Goal: Information Seeking & Learning: Learn about a topic

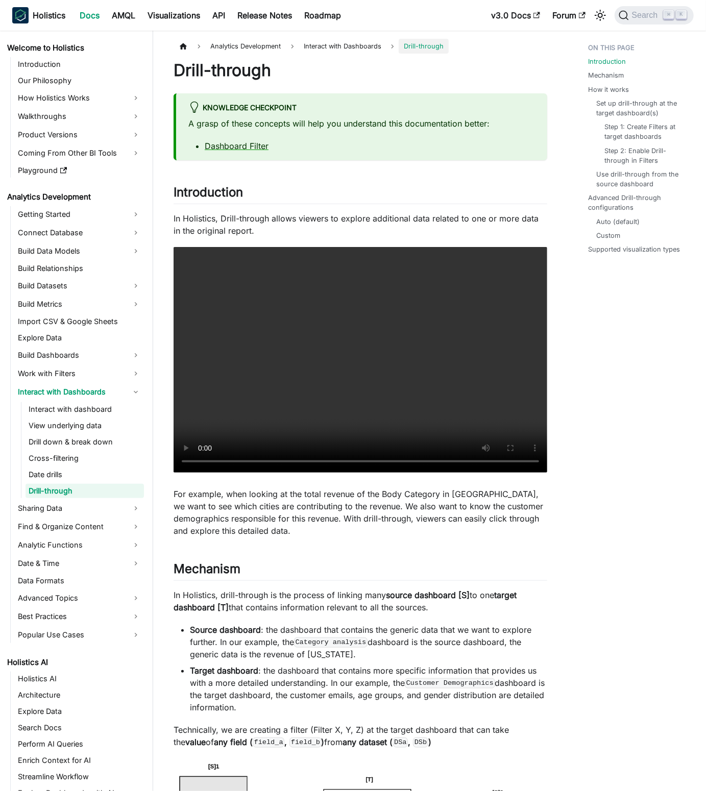
click at [91, 450] on ul "Interact with dashboard View underlying data Drill down & break down Cross-filt…" at bounding box center [82, 450] width 123 height 96
click at [84, 441] on link "Drill down & break down" at bounding box center [85, 442] width 118 height 14
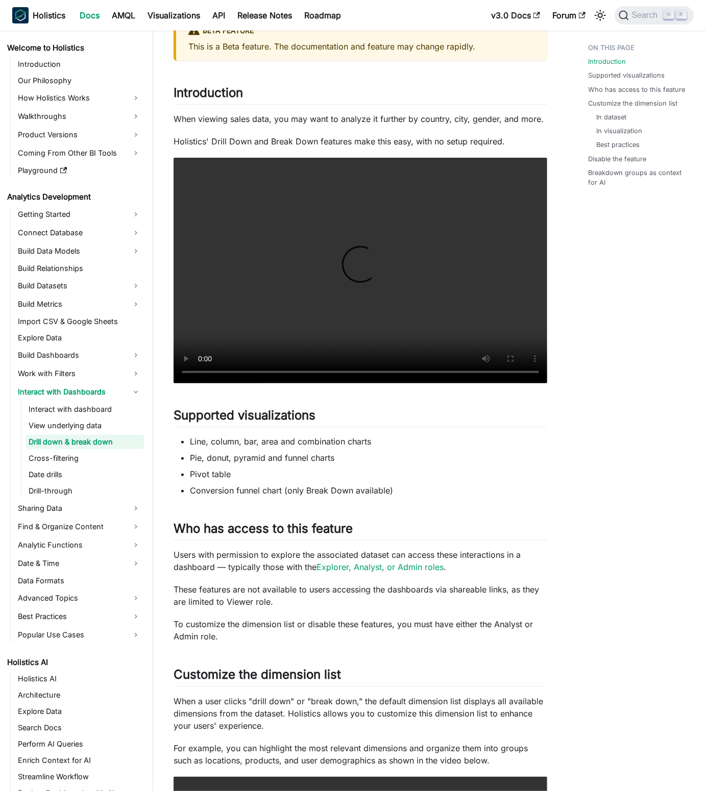
scroll to position [68, 0]
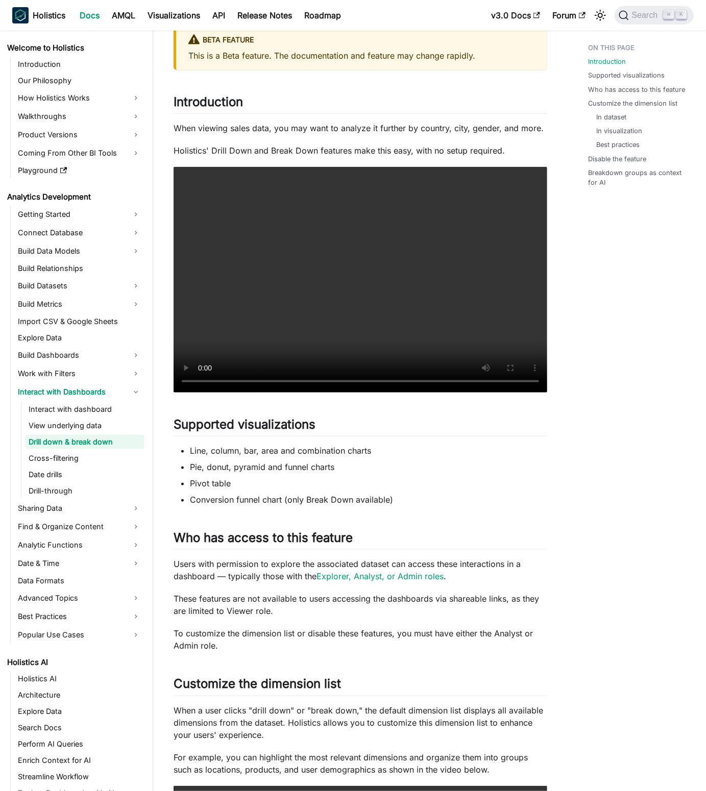
click at [463, 133] on p "When viewing sales data, you may want to analyze it further by country, city, g…" at bounding box center [361, 128] width 374 height 12
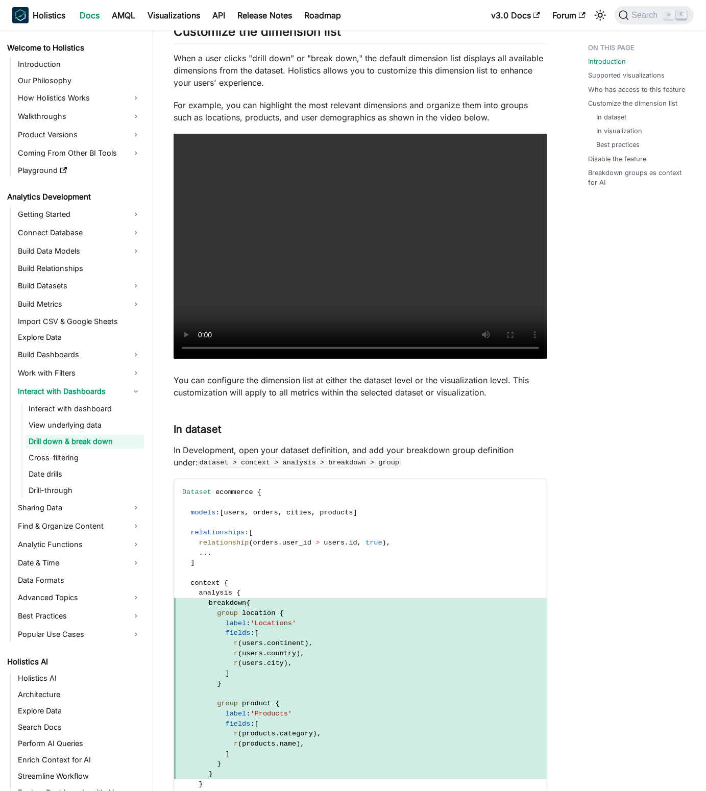
scroll to position [0, 0]
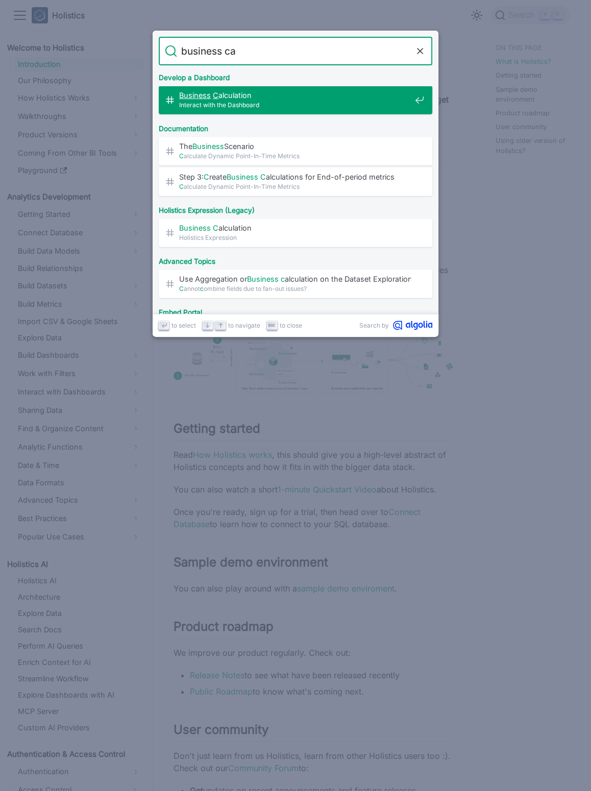
type input "business cal"
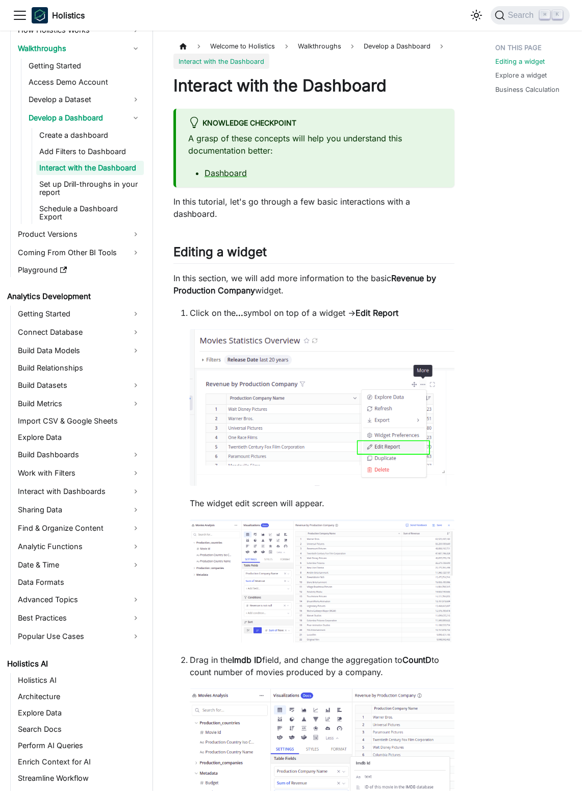
click at [301, 92] on h1 "Interact with the Dashboard" at bounding box center [314, 86] width 281 height 20
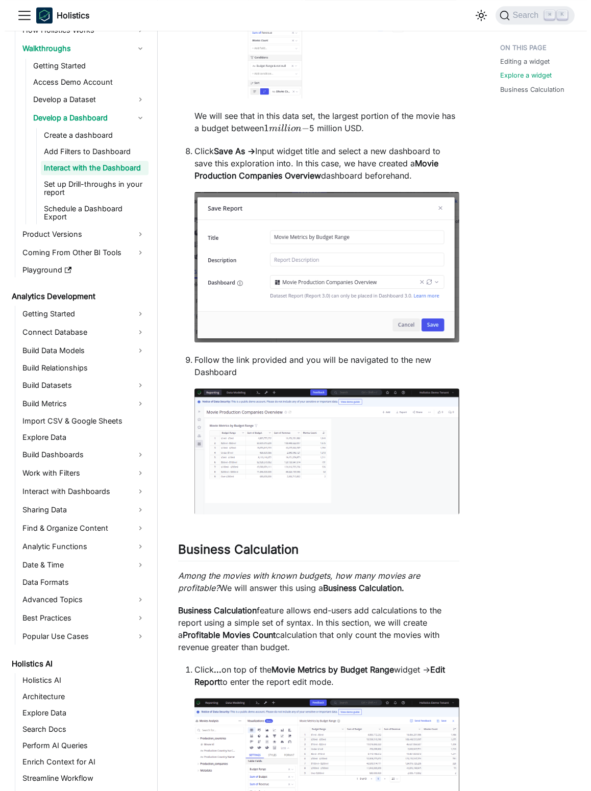
scroll to position [3308, 0]
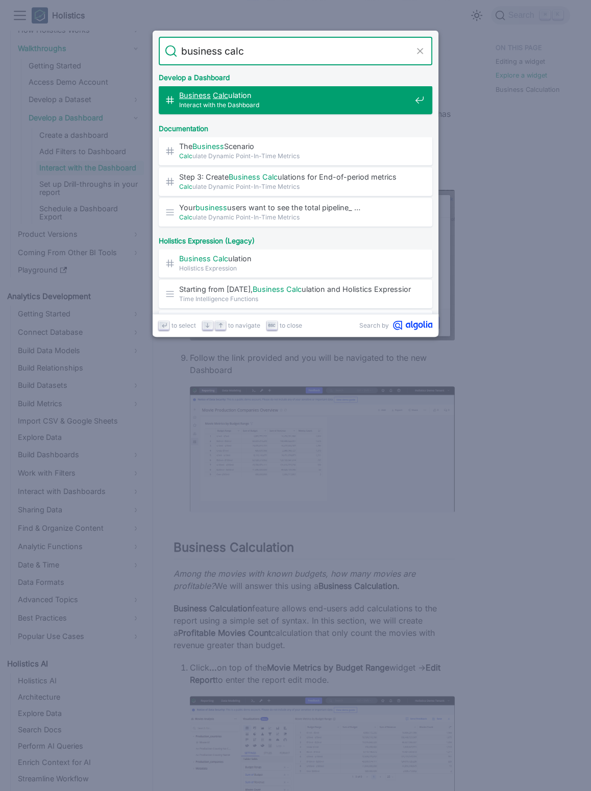
type input "business calcu"
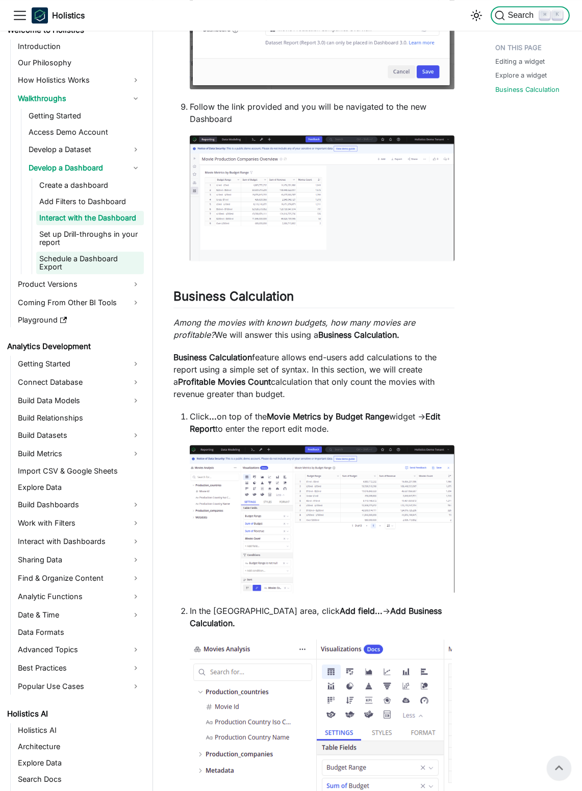
scroll to position [0, 0]
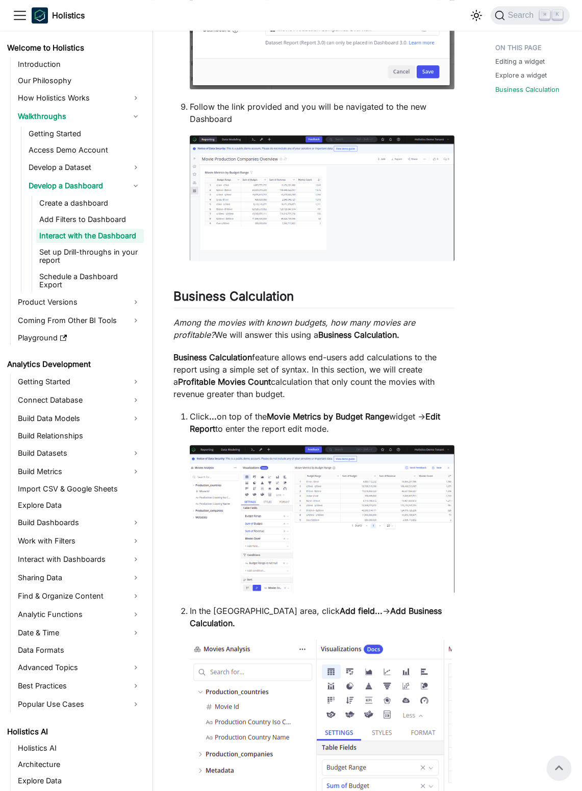
click at [251, 340] on em "Among the movies with known budgets, how many movies are profitable?" at bounding box center [295, 329] width 242 height 22
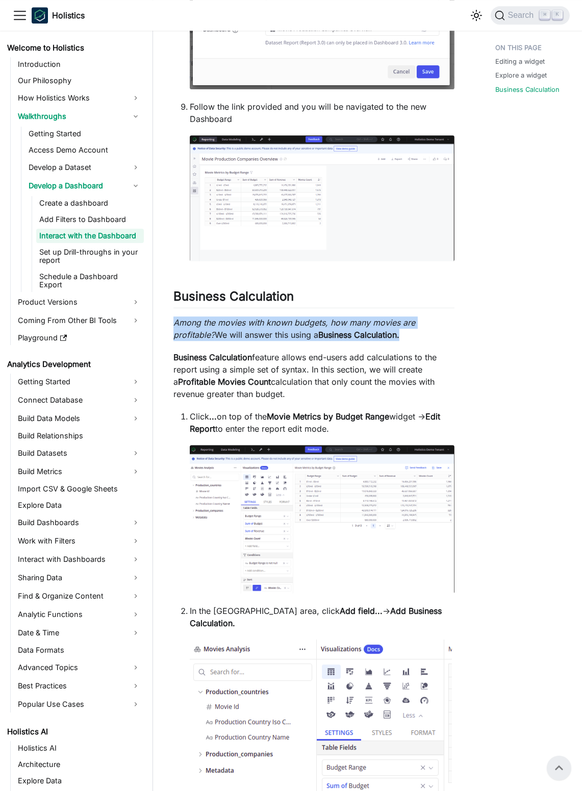
click at [251, 340] on em "Among the movies with known budgets, how many movies are profitable?" at bounding box center [295, 329] width 242 height 22
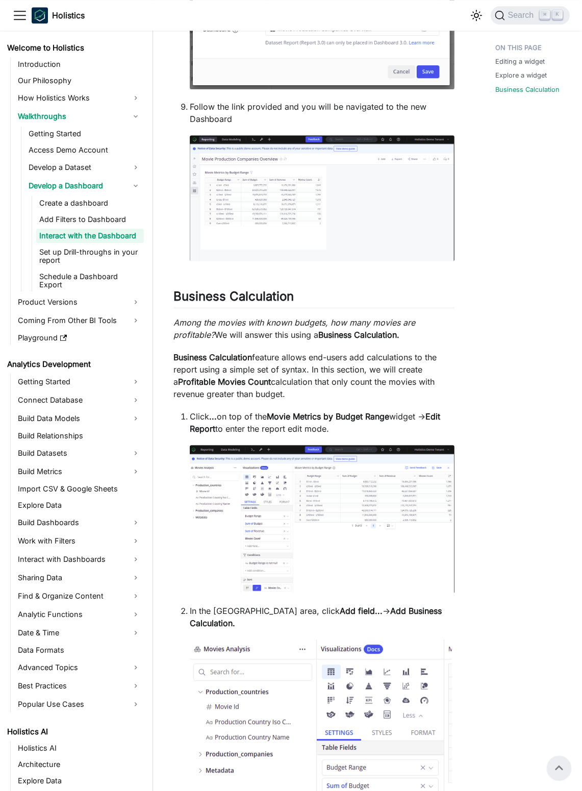
click at [274, 377] on p "Business Calculation feature allows end-users add calculations to the report us…" at bounding box center [314, 375] width 281 height 49
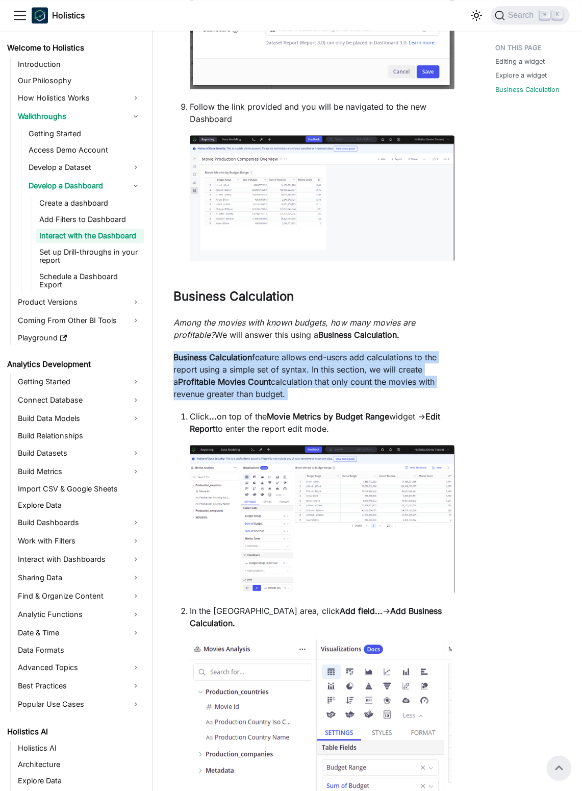
click at [274, 377] on p "Business Calculation feature allows end-users add calculations to the report us…" at bounding box center [314, 375] width 281 height 49
click at [298, 400] on p "Business Calculation feature allows end-users add calculations to the report us…" at bounding box center [314, 375] width 281 height 49
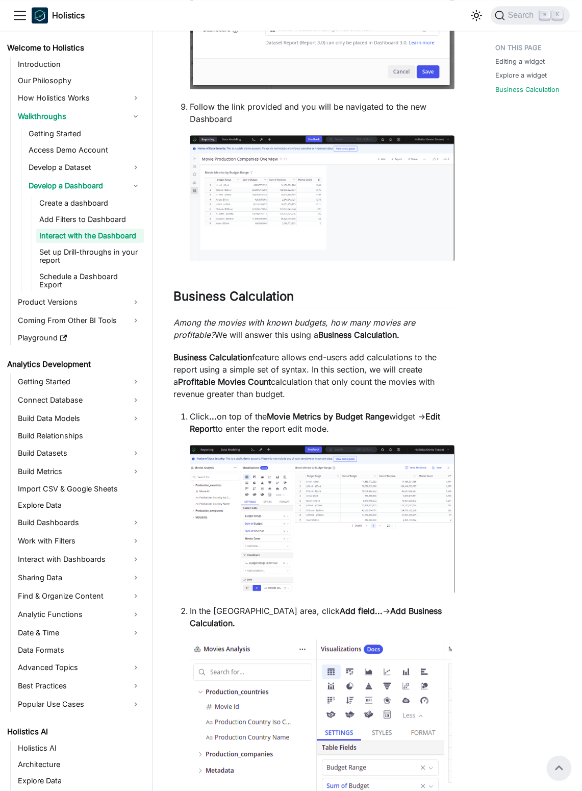
click at [320, 435] on p "Click ... on top of the Movie Metrics by Budget Range widget → Edit Report to e…" at bounding box center [322, 422] width 265 height 25
click at [313, 448] on div at bounding box center [313, 448] width 0 height 0
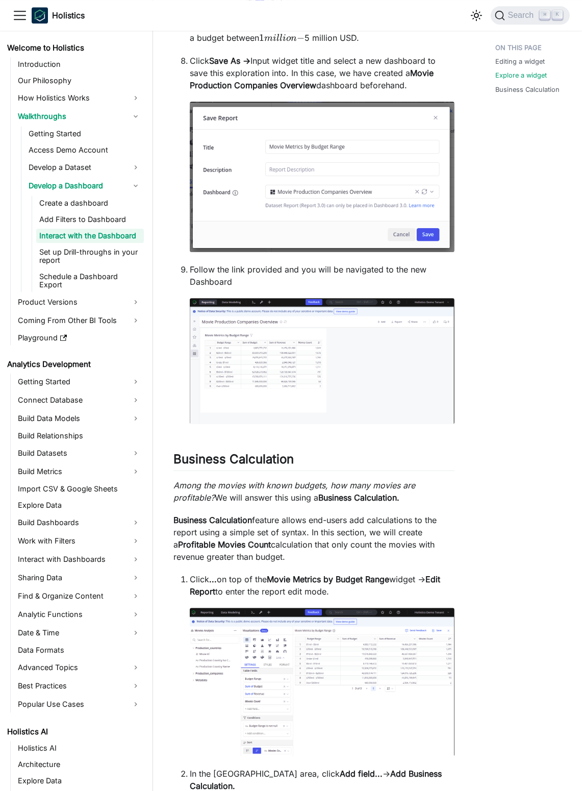
scroll to position [3457, 0]
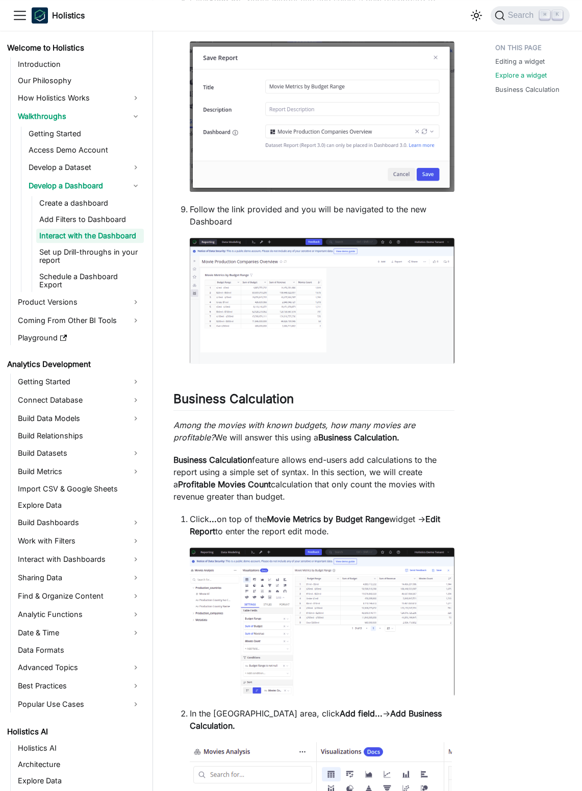
click at [346, 444] on p "Among the movies with known budgets, how many movies are profitable? We will an…" at bounding box center [314, 431] width 281 height 25
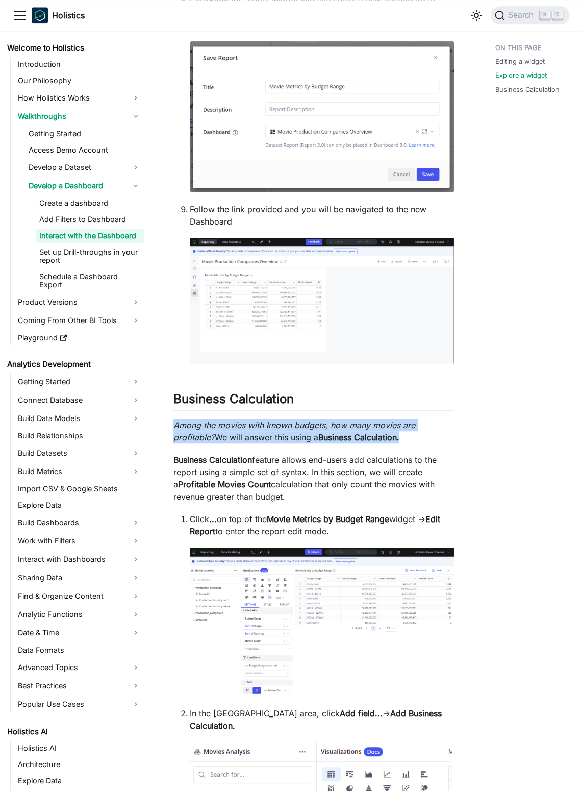
click at [346, 444] on p "Among the movies with known budgets, how many movies are profitable? We will an…" at bounding box center [314, 431] width 281 height 25
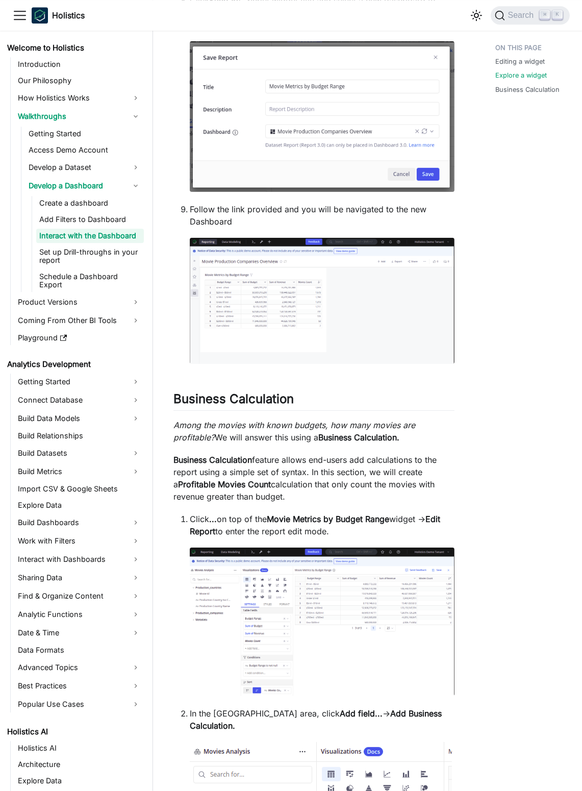
click at [380, 489] on p "Business Calculation feature allows end-users add calculations to the report us…" at bounding box center [314, 478] width 281 height 49
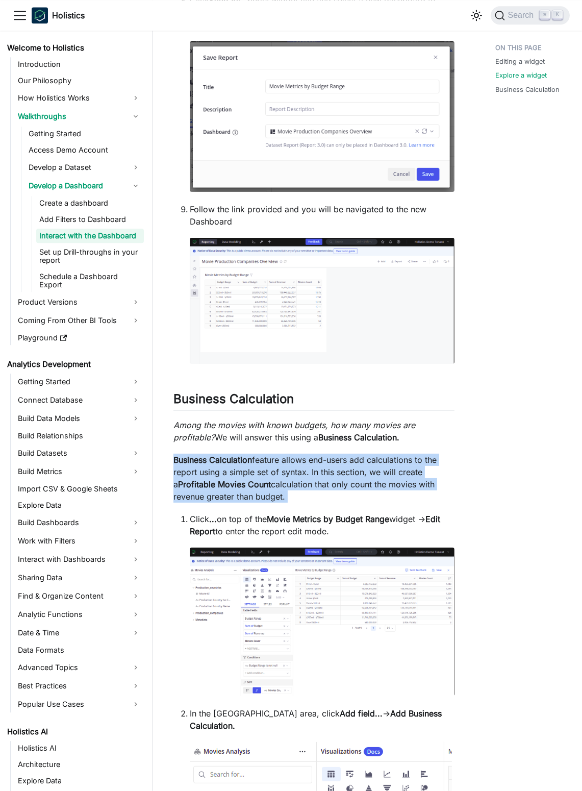
click at [380, 489] on p "Business Calculation feature allows end-users add calculations to the report us…" at bounding box center [314, 478] width 281 height 49
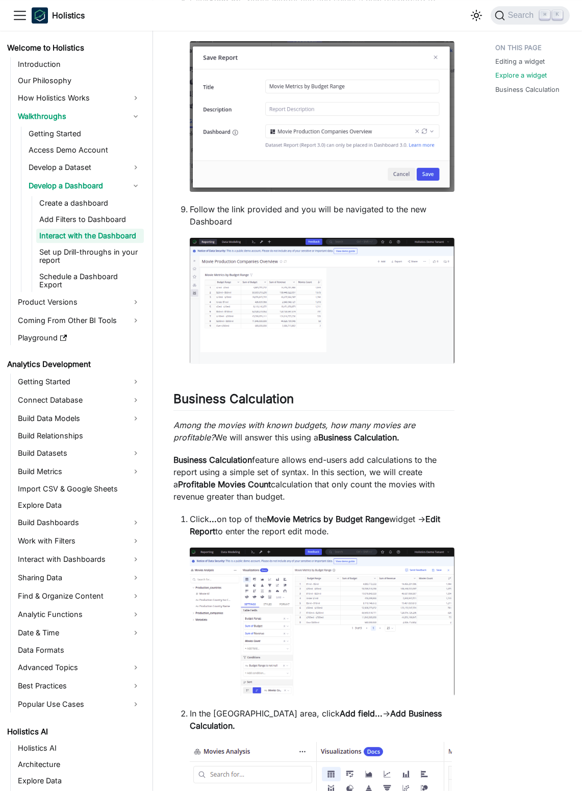
click at [309, 420] on div at bounding box center [309, 420] width 0 height 0
click at [320, 444] on p "Among the movies with known budgets, how many movies are profitable? We will an…" at bounding box center [314, 431] width 281 height 25
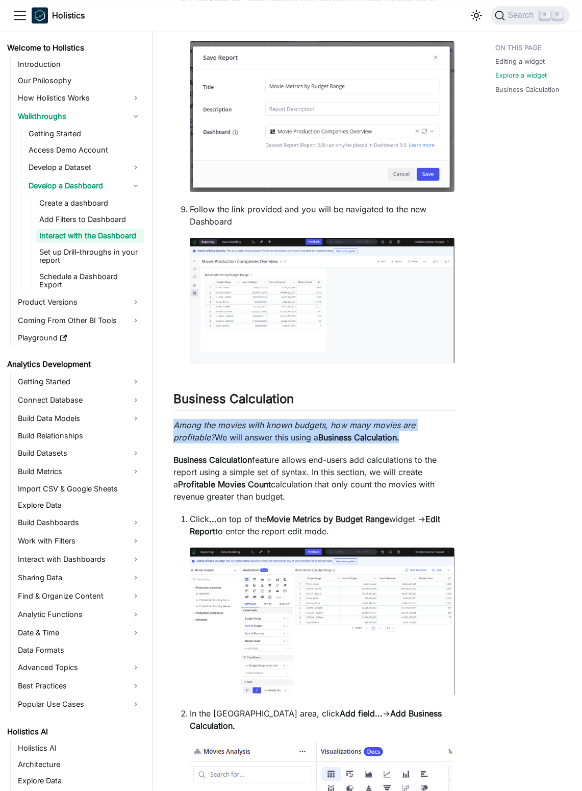
click at [320, 444] on p "Among the movies with known budgets, how many movies are profitable? We will an…" at bounding box center [314, 431] width 281 height 25
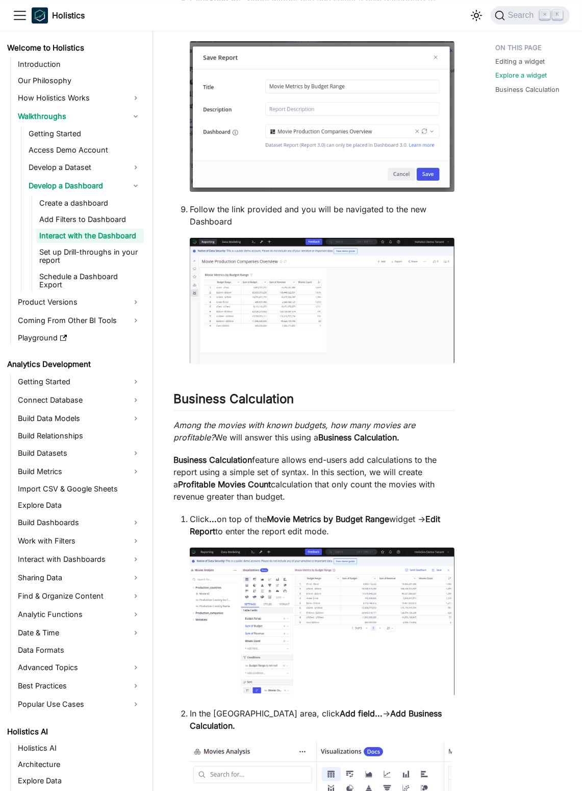
click at [329, 488] on p "Business Calculation feature allows end-users add calculations to the report us…" at bounding box center [314, 478] width 281 height 49
click at [330, 488] on p "Business Calculation feature allows end-users add calculations to the report us…" at bounding box center [314, 478] width 281 height 49
click at [335, 490] on p "Business Calculation feature allows end-users add calculations to the report us…" at bounding box center [314, 478] width 281 height 49
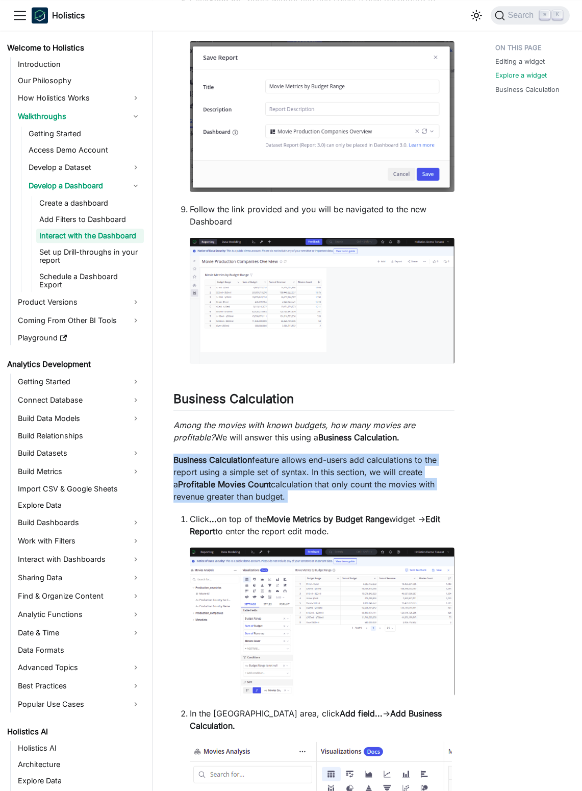
click at [335, 490] on p "Business Calculation feature allows end-users add calculations to the report us…" at bounding box center [314, 478] width 281 height 49
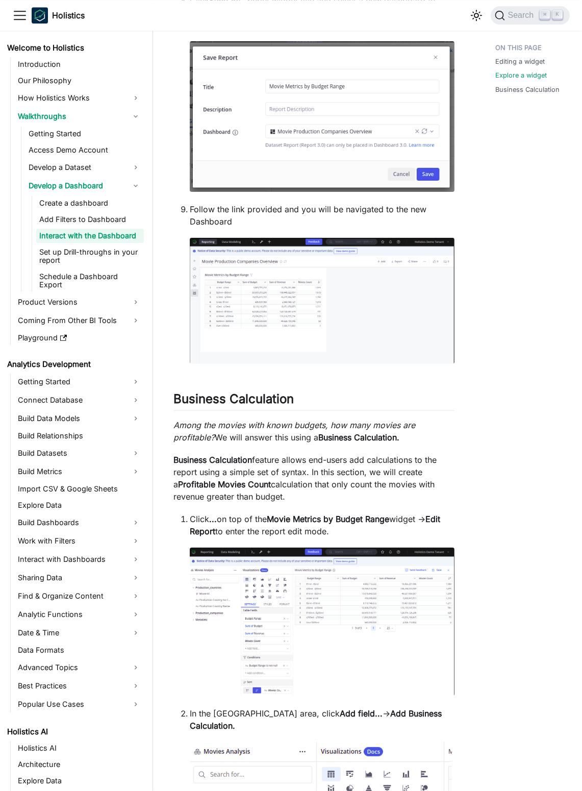
click at [373, 435] on em "Among the movies with known budgets, how many movies are profitable?" at bounding box center [295, 431] width 242 height 22
click at [372, 435] on em "Among the movies with known budgets, how many movies are profitable?" at bounding box center [295, 431] width 242 height 22
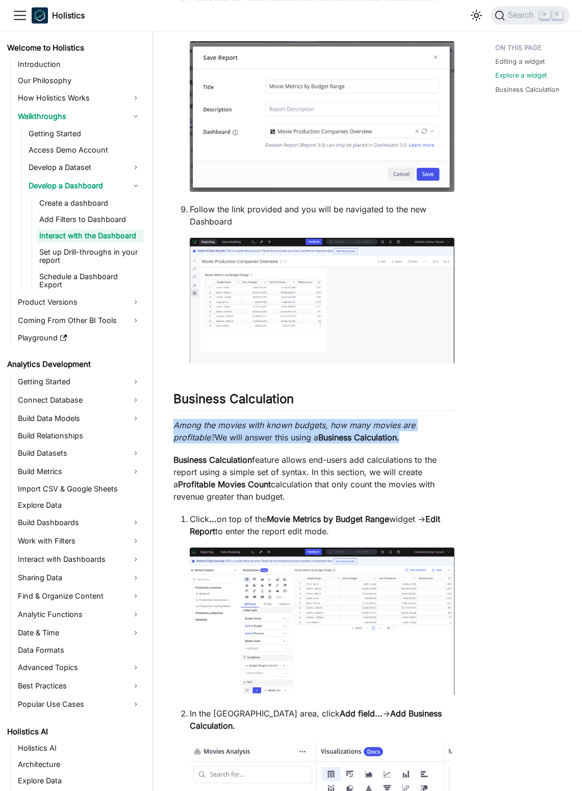
click at [372, 435] on em "Among the movies with known budgets, how many movies are profitable?" at bounding box center [295, 431] width 242 height 22
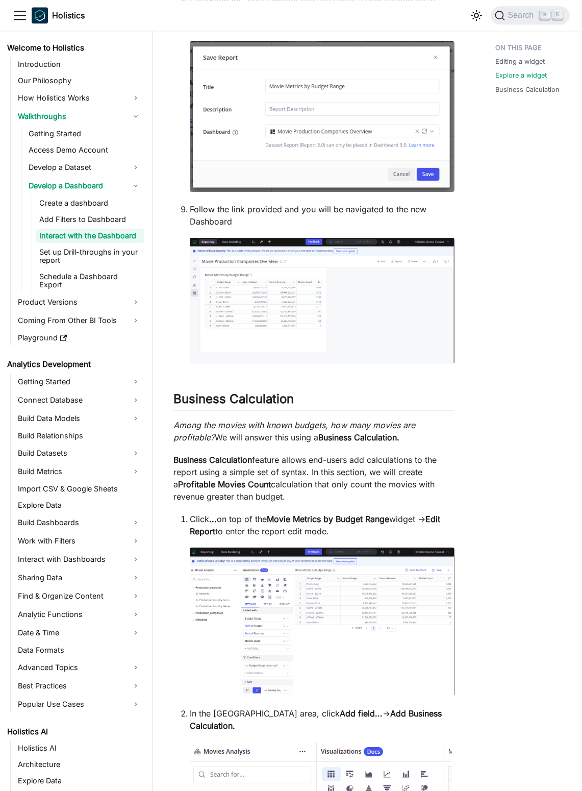
click at [380, 443] on strong "Business Calculation." at bounding box center [359, 437] width 81 height 10
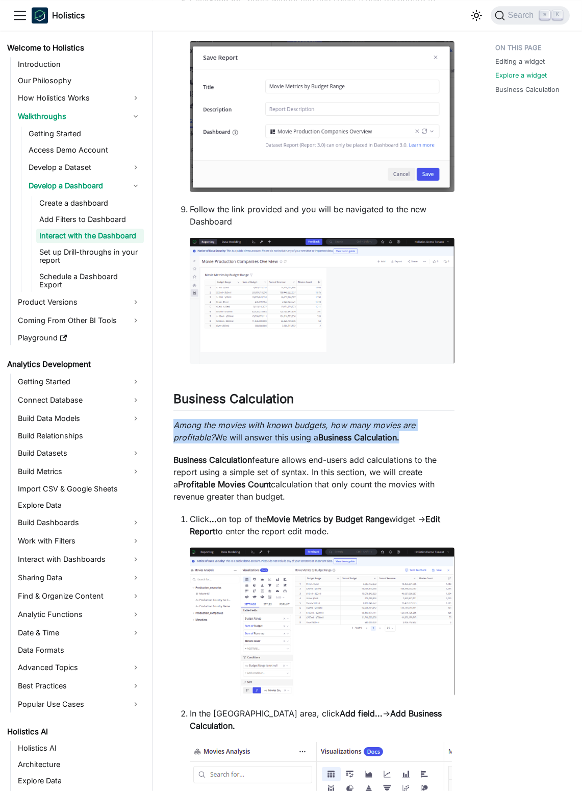
click at [380, 443] on strong "Business Calculation." at bounding box center [359, 437] width 81 height 10
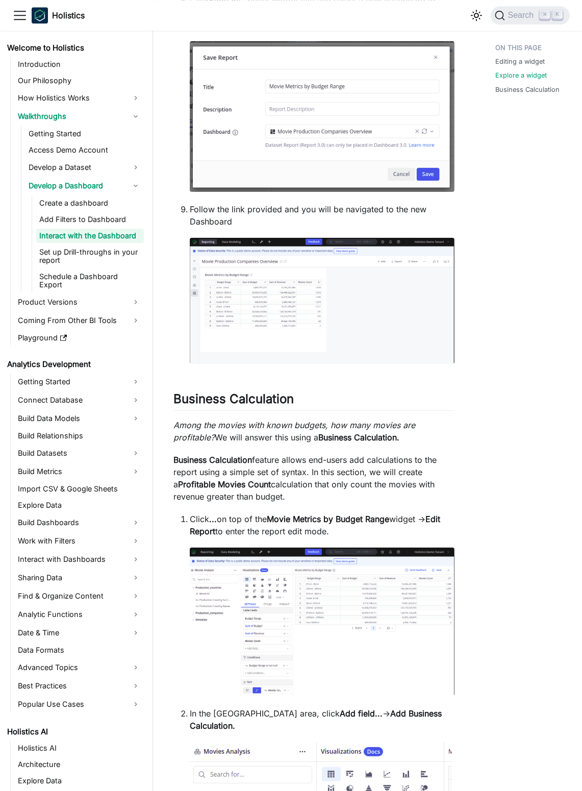
click at [381, 485] on p "Business Calculation feature allows end-users add calculations to the report us…" at bounding box center [314, 478] width 281 height 49
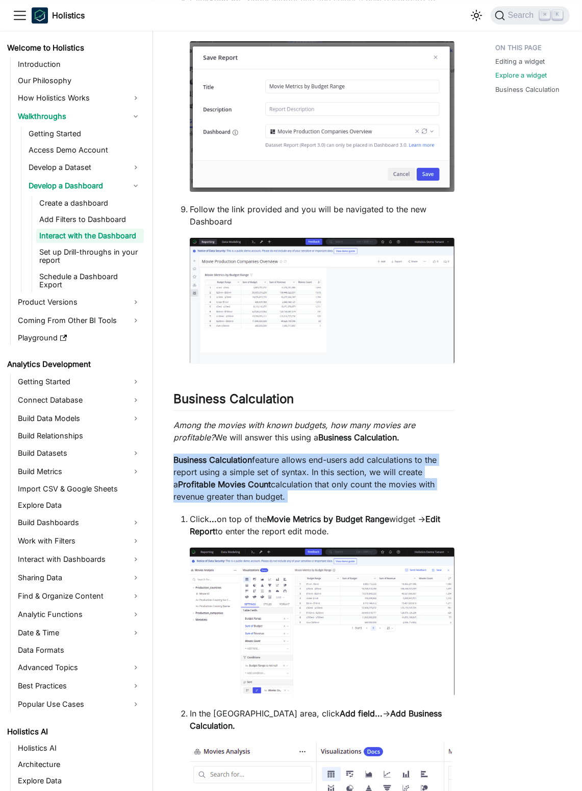
click at [381, 485] on p "Business Calculation feature allows end-users add calculations to the report us…" at bounding box center [314, 478] width 281 height 49
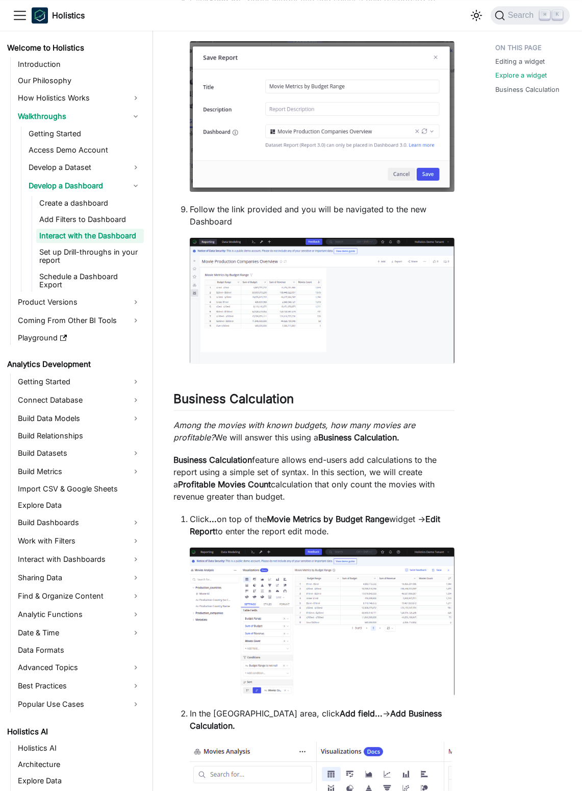
click at [358, 443] on strong "Business Calculation." at bounding box center [359, 437] width 81 height 10
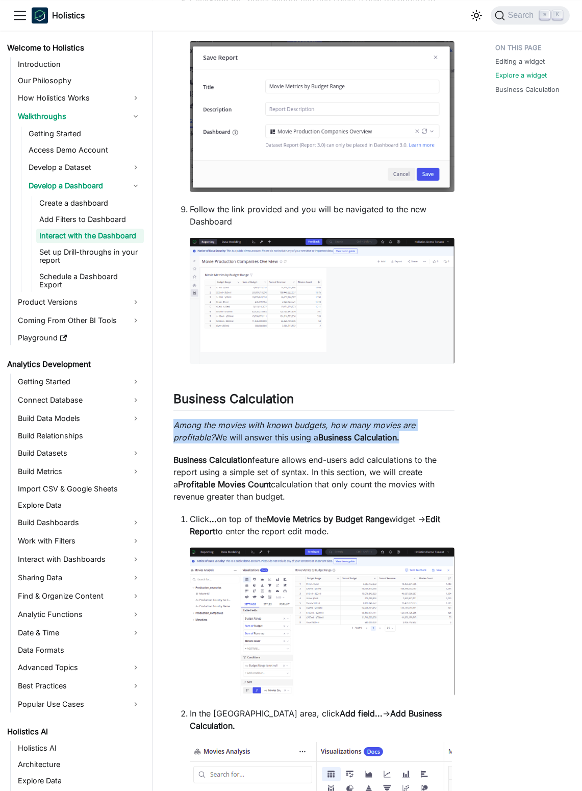
click at [358, 443] on strong "Business Calculation." at bounding box center [359, 437] width 81 height 10
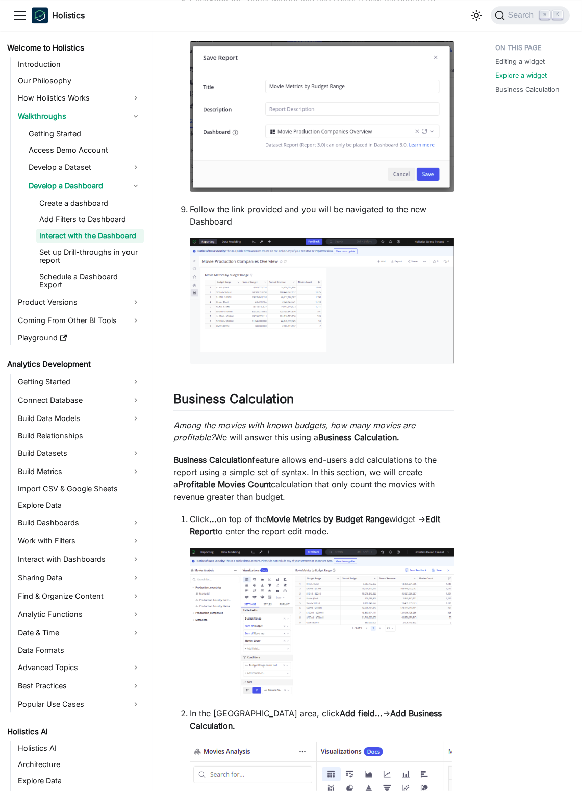
click at [371, 484] on p "Business Calculation feature allows end-users add calculations to the report us…" at bounding box center [314, 478] width 281 height 49
click at [370, 484] on p "Business Calculation feature allows end-users add calculations to the report us…" at bounding box center [314, 478] width 281 height 49
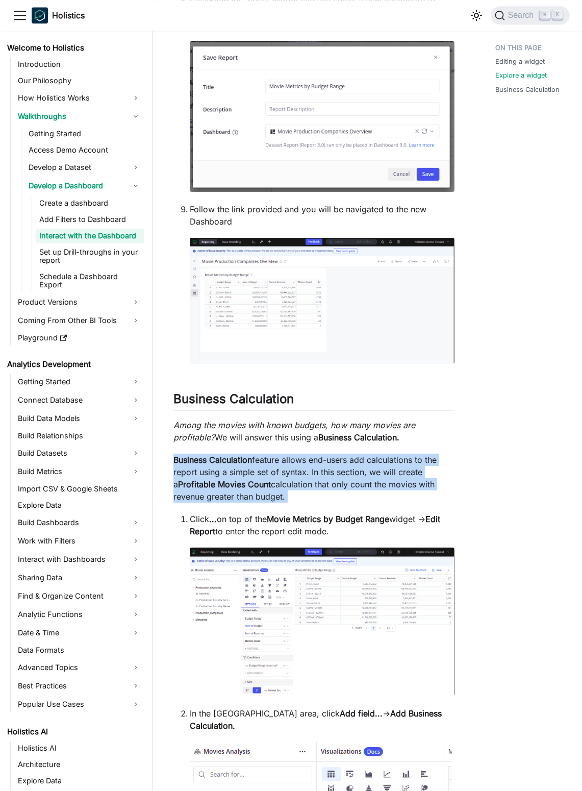
click at [370, 484] on p "Business Calculation feature allows end-users add calculations to the report us…" at bounding box center [314, 478] width 281 height 49
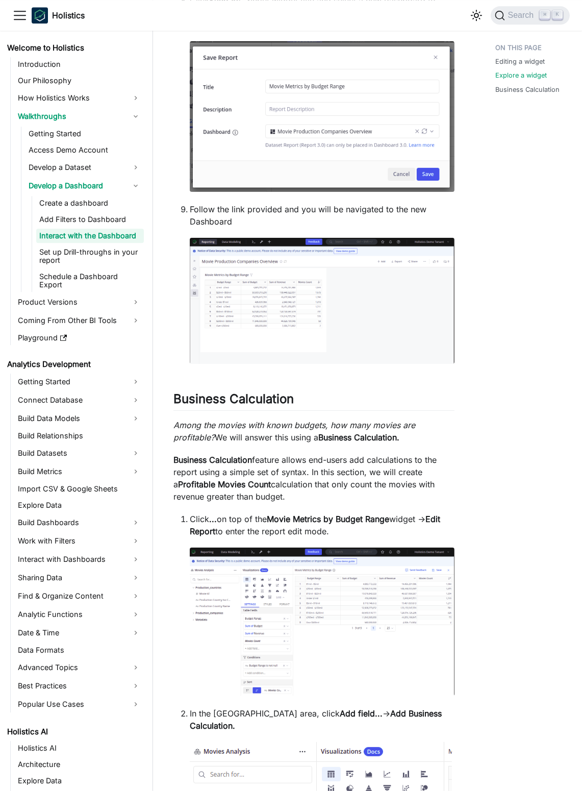
click at [353, 443] on strong "Business Calculation." at bounding box center [359, 437] width 81 height 10
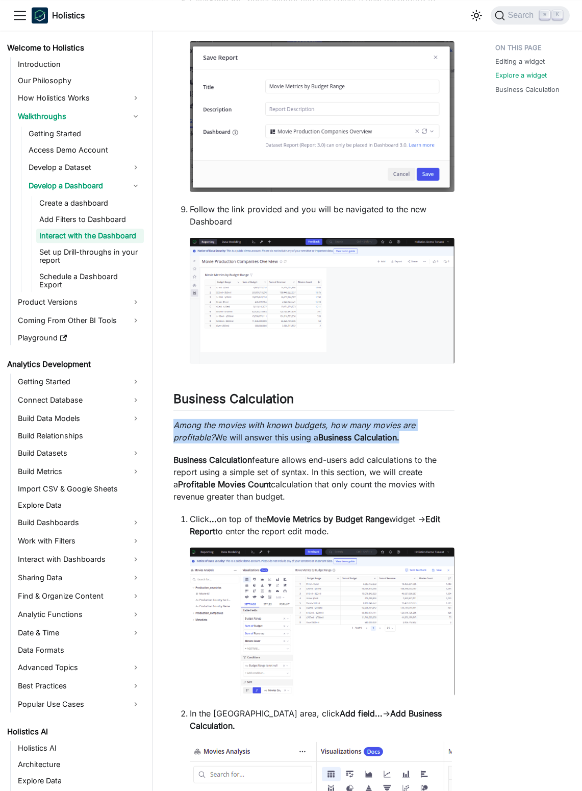
click at [353, 443] on strong "Business Calculation." at bounding box center [359, 437] width 81 height 10
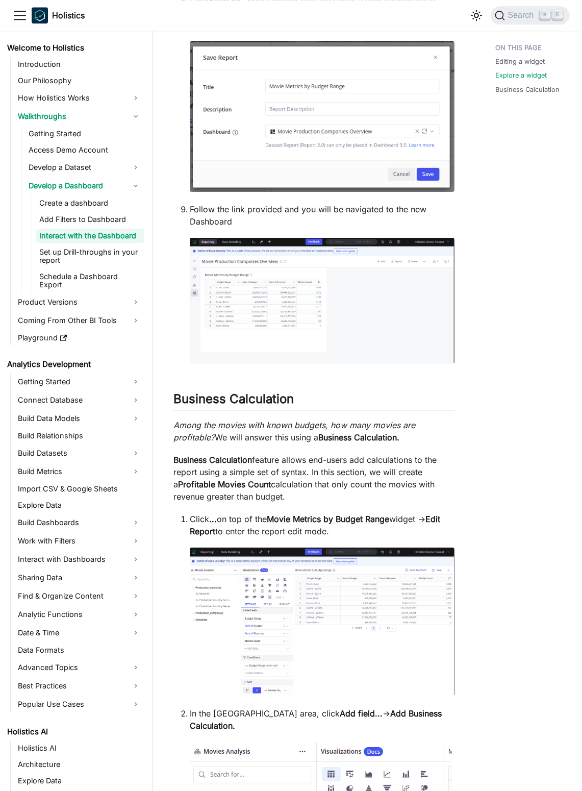
click at [344, 475] on p "Business Calculation feature allows end-users add calculations to the report us…" at bounding box center [314, 478] width 281 height 49
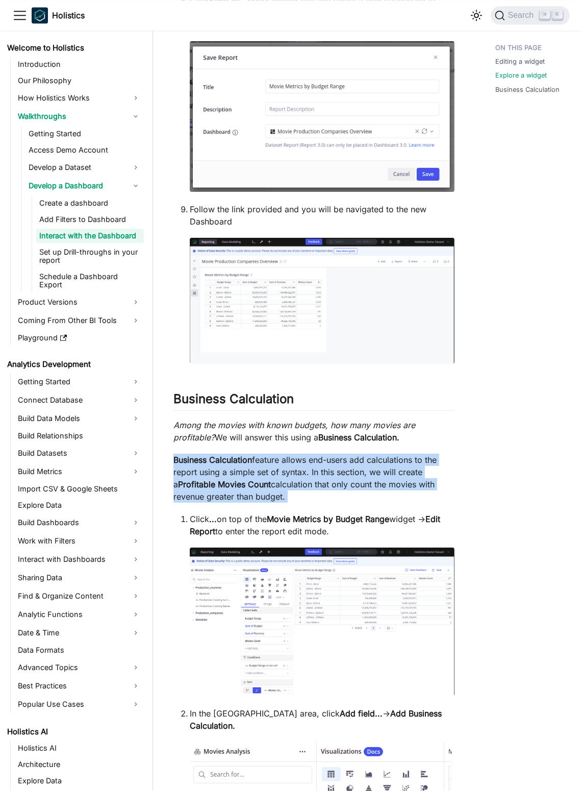
click at [344, 475] on p "Business Calculation feature allows end-users add calculations to the report us…" at bounding box center [314, 478] width 281 height 49
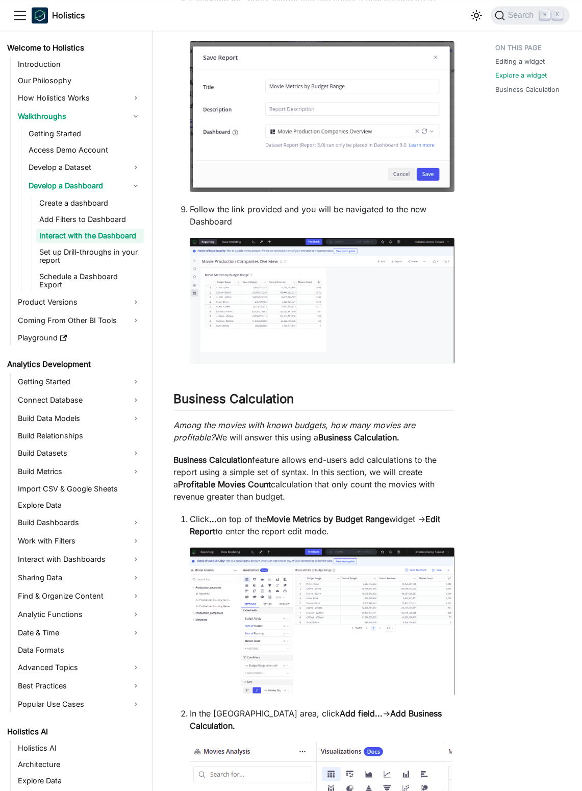
click at [326, 443] on strong "Business Calculation." at bounding box center [359, 437] width 81 height 10
click at [323, 443] on strong "Business Calculation." at bounding box center [359, 437] width 81 height 10
click at [348, 485] on p "Business Calculation feature allows end-users add calculations to the report us…" at bounding box center [314, 478] width 281 height 49
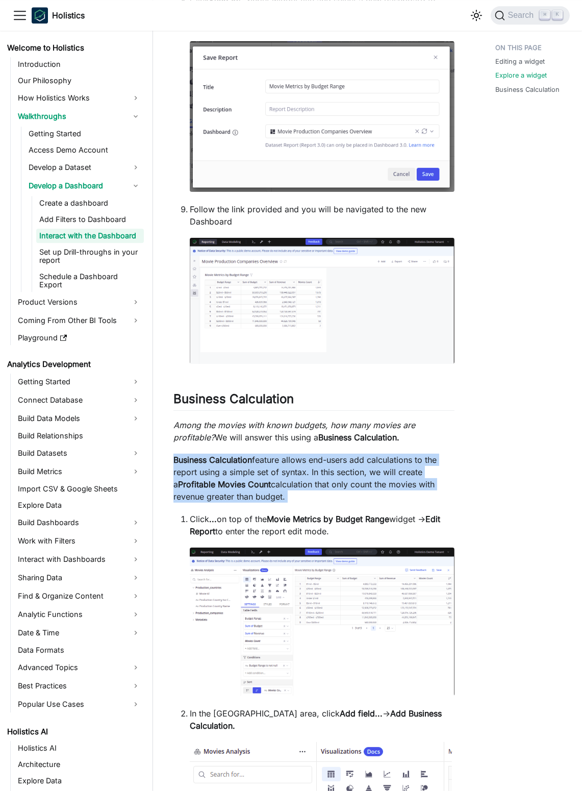
click at [348, 485] on p "Business Calculation feature allows end-users add calculations to the report us…" at bounding box center [314, 478] width 281 height 49
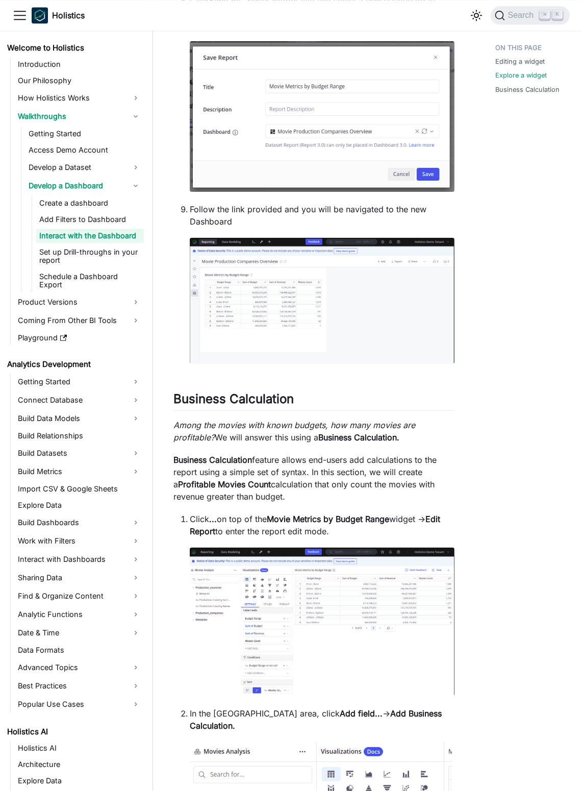
click at [306, 443] on em "Among the movies with known budgets, how many movies are profitable?" at bounding box center [295, 431] width 242 height 22
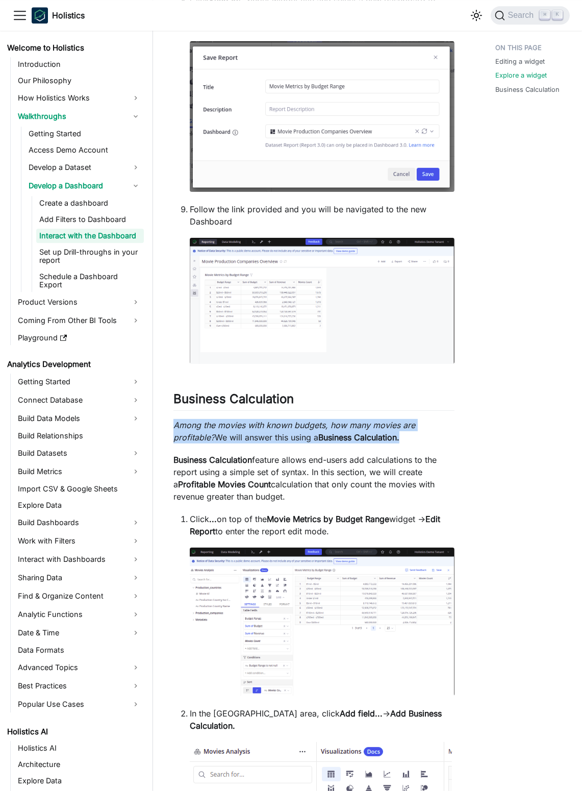
click at [306, 443] on em "Among the movies with known budgets, how many movies are profitable?" at bounding box center [295, 431] width 242 height 22
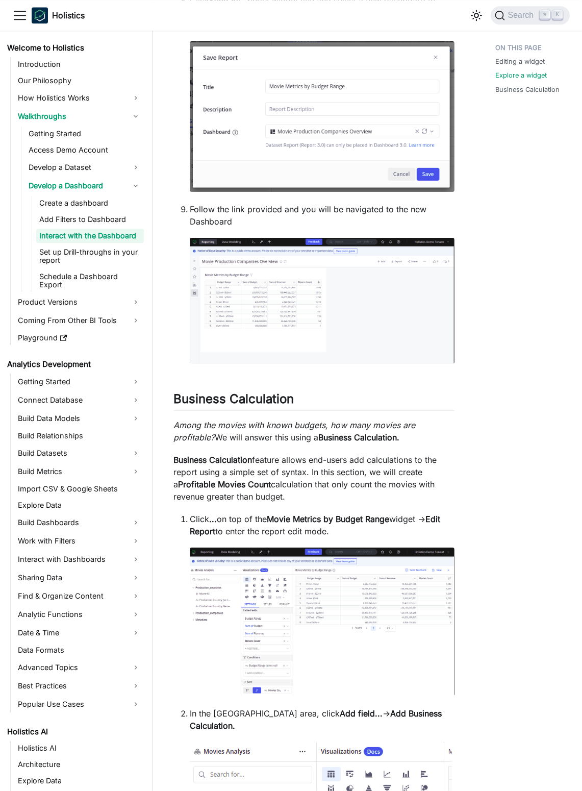
click at [316, 487] on p "Business Calculation feature allows end-users add calculations to the report us…" at bounding box center [314, 478] width 281 height 49
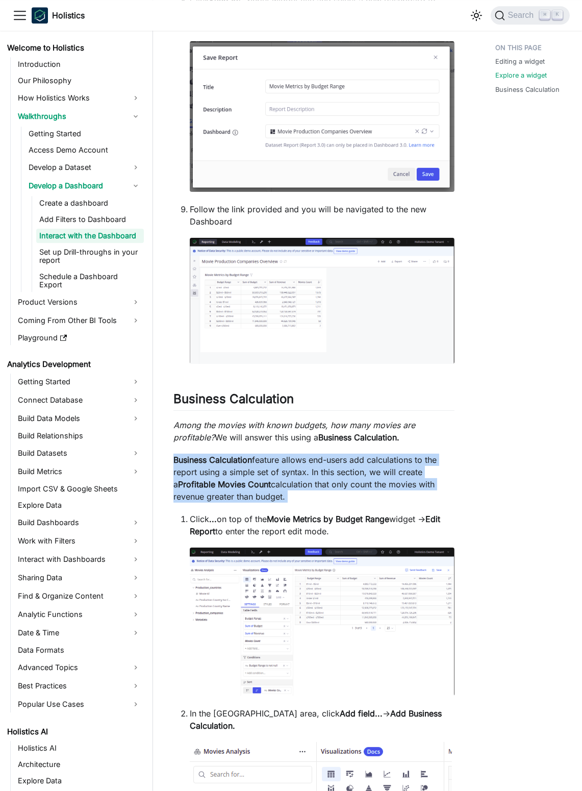
click at [316, 487] on p "Business Calculation feature allows end-users add calculations to the report us…" at bounding box center [314, 478] width 281 height 49
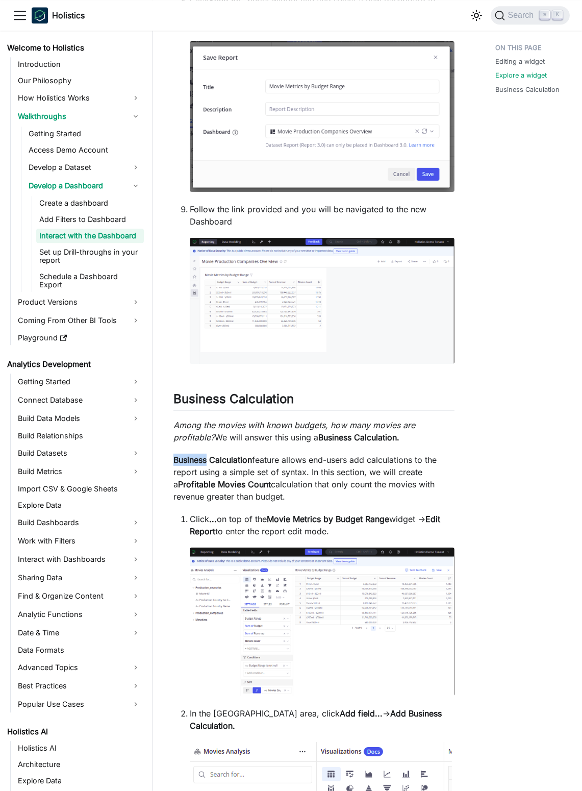
click at [274, 454] on div at bounding box center [274, 454] width 0 height 0
click at [360, 443] on em "Among the movies with known budgets, how many movies are profitable?" at bounding box center [295, 431] width 242 height 22
click at [359, 443] on em "Among the movies with known budgets, how many movies are profitable?" at bounding box center [295, 431] width 242 height 22
click at [356, 444] on p "Among the movies with known budgets, how many movies are profitable? We will an…" at bounding box center [314, 431] width 281 height 25
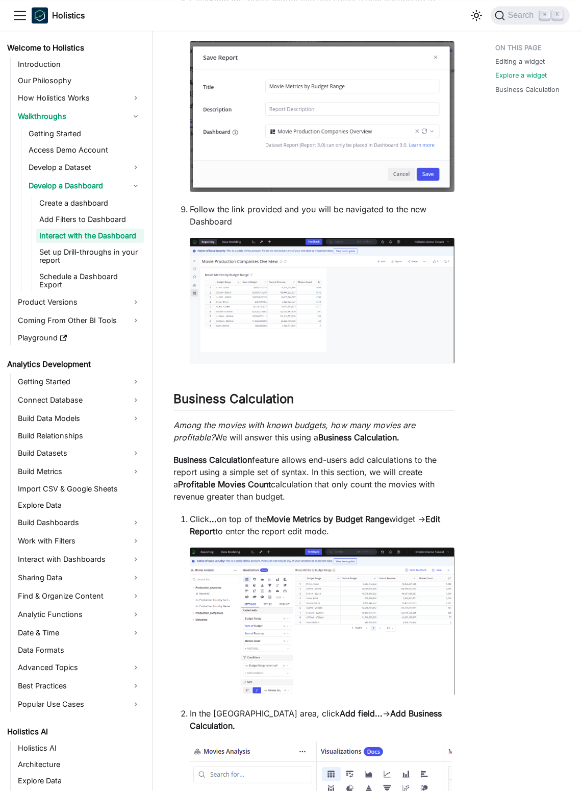
click at [380, 473] on p "Business Calculation feature allows end-users add calculations to the report us…" at bounding box center [314, 478] width 281 height 49
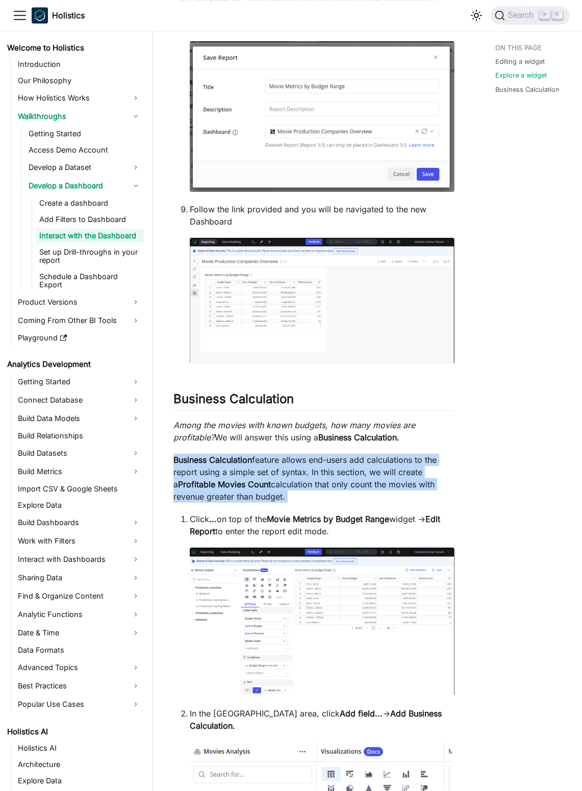
click at [380, 473] on p "Business Calculation feature allows end-users add calculations to the report us…" at bounding box center [314, 478] width 281 height 49
click at [404, 490] on p "Business Calculation feature allows end-users add calculations to the report us…" at bounding box center [314, 478] width 281 height 49
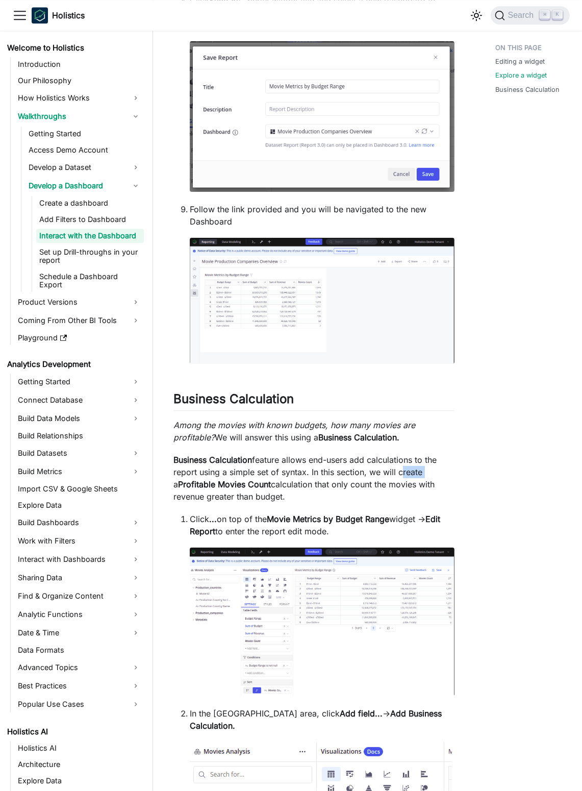
click at [404, 490] on p "Business Calculation feature allows end-users add calculations to the report us…" at bounding box center [314, 478] width 281 height 49
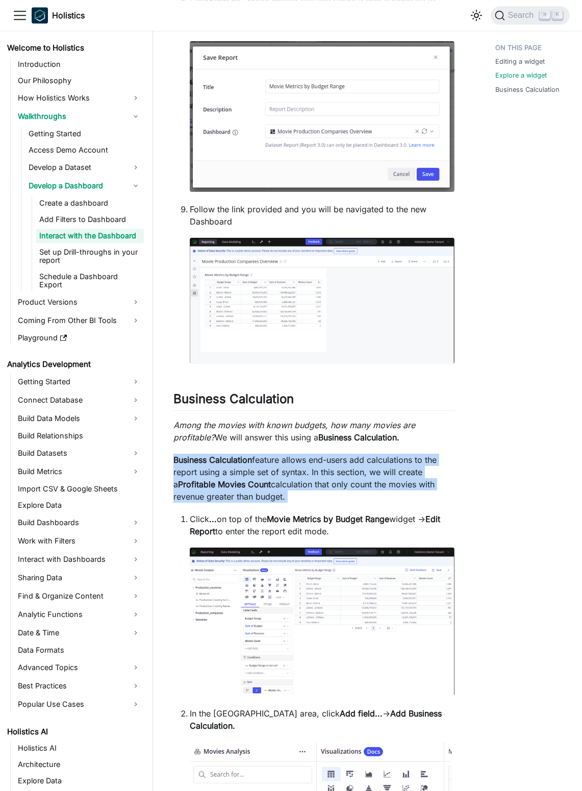
click at [404, 490] on p "Business Calculation feature allows end-users add calculations to the report us…" at bounding box center [314, 478] width 281 height 49
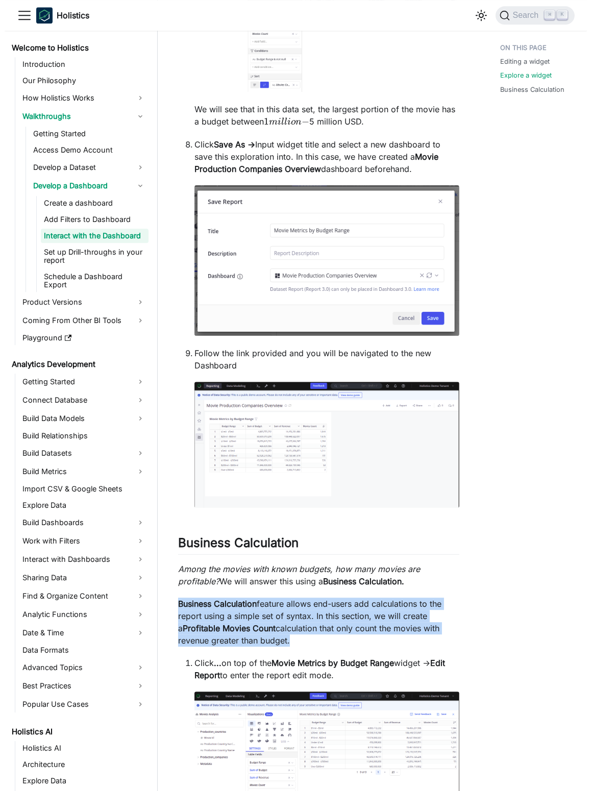
scroll to position [3357, 0]
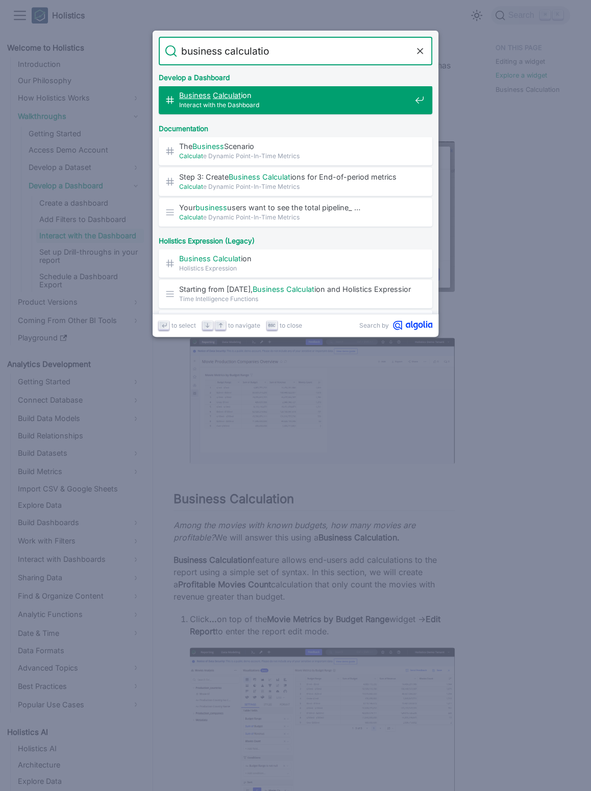
type input "business calculation"
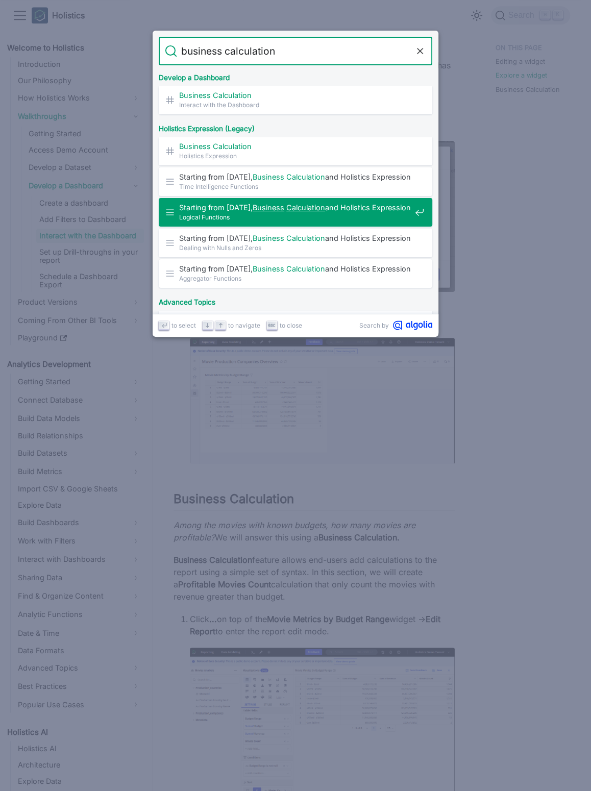
click at [257, 219] on span "Logical Functions" at bounding box center [295, 217] width 232 height 10
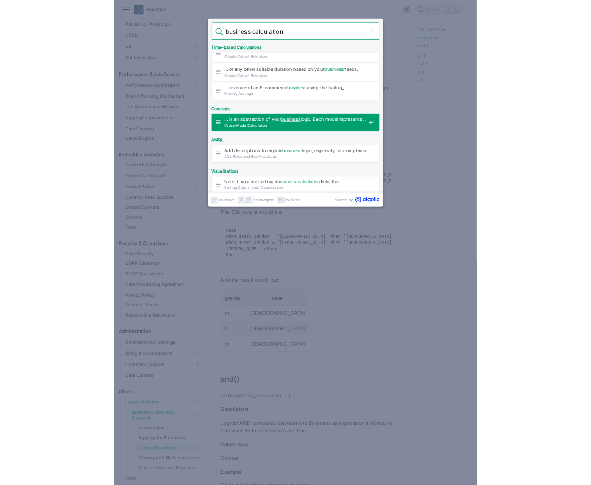
scroll to position [515, 0]
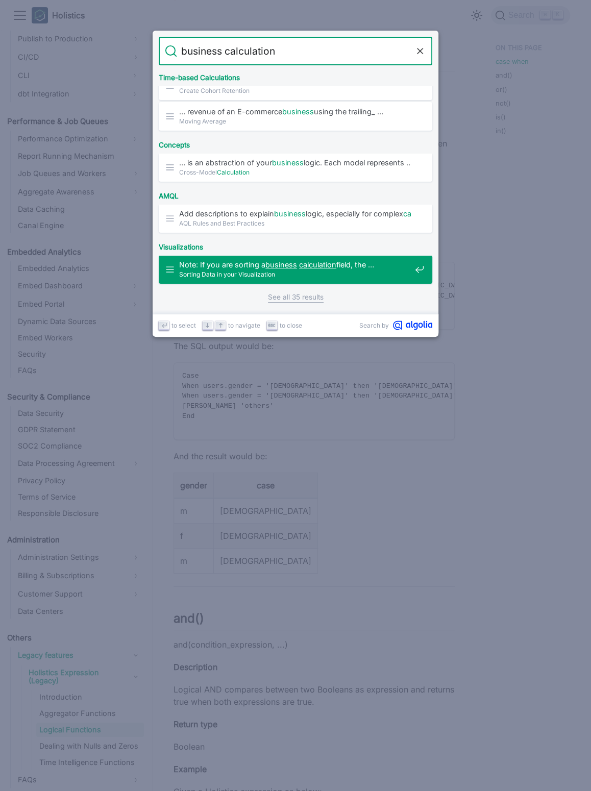
type input "business calculation"
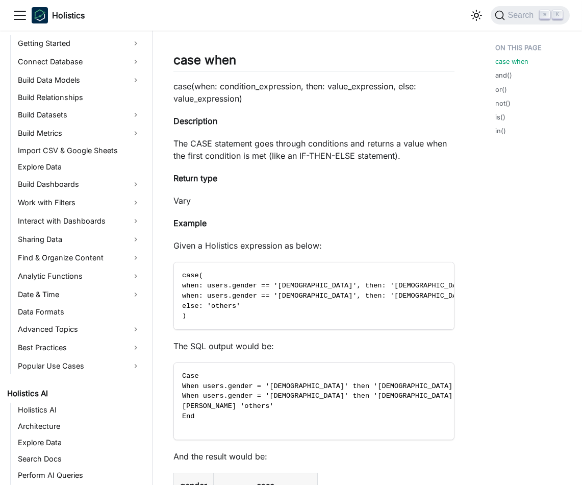
scroll to position [0, 0]
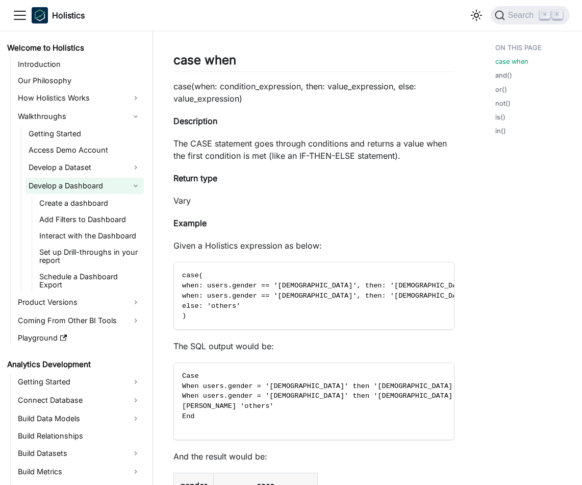
click at [138, 184] on link "Develop a Dashboard" at bounding box center [85, 186] width 118 height 16
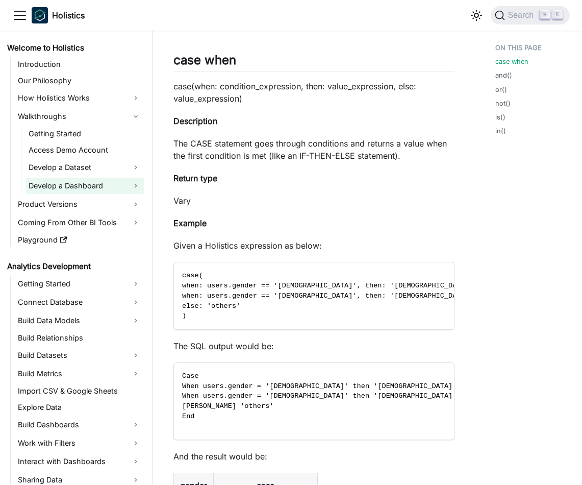
click at [138, 184] on link "Develop a Dashboard" at bounding box center [85, 186] width 118 height 16
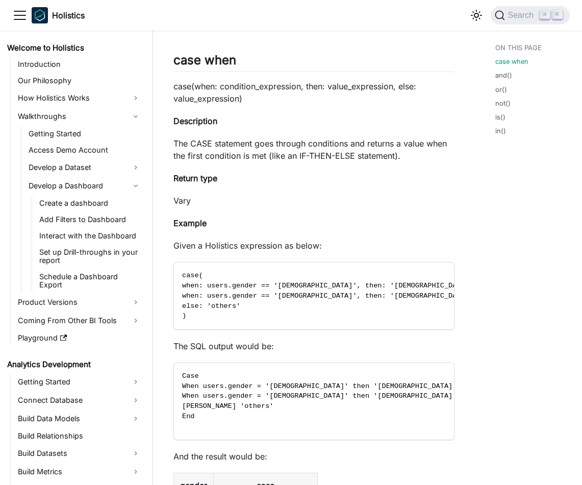
click at [254, 227] on p "Example" at bounding box center [314, 223] width 281 height 12
click at [131, 203] on link "Create a dashboard" at bounding box center [90, 203] width 108 height 14
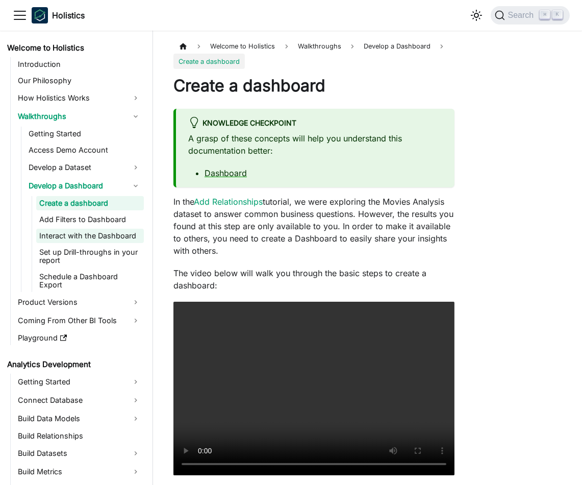
click at [126, 230] on link "Interact with the Dashboard" at bounding box center [90, 236] width 108 height 14
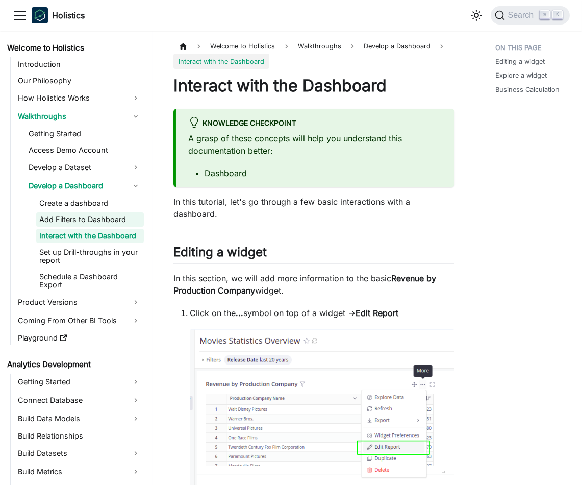
click at [81, 223] on link "Add Filters to Dashboard" at bounding box center [90, 219] width 108 height 14
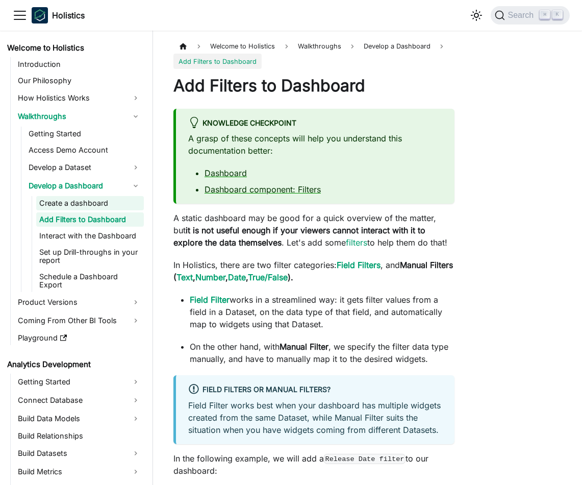
click at [111, 204] on link "Create a dashboard" at bounding box center [90, 203] width 108 height 14
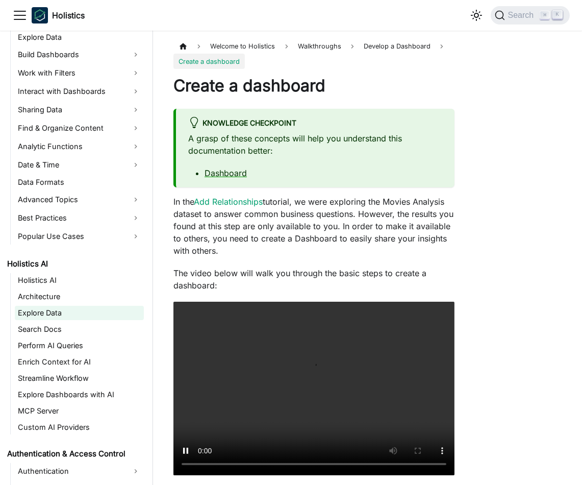
scroll to position [1015, 0]
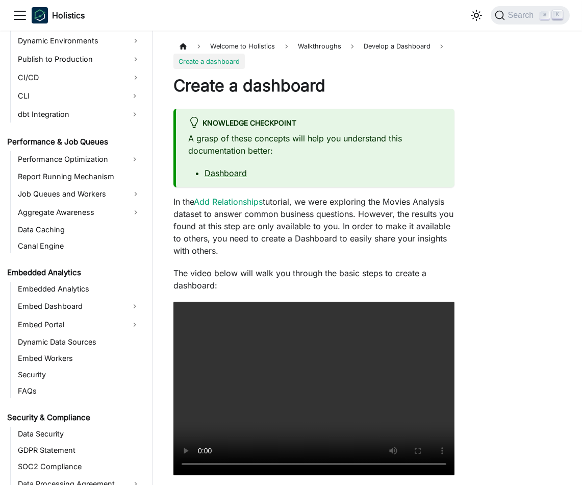
click at [347, 272] on p "The video below will walk you through the basic steps to create a dashboard:" at bounding box center [314, 279] width 281 height 25
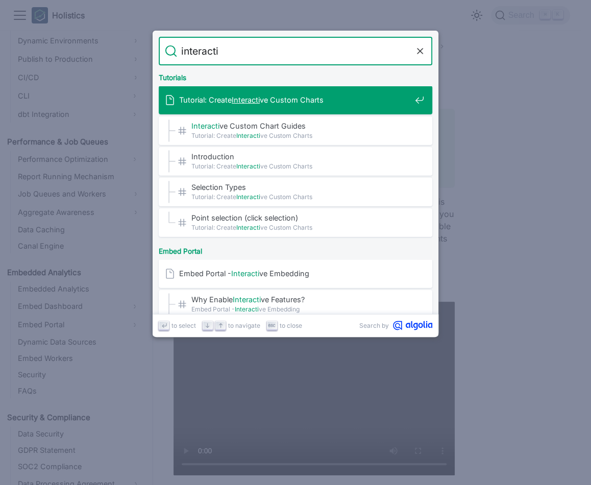
type input "interact"
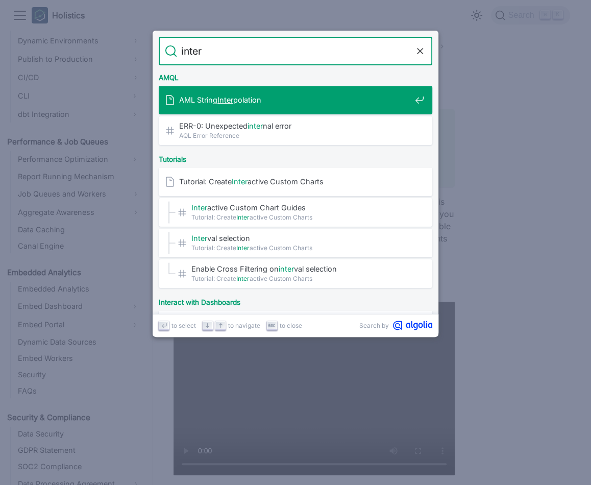
type input "intera"
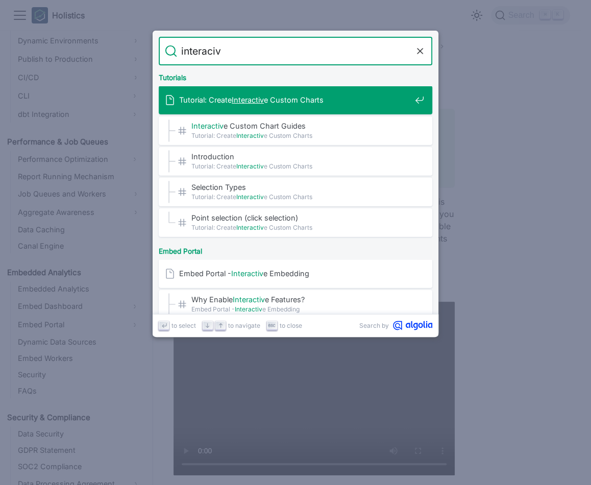
type input "interaci"
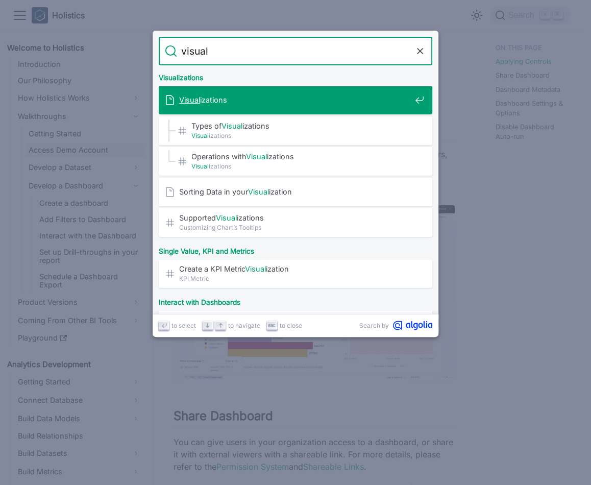
type input "visuali"
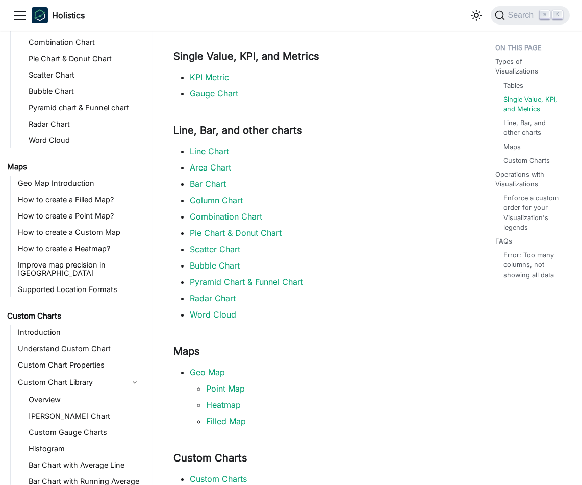
scroll to position [146, 0]
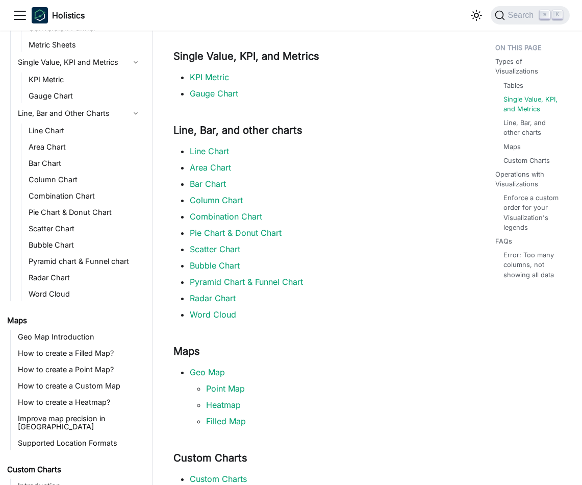
click at [200, 175] on ul "Line Chart Area Chart Bar Chart Column Chart Combination Chart Pie Chart & Donu…" at bounding box center [314, 233] width 281 height 176
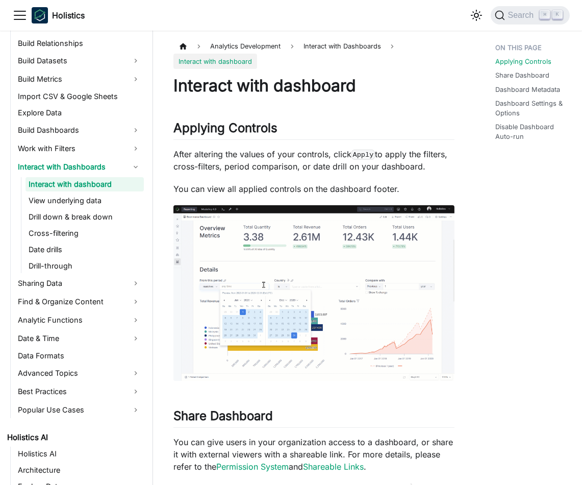
scroll to position [258, 0]
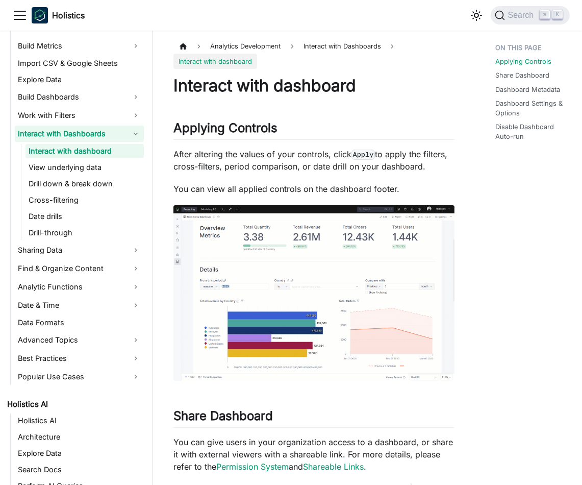
click at [134, 136] on link "Interact with Dashboards" at bounding box center [79, 134] width 129 height 16
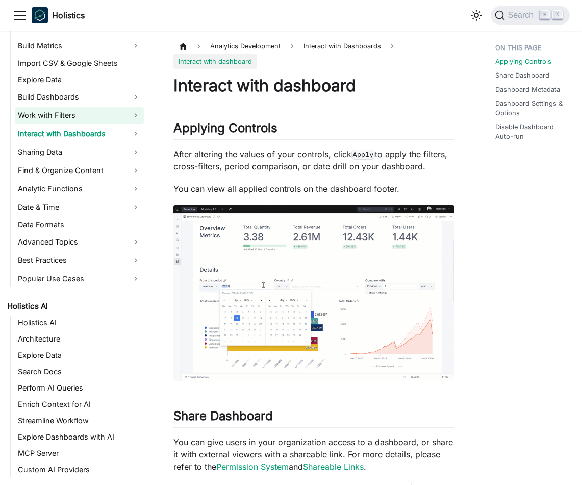
click at [134, 113] on link "Work with Filters" at bounding box center [79, 115] width 129 height 16
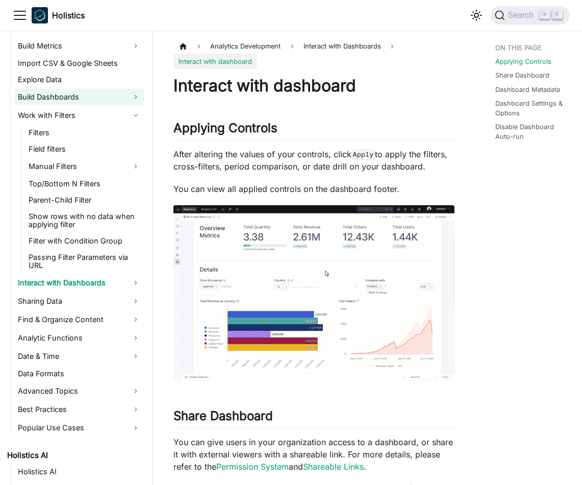
click at [135, 98] on link "Build Dashboards" at bounding box center [79, 97] width 129 height 16
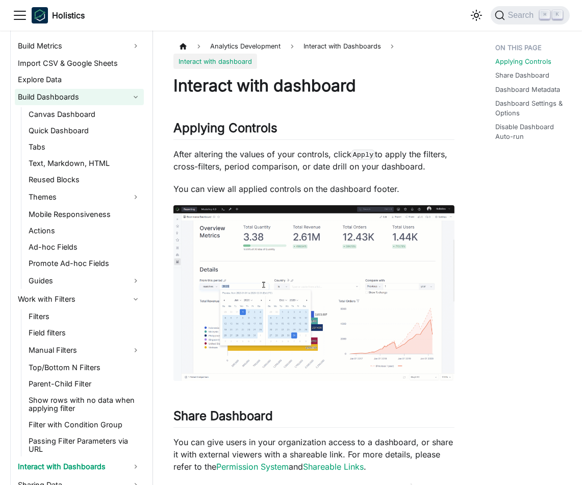
click at [135, 98] on link "Build Dashboards" at bounding box center [79, 97] width 129 height 16
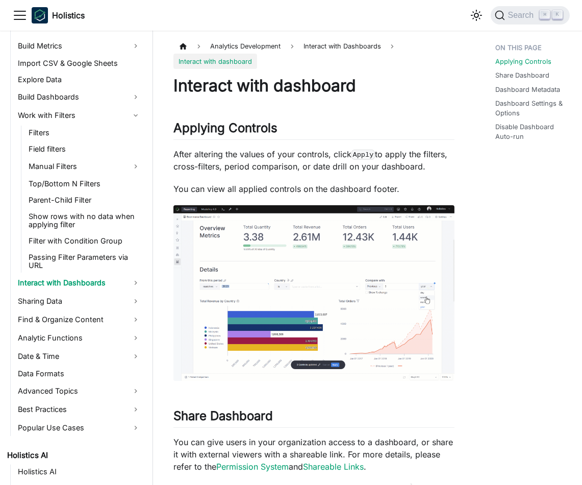
click at [278, 162] on p "After altering the values of your controls, click Apply to apply the filters, c…" at bounding box center [314, 160] width 281 height 25
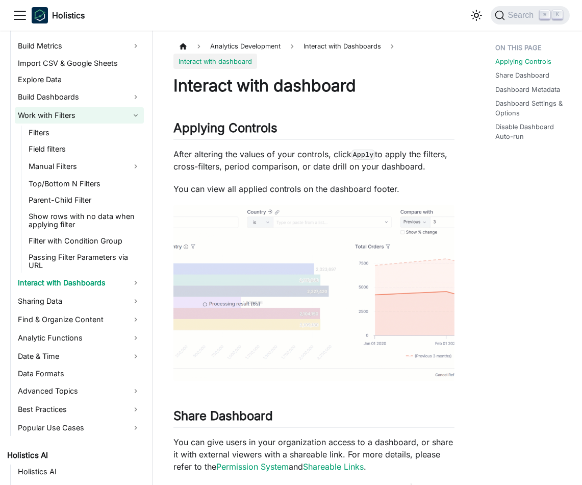
click at [135, 110] on link "Work with Filters" at bounding box center [79, 115] width 129 height 16
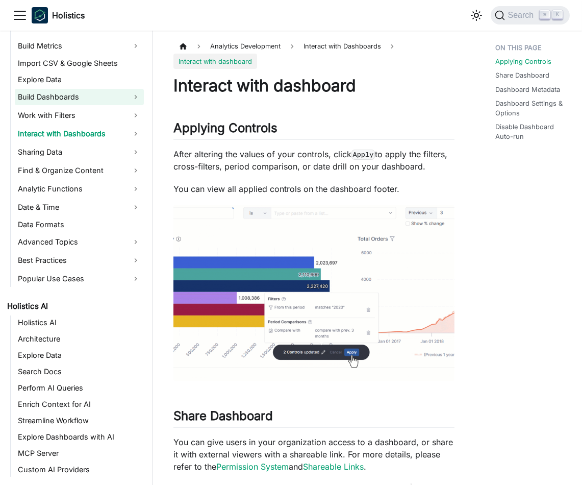
click at [132, 98] on link "Build Dashboards" at bounding box center [79, 97] width 129 height 16
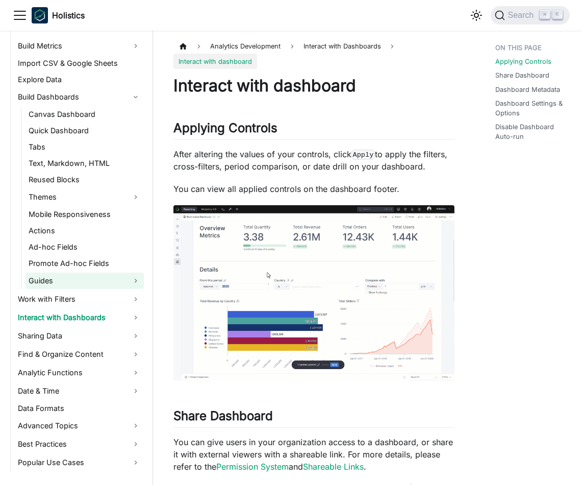
click at [124, 287] on link "Guides" at bounding box center [85, 281] width 118 height 16
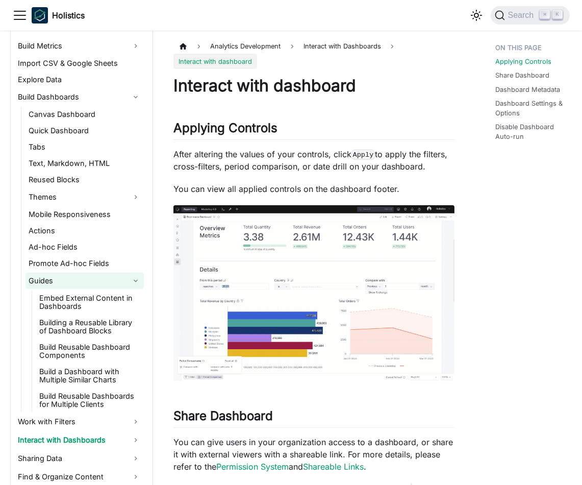
click at [124, 287] on link "Guides" at bounding box center [85, 281] width 118 height 16
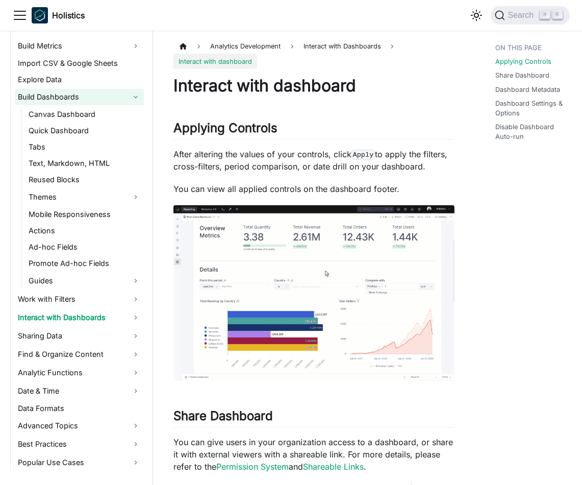
click at [109, 96] on link "Build Dashboards" at bounding box center [79, 97] width 129 height 16
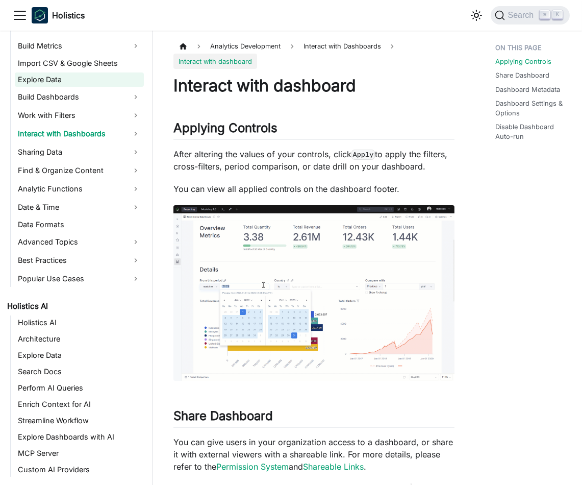
click at [95, 86] on link "Explore Data" at bounding box center [79, 79] width 129 height 14
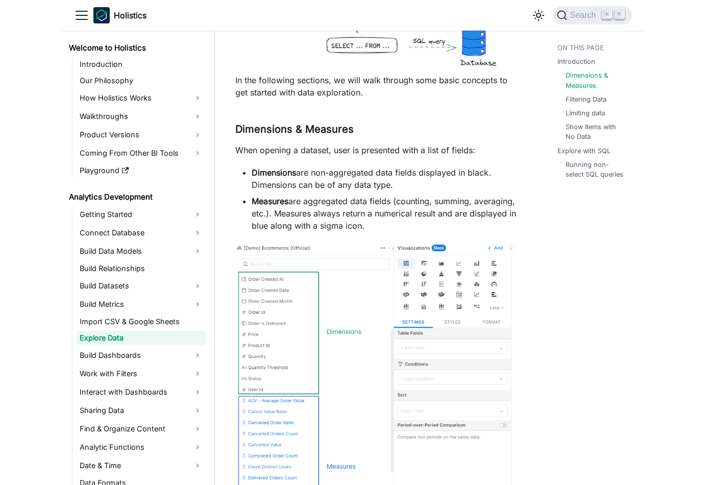
scroll to position [554, 0]
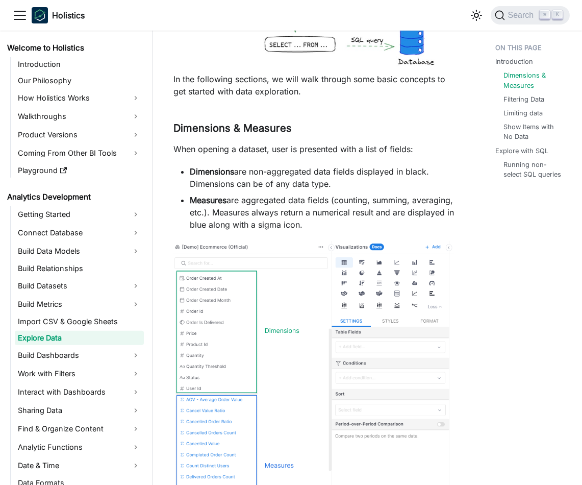
click at [239, 51] on img at bounding box center [314, 4] width 281 height 132
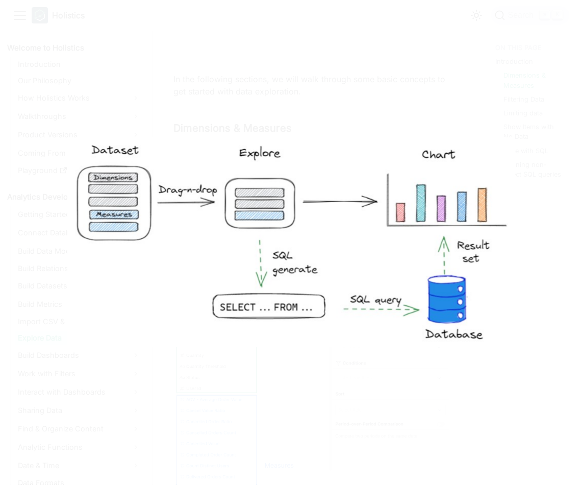
click at [260, 50] on div at bounding box center [291, 242] width 582 height 485
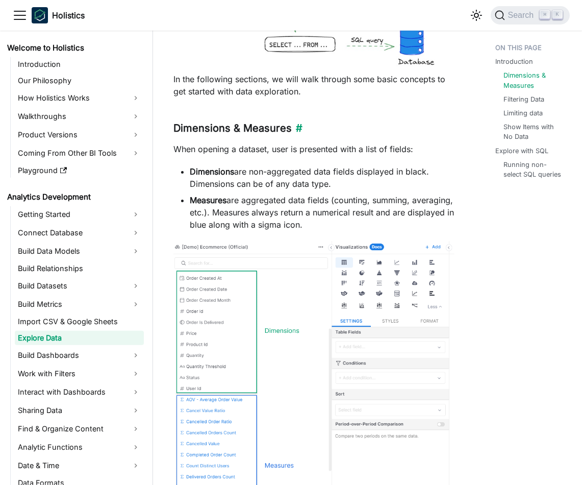
click at [273, 126] on h3 "Dimensions & Measures ​" at bounding box center [314, 128] width 281 height 13
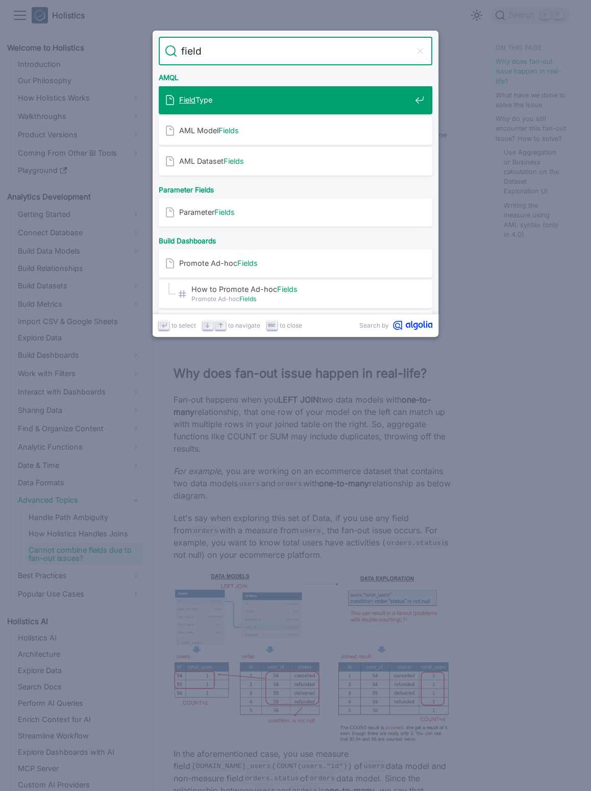
type input "field"
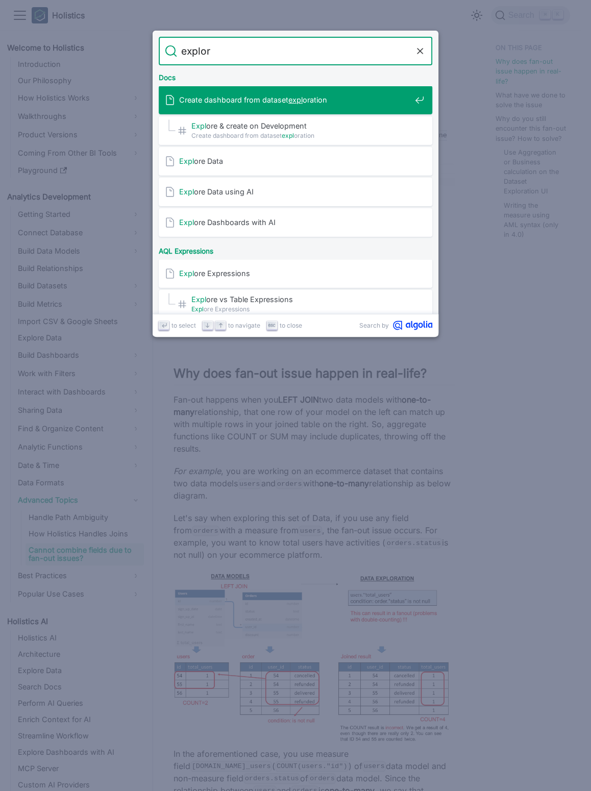
type input "explore"
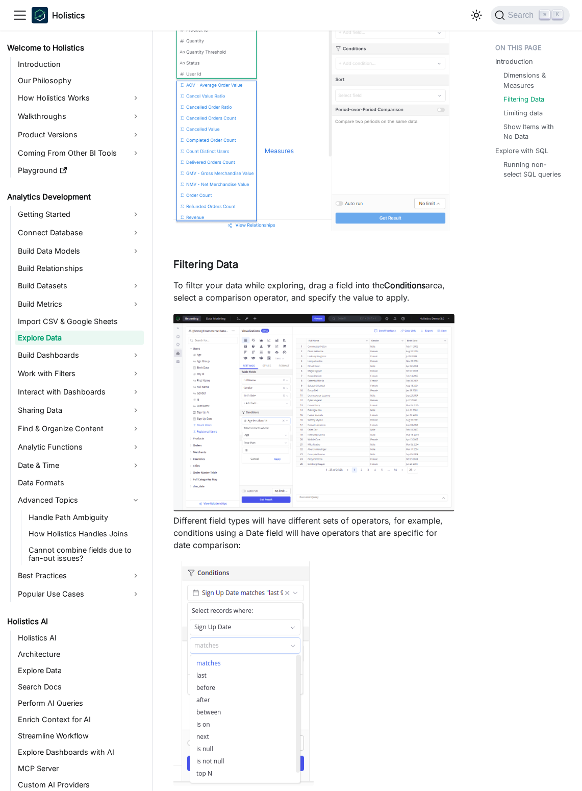
scroll to position [3018, 0]
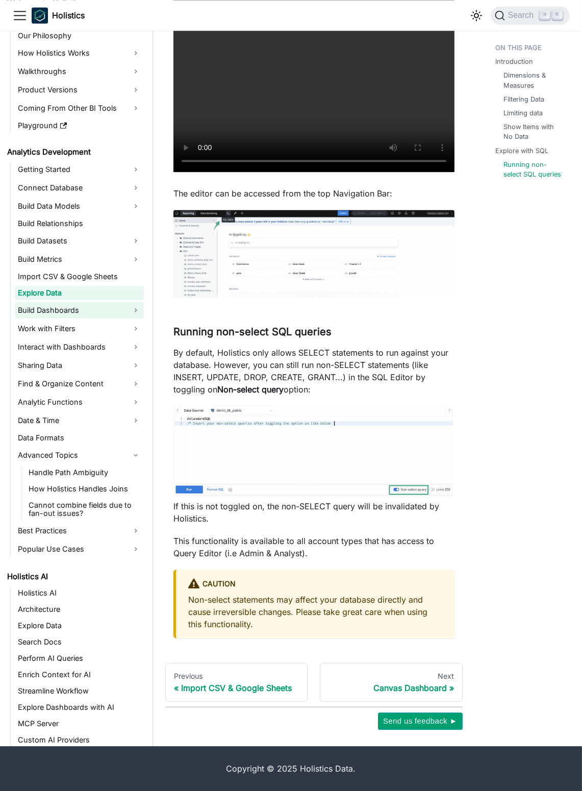
click at [59, 314] on link "Build Dashboards" at bounding box center [79, 310] width 129 height 16
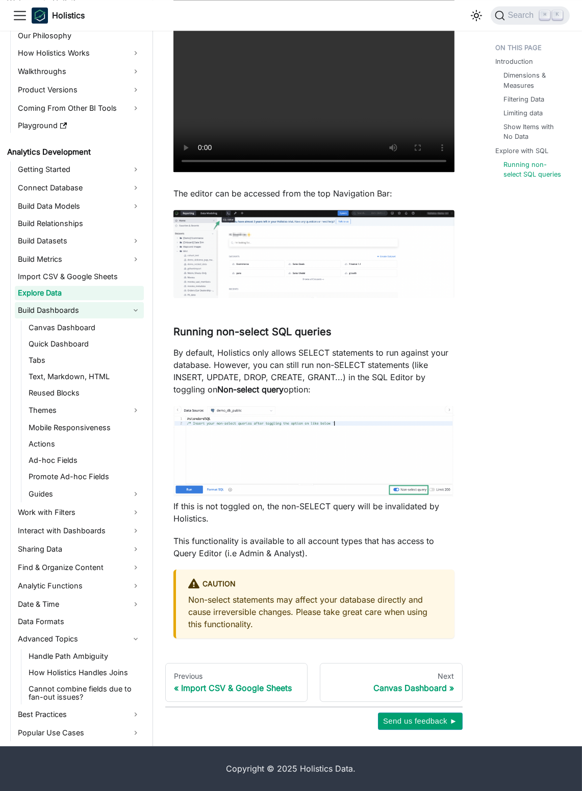
click at [96, 310] on link "Build Dashboards" at bounding box center [79, 310] width 129 height 16
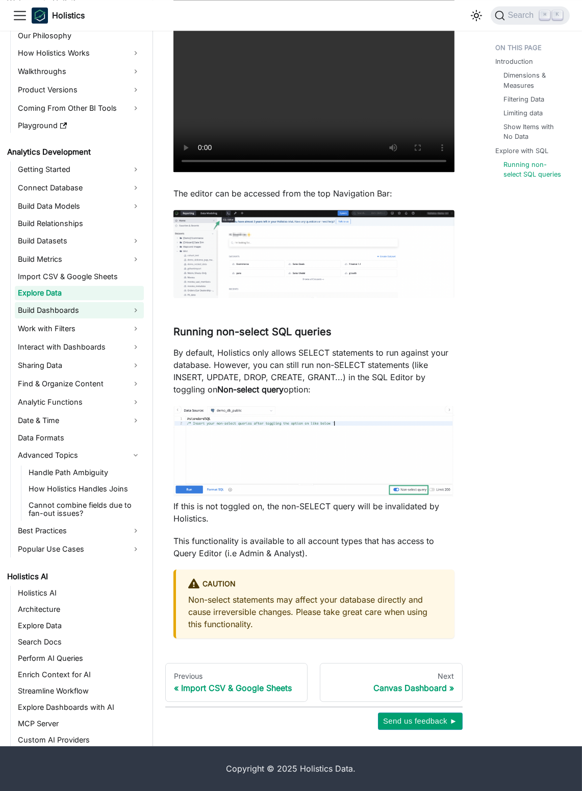
click at [118, 310] on link "Build Dashboards" at bounding box center [79, 310] width 129 height 16
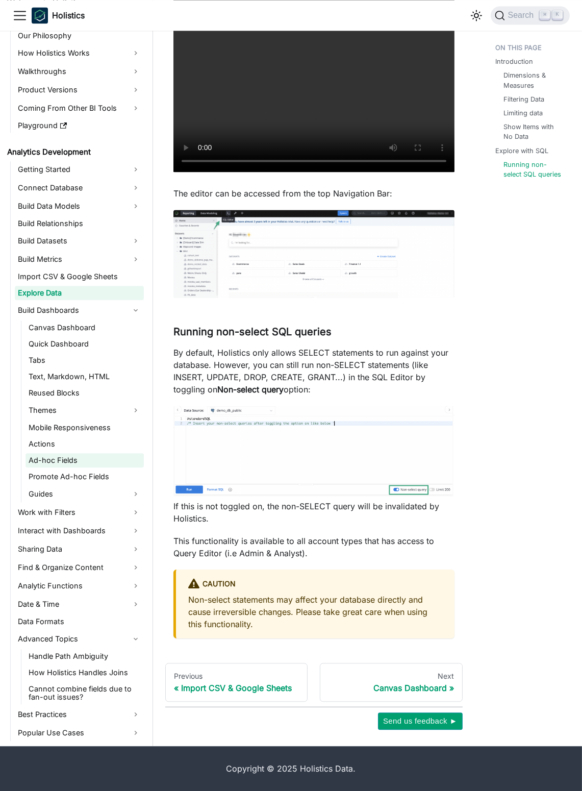
click at [95, 455] on link "Ad-hoc Fields" at bounding box center [85, 460] width 118 height 14
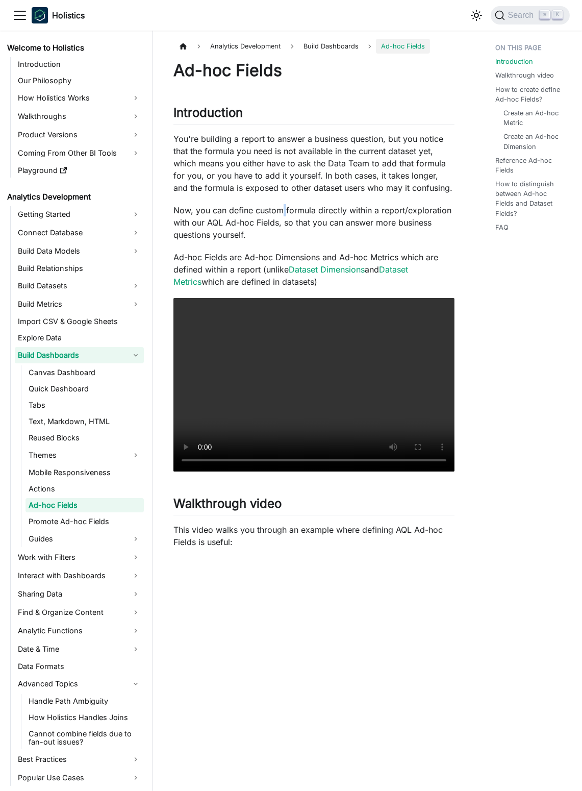
click at [107, 354] on link "Build Dashboards" at bounding box center [79, 355] width 129 height 16
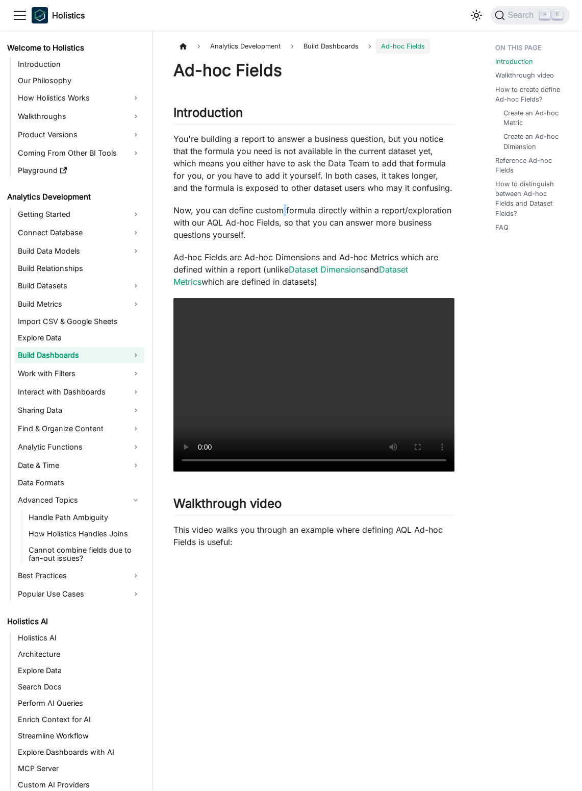
click at [115, 354] on link "Build Dashboards" at bounding box center [79, 355] width 129 height 16
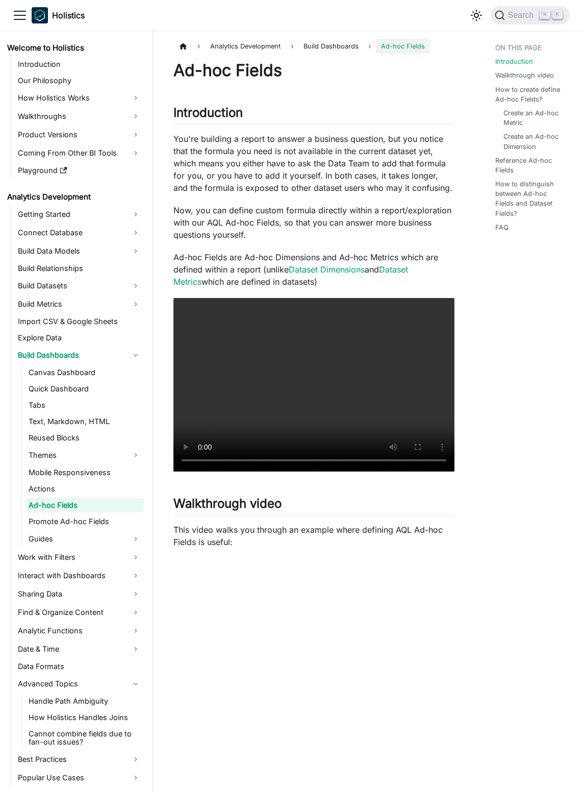
click at [309, 182] on p "You're building a report to answer a business question, but you notice that the…" at bounding box center [314, 163] width 281 height 61
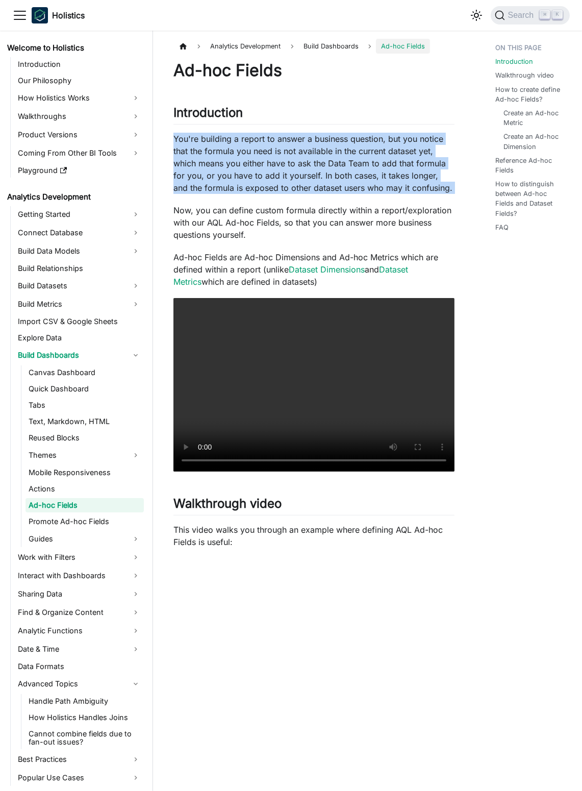
click at [309, 182] on p "You're building a report to answer a business question, but you notice that the…" at bounding box center [314, 163] width 281 height 61
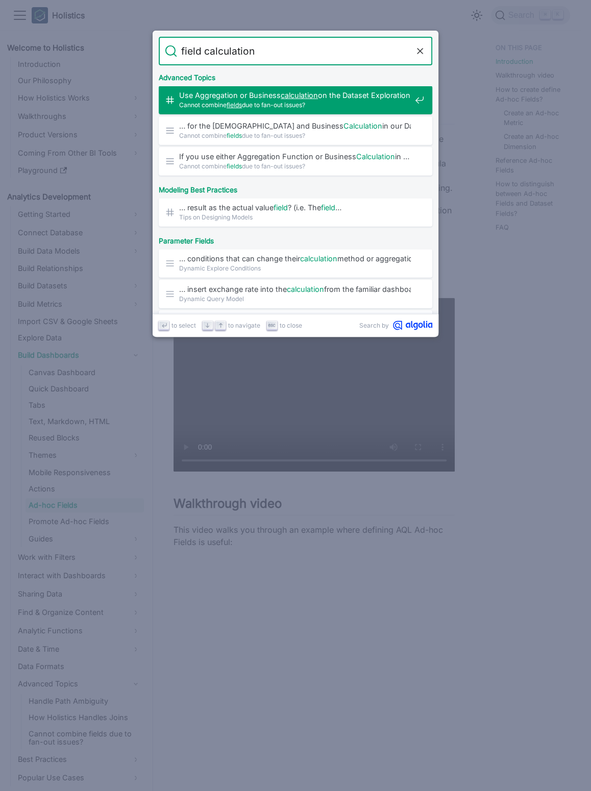
type input "field calculation"
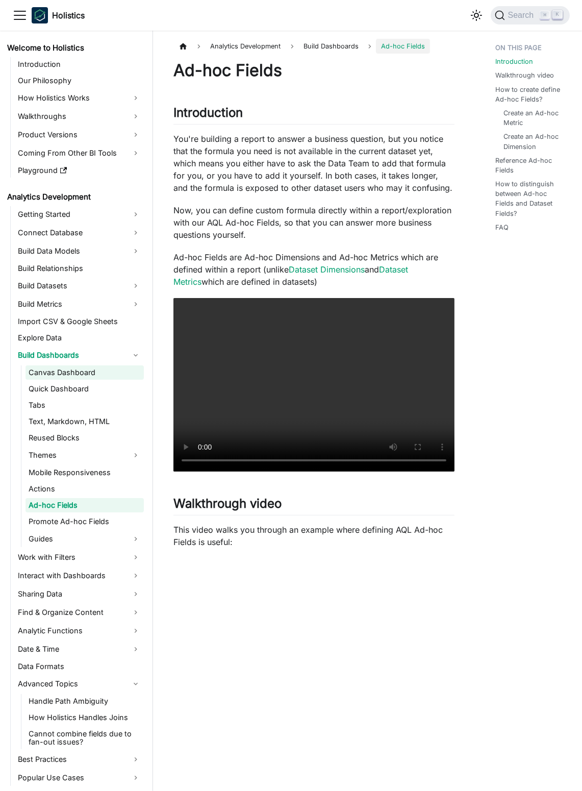
click at [100, 369] on link "Canvas Dashboard" at bounding box center [85, 373] width 118 height 14
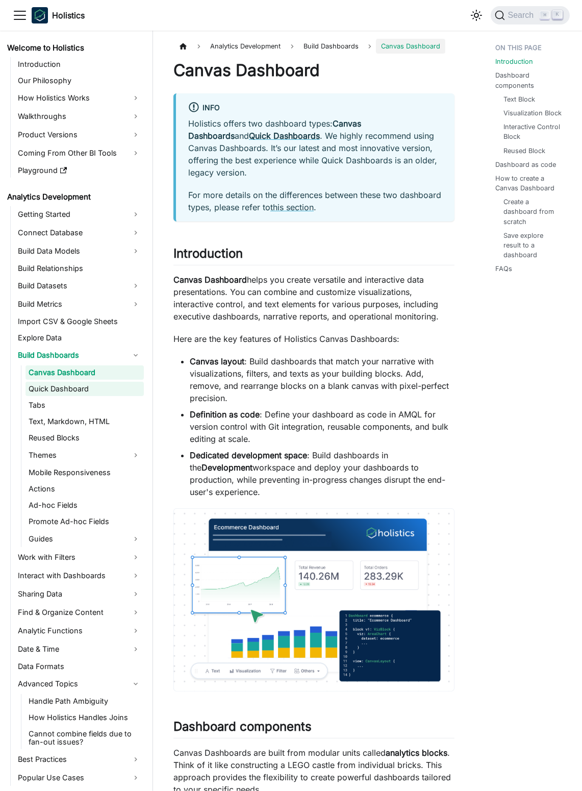
click at [102, 388] on link "Quick Dashboard" at bounding box center [85, 389] width 118 height 14
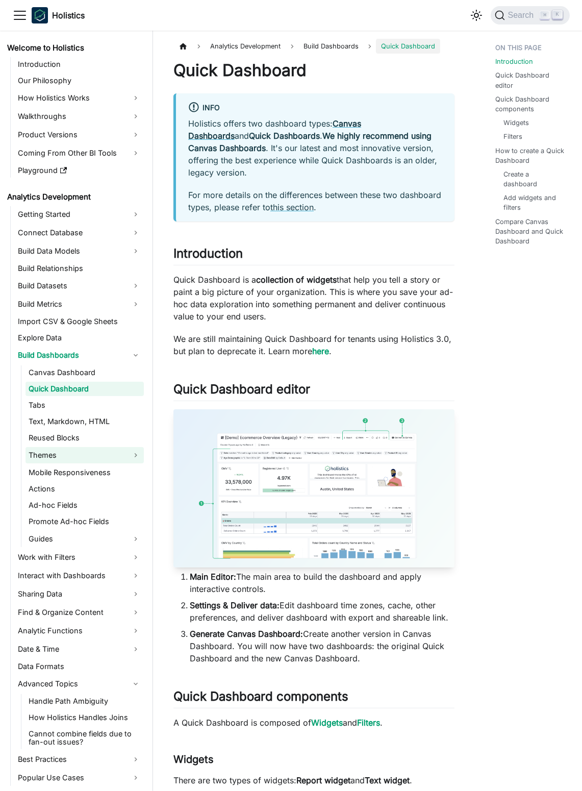
click at [110, 452] on link "Themes" at bounding box center [85, 455] width 118 height 16
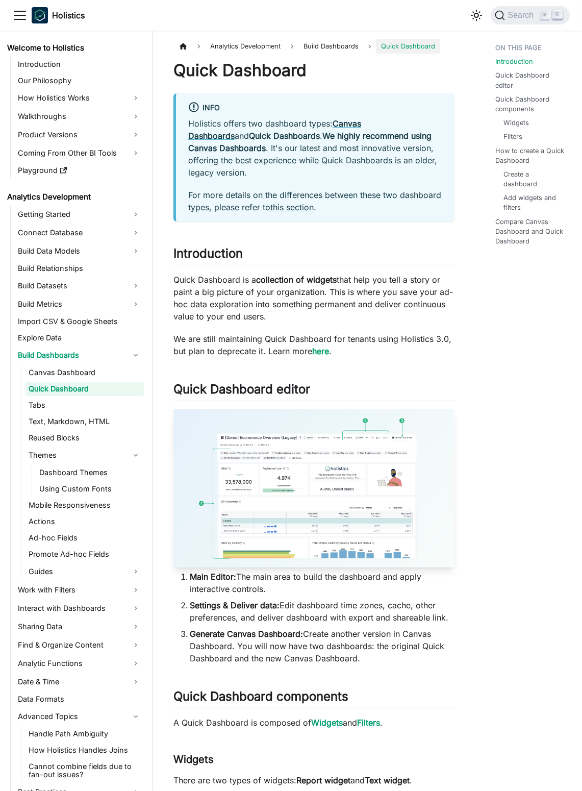
click at [99, 488] on link "Using Custom Fonts" at bounding box center [90, 489] width 108 height 14
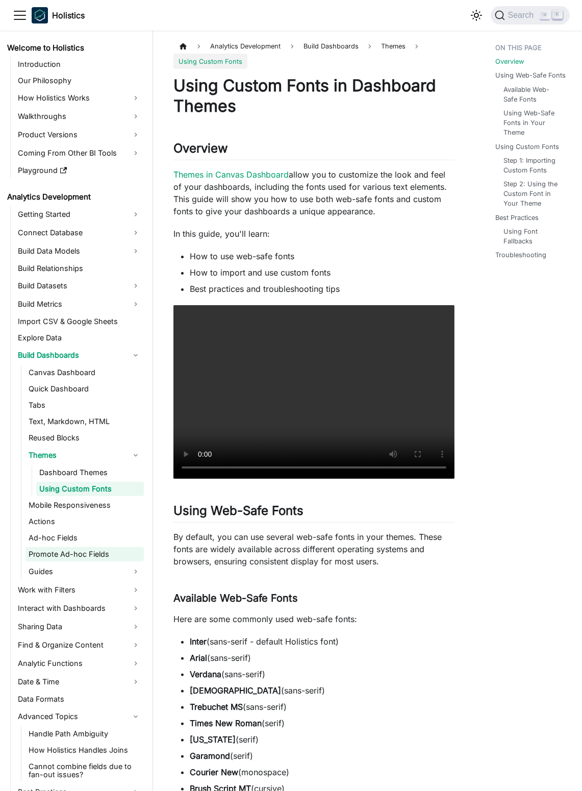
click at [90, 547] on link "Promote Ad-hoc Fields" at bounding box center [85, 554] width 118 height 14
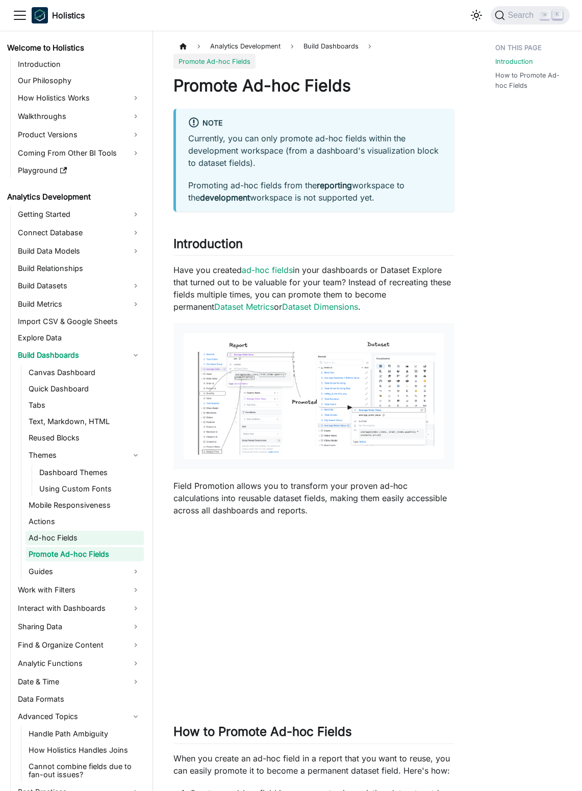
click at [85, 536] on link "Ad-hoc Fields" at bounding box center [85, 538] width 118 height 14
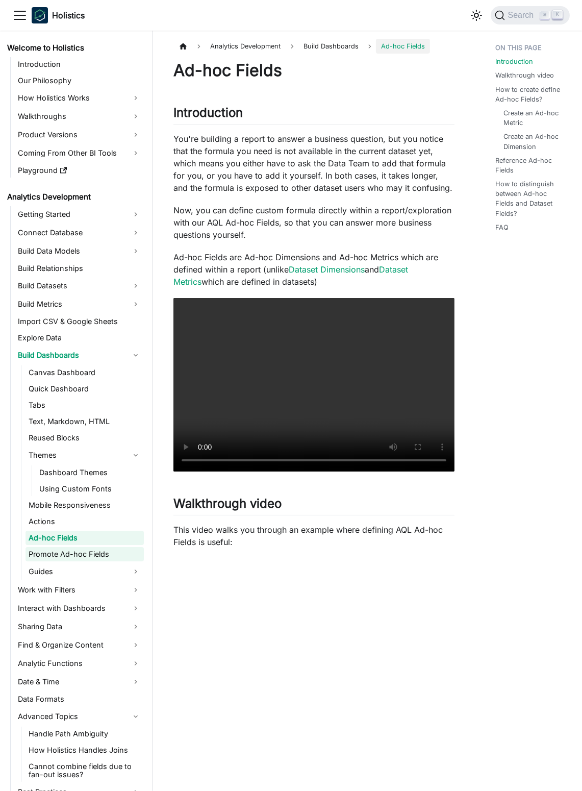
click at [105, 555] on link "Promote Ad-hoc Fields" at bounding box center [85, 554] width 118 height 14
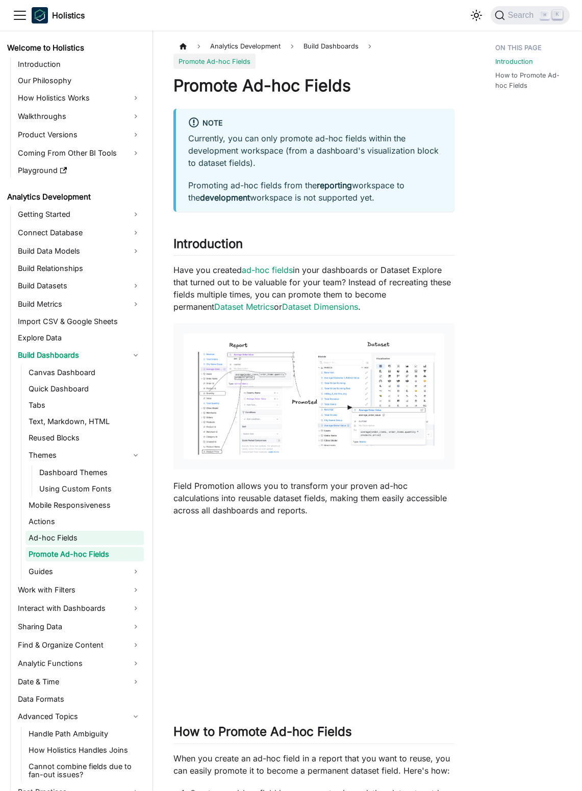
click at [96, 538] on link "Ad-hoc Fields" at bounding box center [85, 538] width 118 height 14
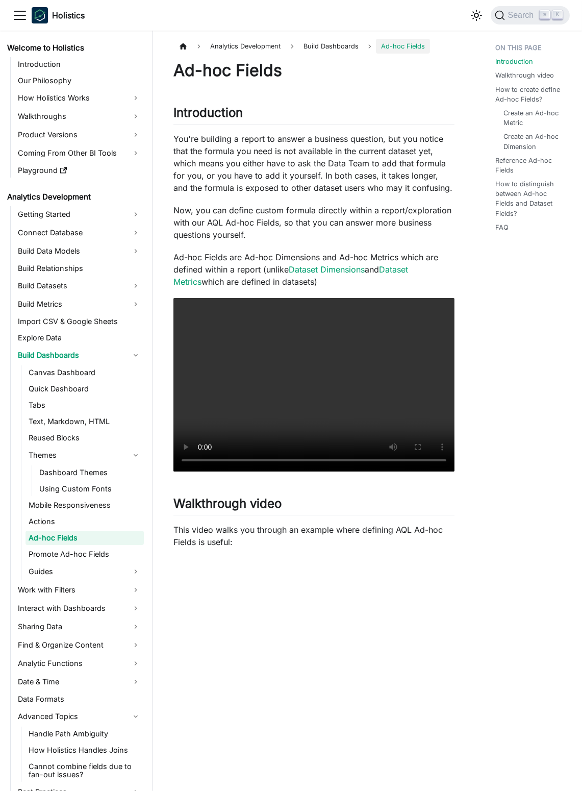
click at [392, 131] on body "Skip to main content Holistics Docs AMQL Visualizations API Release Notes Roadm…" at bounding box center [291, 395] width 582 height 791
click at [385, 119] on div at bounding box center [385, 119] width 0 height 0
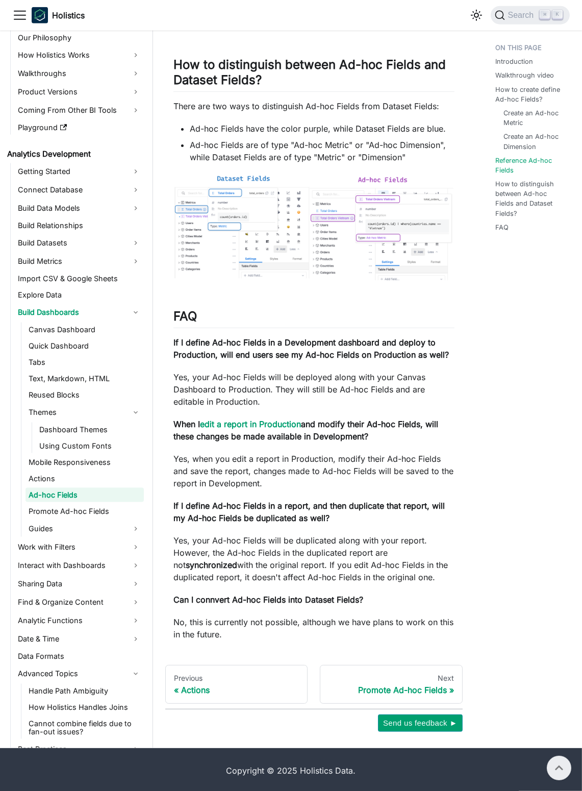
scroll to position [115, 0]
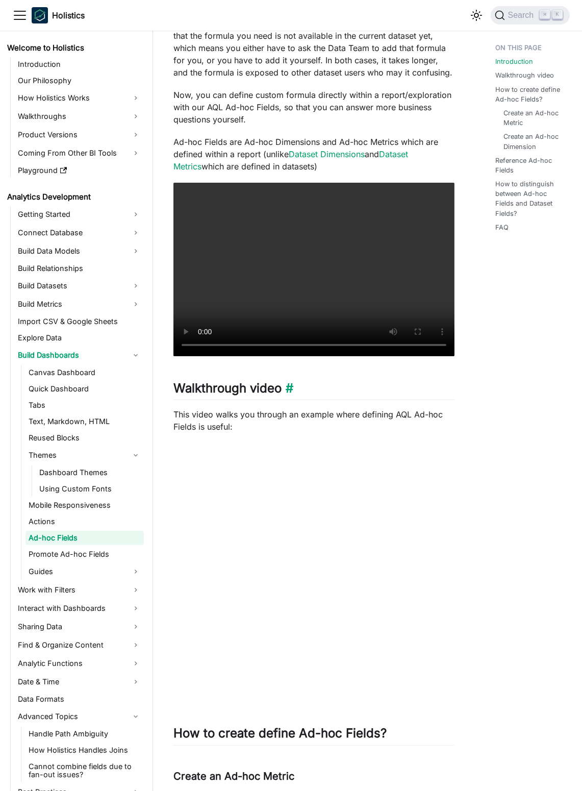
click at [347, 393] on h2 "Walkthrough video ​" at bounding box center [314, 390] width 281 height 19
click at [360, 423] on p "This video walks you through an example where defining AQL Ad-hoc Fields is use…" at bounding box center [314, 420] width 281 height 25
click at [350, 410] on p "This video walks you through an example where defining AQL Ad-hoc Fields is use…" at bounding box center [314, 420] width 281 height 25
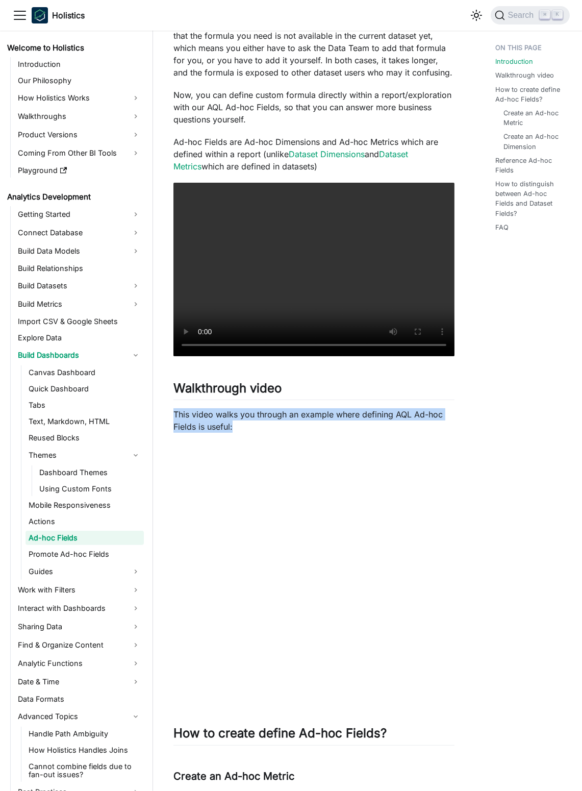
click at [350, 410] on p "This video walks you through an example where defining AQL Ad-hoc Fields is use…" at bounding box center [314, 420] width 281 height 25
click at [359, 413] on p "This video walks you through an example where defining AQL Ad-hoc Fields is use…" at bounding box center [314, 420] width 281 height 25
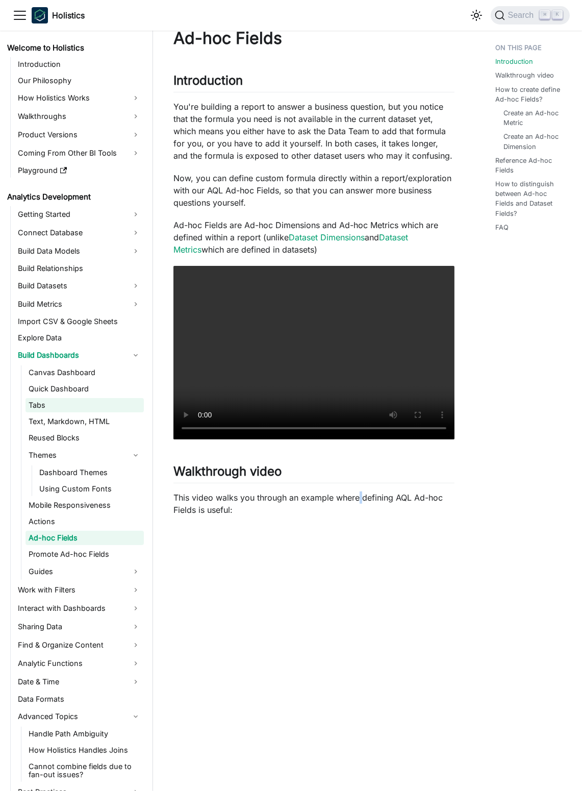
scroll to position [0, 0]
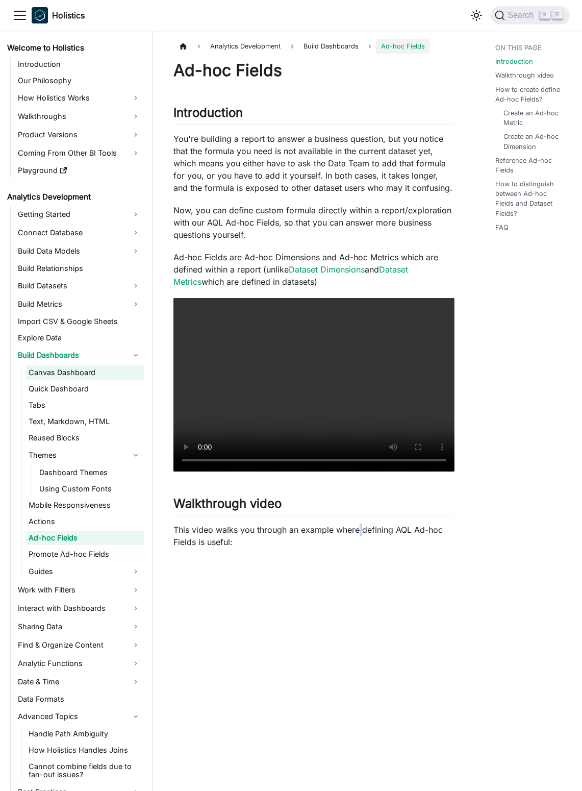
click at [103, 377] on link "Canvas Dashboard" at bounding box center [85, 373] width 118 height 14
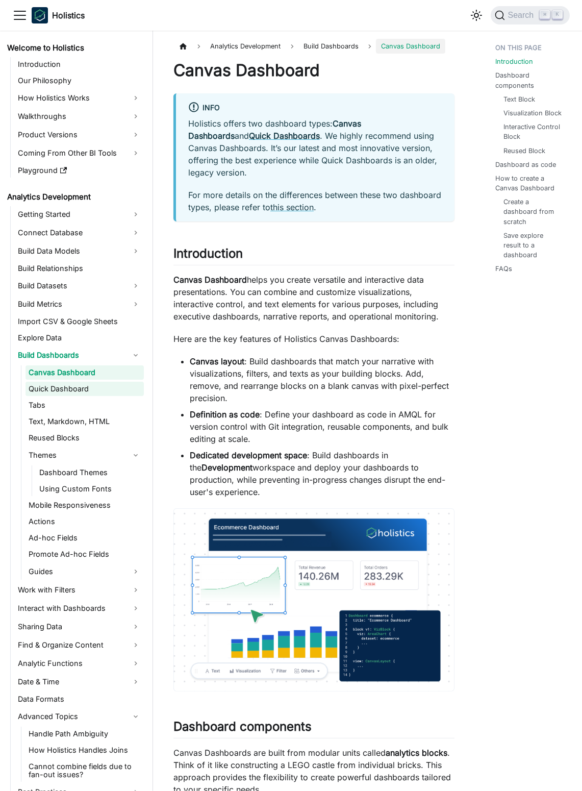
click at [109, 389] on link "Quick Dashboard" at bounding box center [85, 389] width 118 height 14
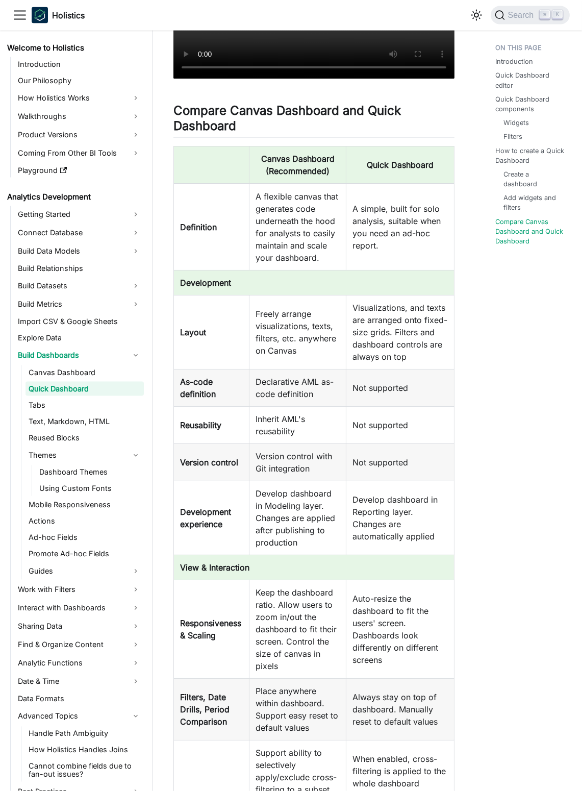
scroll to position [1853, 0]
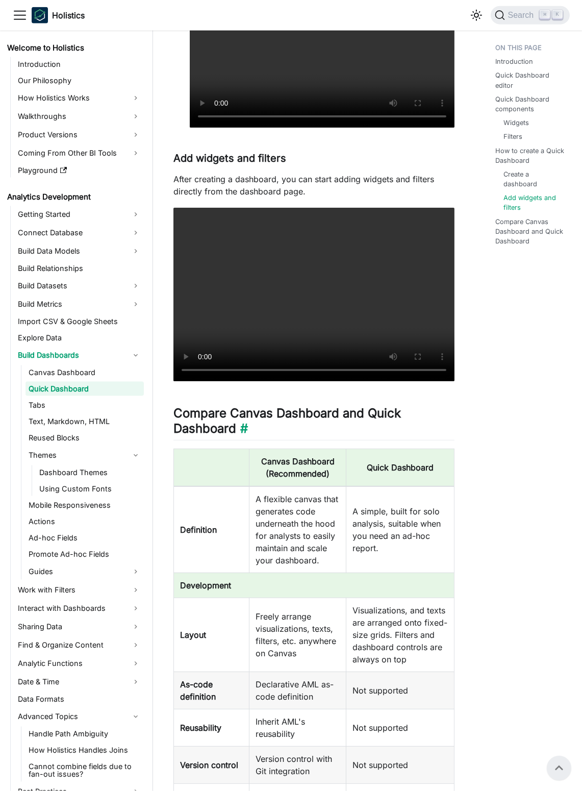
click at [296, 425] on h2 "Compare Canvas Dashboard and Quick Dashboard ​" at bounding box center [314, 423] width 281 height 35
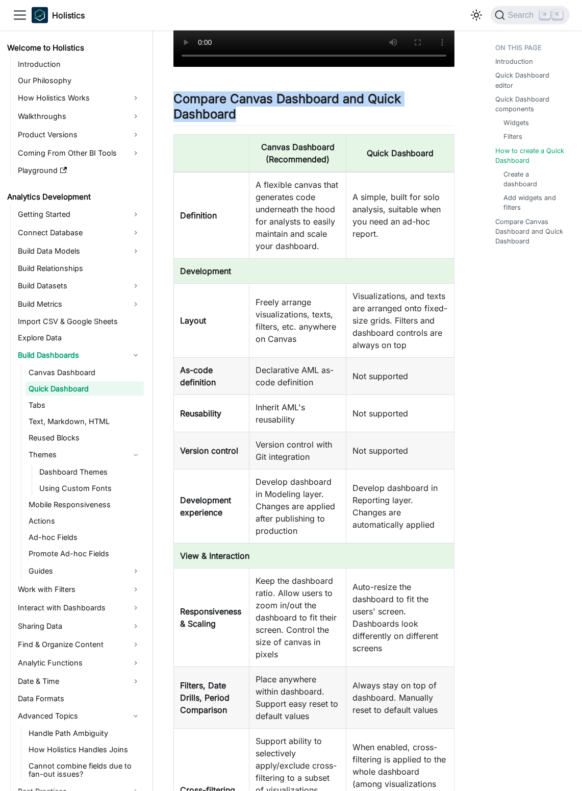
scroll to position [2720, 0]
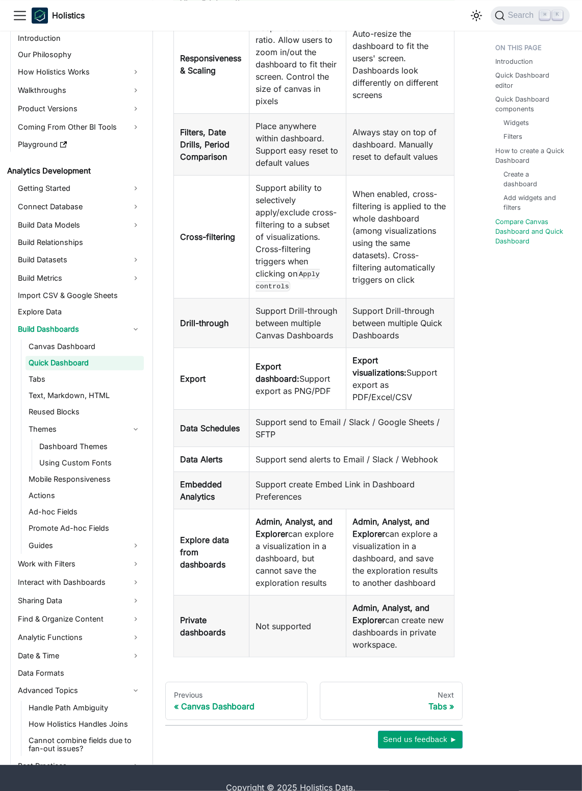
click at [387, 409] on td "Support send to Email / Slack / Google Sheets / SFTP" at bounding box center [352, 427] width 205 height 37
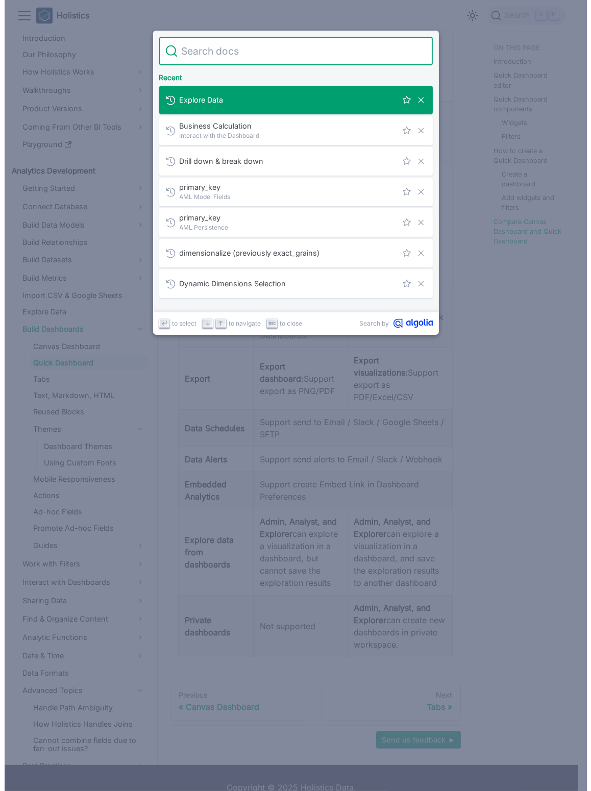
scroll to position [2720, 0]
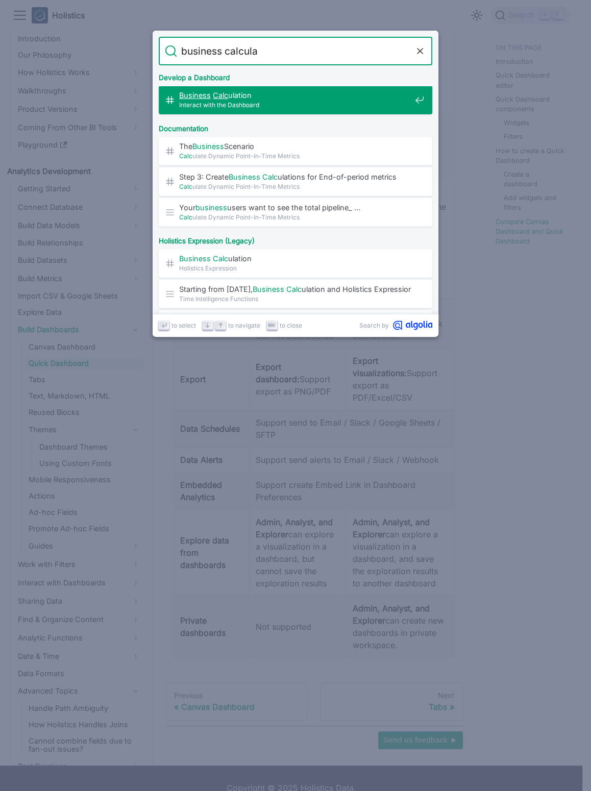
type input "business calculat"
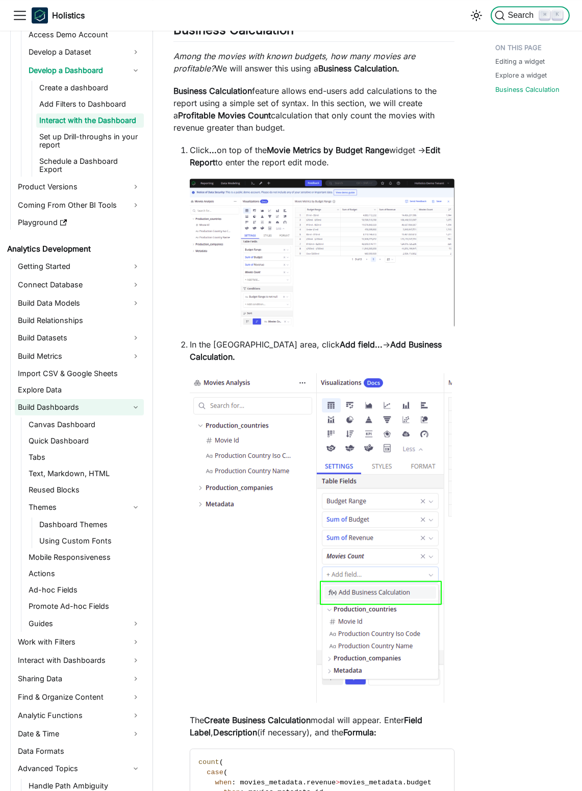
scroll to position [136, 0]
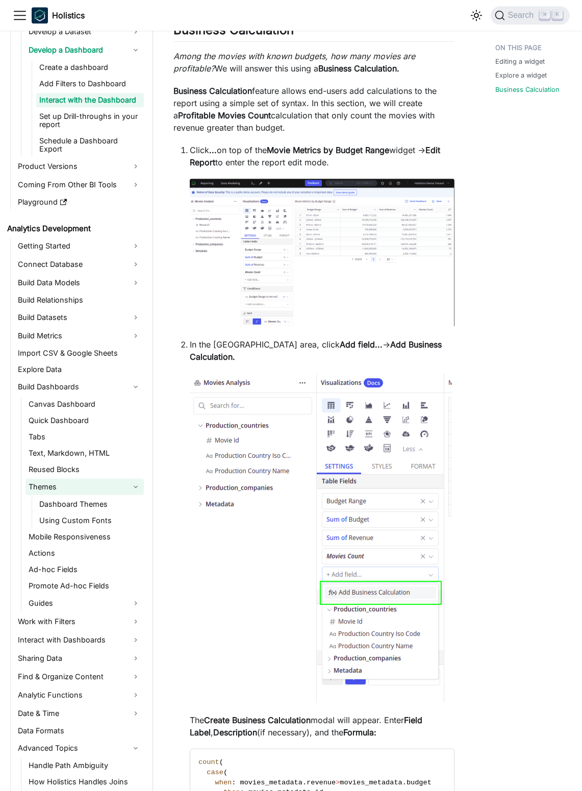
drag, startPoint x: 128, startPoint y: 489, endPoint x: 134, endPoint y: 492, distance: 7.1
click at [127, 489] on link "Themes" at bounding box center [85, 487] width 118 height 16
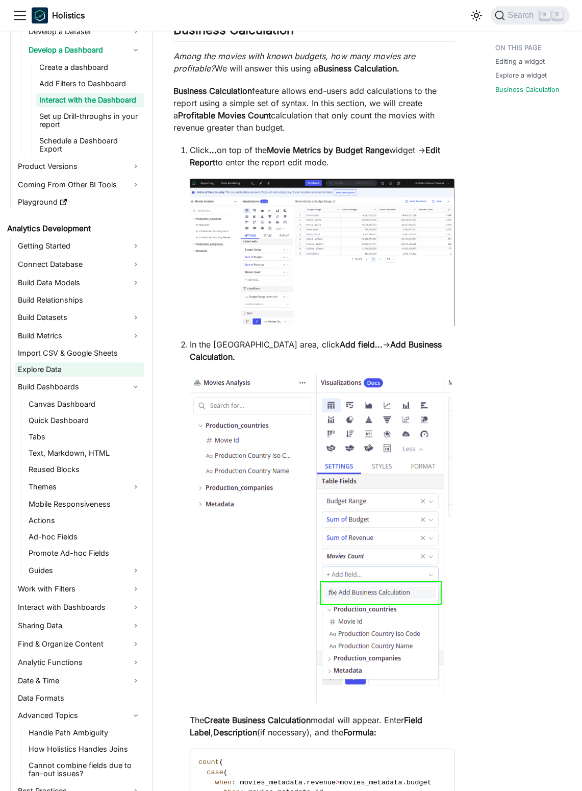
click at [123, 368] on link "Explore Data" at bounding box center [79, 369] width 129 height 14
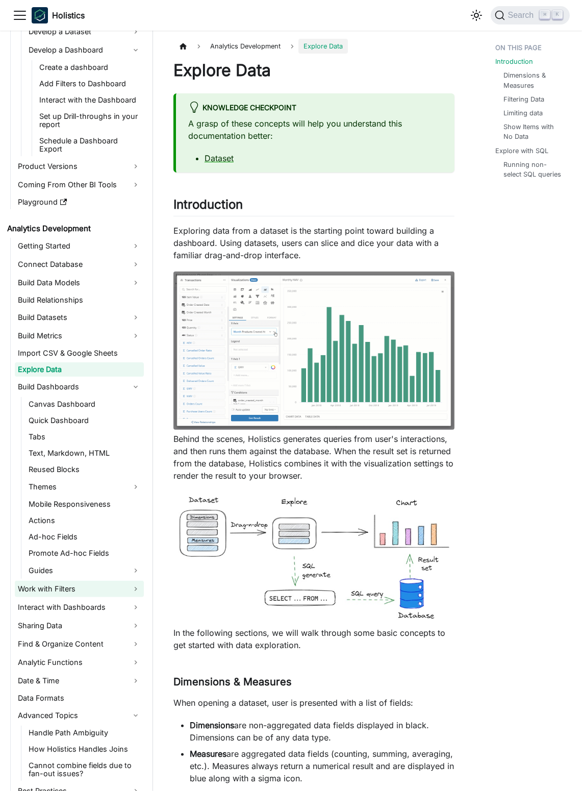
click at [91, 583] on link "Work with Filters" at bounding box center [79, 589] width 129 height 16
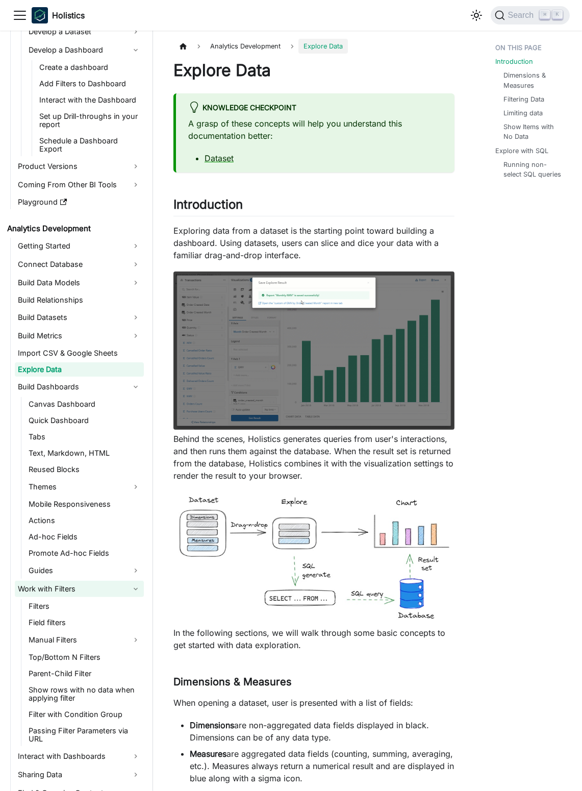
click at [100, 589] on link "Work with Filters" at bounding box center [79, 589] width 129 height 16
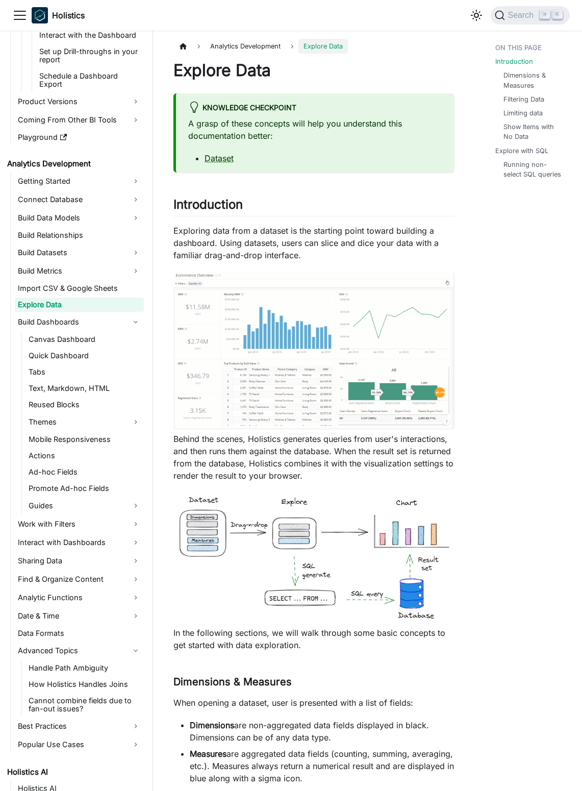
scroll to position [204, 0]
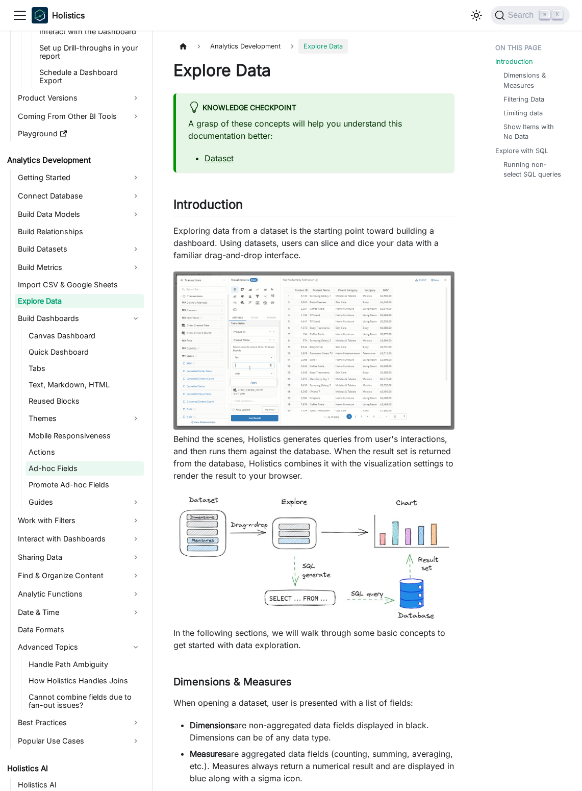
click at [101, 467] on link "Ad-hoc Fields" at bounding box center [85, 468] width 118 height 14
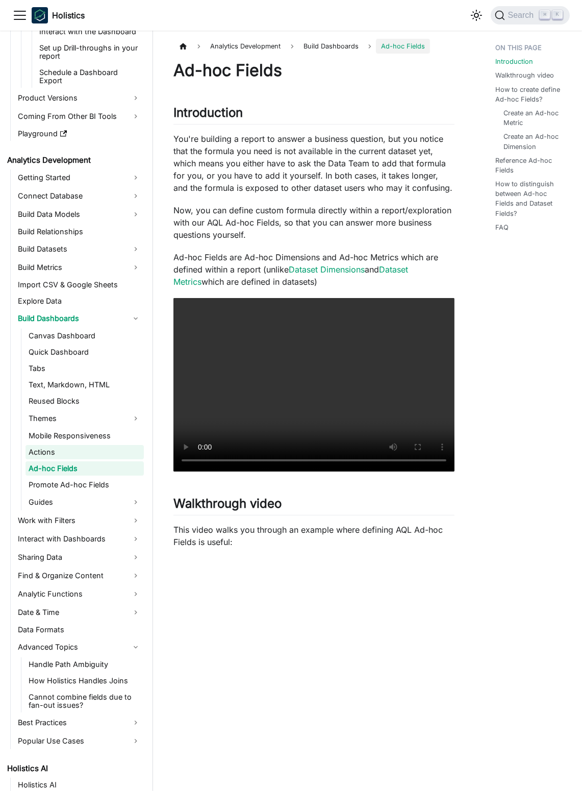
click at [97, 449] on link "Actions" at bounding box center [85, 452] width 118 height 14
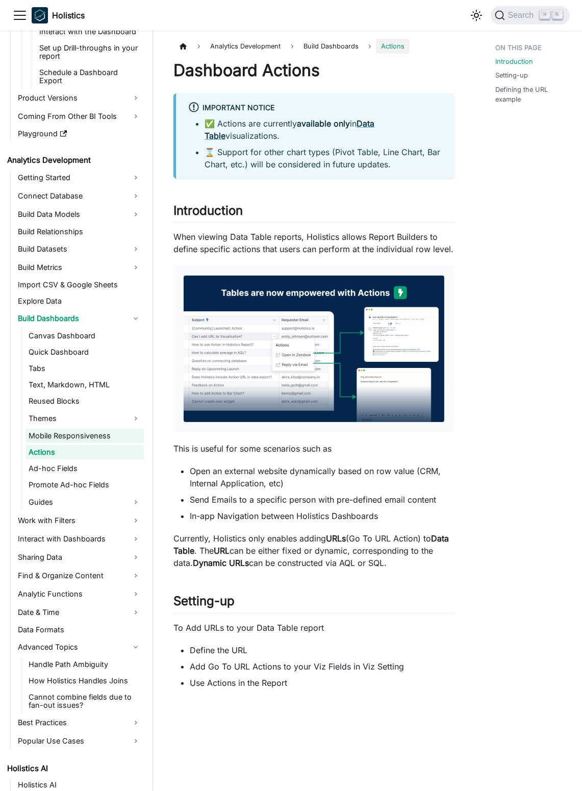
click at [92, 434] on link "Mobile Responsiveness" at bounding box center [85, 436] width 118 height 14
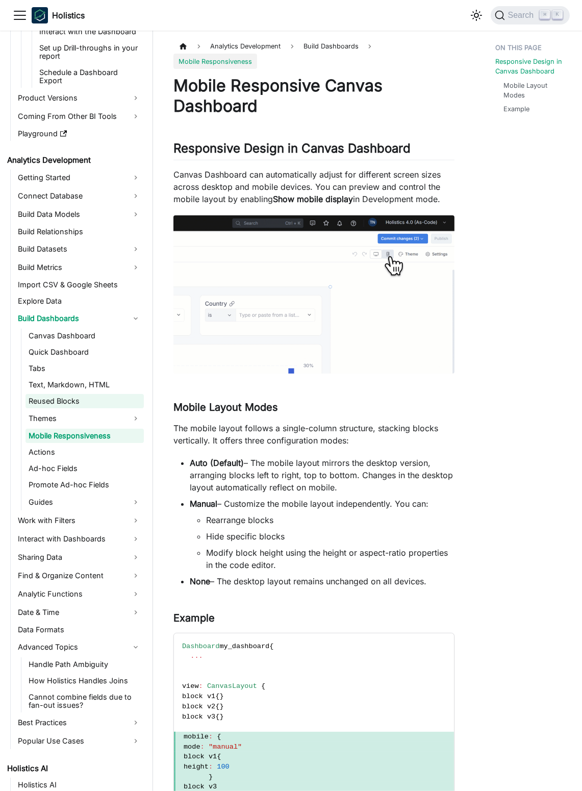
click at [87, 397] on link "Reused Blocks" at bounding box center [85, 401] width 118 height 14
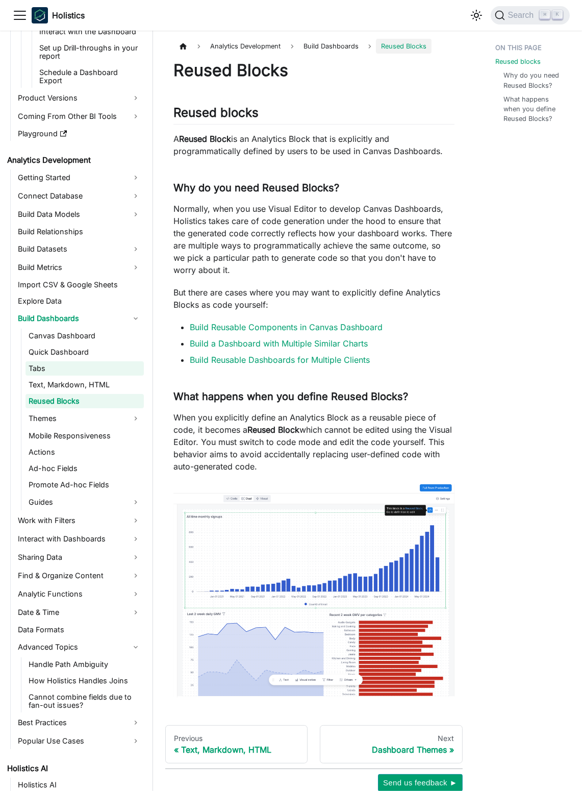
click at [83, 364] on link "Tabs" at bounding box center [85, 368] width 118 height 14
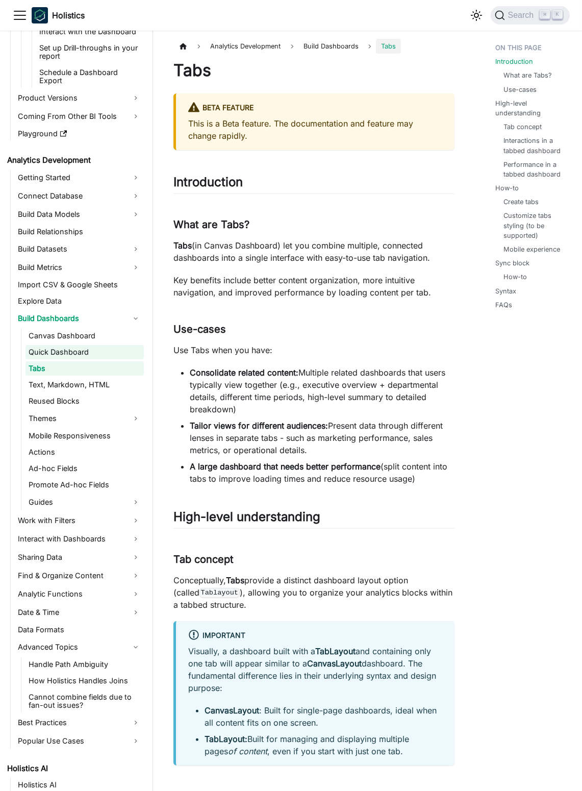
click at [85, 354] on link "Quick Dashboard" at bounding box center [85, 352] width 118 height 14
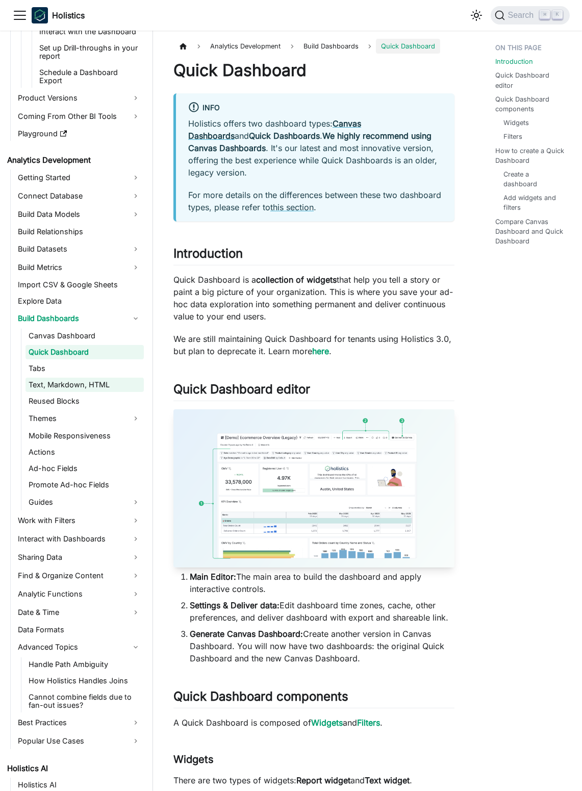
click at [87, 380] on link "Text, Markdown, HTML" at bounding box center [85, 385] width 118 height 14
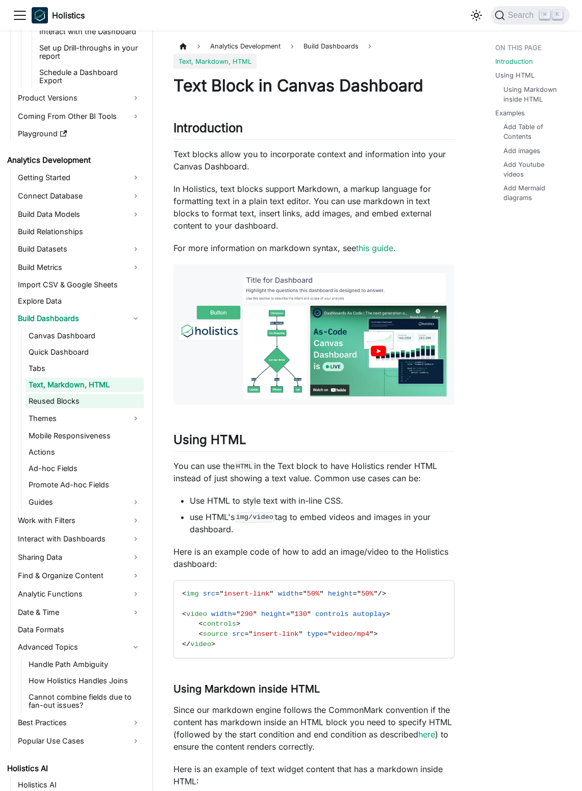
click at [93, 396] on link "Reused Blocks" at bounding box center [85, 401] width 118 height 14
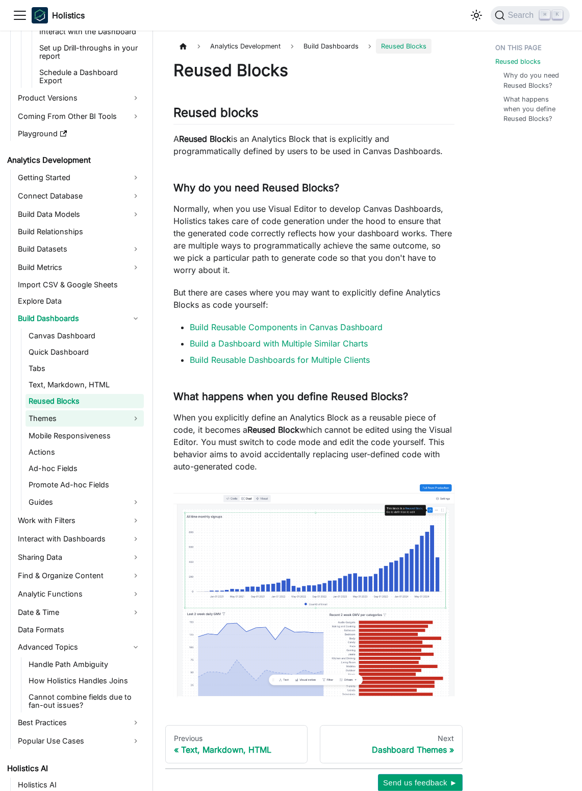
click at [90, 424] on link "Themes" at bounding box center [85, 418] width 118 height 16
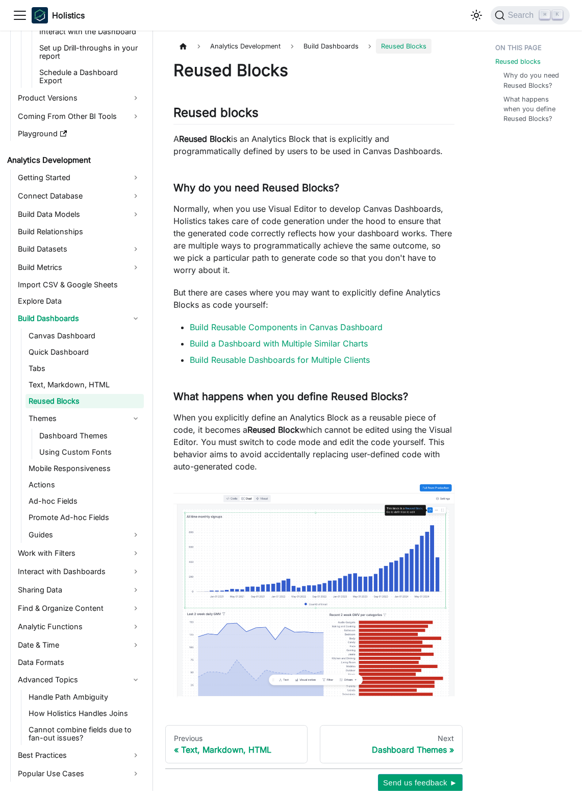
click at [93, 451] on ul "Canvas Dashboard Quick Dashboard Tabs Text, Markdown, HTML Reused Blocks Themes…" at bounding box center [82, 436] width 123 height 214
click at [98, 469] on link "Mobile Responsiveness" at bounding box center [85, 468] width 118 height 14
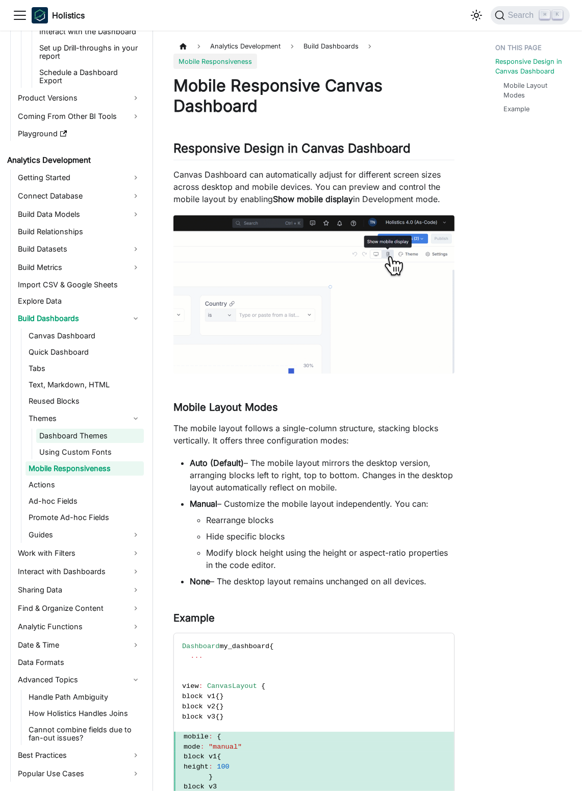
click at [88, 437] on link "Dashboard Themes" at bounding box center [90, 436] width 108 height 14
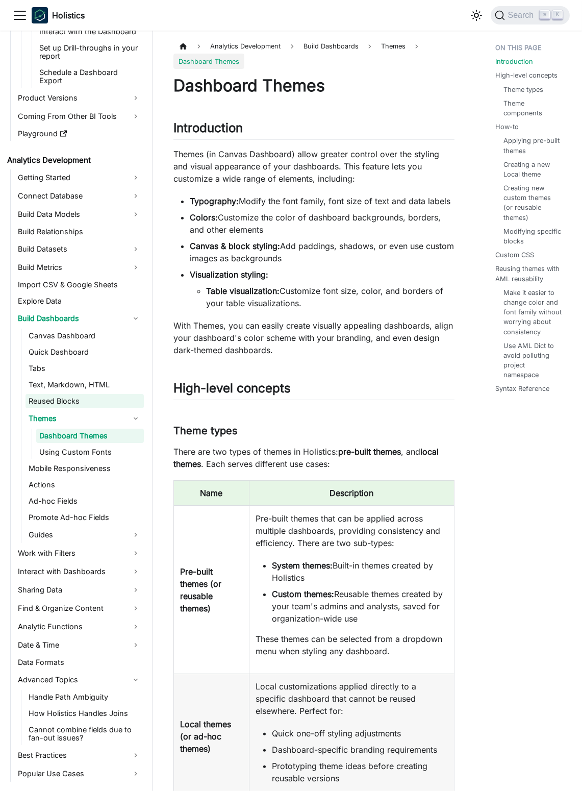
click at [94, 395] on link "Reused Blocks" at bounding box center [85, 401] width 118 height 14
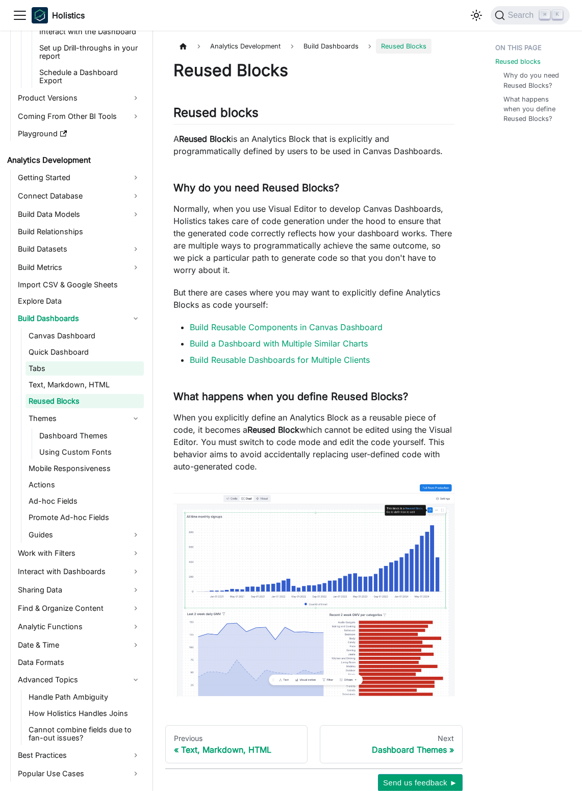
click at [93, 373] on link "Tabs" at bounding box center [85, 368] width 118 height 14
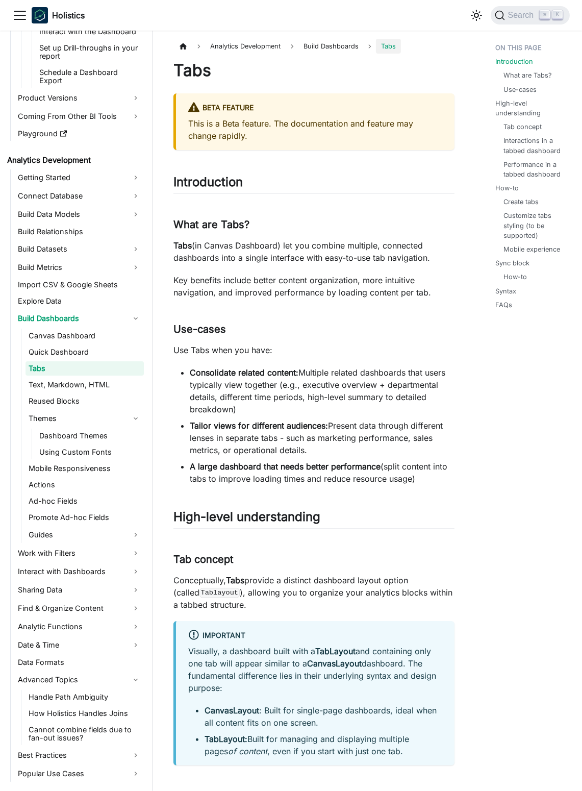
click at [88, 343] on ul "Canvas Dashboard Quick Dashboard Tabs Text, Markdown, HTML Reused Blocks Themes…" at bounding box center [82, 436] width 123 height 214
click at [90, 333] on link "Canvas Dashboard" at bounding box center [85, 336] width 118 height 14
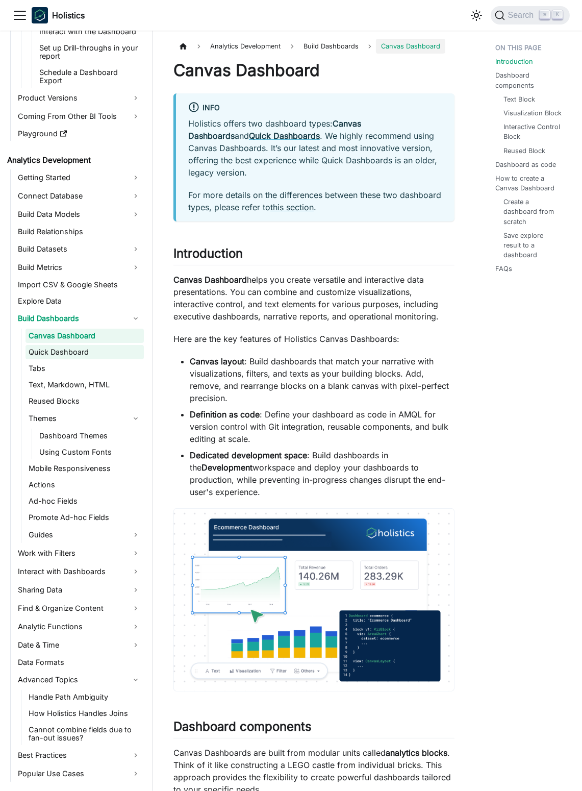
click at [91, 356] on link "Quick Dashboard" at bounding box center [85, 352] width 118 height 14
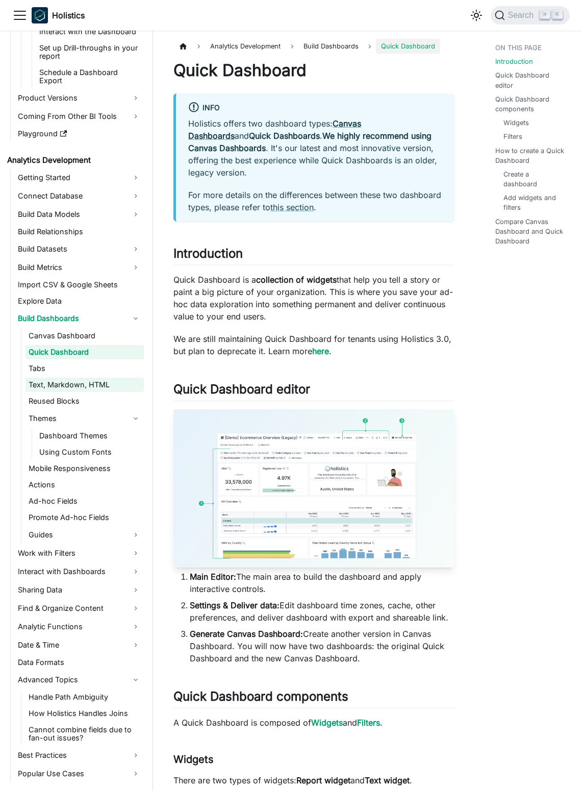
click at [87, 378] on link "Text, Markdown, HTML" at bounding box center [85, 385] width 118 height 14
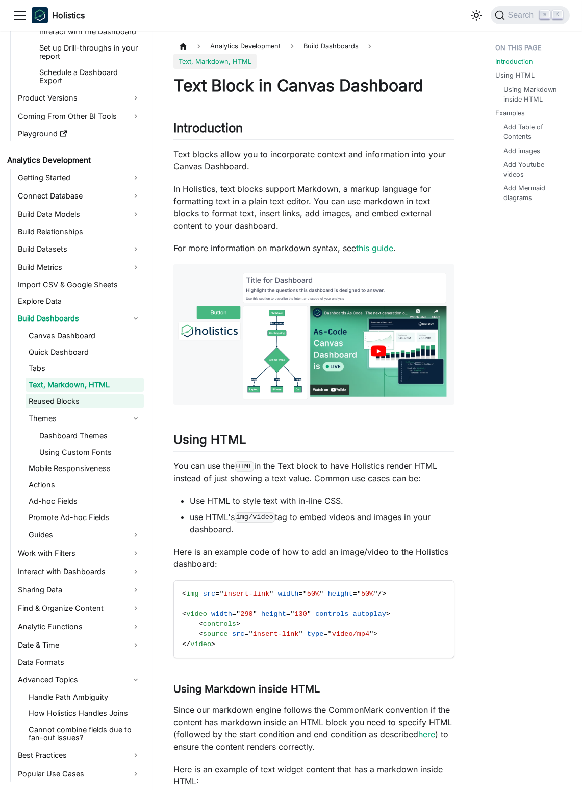
click at [94, 394] on link "Reused Blocks" at bounding box center [85, 401] width 118 height 14
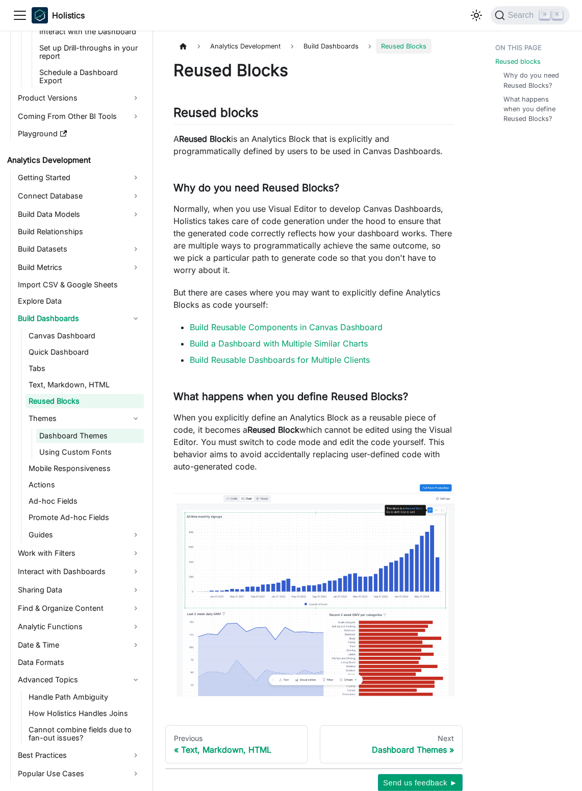
click at [96, 442] on link "Dashboard Themes" at bounding box center [90, 436] width 108 height 14
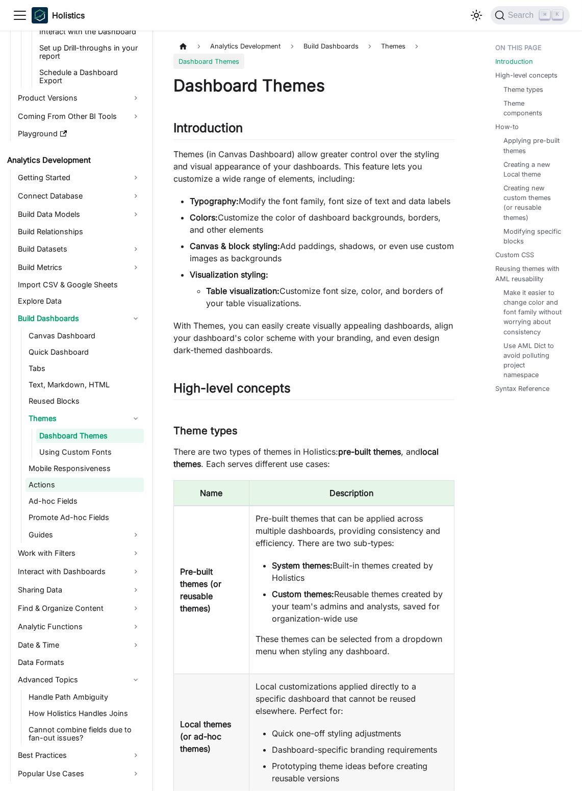
click at [97, 483] on link "Actions" at bounding box center [85, 485] width 118 height 14
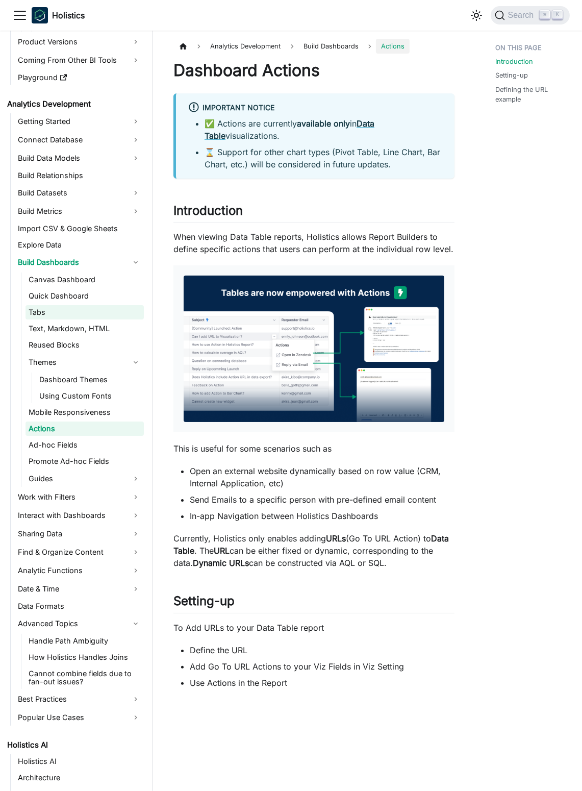
scroll to position [272, 0]
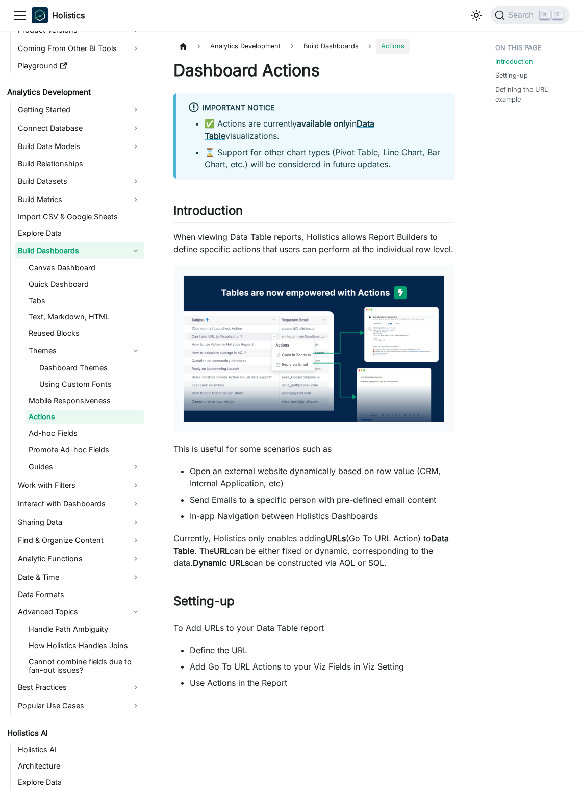
drag, startPoint x: 124, startPoint y: 242, endPoint x: 130, endPoint y: 248, distance: 8.0
click at [124, 242] on link "Build Dashboards" at bounding box center [79, 250] width 129 height 16
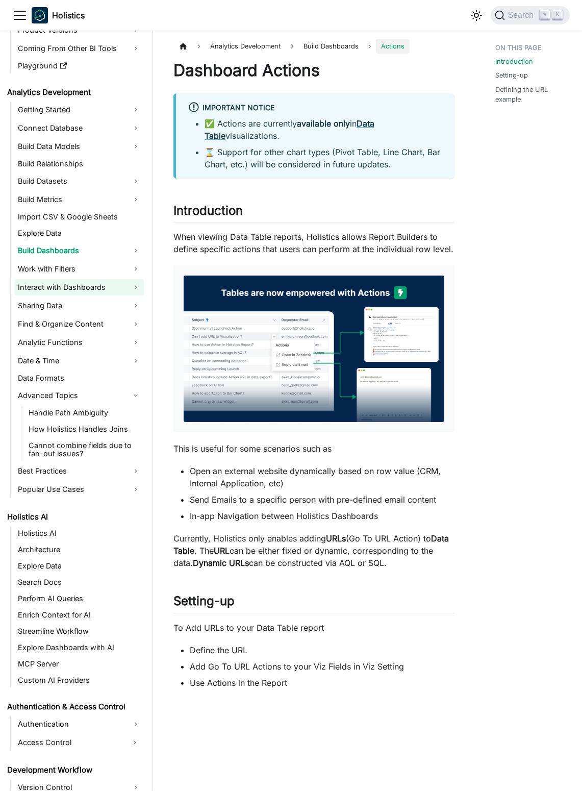
click at [115, 286] on link "Interact with Dashboards" at bounding box center [79, 287] width 129 height 16
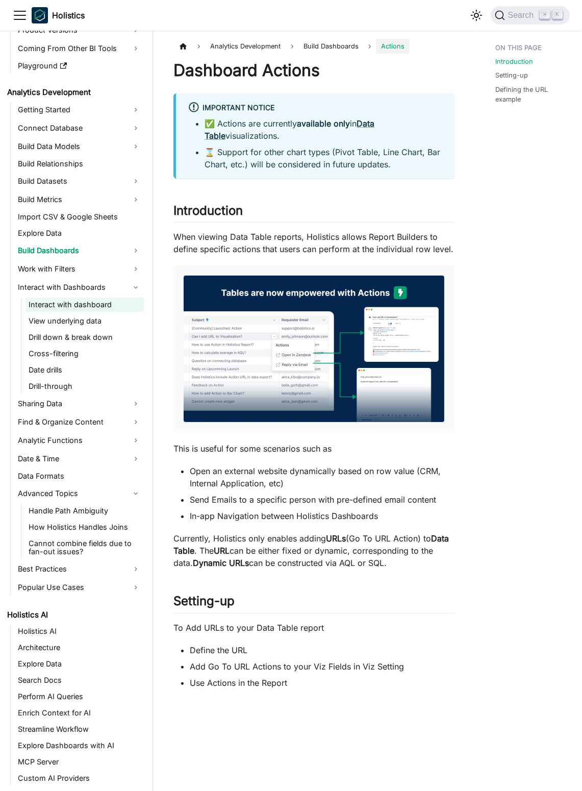
click at [122, 308] on link "Interact with dashboard" at bounding box center [85, 305] width 118 height 14
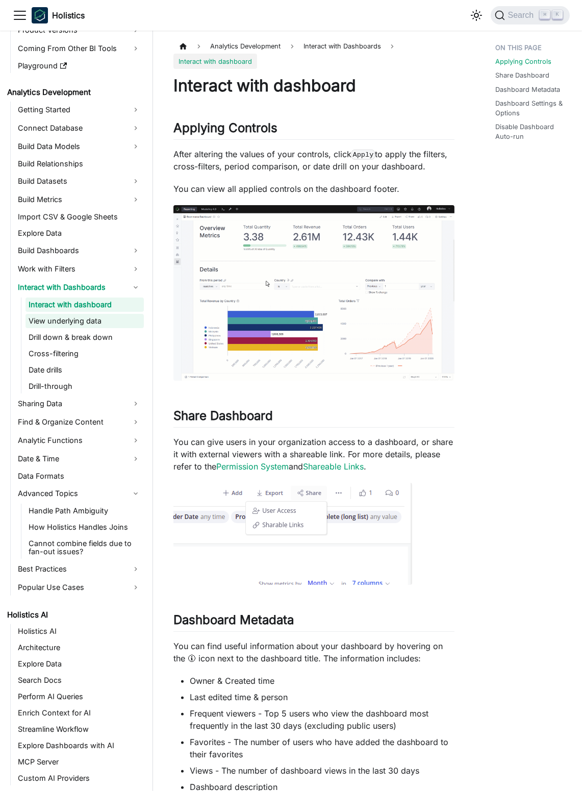
click at [113, 323] on link "View underlying data" at bounding box center [85, 321] width 118 height 14
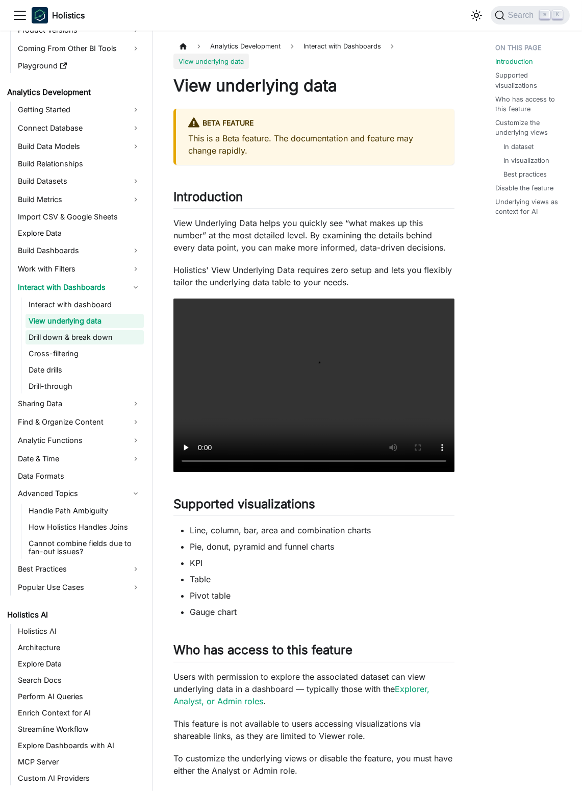
click at [110, 341] on link "Drill down & break down" at bounding box center [85, 337] width 118 height 14
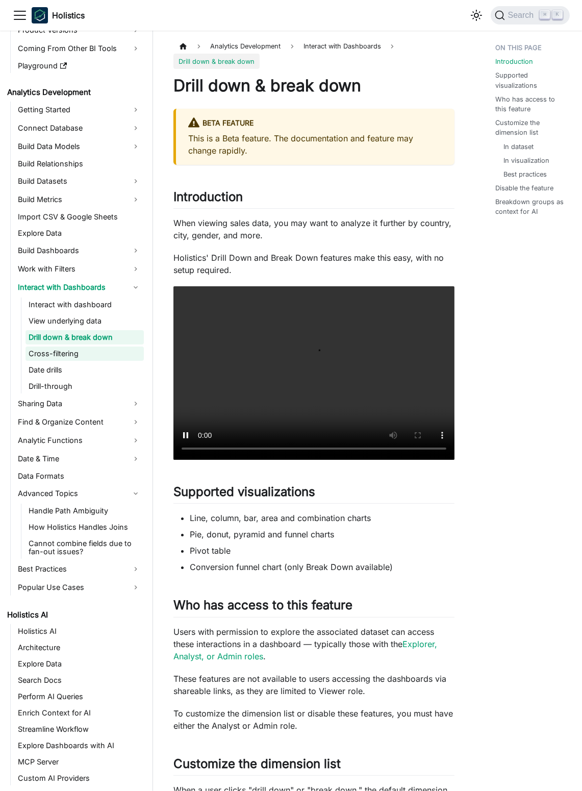
click at [104, 360] on link "Cross-filtering" at bounding box center [85, 354] width 118 height 14
click at [98, 379] on link "Drill-through" at bounding box center [85, 386] width 118 height 14
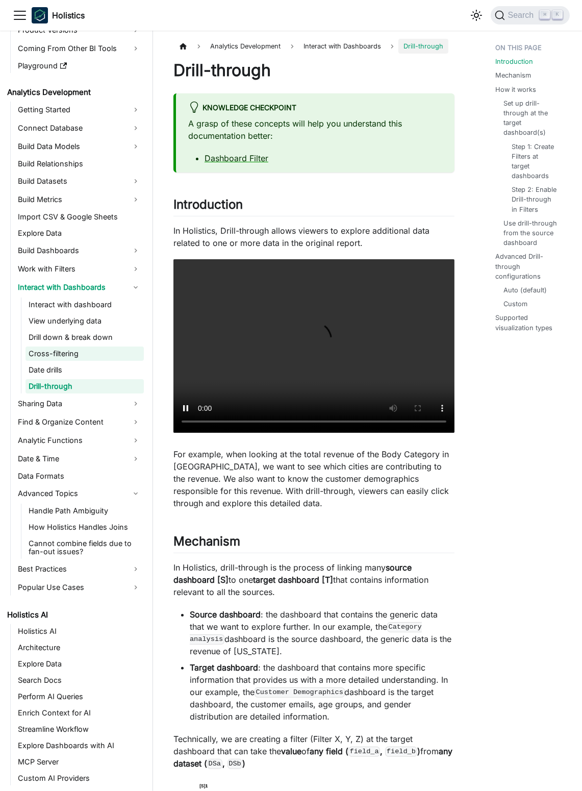
click at [95, 359] on link "Cross-filtering" at bounding box center [85, 354] width 118 height 14
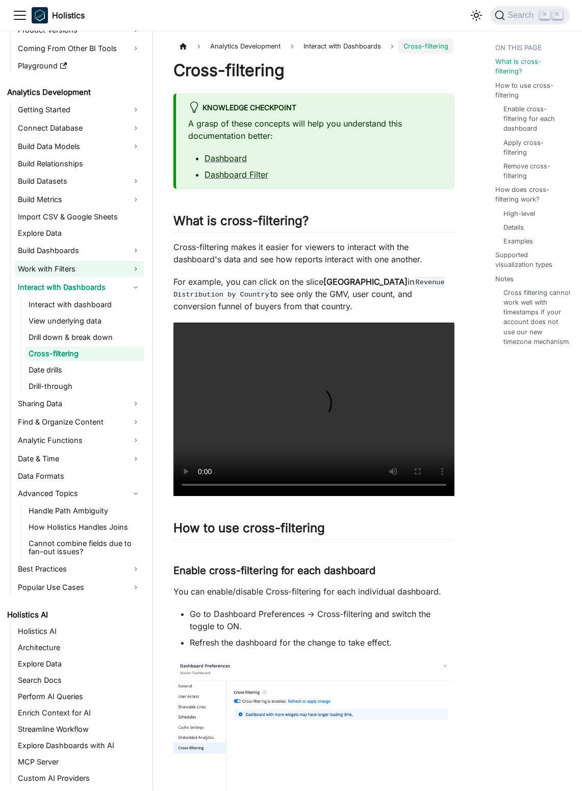
click at [104, 308] on link "Interact with dashboard" at bounding box center [85, 305] width 118 height 14
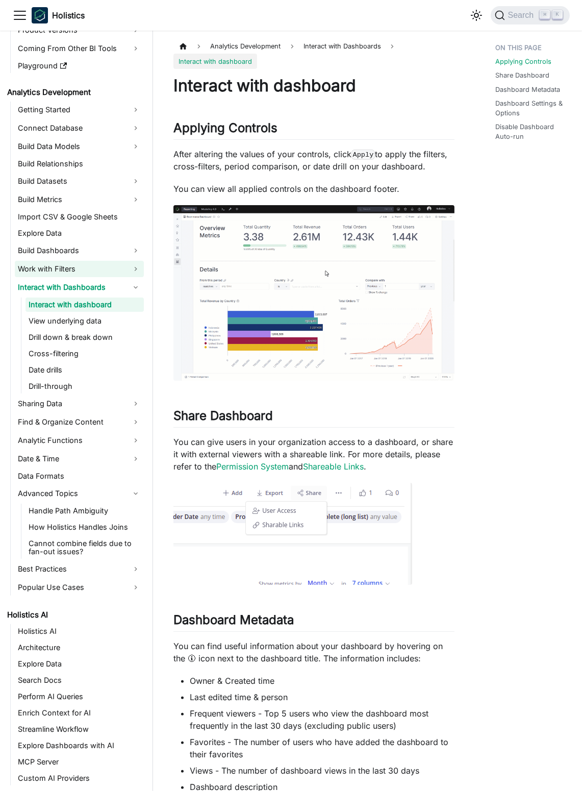
click at [113, 264] on link "Work with Filters" at bounding box center [79, 269] width 129 height 16
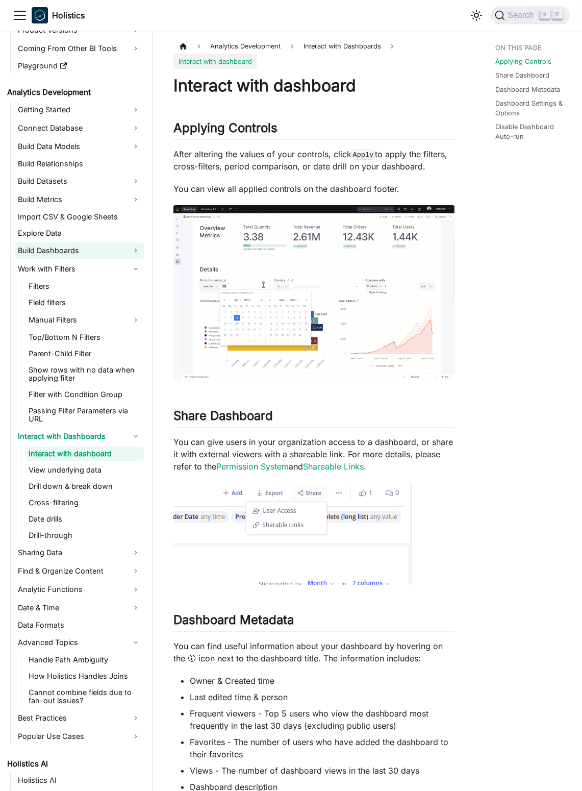
click at [121, 252] on link "Build Dashboards" at bounding box center [79, 250] width 129 height 16
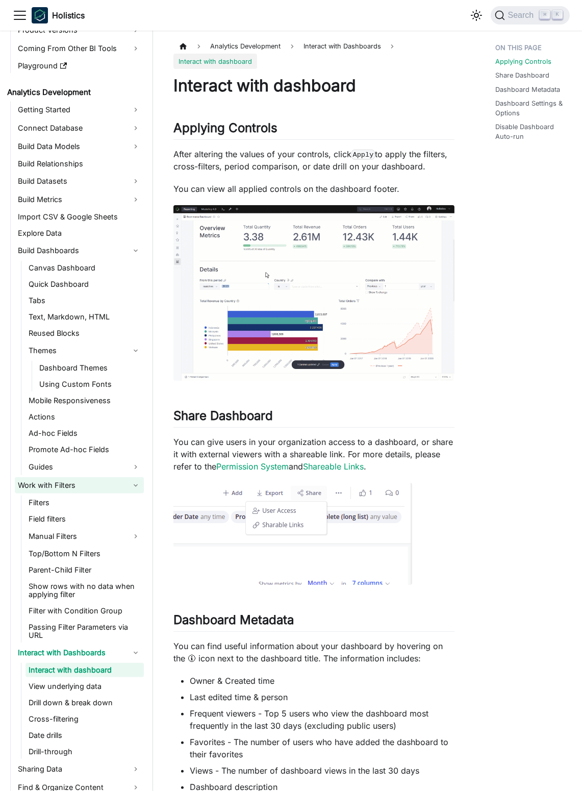
click at [139, 487] on link "Work with Filters" at bounding box center [79, 485] width 129 height 16
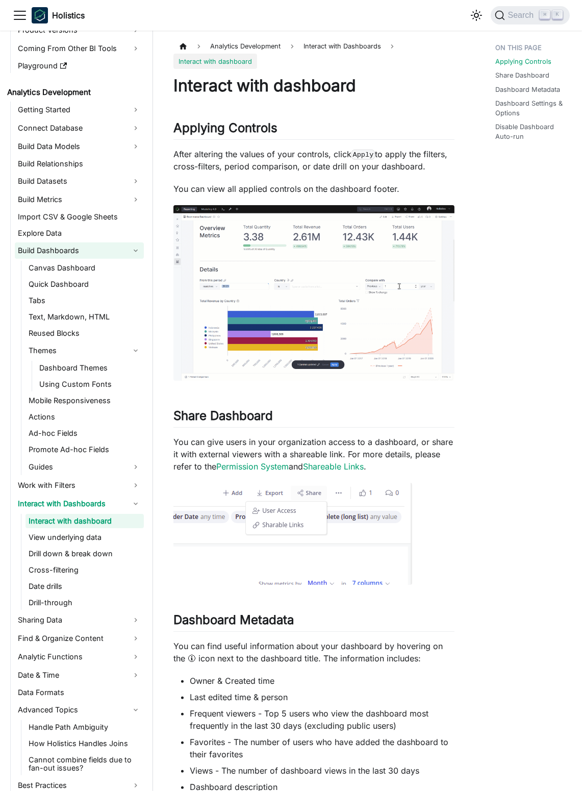
click at [133, 245] on link "Build Dashboards" at bounding box center [79, 250] width 129 height 16
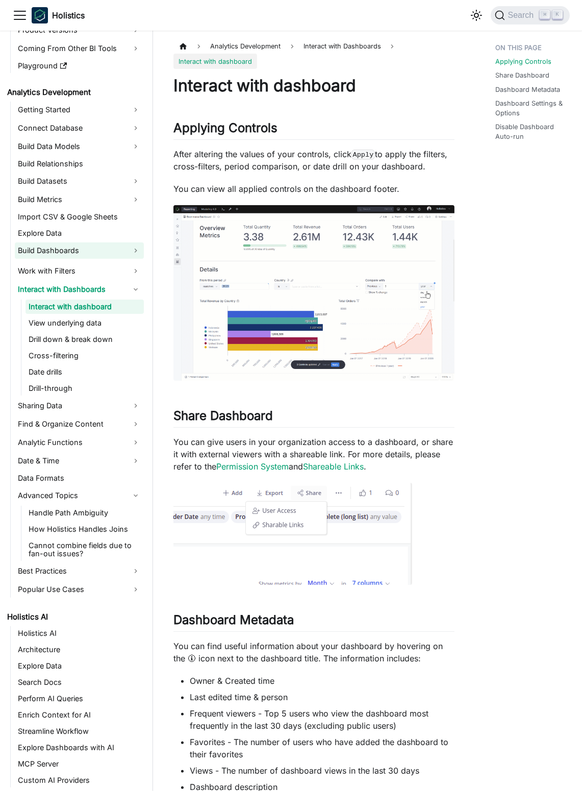
click at [133, 245] on link "Build Dashboards" at bounding box center [79, 250] width 129 height 16
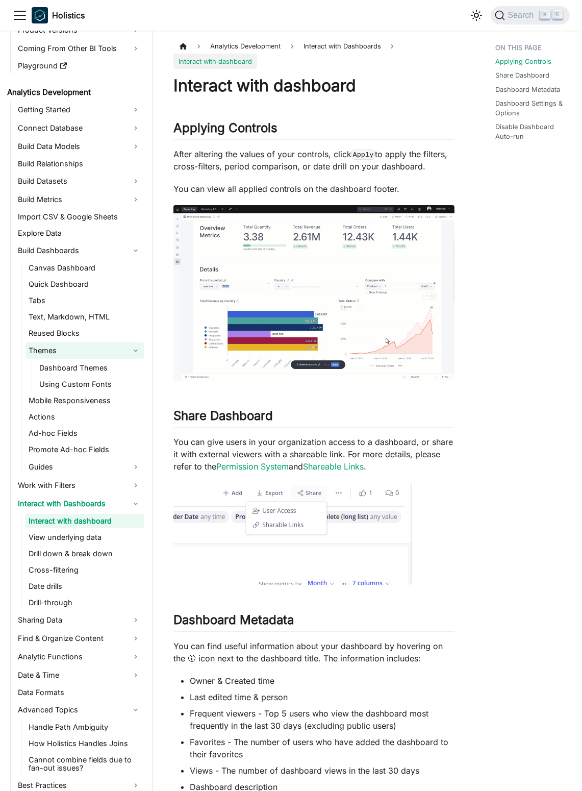
click at [126, 349] on link "Themes" at bounding box center [85, 351] width 118 height 16
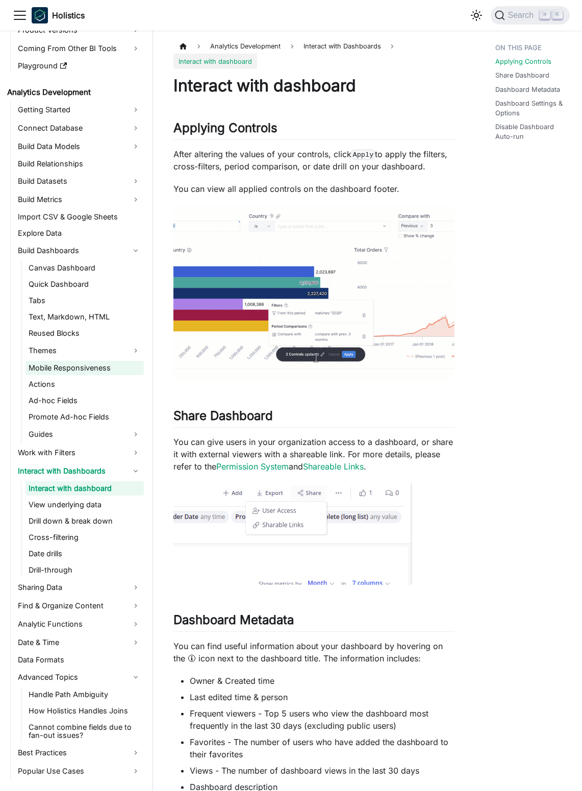
click at [112, 375] on link "Mobile Responsiveness" at bounding box center [85, 368] width 118 height 14
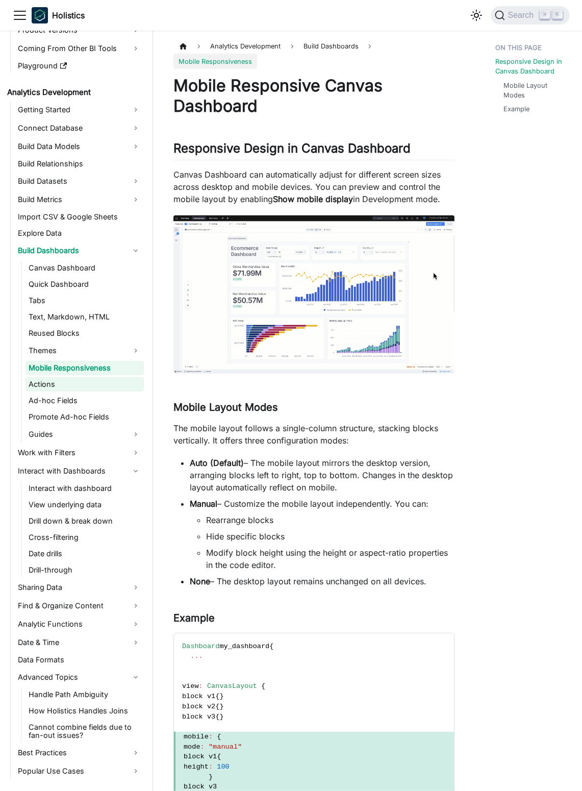
click at [116, 390] on link "Actions" at bounding box center [85, 384] width 118 height 14
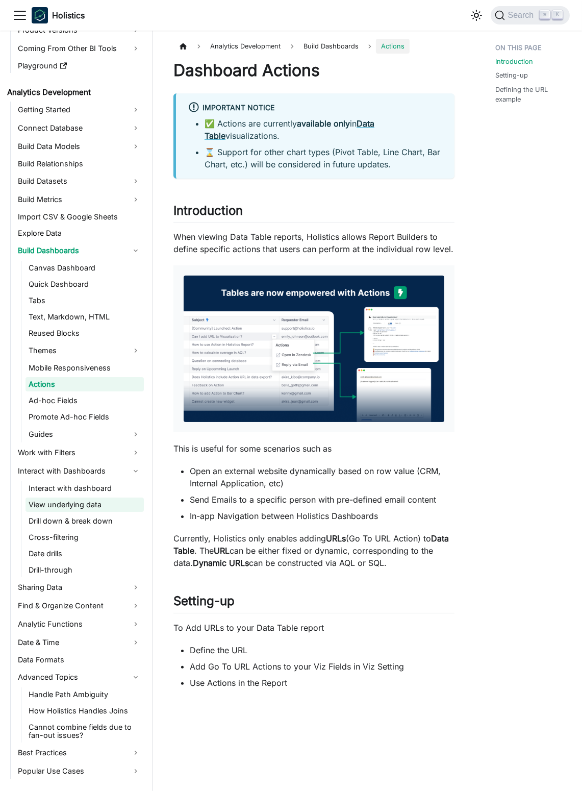
scroll to position [340, 0]
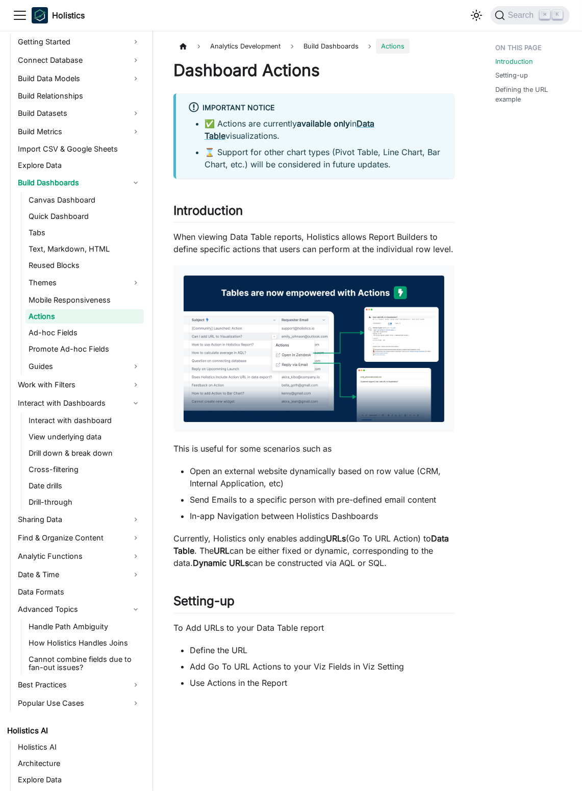
click at [69, 172] on ul "Getting Started Connect Database Build Data Models Build Relationships Build Da…" at bounding box center [77, 373] width 134 height 678
click at [63, 163] on div at bounding box center [63, 163] width 0 height 0
click at [80, 163] on link "Explore Data" at bounding box center [79, 165] width 129 height 14
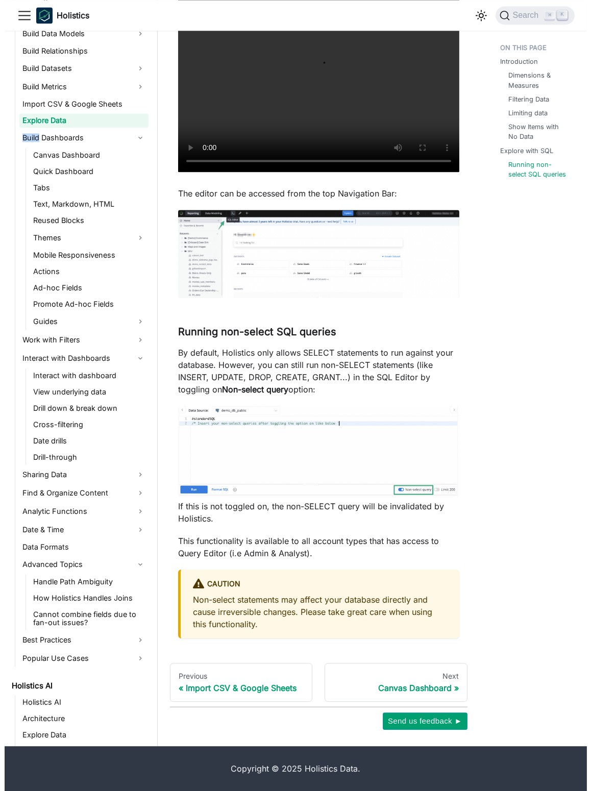
scroll to position [2978, 0]
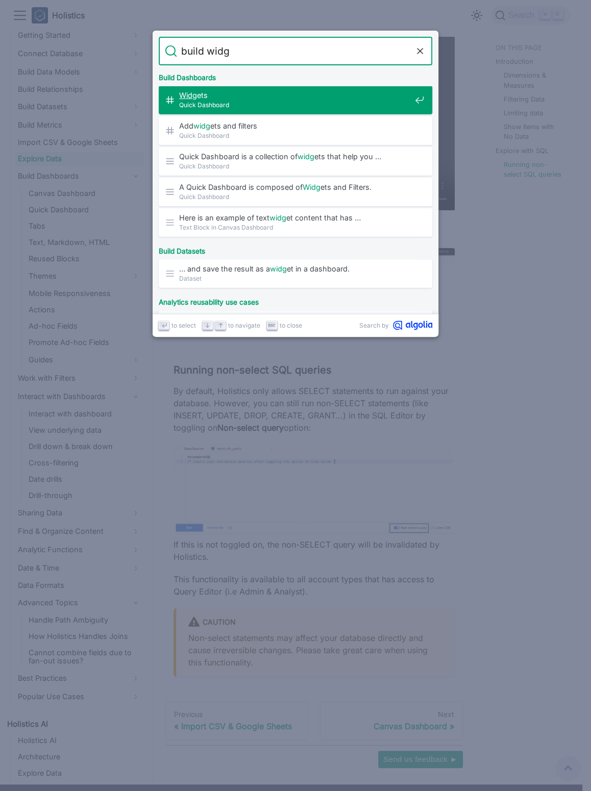
type input "build widgt"
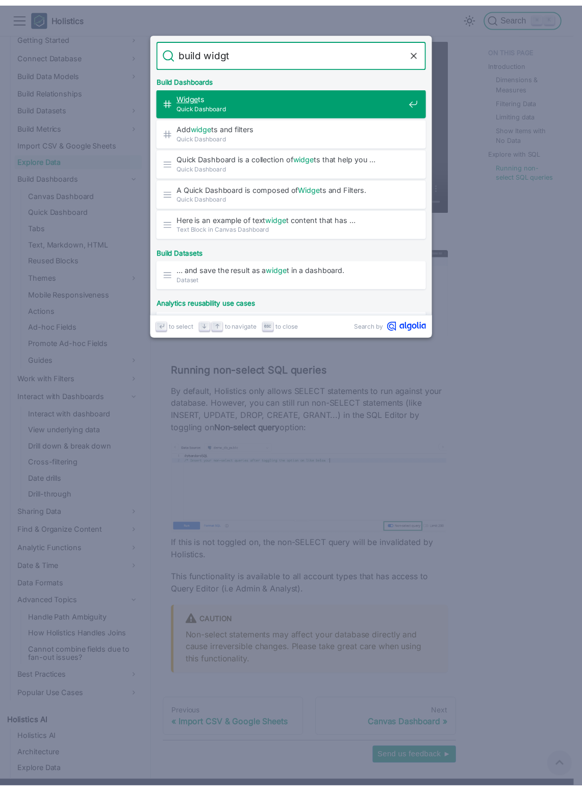
scroll to position [700, 0]
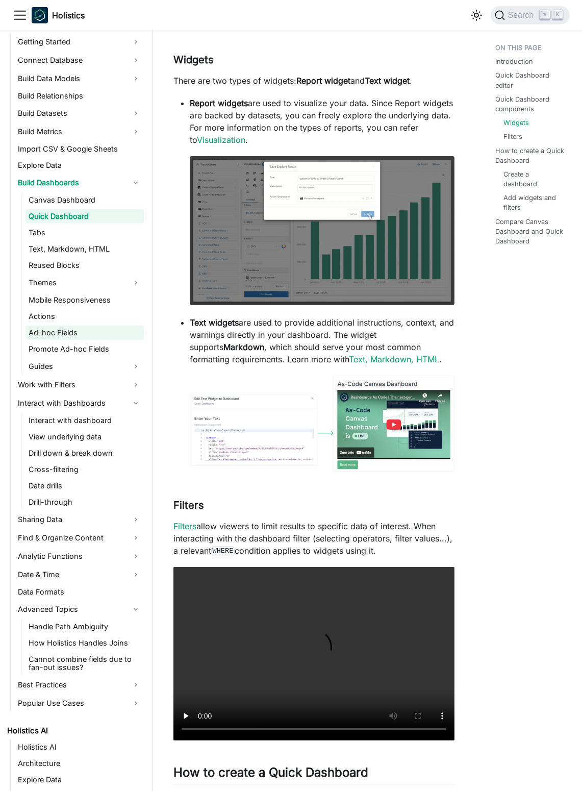
click at [84, 333] on link "Ad-hoc Fields" at bounding box center [85, 333] width 118 height 14
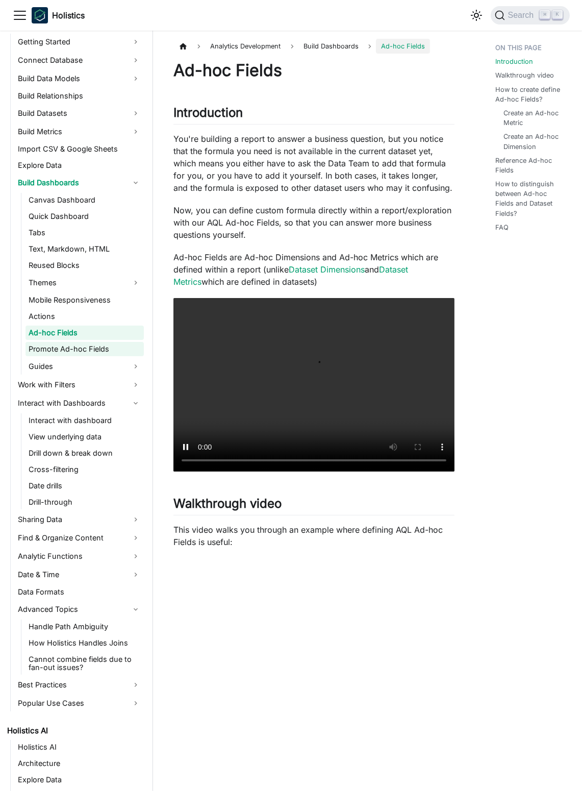
click at [96, 344] on link "Promote Ad-hoc Fields" at bounding box center [85, 349] width 118 height 14
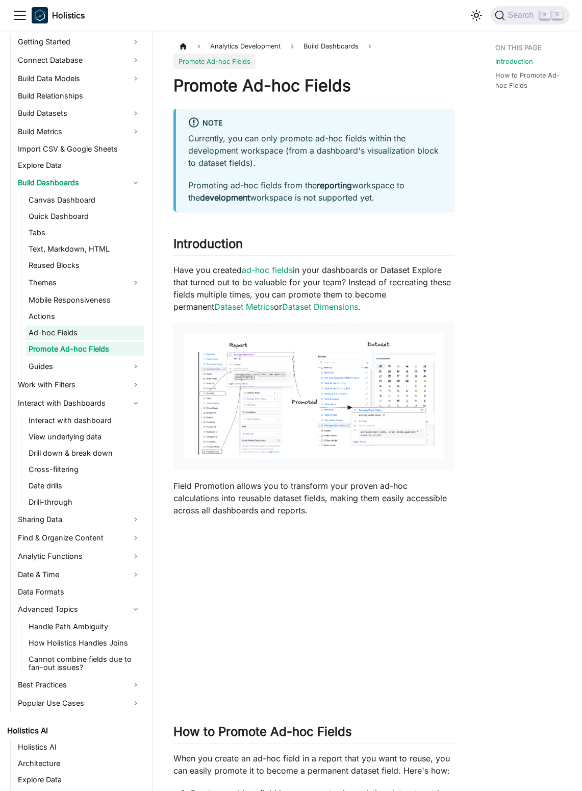
click at [74, 329] on link "Ad-hoc Fields" at bounding box center [85, 333] width 118 height 14
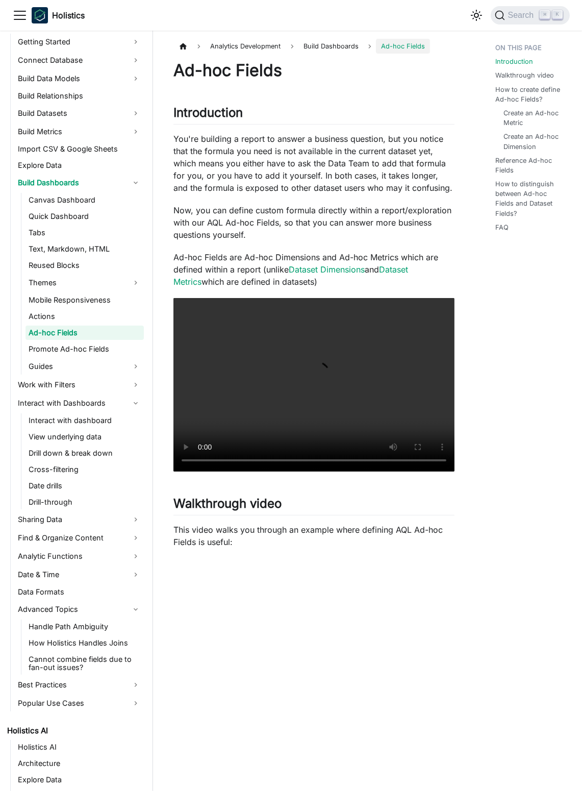
click at [300, 181] on p "You're building a report to answer a business question, but you notice that the…" at bounding box center [314, 163] width 281 height 61
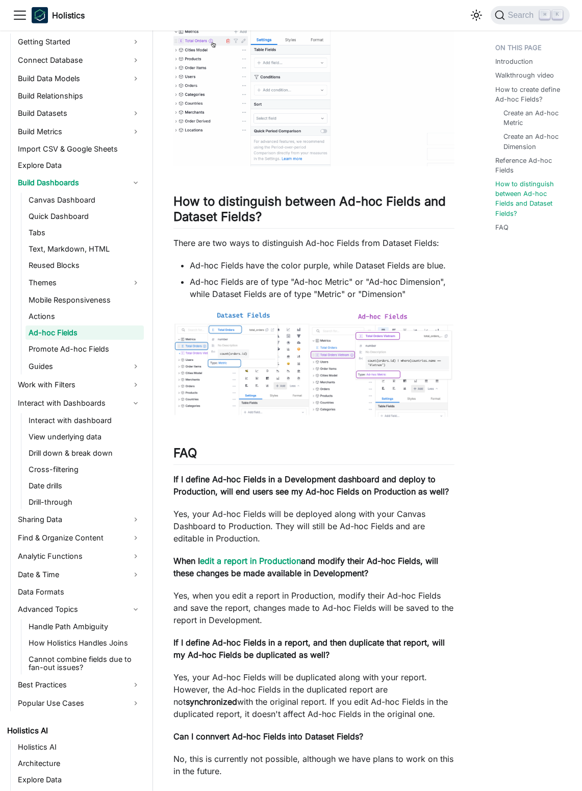
scroll to position [1560, 0]
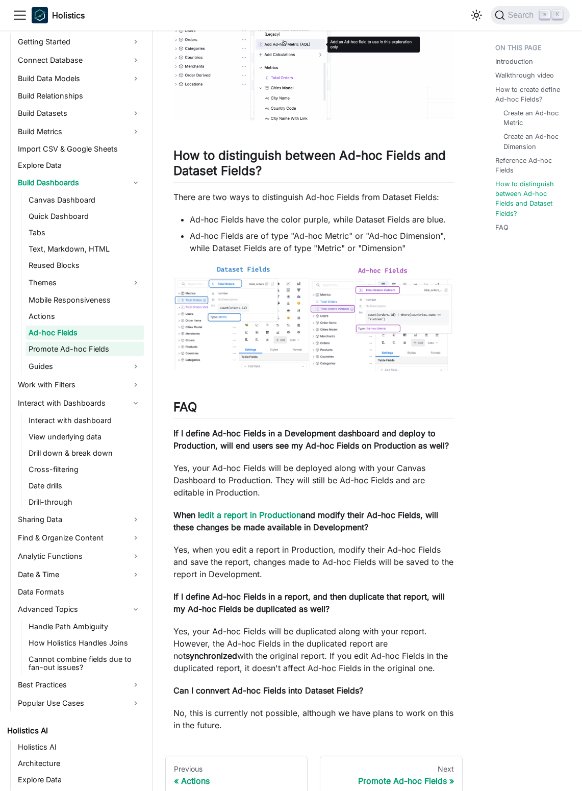
click at [107, 345] on link "Promote Ad-hoc Fields" at bounding box center [85, 349] width 118 height 14
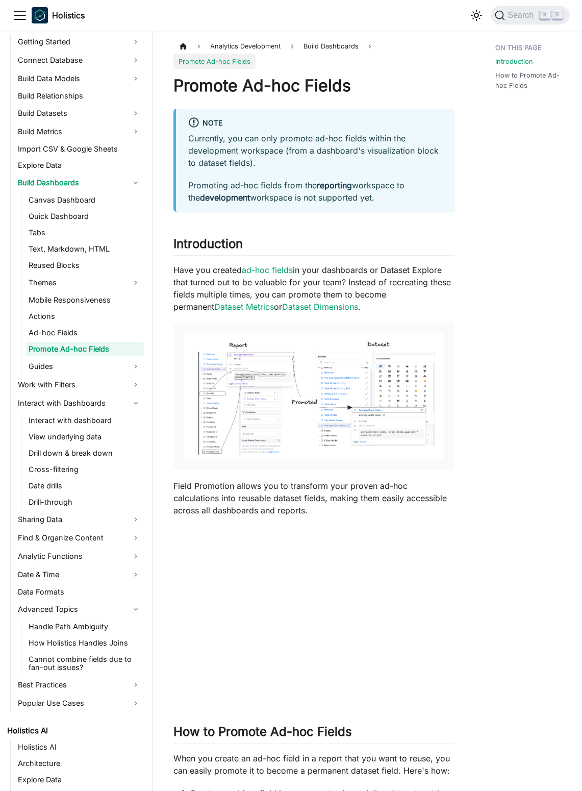
click at [303, 282] on p "Have you created ad-hoc fields in your dashboards or Dataset Explore that turne…" at bounding box center [314, 288] width 281 height 49
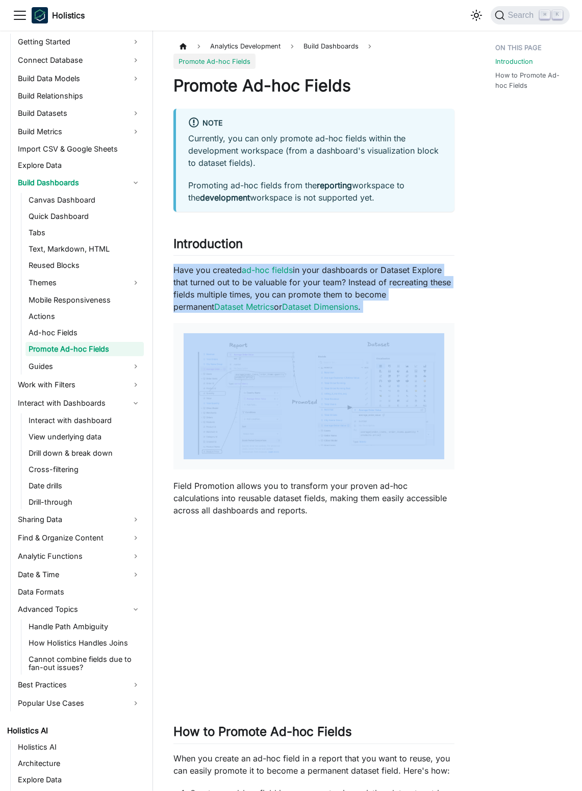
click at [303, 282] on p "Have you created ad-hoc fields in your dashboards or Dataset Explore that turne…" at bounding box center [314, 288] width 281 height 49
click at [350, 279] on p "Have you created ad-hoc fields in your dashboards or Dataset Explore that turne…" at bounding box center [314, 288] width 281 height 49
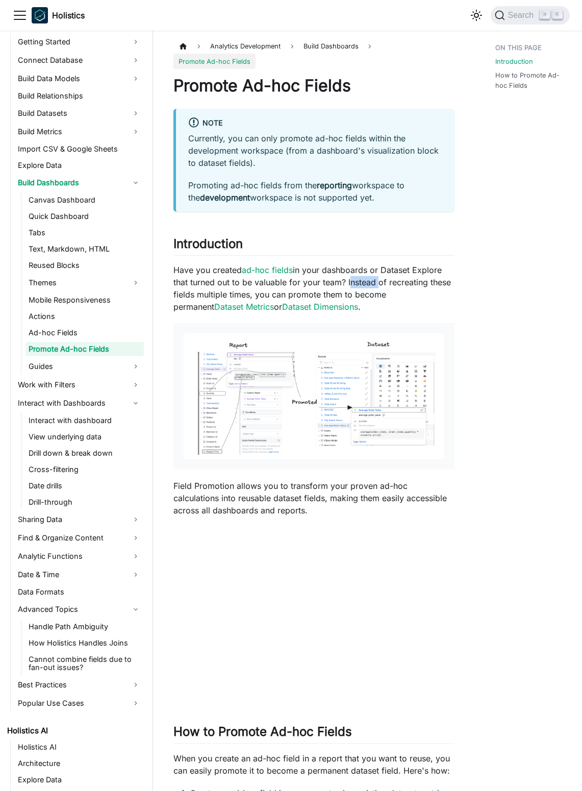
click at [350, 279] on p "Have you created ad-hoc fields in your dashboards or Dataset Explore that turne…" at bounding box center [314, 288] width 281 height 49
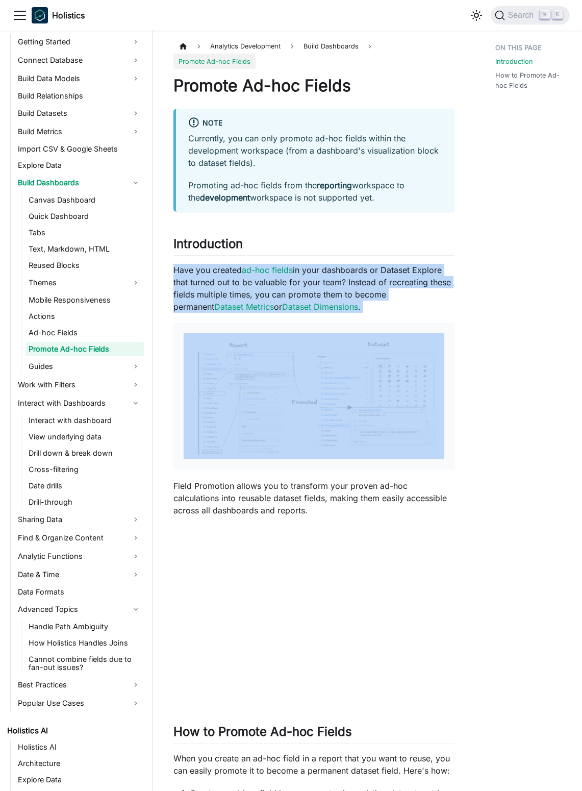
click at [350, 279] on p "Have you created ad-hoc fields in your dashboards or Dataset Explore that turne…" at bounding box center [314, 288] width 281 height 49
click at [380, 282] on p "Have you created ad-hoc fields in your dashboards or Dataset Explore that turne…" at bounding box center [314, 288] width 281 height 49
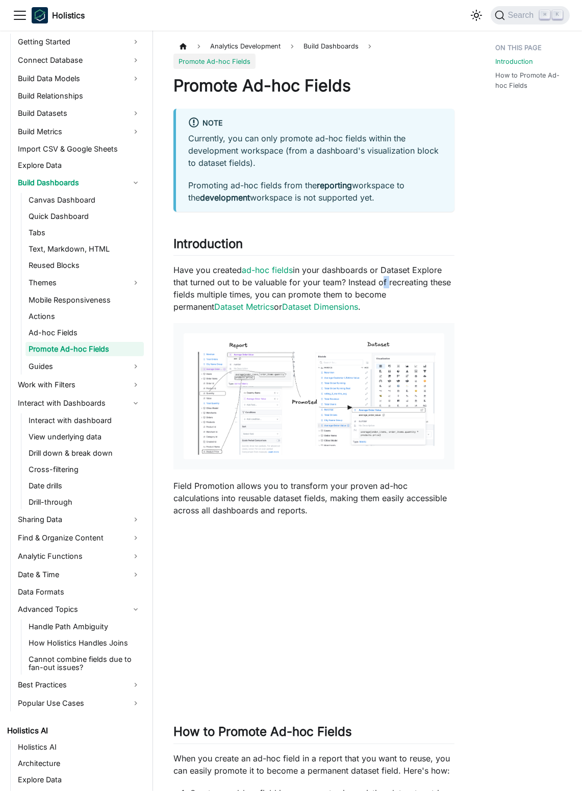
click at [380, 282] on p "Have you created ad-hoc fields in your dashboards or Dataset Explore that turne…" at bounding box center [314, 288] width 281 height 49
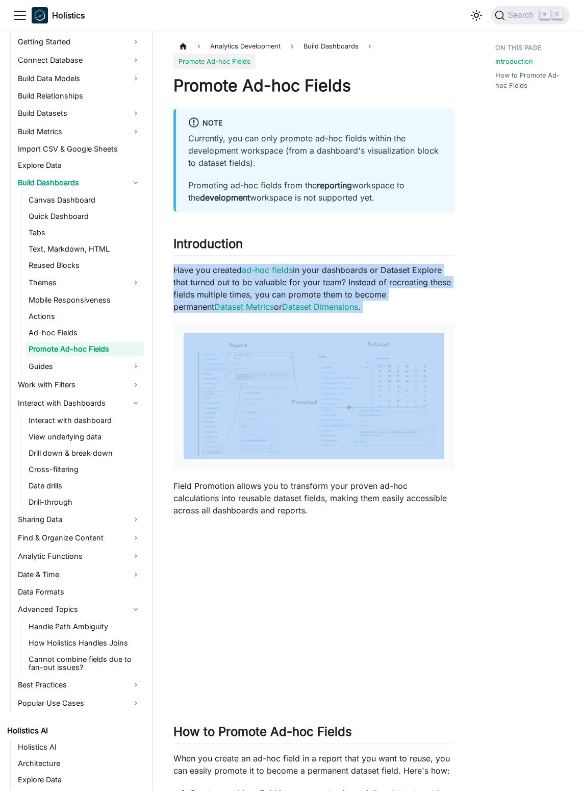
click at [380, 282] on p "Have you created ad-hoc fields in your dashboards or Dataset Explore that turne…" at bounding box center [314, 288] width 281 height 49
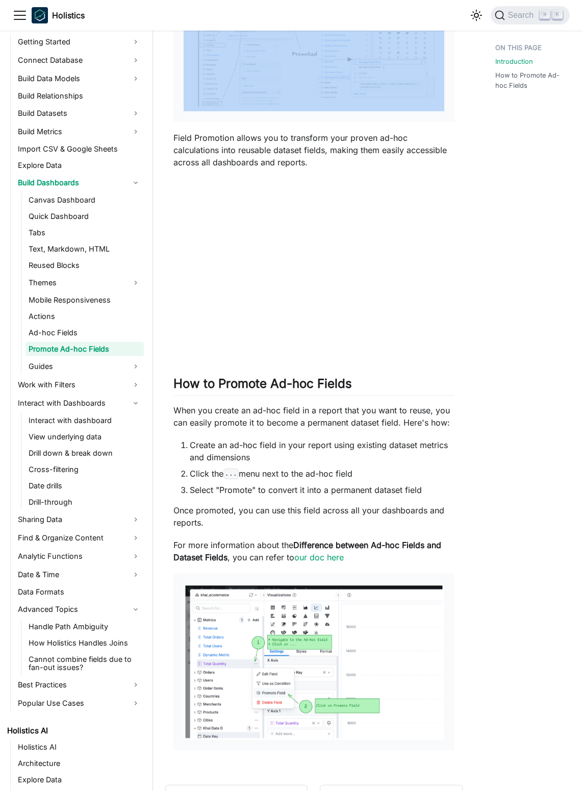
scroll to position [479, 0]
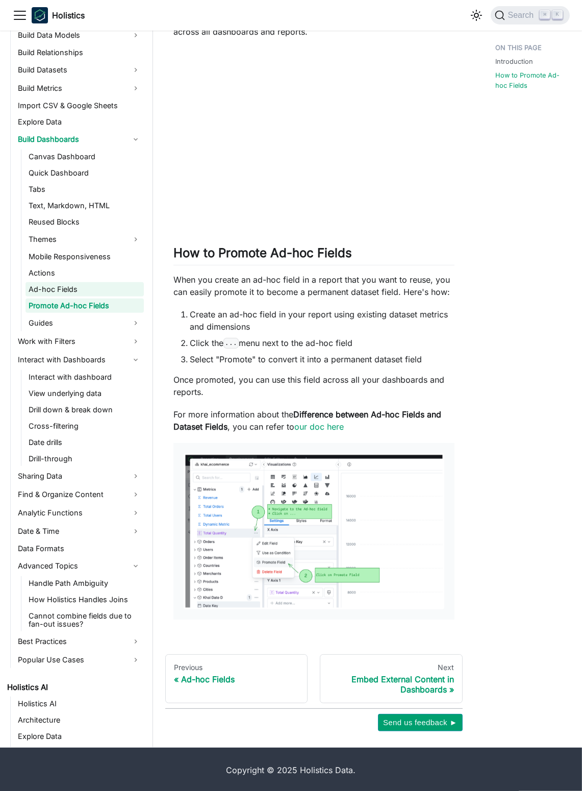
click at [53, 292] on link "Ad-hoc Fields" at bounding box center [85, 289] width 118 height 14
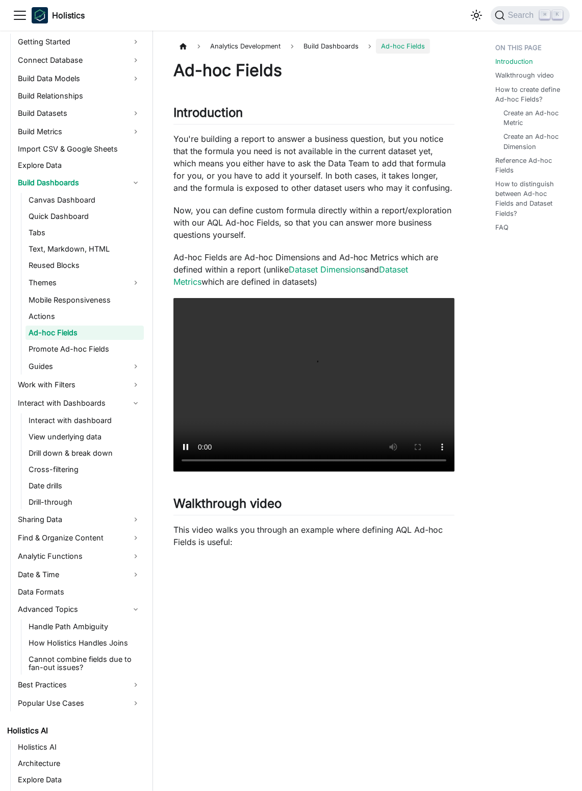
click at [119, 323] on li "Actions" at bounding box center [85, 316] width 118 height 14
click at [112, 314] on link "Actions" at bounding box center [85, 316] width 118 height 14
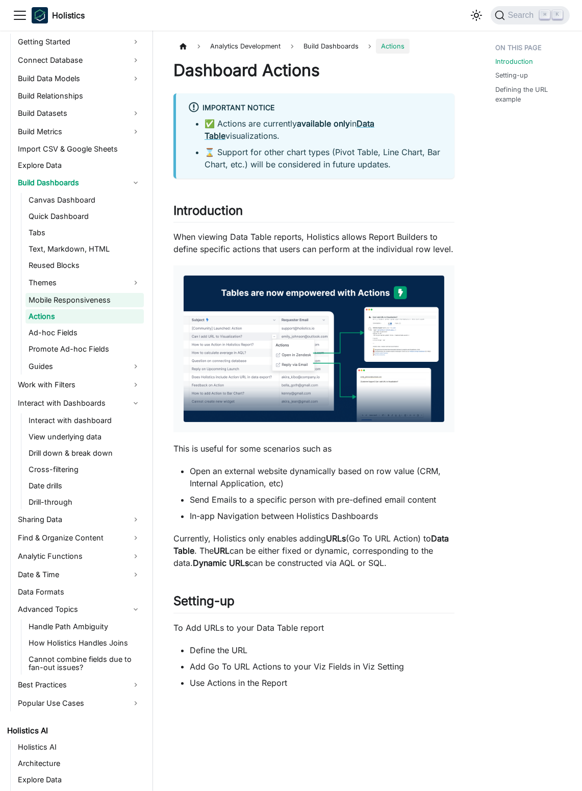
click at [111, 303] on link "Mobile Responsiveness" at bounding box center [85, 300] width 118 height 14
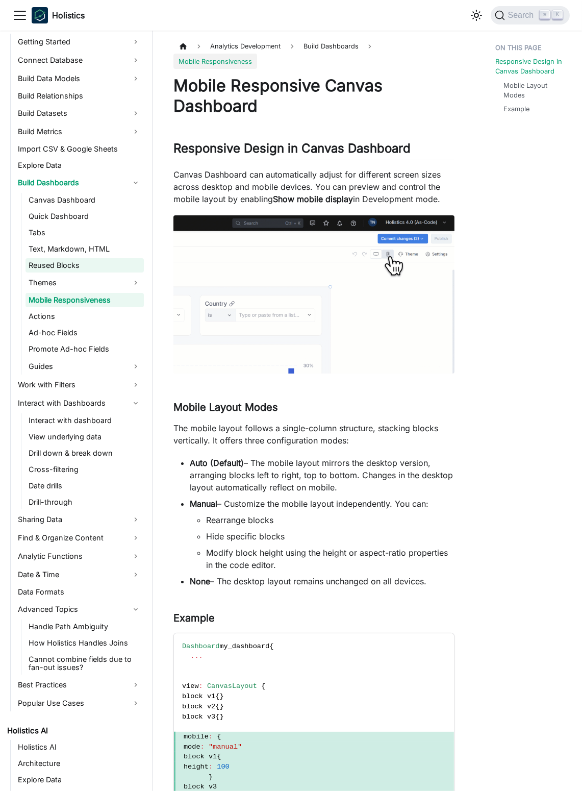
click at [105, 269] on link "Reused Blocks" at bounding box center [85, 265] width 118 height 14
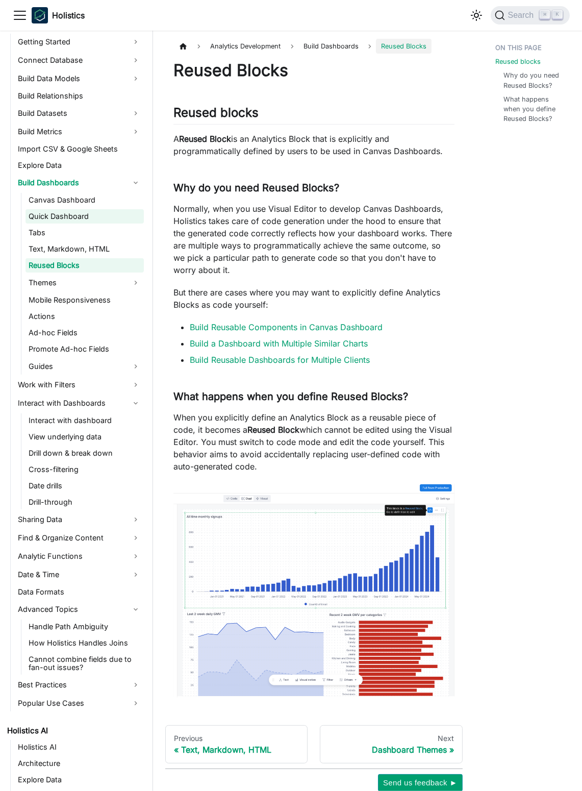
click at [107, 221] on link "Quick Dashboard" at bounding box center [85, 216] width 118 height 14
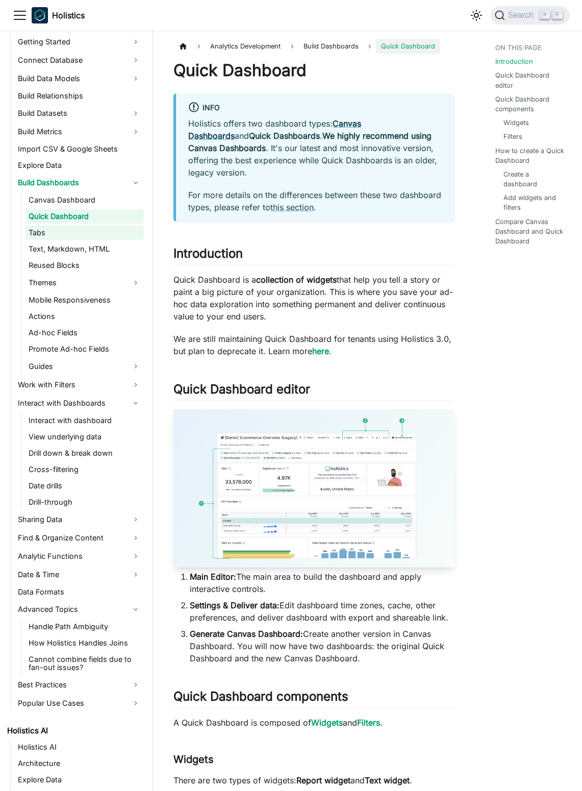
click at [87, 228] on link "Tabs" at bounding box center [85, 233] width 118 height 14
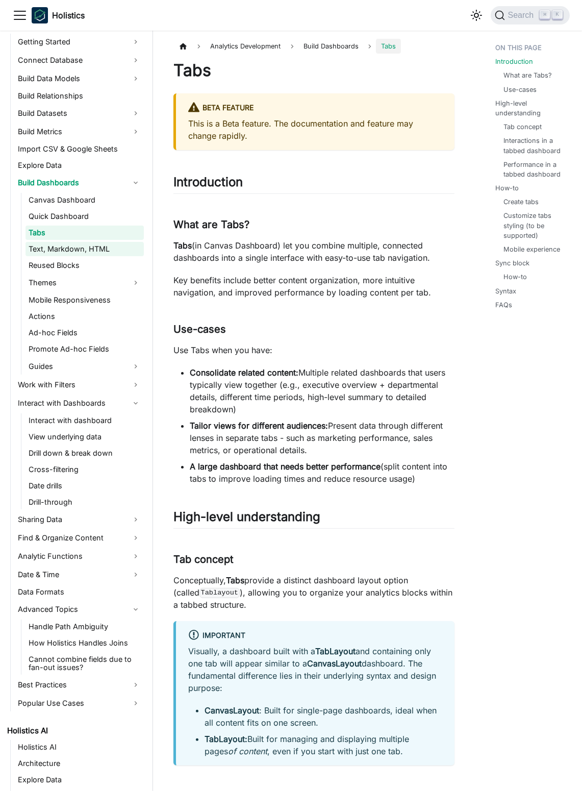
click at [98, 250] on link "Text, Markdown, HTML" at bounding box center [85, 249] width 118 height 14
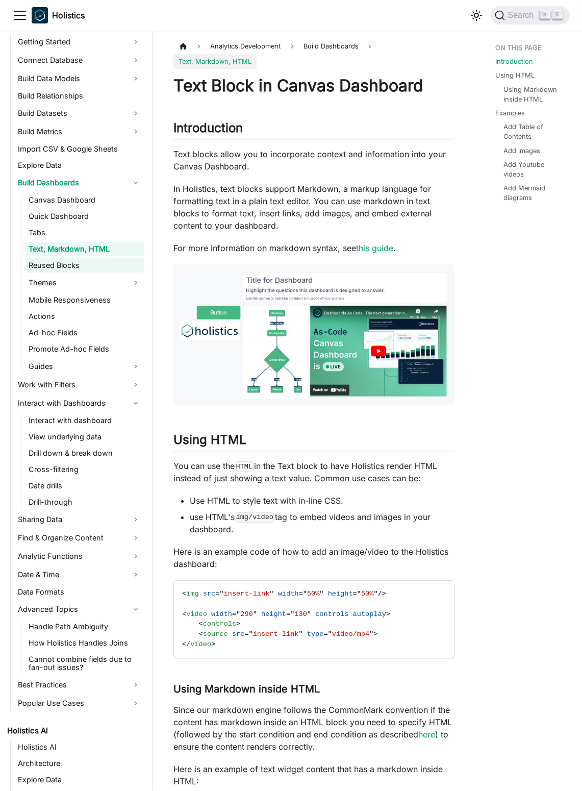
click at [97, 263] on link "Reused Blocks" at bounding box center [85, 265] width 118 height 14
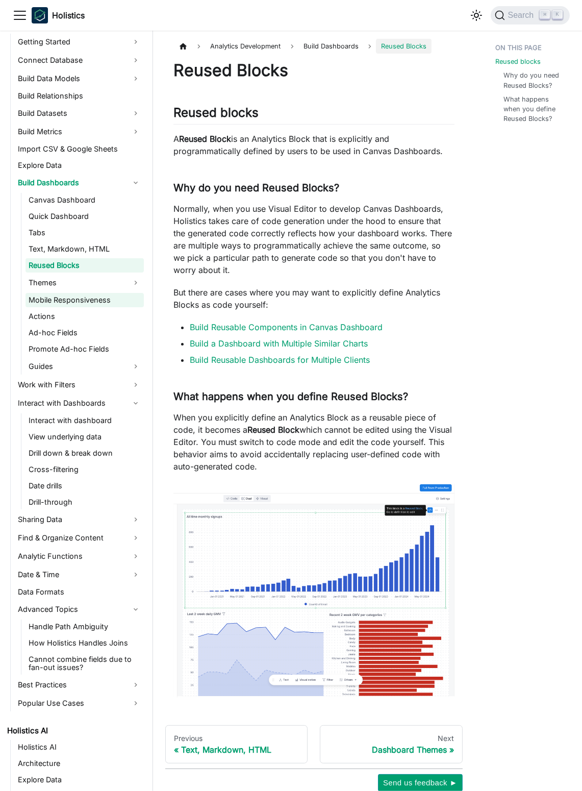
click at [96, 298] on link "Mobile Responsiveness" at bounding box center [85, 300] width 118 height 14
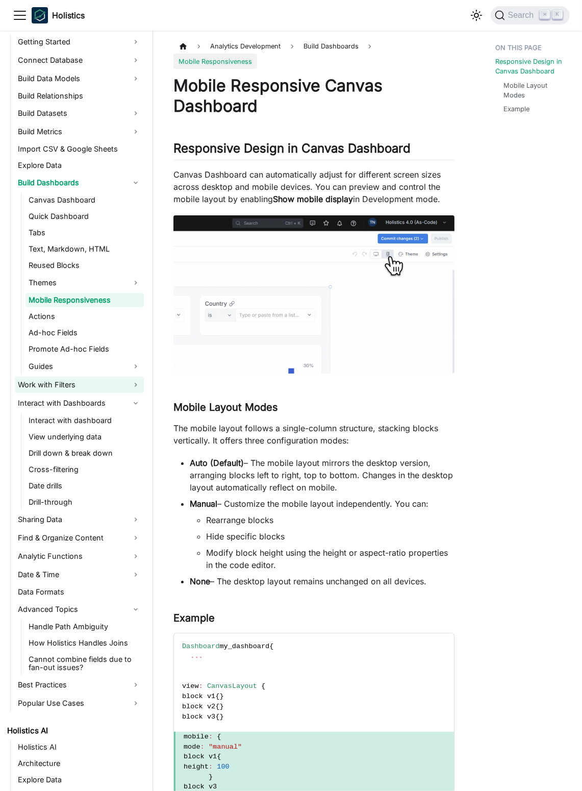
click at [93, 384] on link "Work with Filters" at bounding box center [79, 385] width 129 height 16
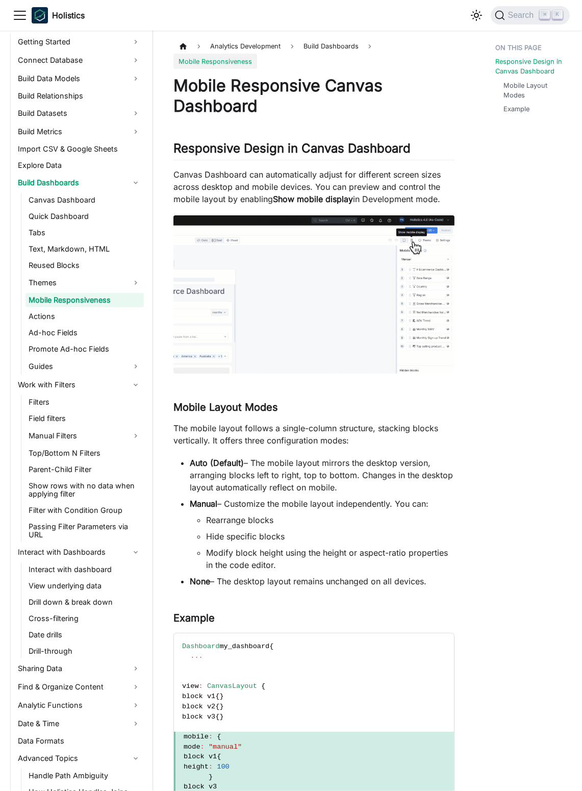
click at [105, 409] on ul "Filters Field filters Manual Filters Top/Bottom N Filters Parent-Child Filter S…" at bounding box center [82, 468] width 123 height 147
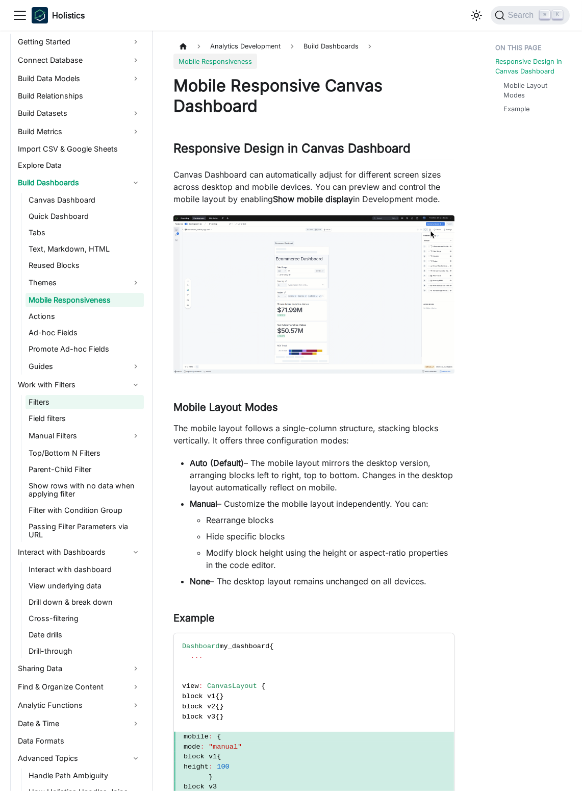
click at [101, 401] on link "Filters" at bounding box center [85, 402] width 118 height 14
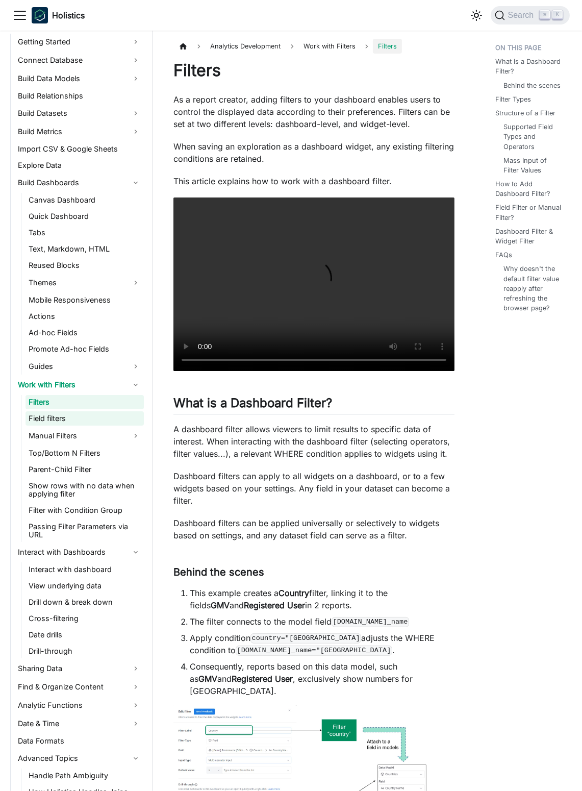
click at [108, 418] on link "Field filters" at bounding box center [85, 418] width 118 height 14
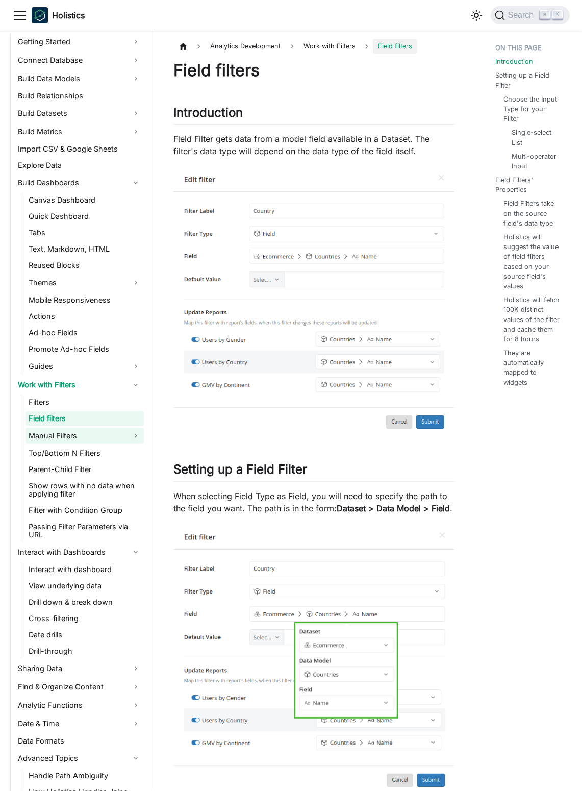
click at [106, 435] on link "Manual Filters" at bounding box center [85, 436] width 118 height 16
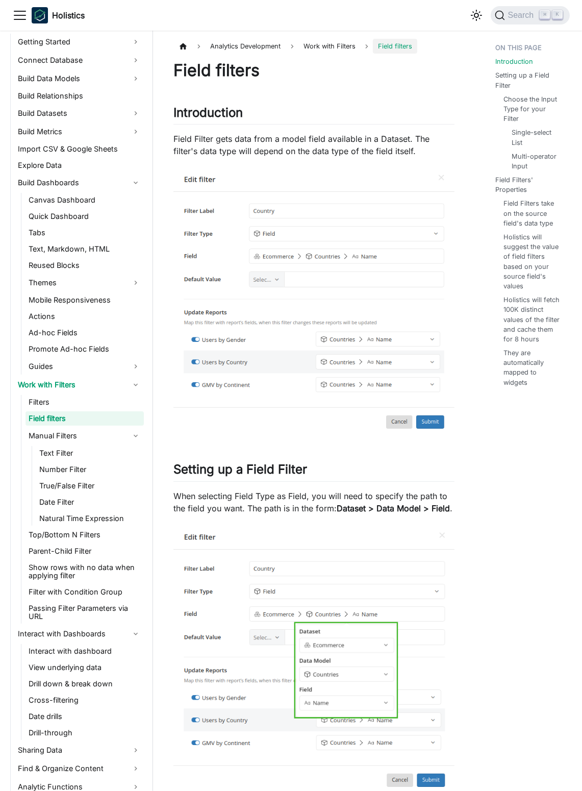
click at [108, 412] on link "Field filters" at bounding box center [85, 418] width 118 height 14
click at [119, 391] on link "Work with Filters" at bounding box center [79, 385] width 129 height 16
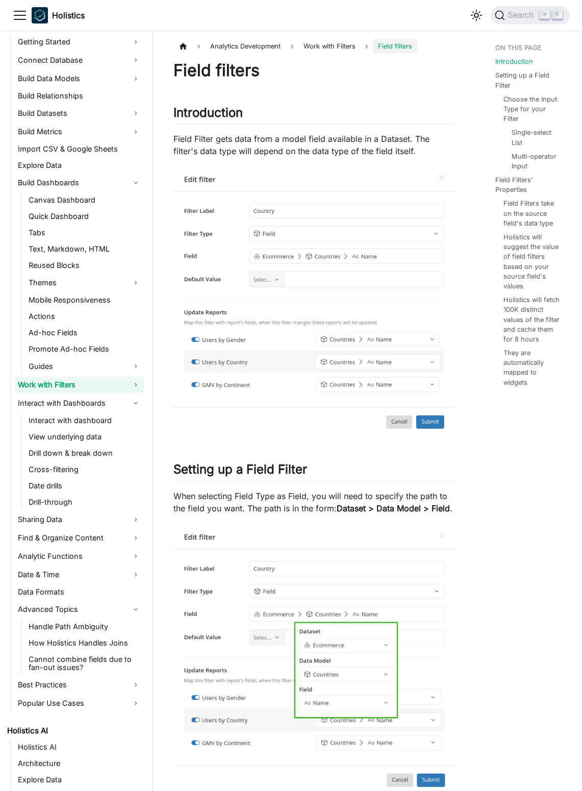
click at [108, 384] on link "Work with Filters" at bounding box center [79, 385] width 129 height 16
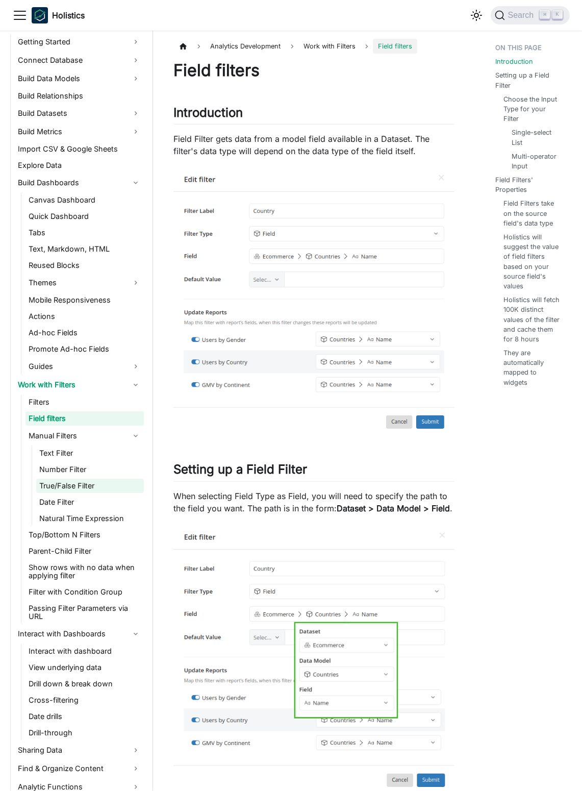
click at [91, 479] on link "True/False Filter" at bounding box center [90, 486] width 108 height 14
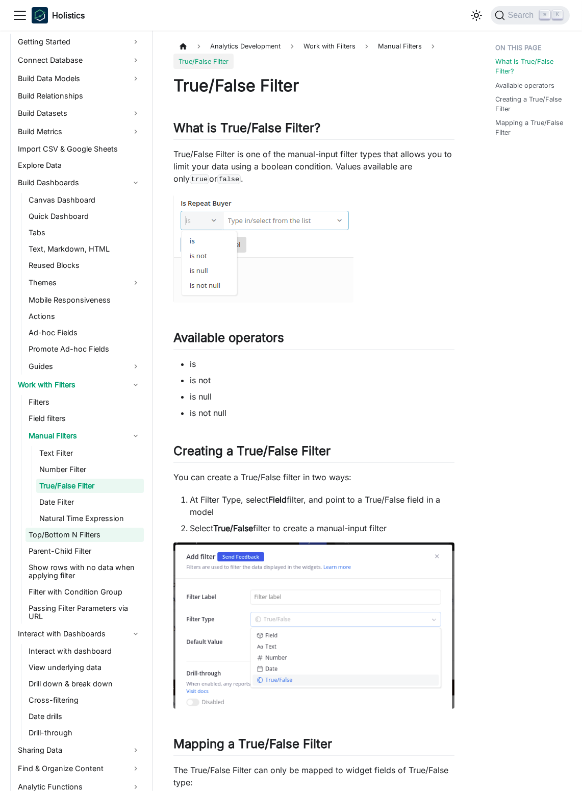
drag, startPoint x: 82, startPoint y: 520, endPoint x: 81, endPoint y: 537, distance: 16.9
click at [82, 520] on link "Natural Time Expression" at bounding box center [90, 519] width 108 height 14
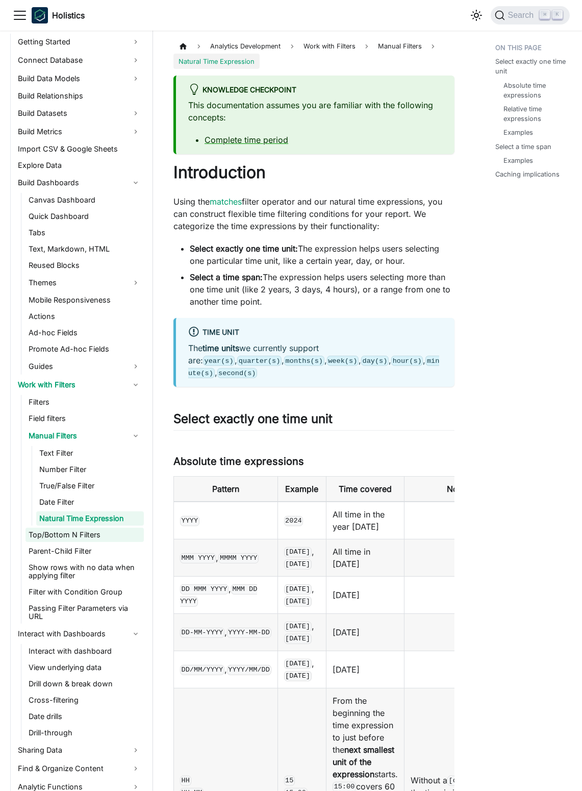
click at [80, 540] on link "Top/Bottom N Filters" at bounding box center [85, 535] width 118 height 14
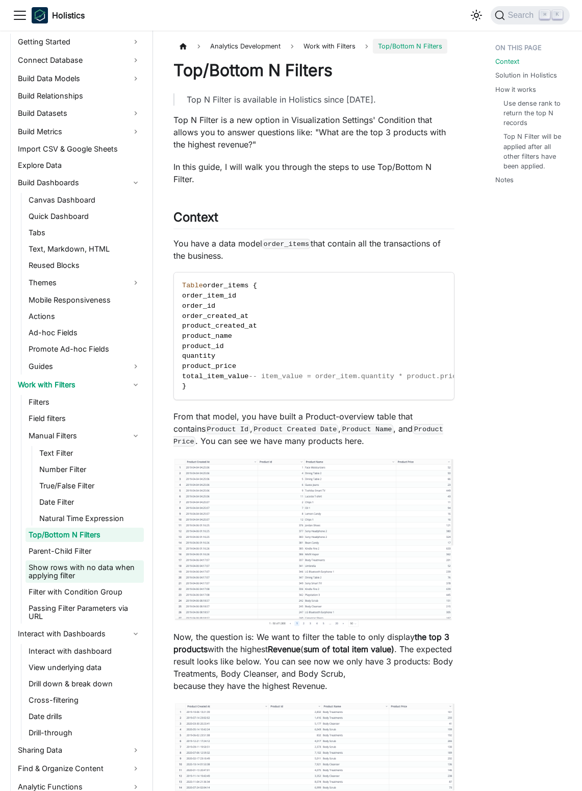
click at [71, 571] on link "Show rows with no data when applying filter" at bounding box center [85, 572] width 118 height 22
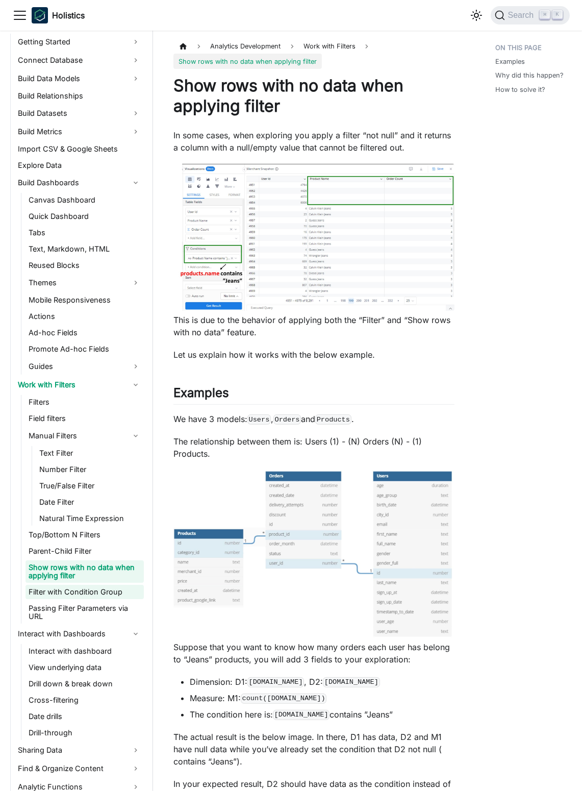
click at [70, 593] on link "Filter with Condition Group" at bounding box center [85, 592] width 118 height 14
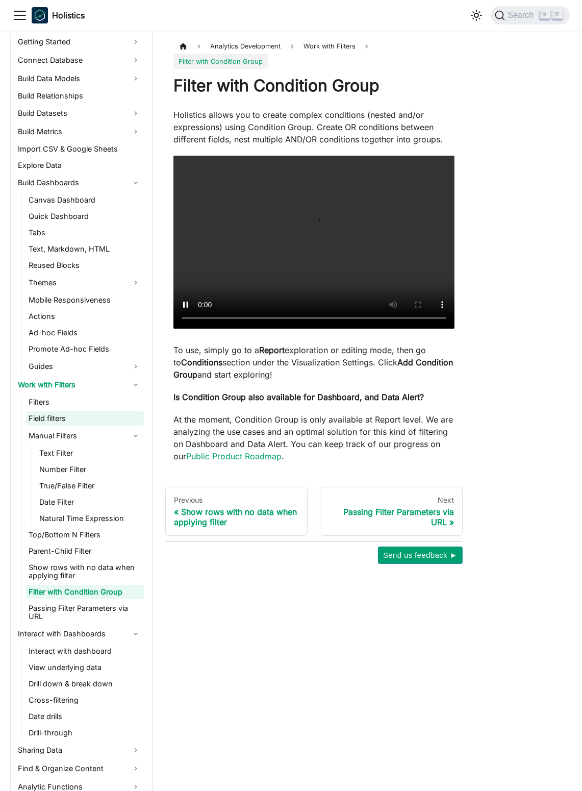
click at [126, 386] on link "Work with Filters" at bounding box center [79, 385] width 129 height 16
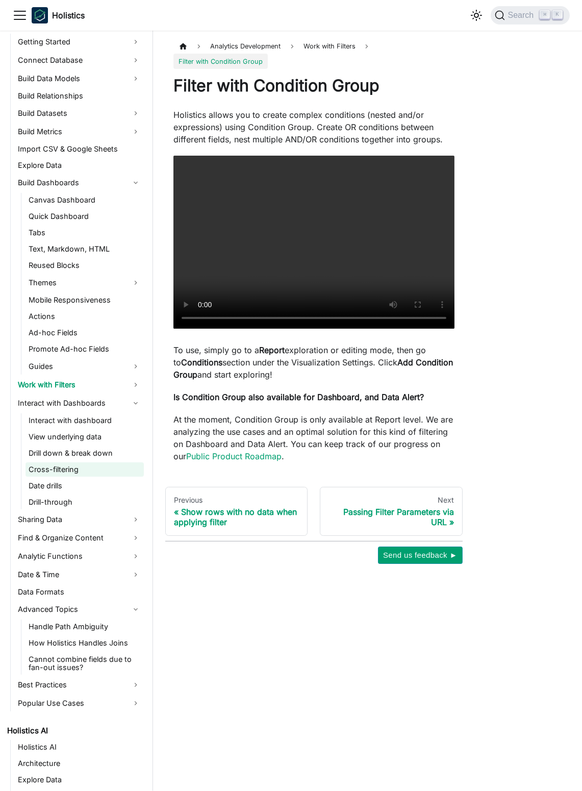
click at [87, 474] on link "Cross-filtering" at bounding box center [85, 470] width 118 height 14
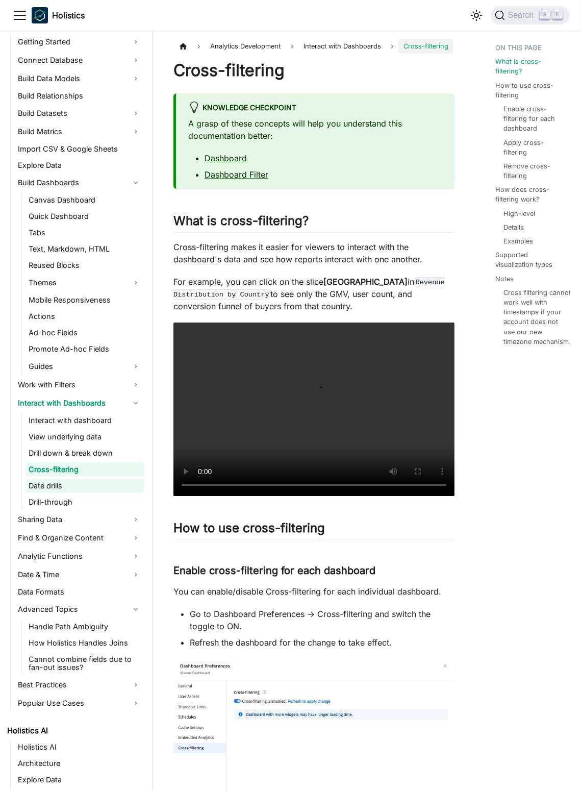
click at [87, 488] on link "Date drills" at bounding box center [85, 486] width 118 height 14
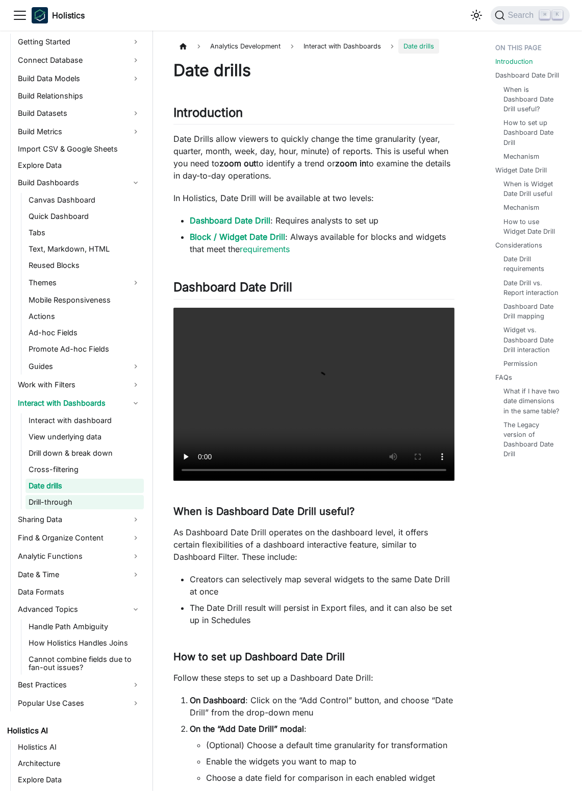
click at [91, 497] on link "Drill-through" at bounding box center [85, 502] width 118 height 14
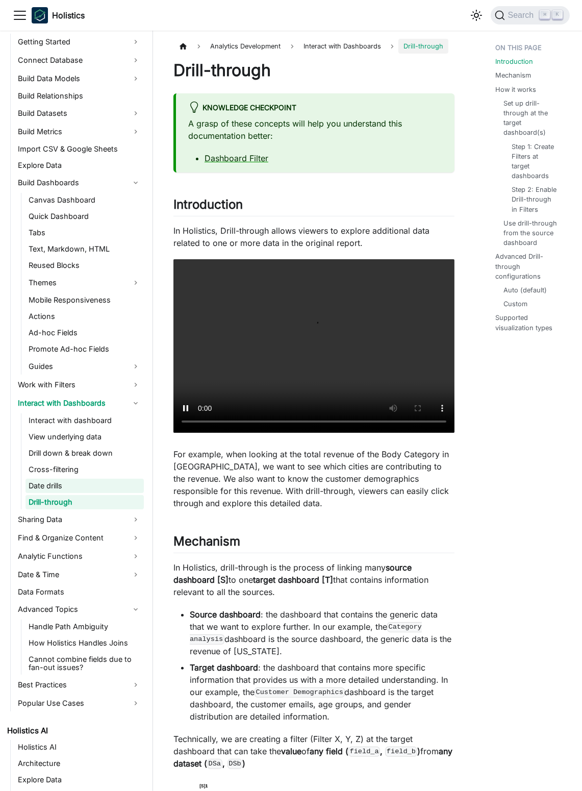
click at [95, 479] on link "Date drills" at bounding box center [85, 486] width 118 height 14
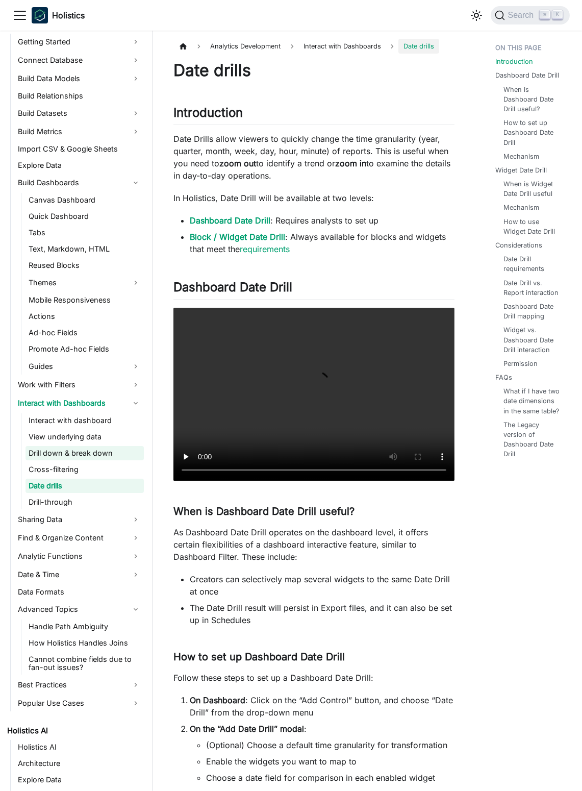
drag, startPoint x: 96, startPoint y: 466, endPoint x: 100, endPoint y: 457, distance: 9.2
click at [96, 466] on link "Cross-filtering" at bounding box center [85, 470] width 118 height 14
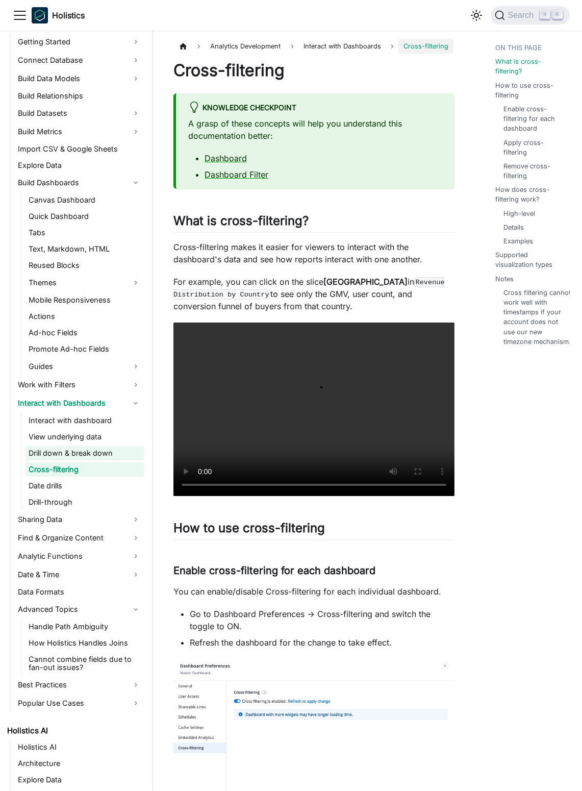
click at [100, 456] on link "Drill down & break down" at bounding box center [85, 453] width 118 height 14
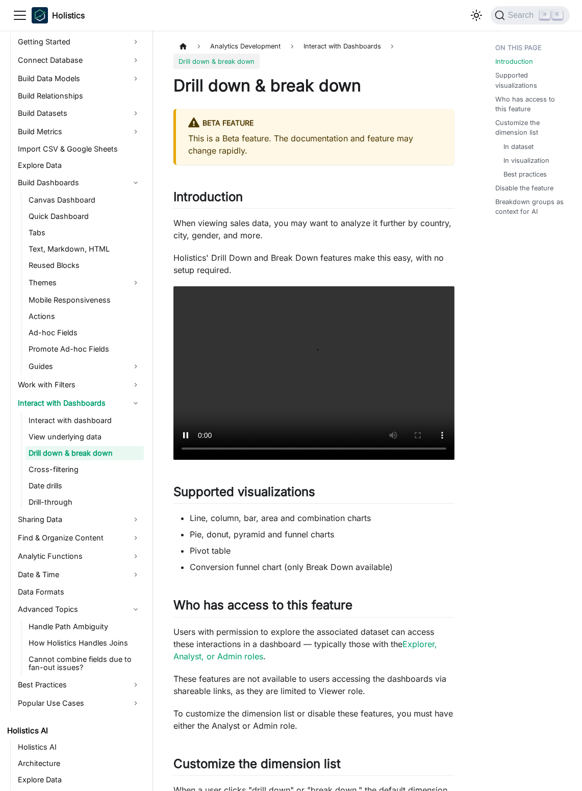
click at [100, 447] on link "Drill down & break down" at bounding box center [85, 453] width 118 height 14
click at [98, 439] on link "View underlying data" at bounding box center [85, 437] width 118 height 14
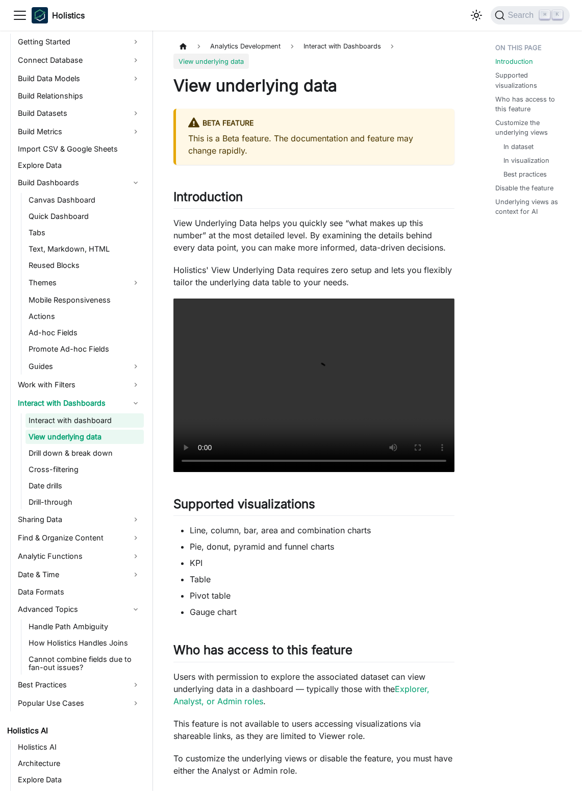
click at [100, 421] on link "Interact with dashboard" at bounding box center [85, 421] width 118 height 14
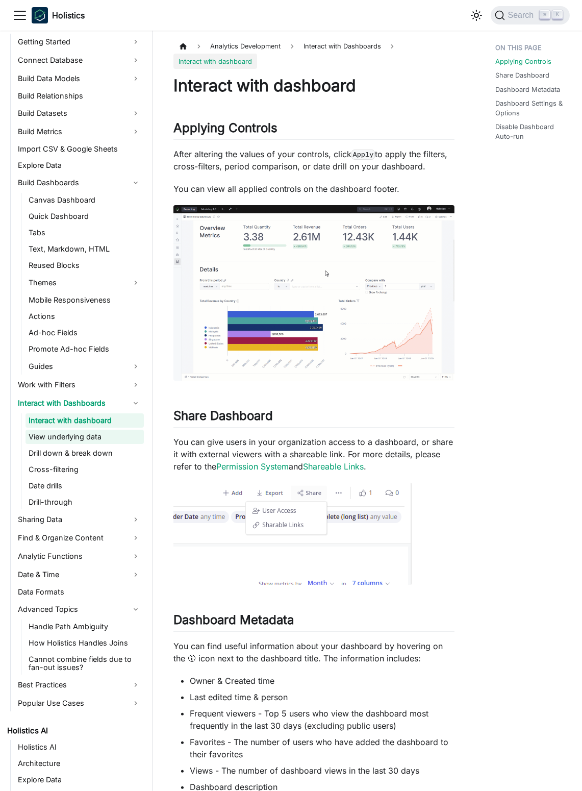
click at [97, 436] on link "View underlying data" at bounding box center [85, 437] width 118 height 14
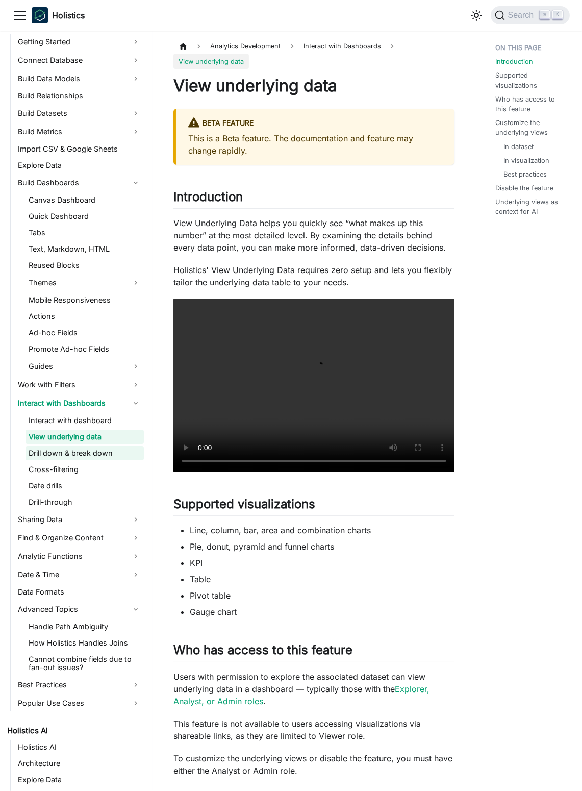
click at [97, 457] on link "Drill down & break down" at bounding box center [85, 453] width 118 height 14
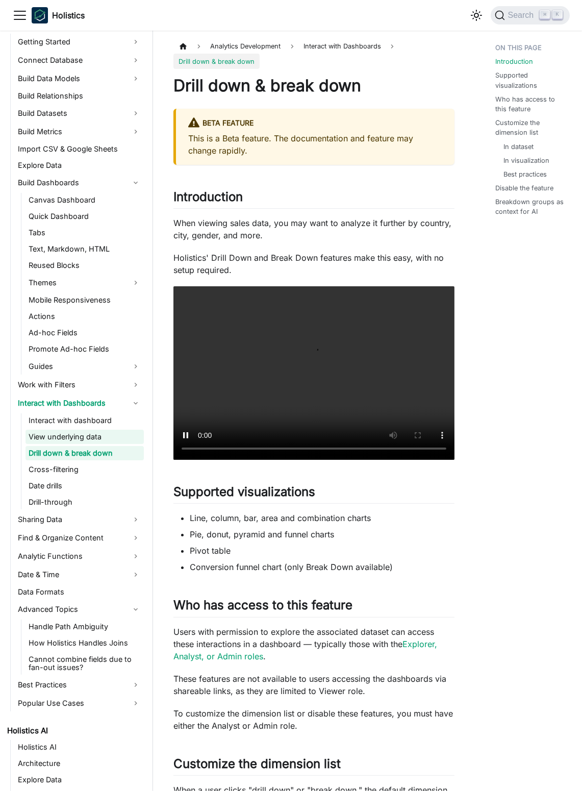
click at [87, 431] on link "View underlying data" at bounding box center [85, 437] width 118 height 14
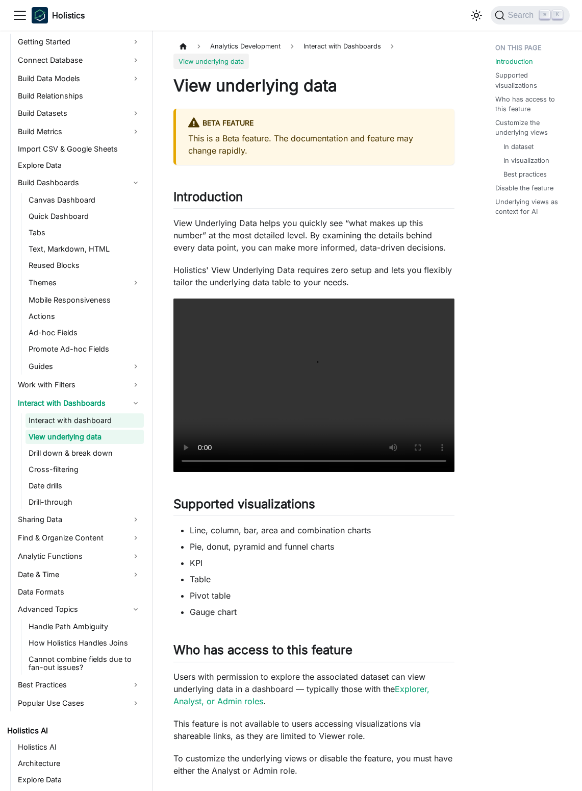
click at [90, 420] on link "Interact with dashboard" at bounding box center [85, 421] width 118 height 14
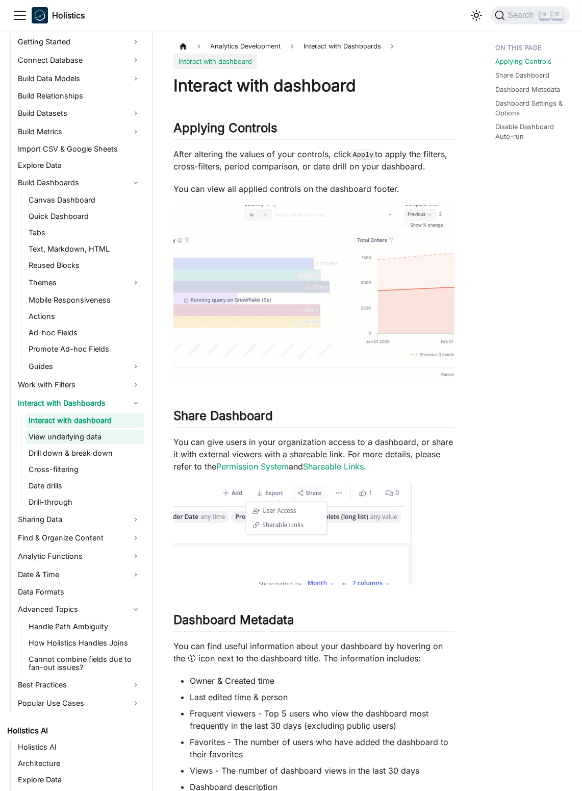
click at [111, 434] on link "View underlying data" at bounding box center [85, 437] width 118 height 14
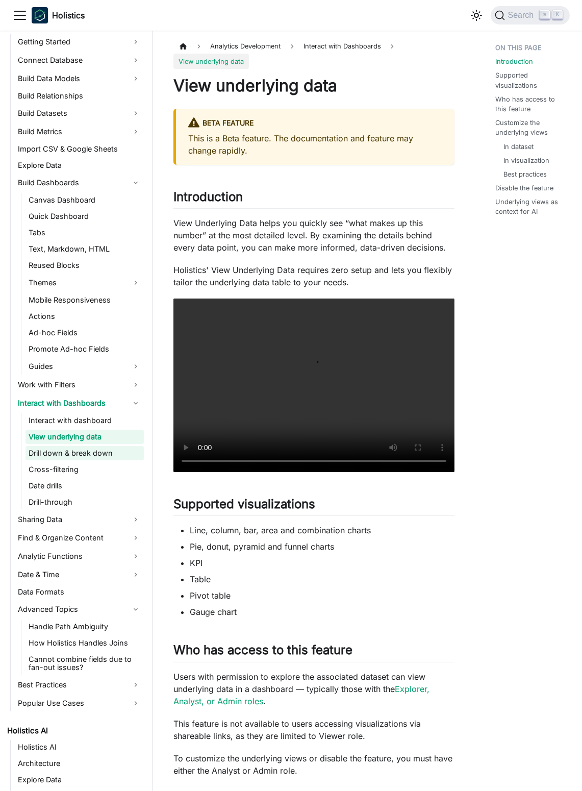
click at [108, 452] on link "Drill down & break down" at bounding box center [85, 453] width 118 height 14
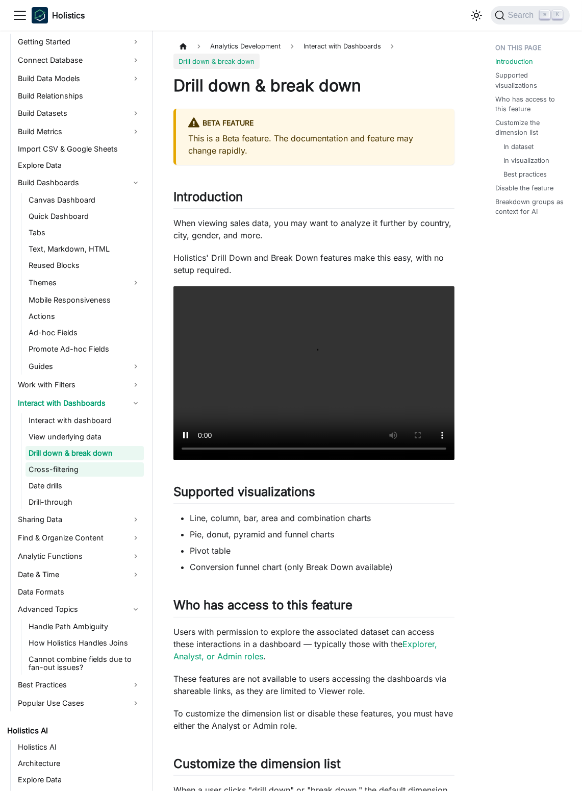
click at [105, 469] on link "Cross-filtering" at bounding box center [85, 470] width 118 height 14
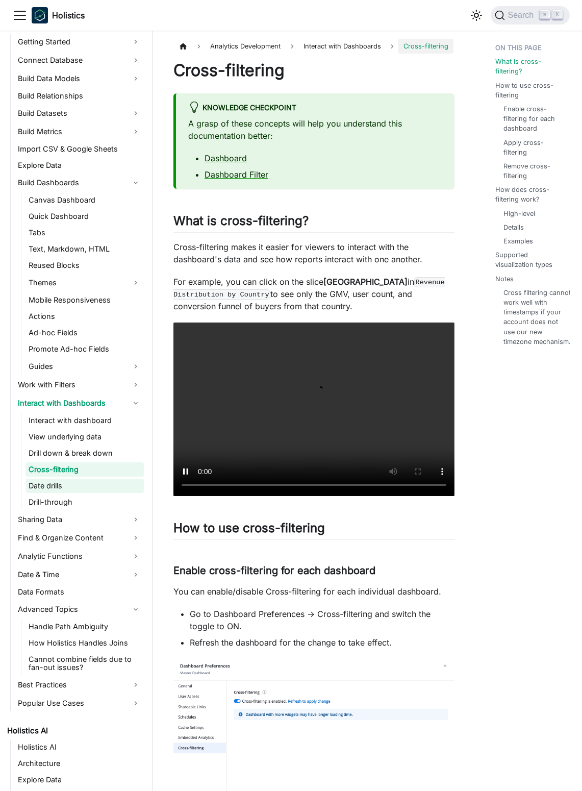
click at [100, 484] on link "Date drills" at bounding box center [85, 486] width 118 height 14
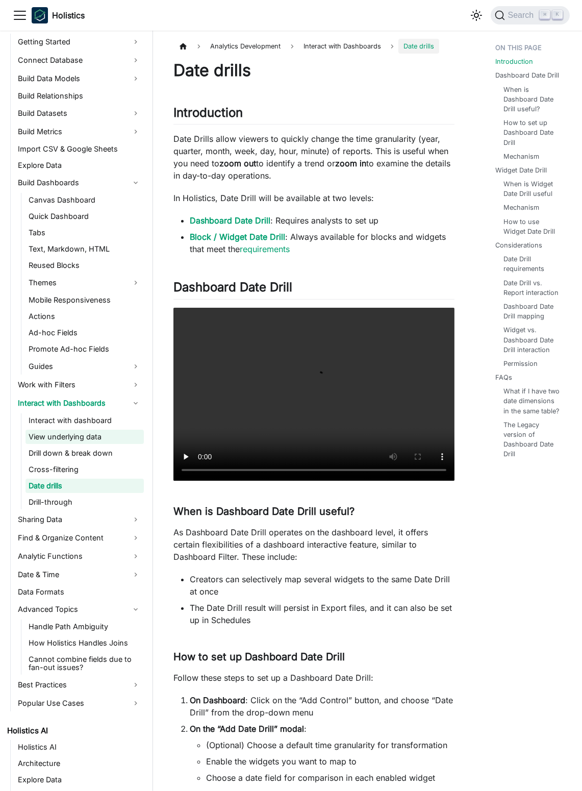
click at [106, 441] on link "View underlying data" at bounding box center [85, 437] width 118 height 14
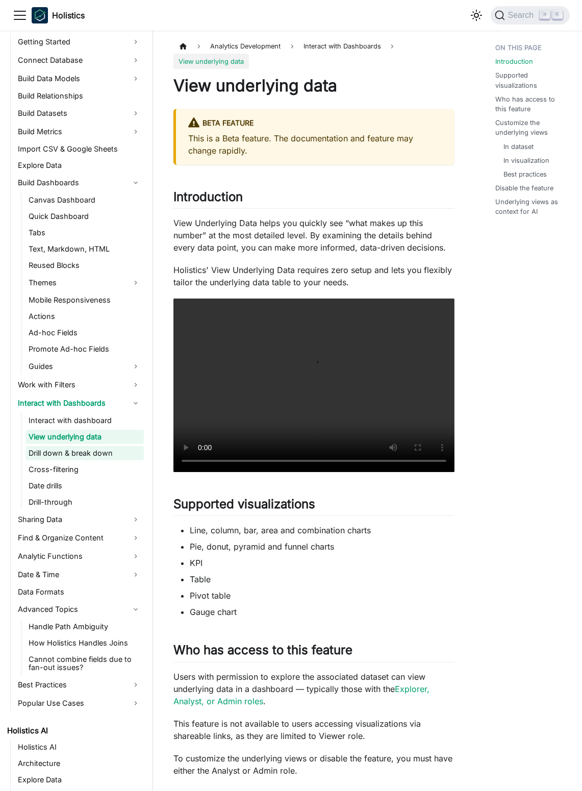
click at [105, 459] on link "Drill down & break down" at bounding box center [85, 453] width 118 height 14
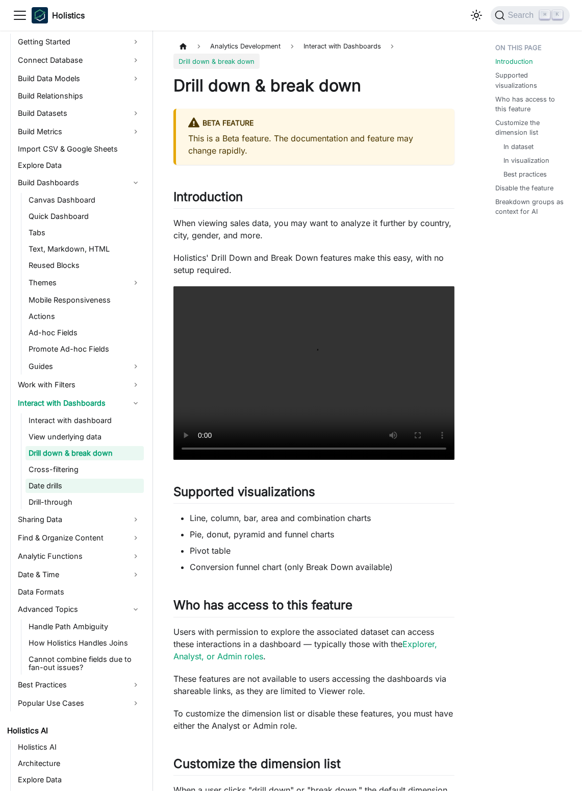
click at [101, 479] on link "Date drills" at bounding box center [85, 486] width 118 height 14
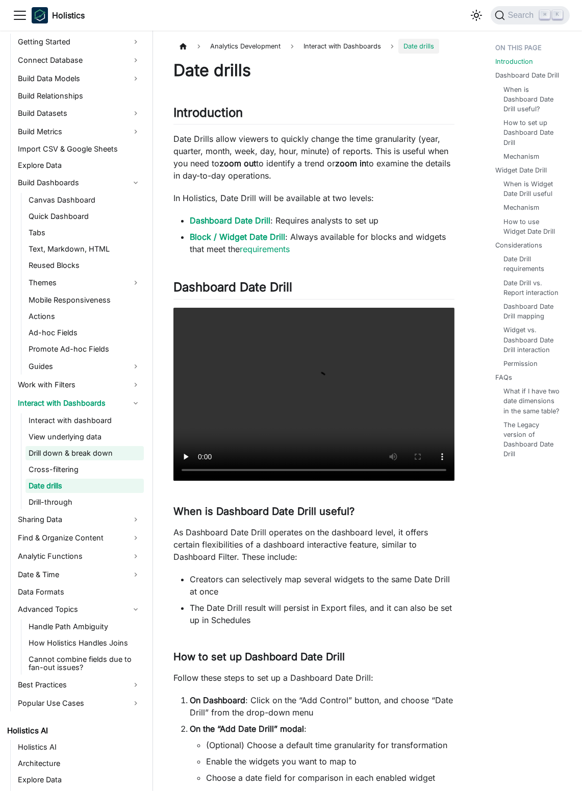
click at [105, 451] on link "Drill down & break down" at bounding box center [85, 453] width 118 height 14
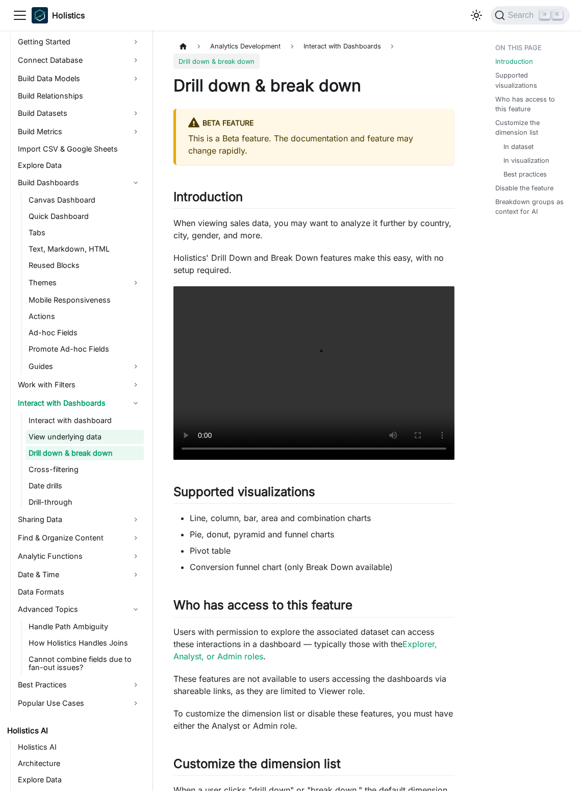
click at [103, 430] on link "View underlying data" at bounding box center [85, 437] width 118 height 14
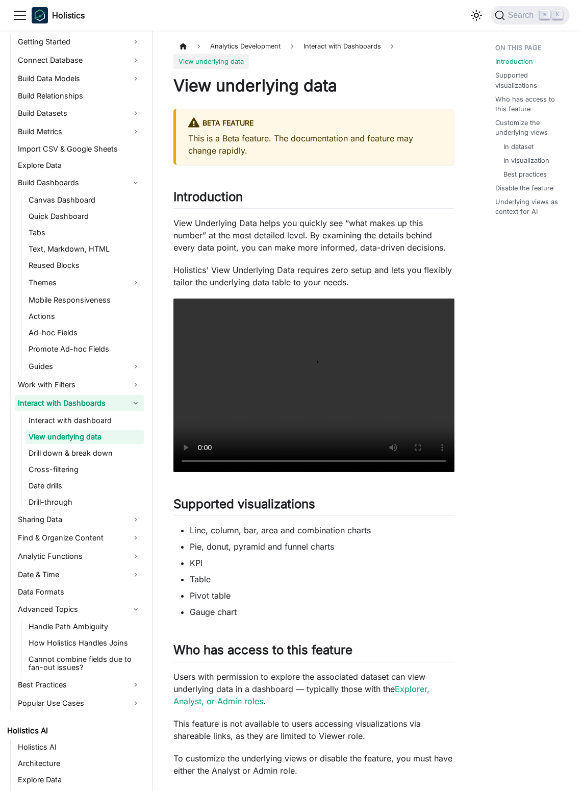
click at [107, 407] on link "Interact with Dashboards" at bounding box center [79, 403] width 129 height 16
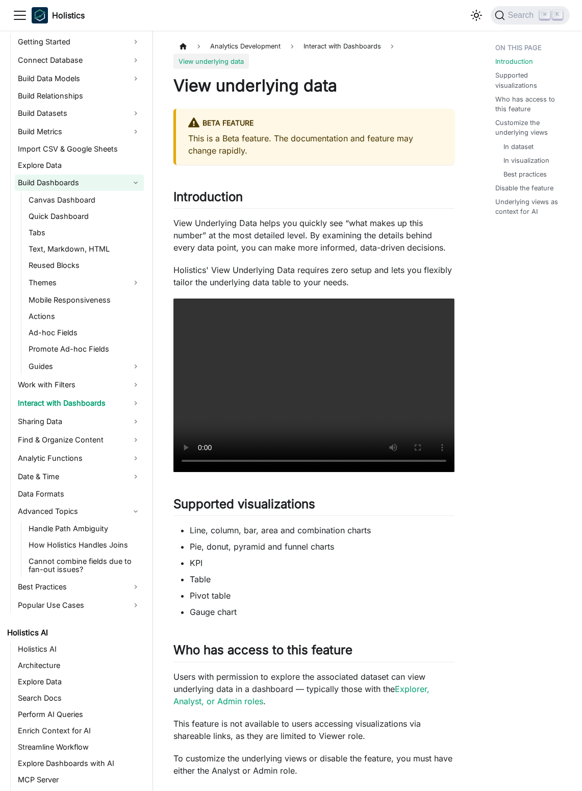
click at [127, 176] on link "Build Dashboards" at bounding box center [79, 183] width 129 height 16
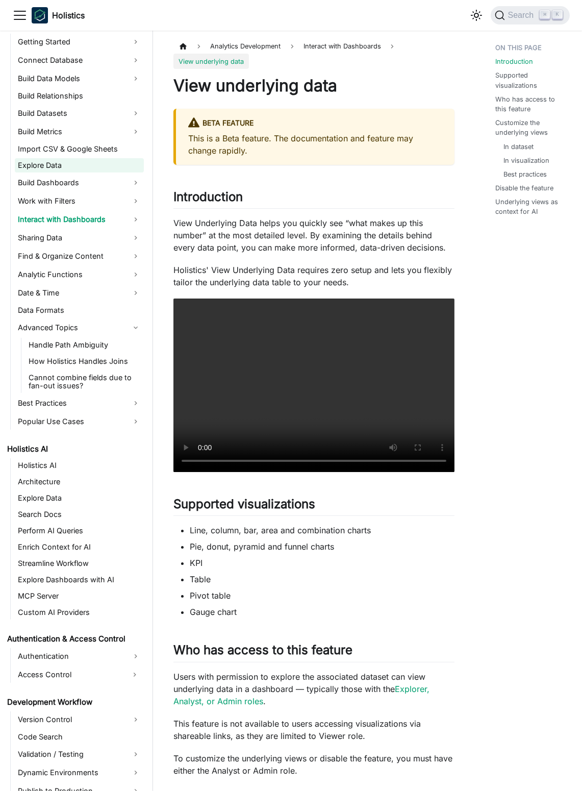
click at [116, 164] on link "Explore Data" at bounding box center [79, 165] width 129 height 14
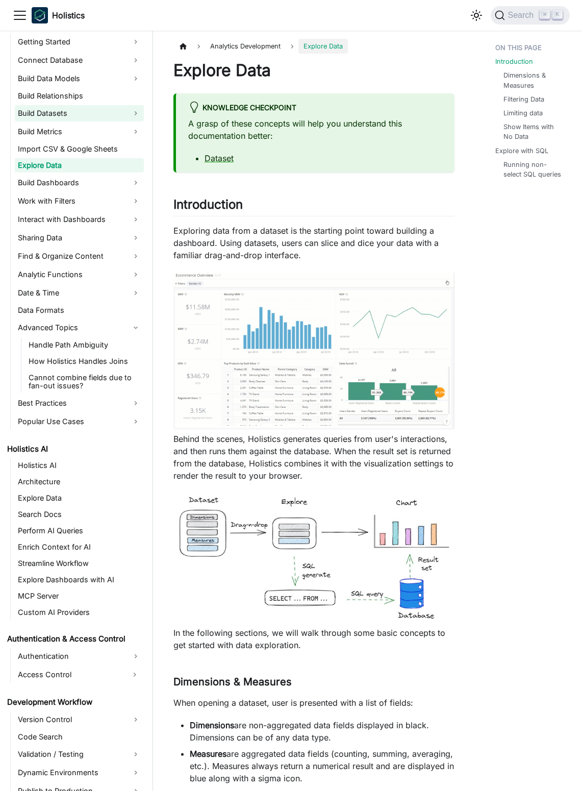
click at [104, 109] on link "Build Datasets" at bounding box center [79, 113] width 129 height 16
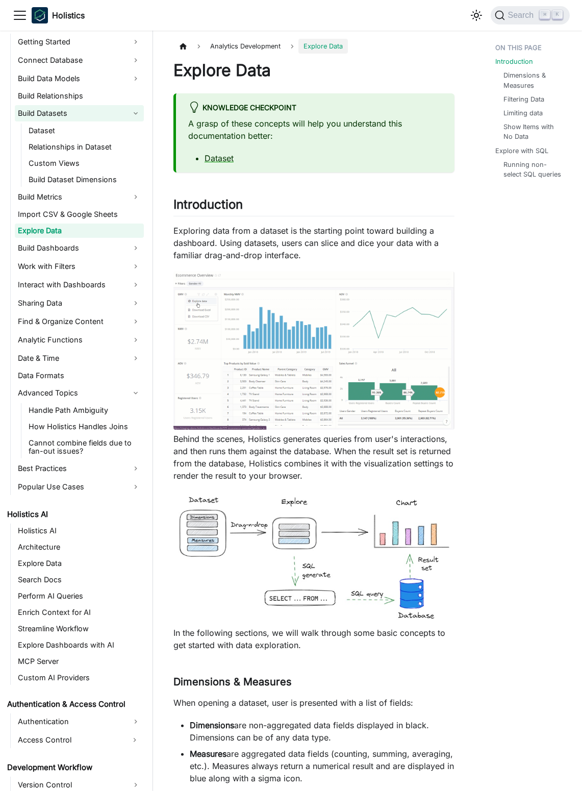
click at [128, 117] on link "Build Datasets" at bounding box center [79, 113] width 129 height 16
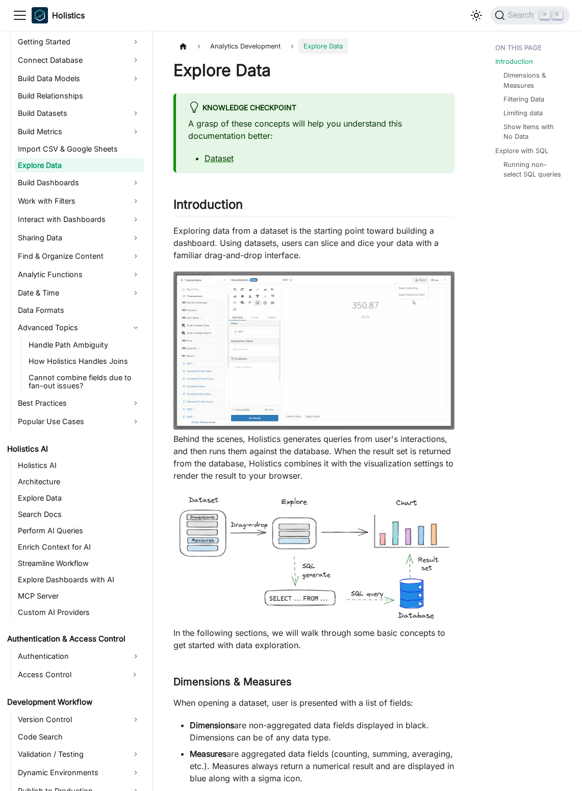
click at [258, 230] on p "Exploring data from a dataset is the starting point toward building a dashboard…" at bounding box center [314, 243] width 281 height 37
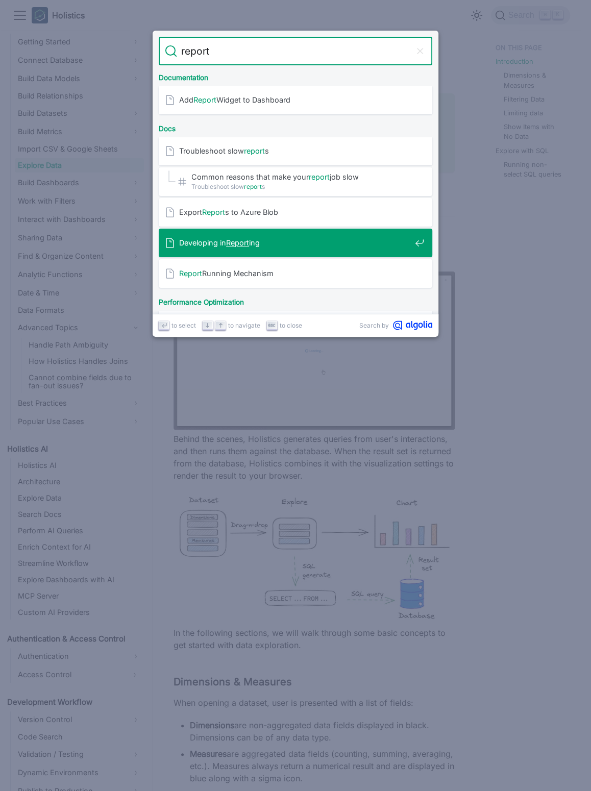
type input "report"
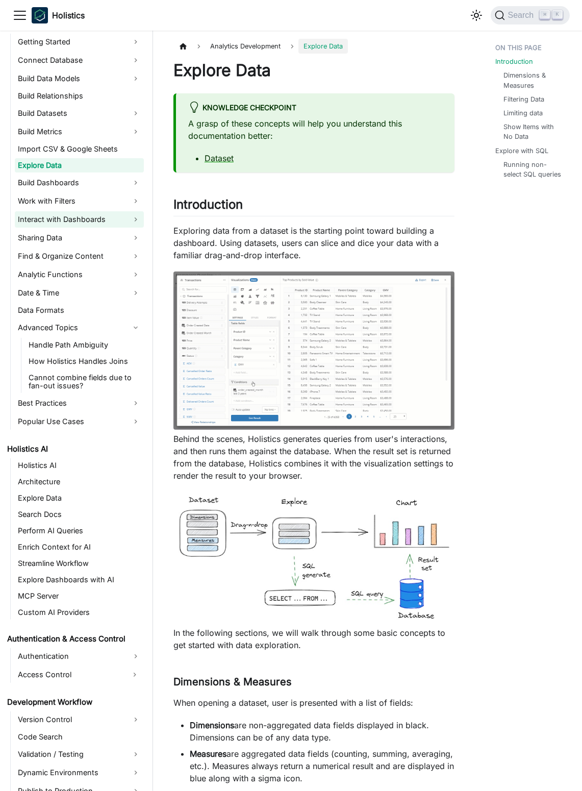
click at [112, 223] on link "Interact with Dashboards" at bounding box center [79, 219] width 129 height 16
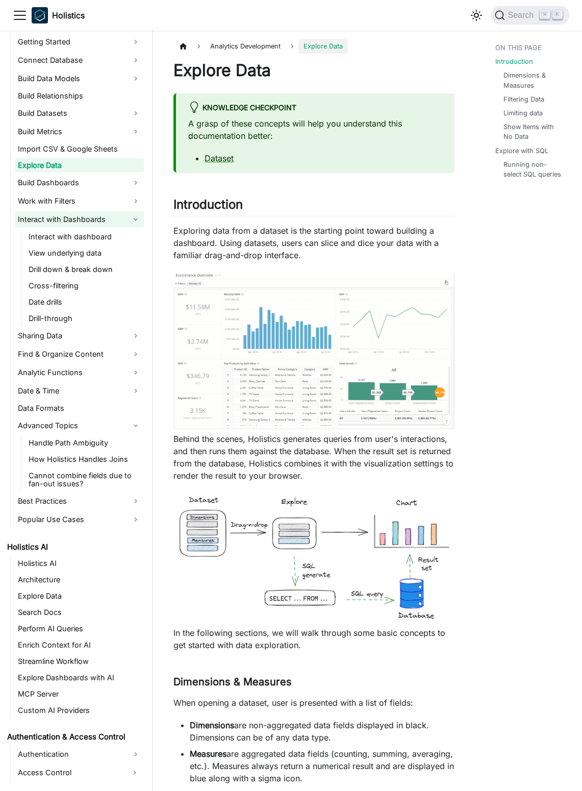
click at [99, 214] on link "Interact with Dashboards" at bounding box center [79, 219] width 129 height 16
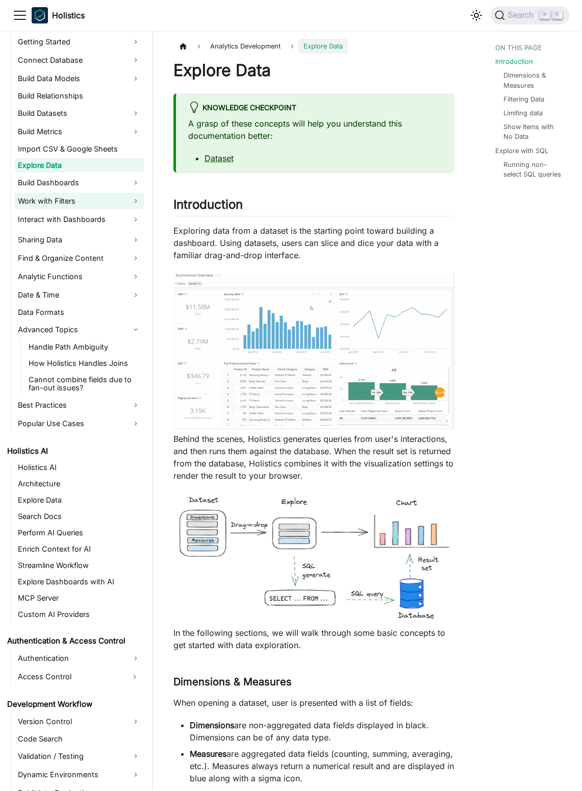
click at [107, 197] on link "Work with Filters" at bounding box center [79, 201] width 129 height 16
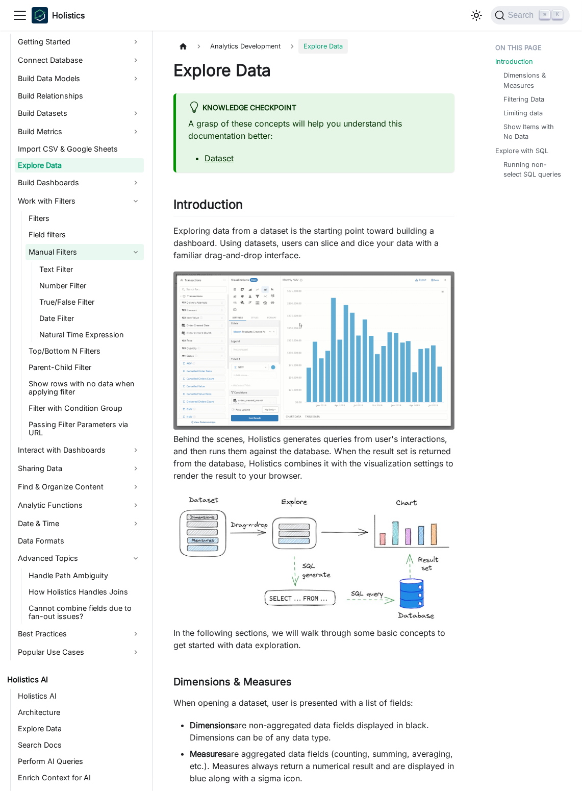
click at [89, 246] on link "Manual Filters" at bounding box center [85, 252] width 118 height 16
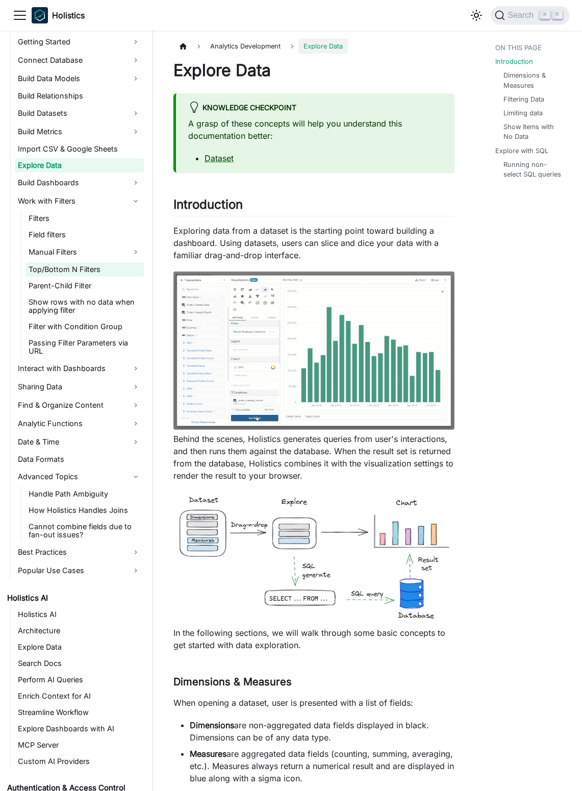
click at [117, 272] on link "Top/Bottom N Filters" at bounding box center [85, 269] width 118 height 14
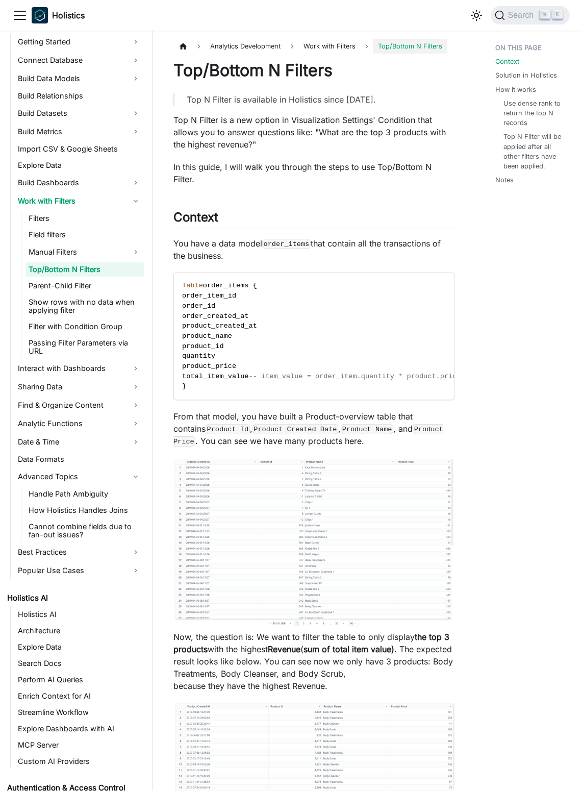
click at [121, 293] on ul "Filters Field filters Manual Filters Text Filter Number Filter True/False Filte…" at bounding box center [82, 284] width 123 height 147
click at [89, 289] on link "Parent-Child Filter" at bounding box center [85, 286] width 118 height 14
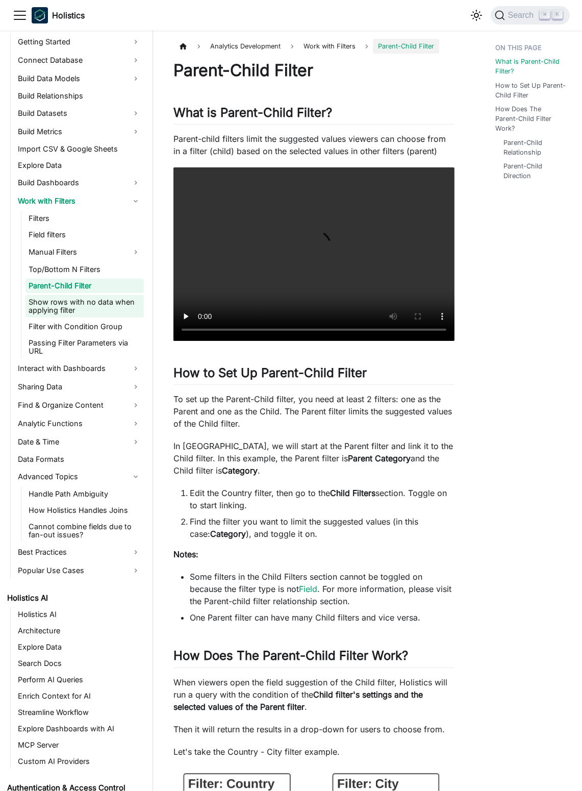
click at [91, 305] on link "Show rows with no data when applying filter" at bounding box center [85, 306] width 118 height 22
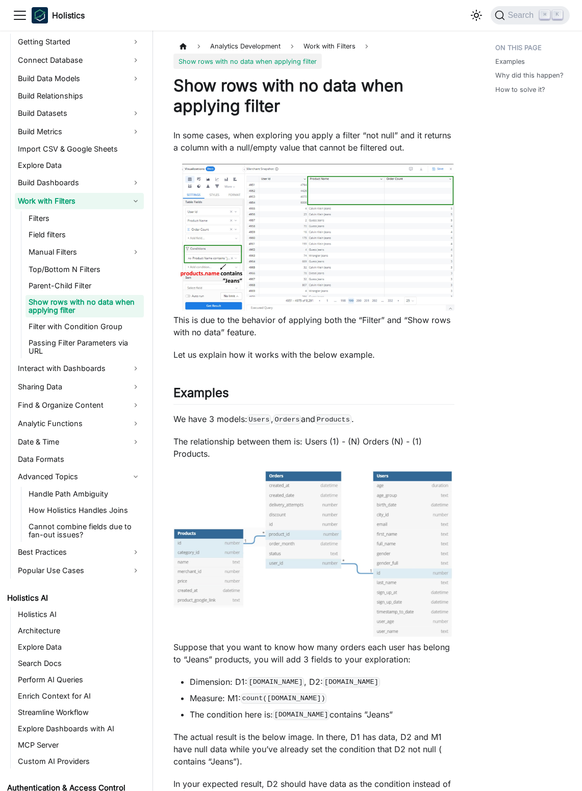
click at [90, 203] on link "Work with Filters" at bounding box center [79, 201] width 129 height 16
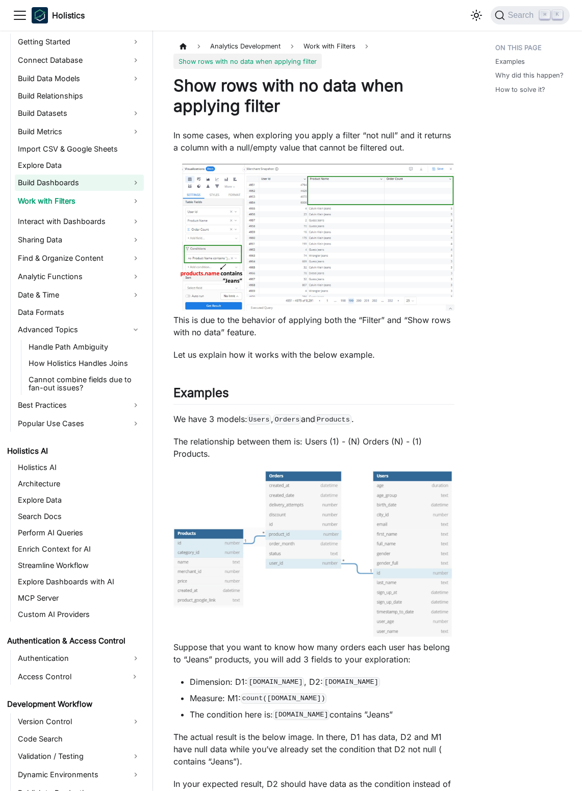
click at [136, 176] on link "Build Dashboards" at bounding box center [79, 183] width 129 height 16
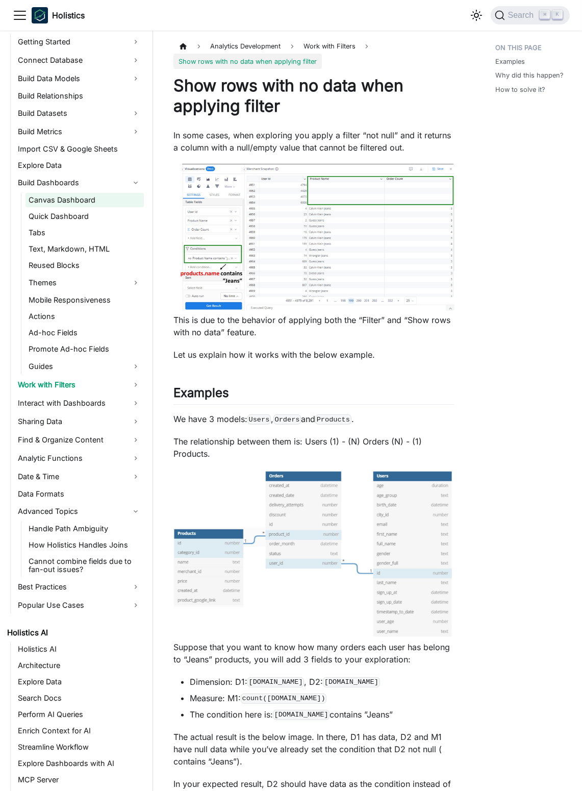
click at [117, 205] on link "Canvas Dashboard" at bounding box center [85, 200] width 118 height 14
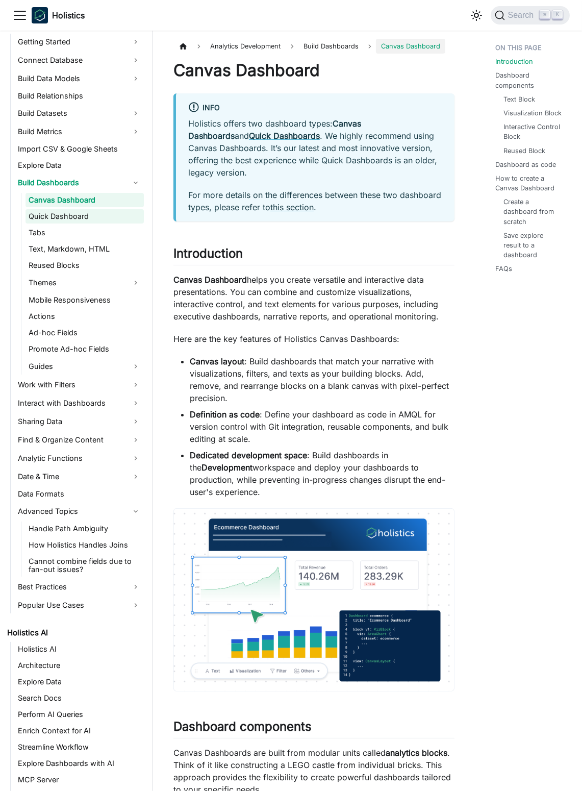
click at [114, 219] on link "Quick Dashboard" at bounding box center [85, 216] width 118 height 14
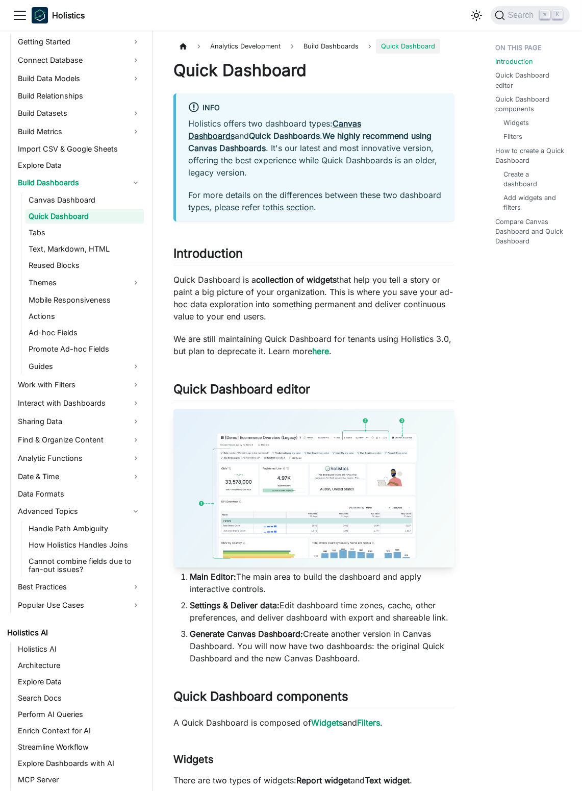
click at [103, 282] on link "Themes" at bounding box center [85, 283] width 118 height 16
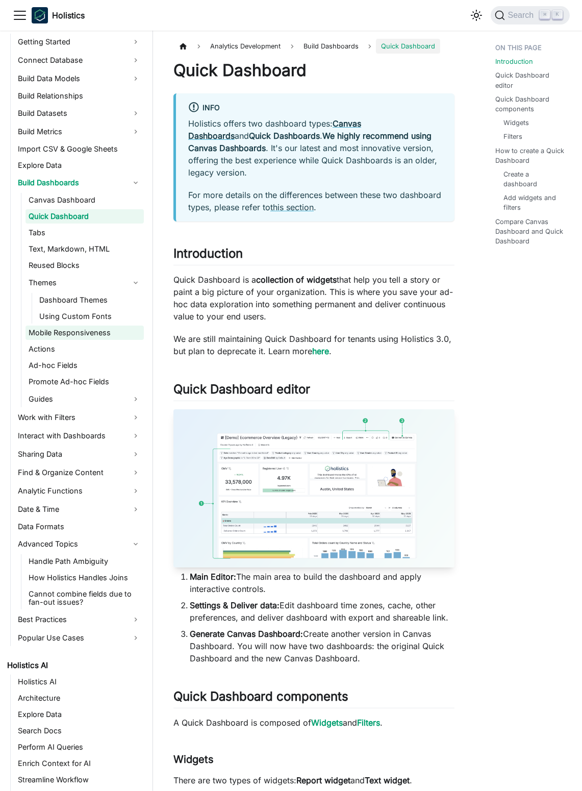
click at [103, 318] on ul "Canvas Dashboard Quick Dashboard Tabs Text, Markdown, HTML Reused Blocks Themes…" at bounding box center [82, 300] width 123 height 214
click at [104, 349] on link "Actions" at bounding box center [85, 349] width 118 height 14
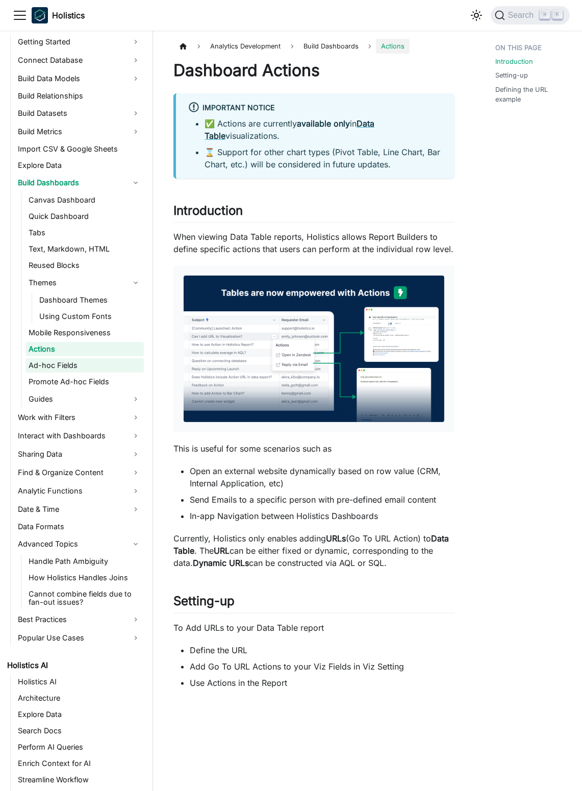
click at [110, 363] on link "Ad-hoc Fields" at bounding box center [85, 365] width 118 height 14
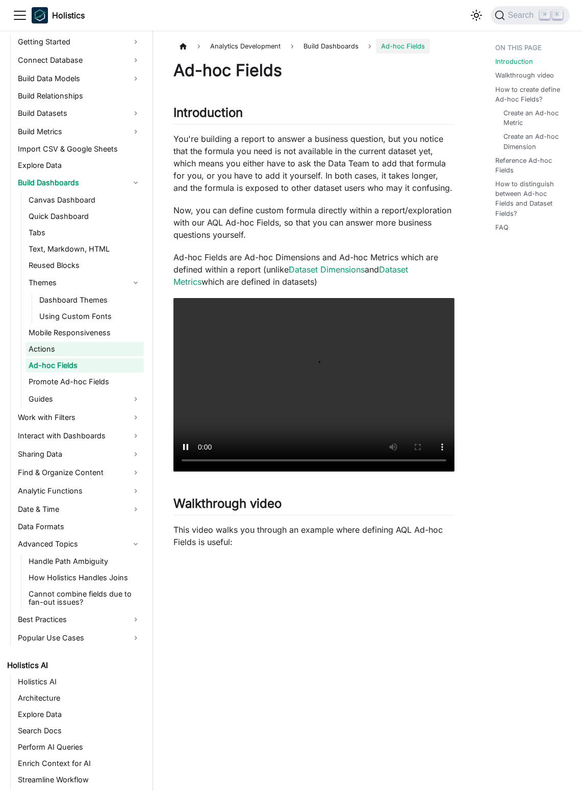
click at [107, 350] on link "Actions" at bounding box center [85, 349] width 118 height 14
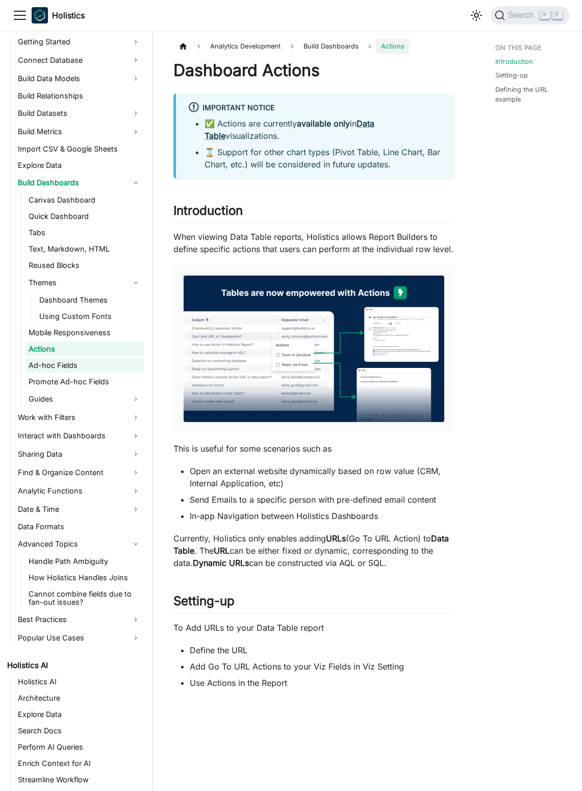
click at [110, 368] on link "Ad-hoc Fields" at bounding box center [85, 365] width 118 height 14
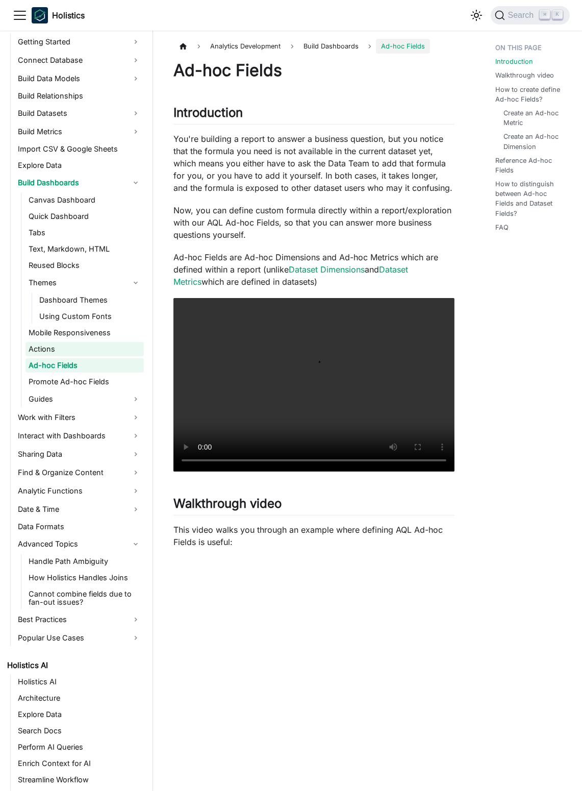
click at [98, 347] on link "Actions" at bounding box center [85, 349] width 118 height 14
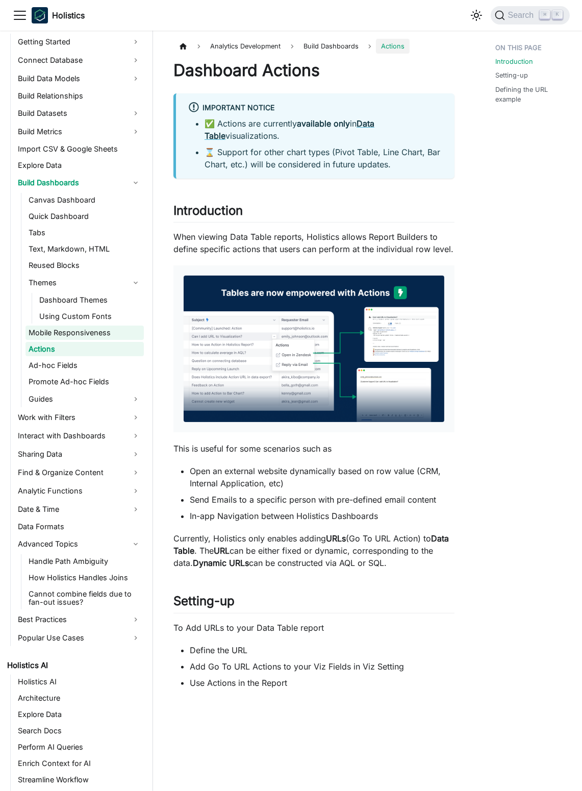
click at [100, 331] on link "Mobile Responsiveness" at bounding box center [85, 333] width 118 height 14
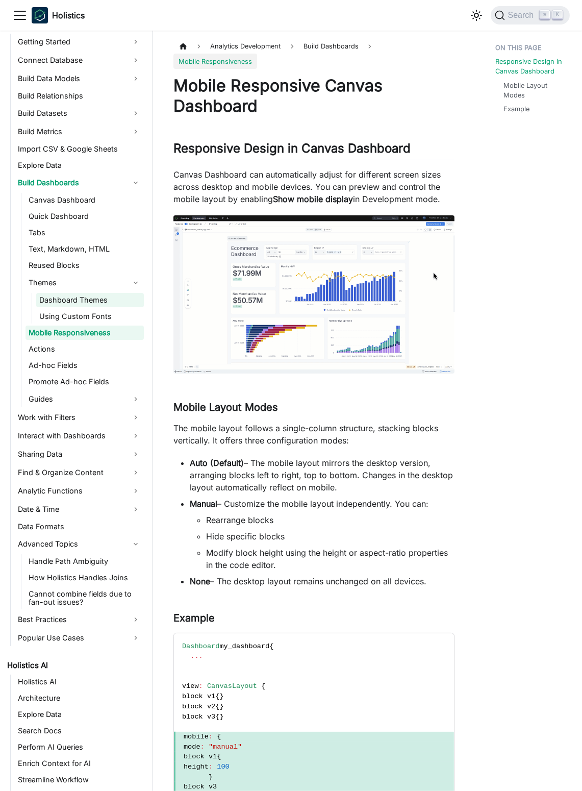
click at [101, 306] on link "Dashboard Themes" at bounding box center [90, 300] width 108 height 14
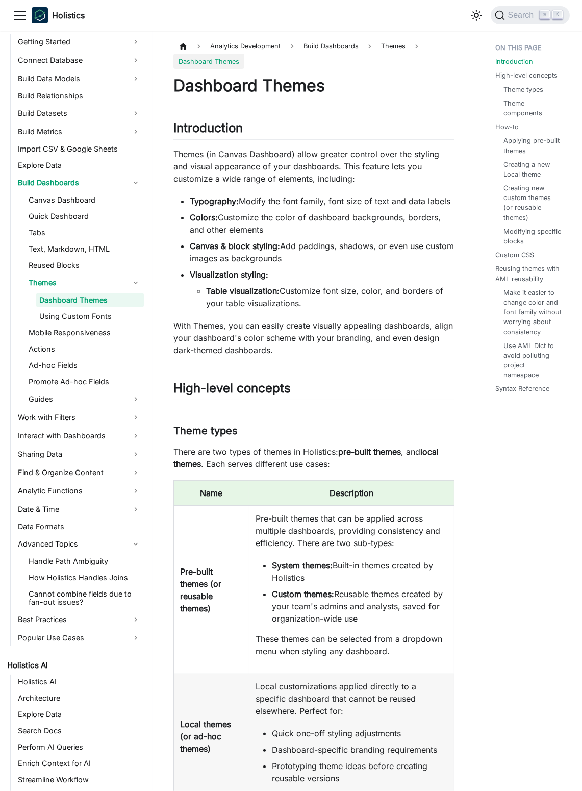
click at [95, 291] on li "Themes Dashboard Themes Using Custom Fonts" at bounding box center [85, 299] width 118 height 49
click at [109, 287] on link "Themes" at bounding box center [85, 283] width 118 height 16
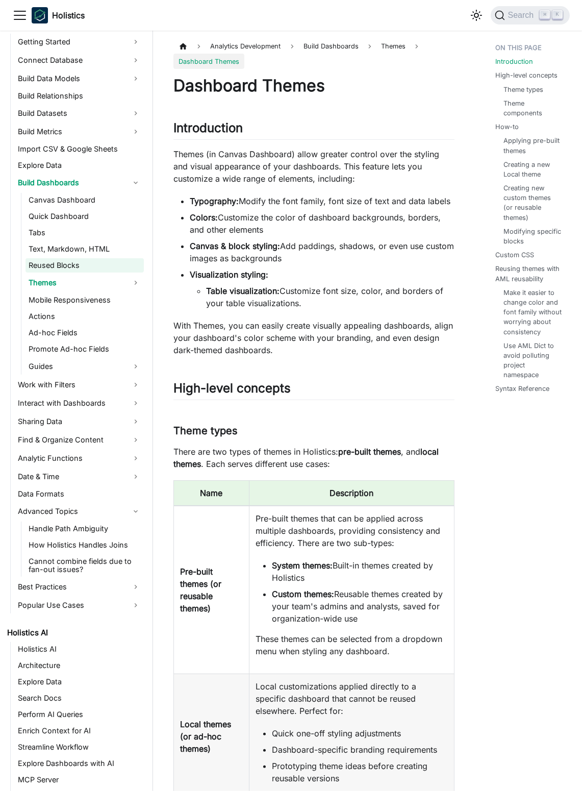
click at [122, 260] on link "Reused Blocks" at bounding box center [85, 265] width 118 height 14
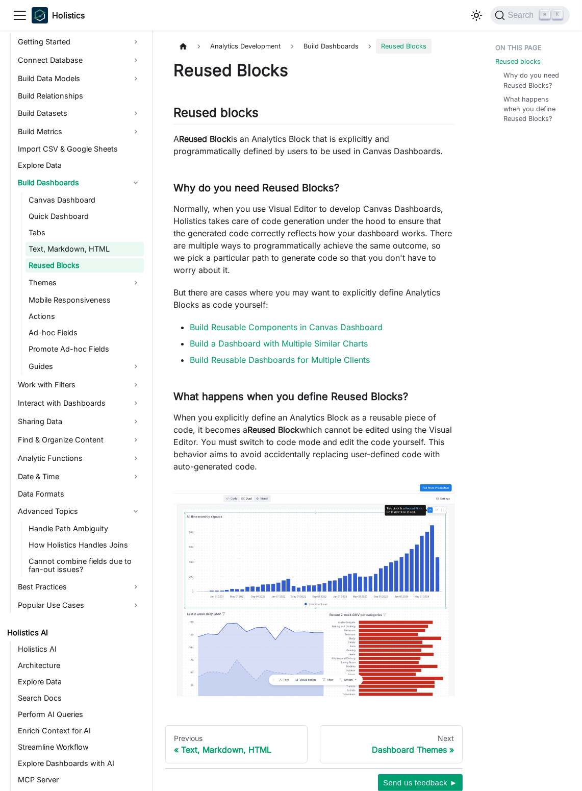
click at [131, 248] on link "Text, Markdown, HTML" at bounding box center [85, 249] width 118 height 14
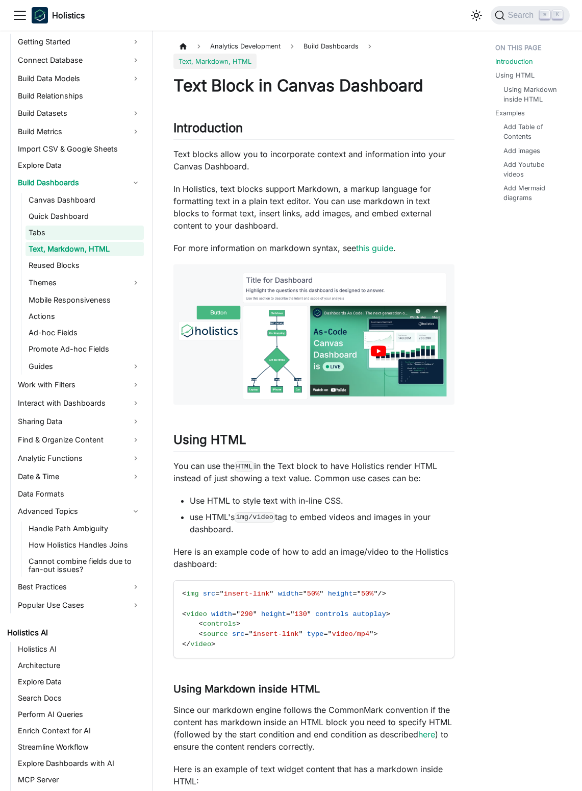
click at [130, 233] on link "Tabs" at bounding box center [85, 233] width 118 height 14
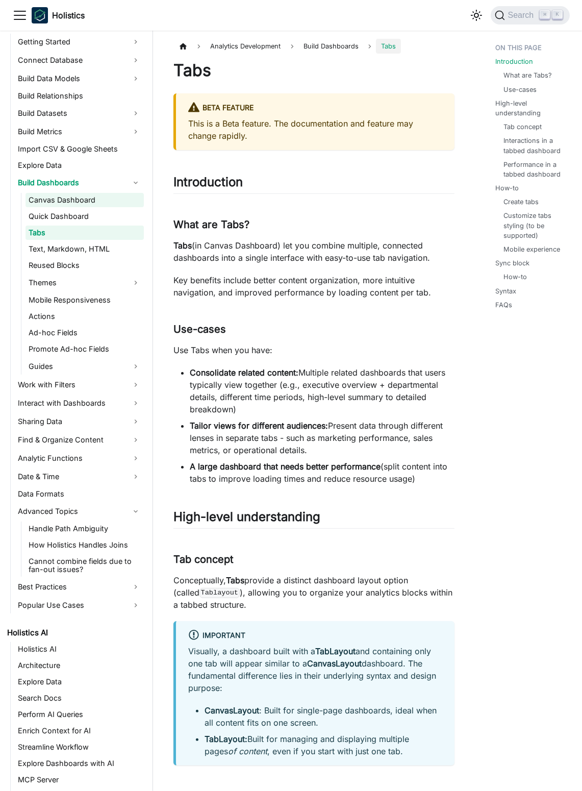
drag, startPoint x: 123, startPoint y: 214, endPoint x: 117, endPoint y: 201, distance: 14.2
click at [122, 214] on link "Quick Dashboard" at bounding box center [85, 216] width 118 height 14
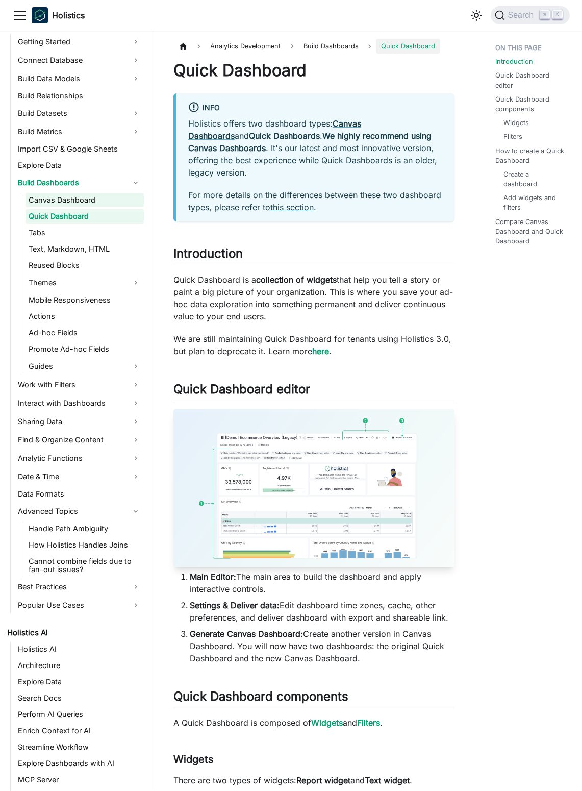
click at [114, 193] on link "Canvas Dashboard" at bounding box center [85, 200] width 118 height 14
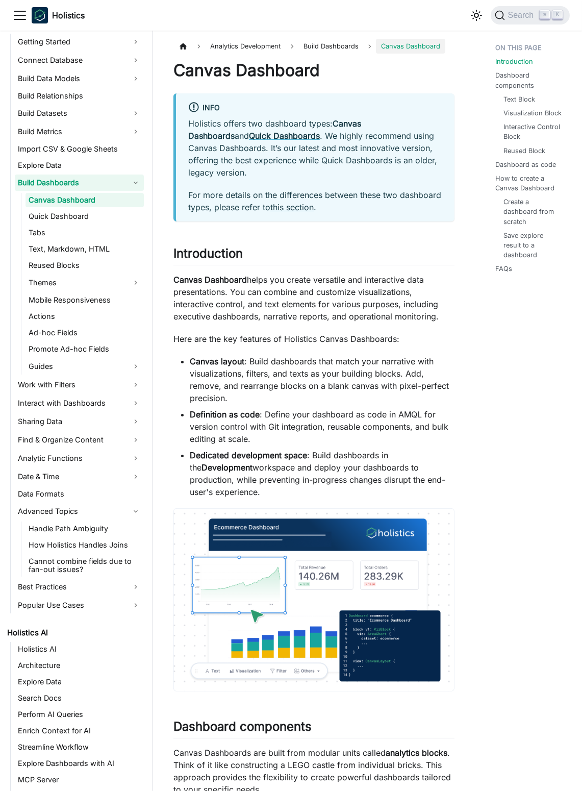
click at [136, 178] on link "Build Dashboards" at bounding box center [79, 183] width 129 height 16
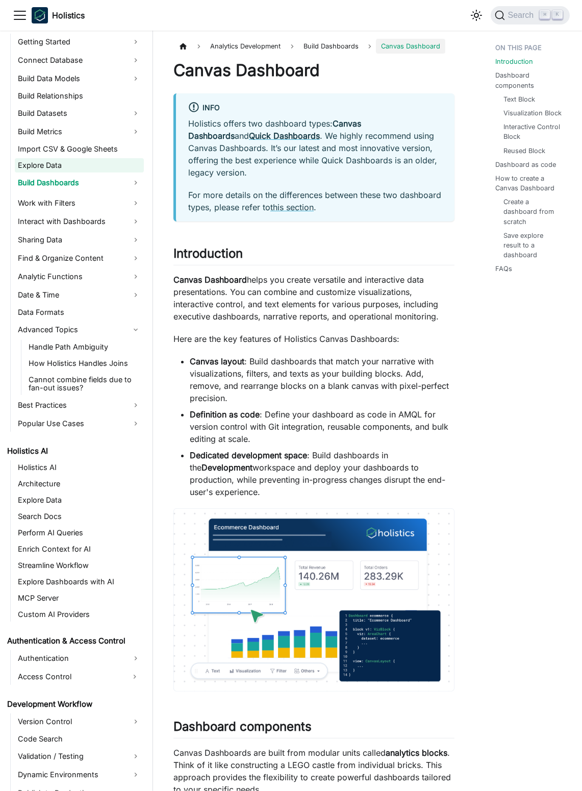
click at [107, 165] on link "Explore Data" at bounding box center [79, 165] width 129 height 14
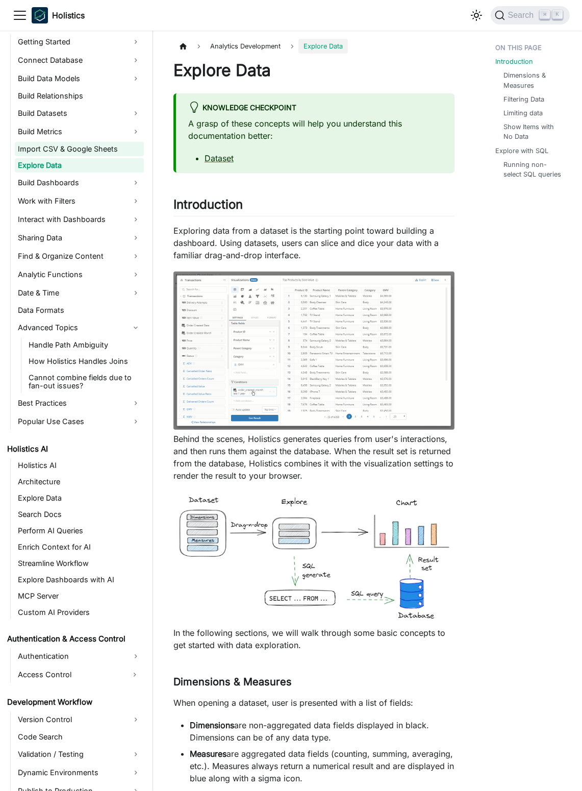
click at [111, 149] on link "Import CSV & Google Sheets" at bounding box center [79, 149] width 129 height 14
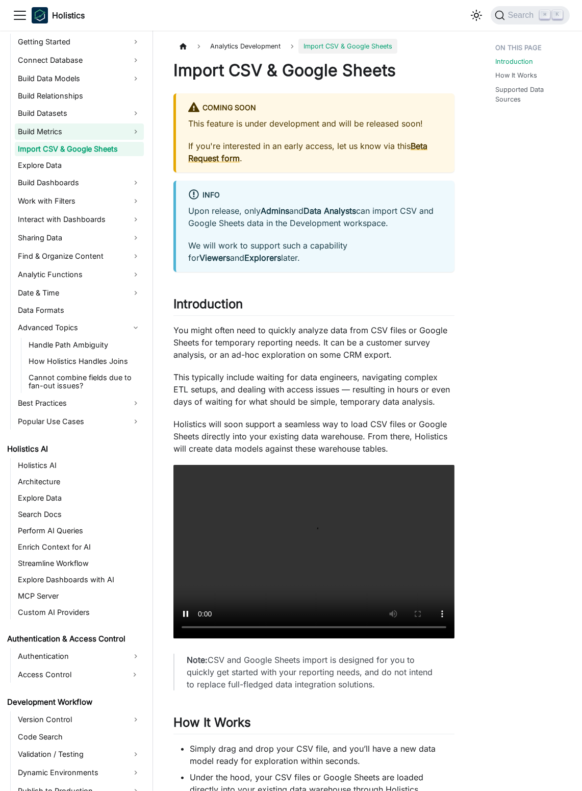
click at [133, 131] on link "Build Metrics" at bounding box center [79, 132] width 129 height 16
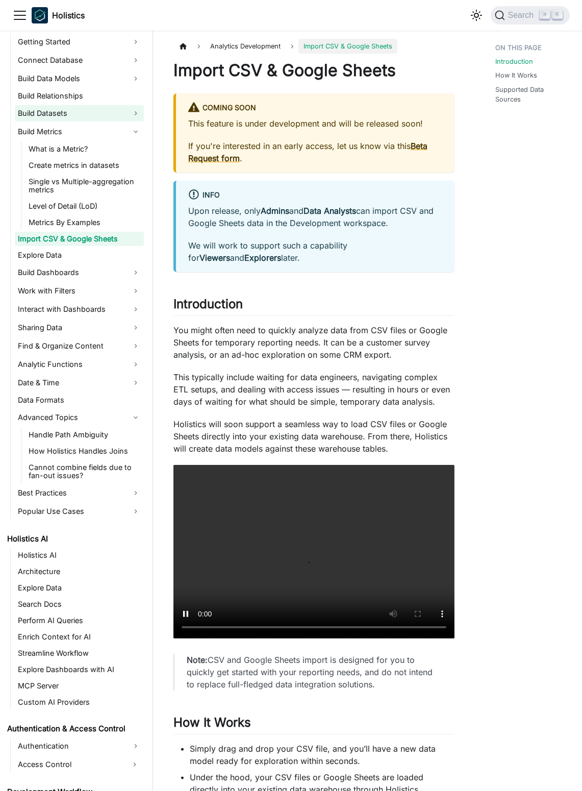
click at [130, 114] on link "Build Datasets" at bounding box center [79, 113] width 129 height 16
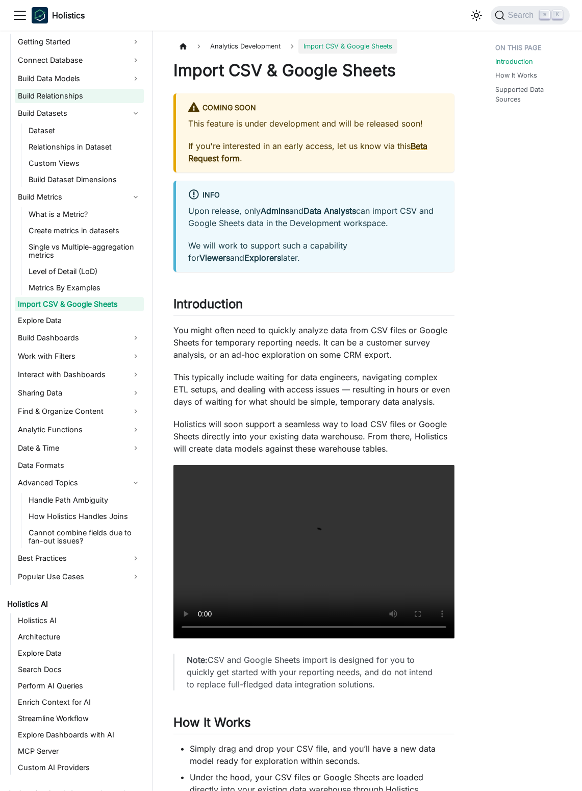
click at [129, 96] on link "Build Relationships" at bounding box center [79, 96] width 129 height 14
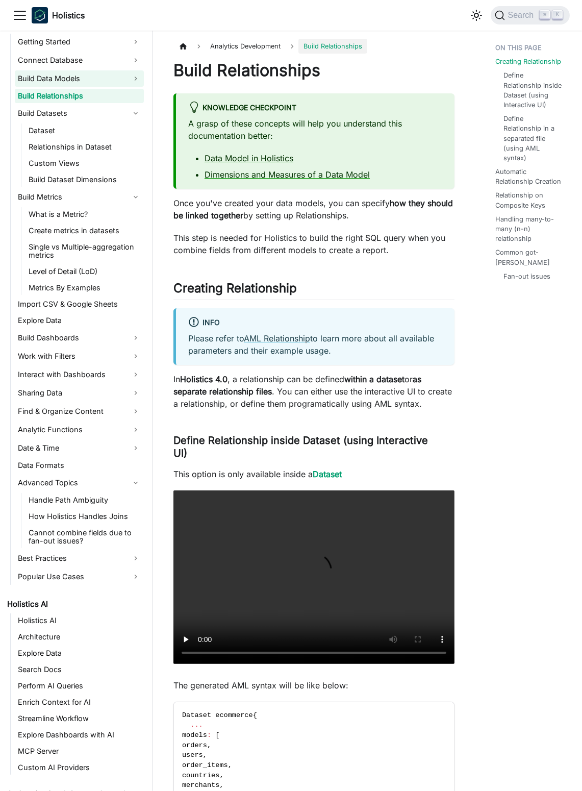
click at [132, 76] on link "Build Data Models" at bounding box center [79, 78] width 129 height 16
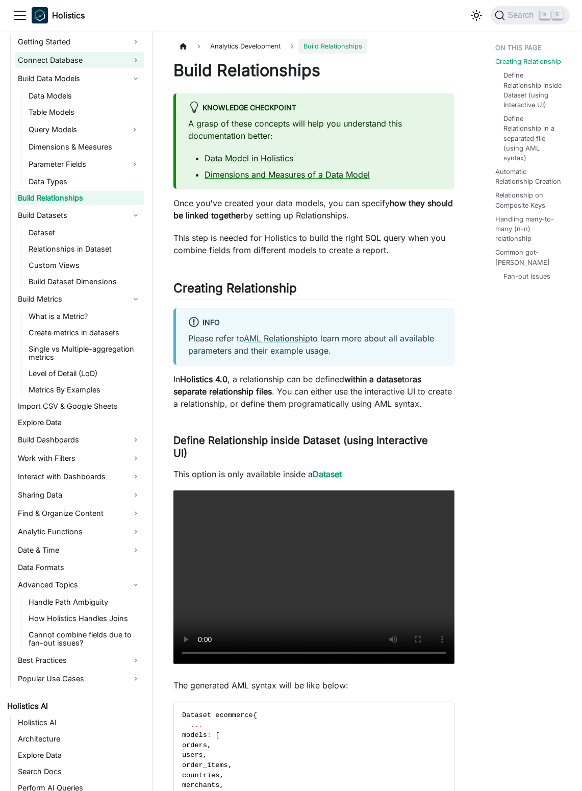
click at [130, 64] on link "Connect Database" at bounding box center [79, 60] width 129 height 16
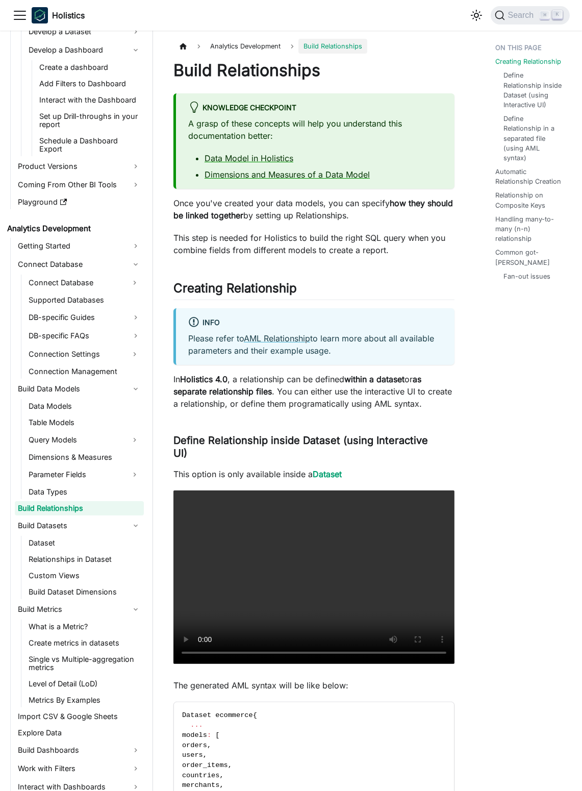
scroll to position [204, 0]
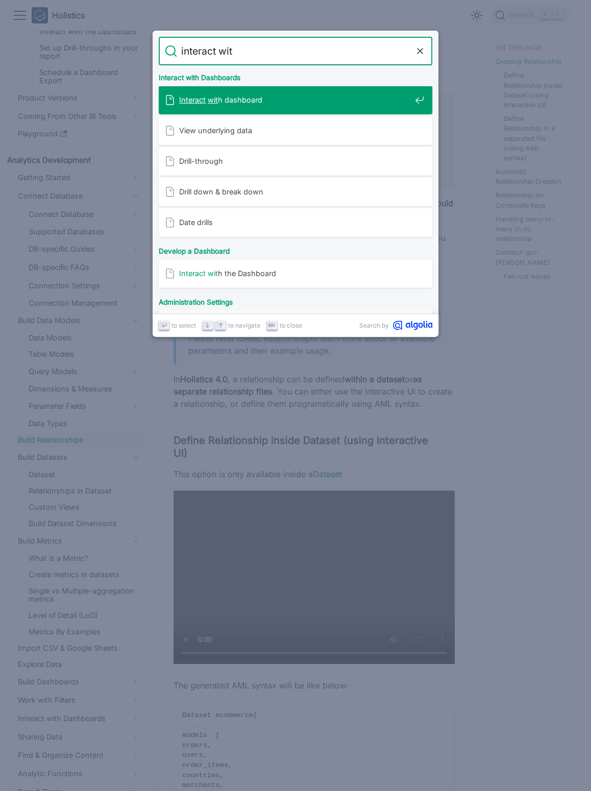
type input "interact with"
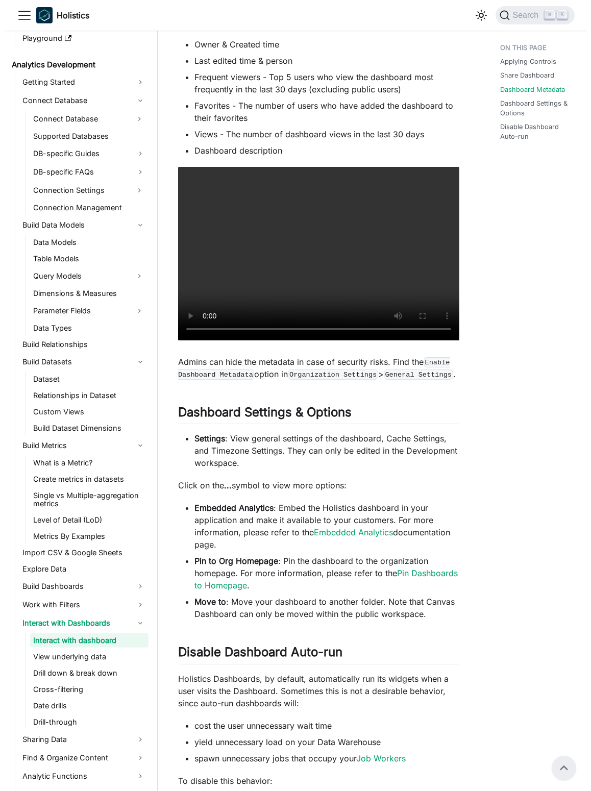
scroll to position [579, 0]
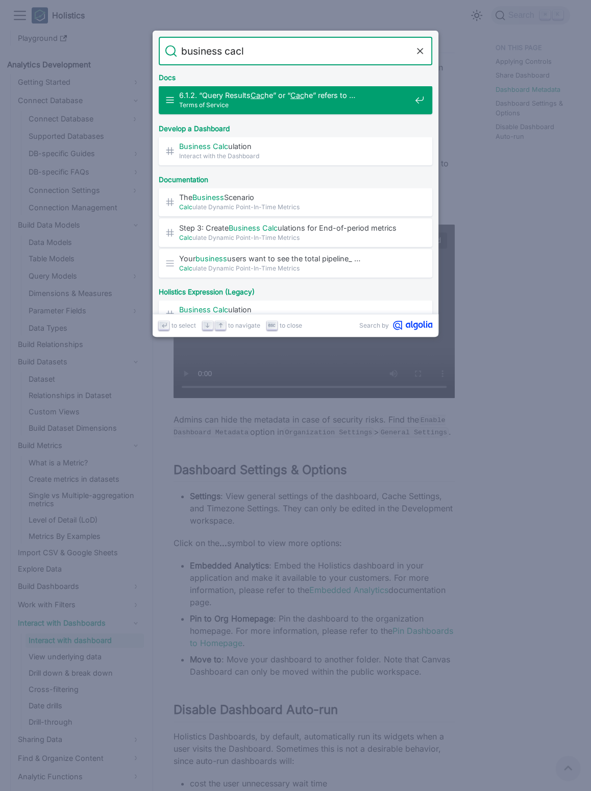
type input "business caclu"
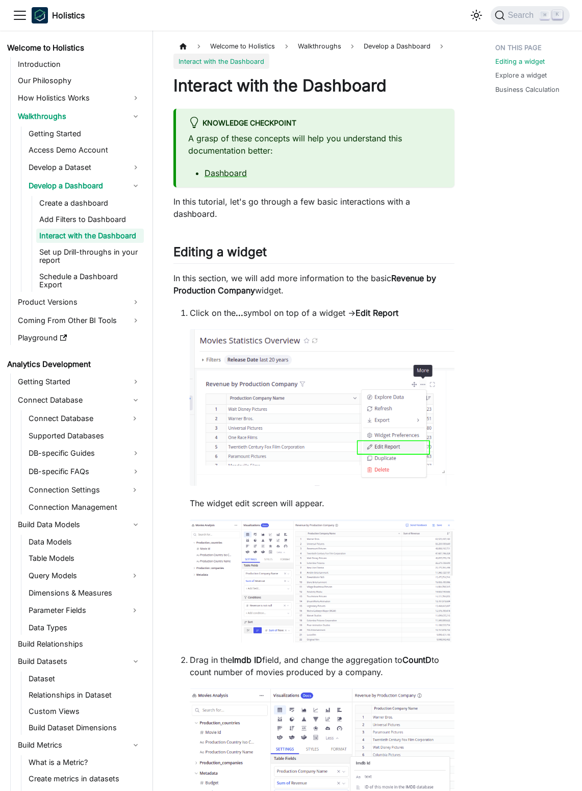
click at [321, 293] on p "In this section, we will add more information to the basic Revenue by Productio…" at bounding box center [314, 284] width 281 height 25
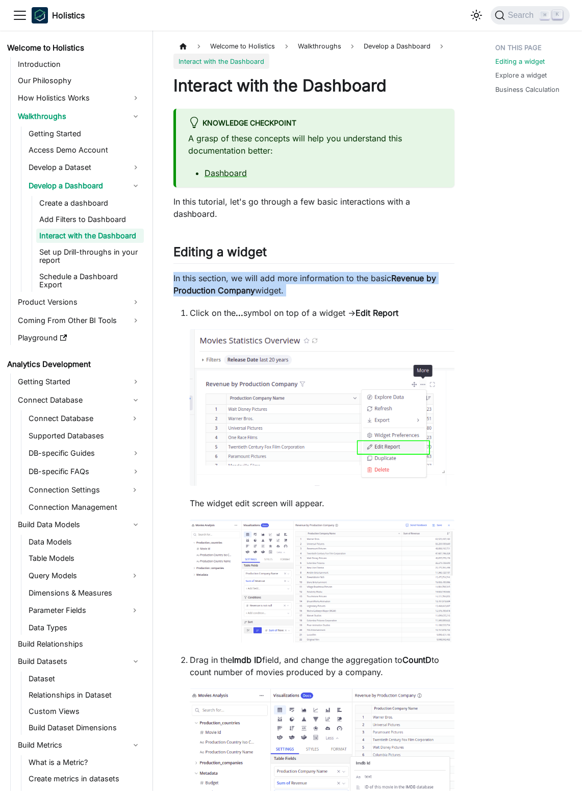
click at [321, 293] on p "In this section, we will add more information to the basic Revenue by Productio…" at bounding box center [314, 284] width 281 height 25
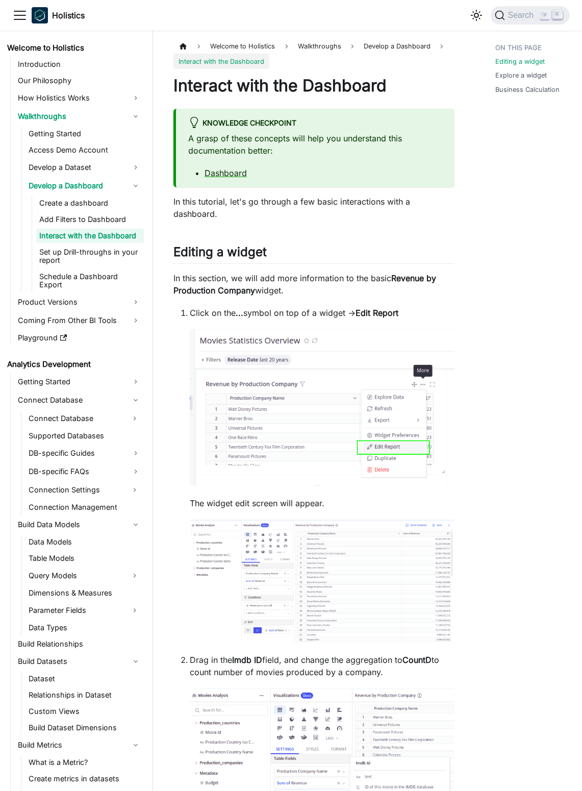
click at [343, 91] on h1 "Interact with the Dashboard" at bounding box center [314, 86] width 281 height 20
click at [343, 92] on h1 "Interact with the Dashboard" at bounding box center [314, 86] width 281 height 20
click at [366, 286] on p "In this section, we will add more information to the basic Revenue by Productio…" at bounding box center [314, 284] width 281 height 25
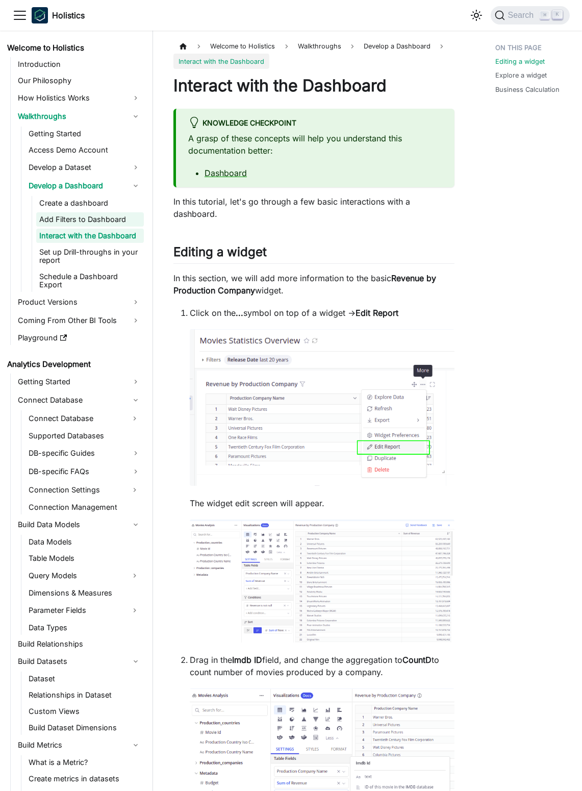
click at [67, 224] on link "Add Filters to Dashboard" at bounding box center [90, 219] width 108 height 14
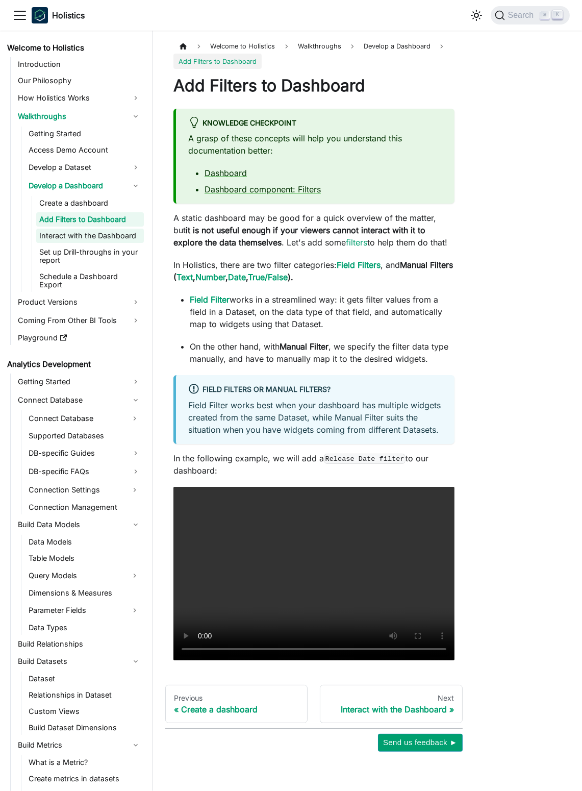
click at [95, 231] on link "Interact with the Dashboard" at bounding box center [90, 236] width 108 height 14
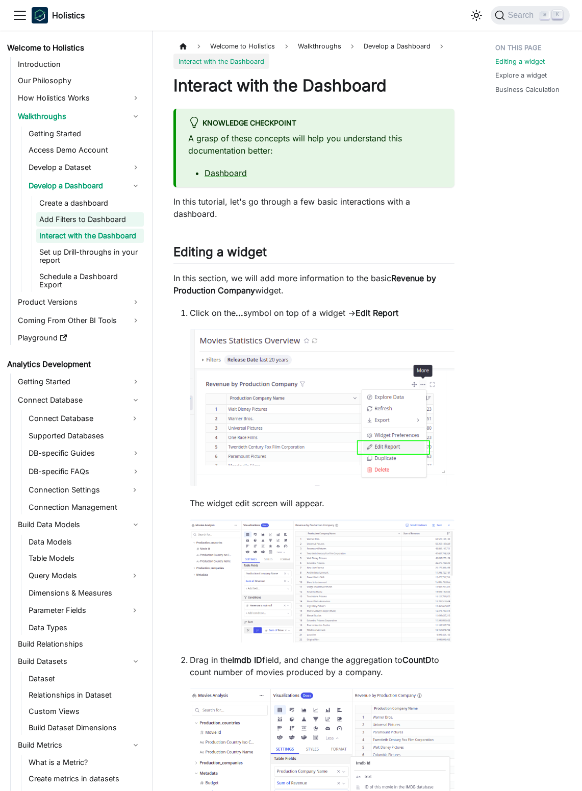
click at [96, 216] on link "Add Filters to Dashboard" at bounding box center [90, 219] width 108 height 14
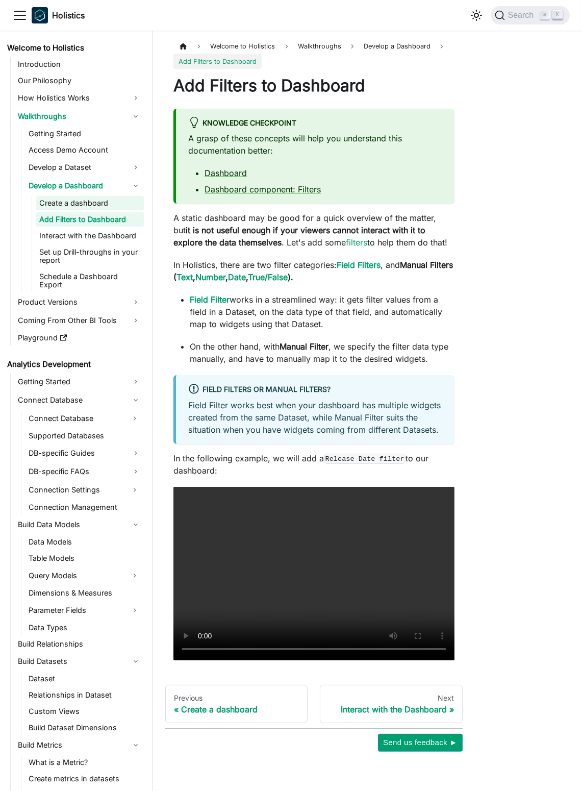
click at [93, 209] on link "Create a dashboard" at bounding box center [90, 203] width 108 height 14
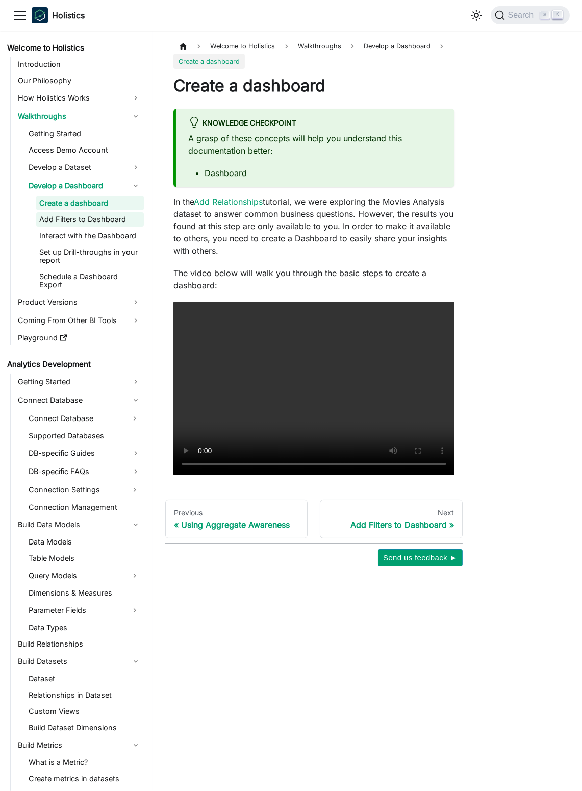
click at [108, 220] on link "Add Filters to Dashboard" at bounding box center [90, 219] width 108 height 14
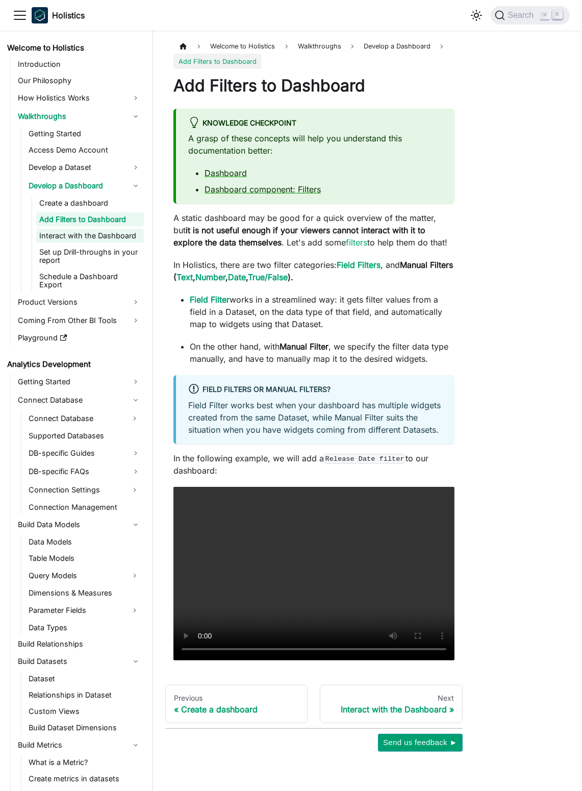
click at [117, 238] on link "Interact with the Dashboard" at bounding box center [90, 236] width 108 height 14
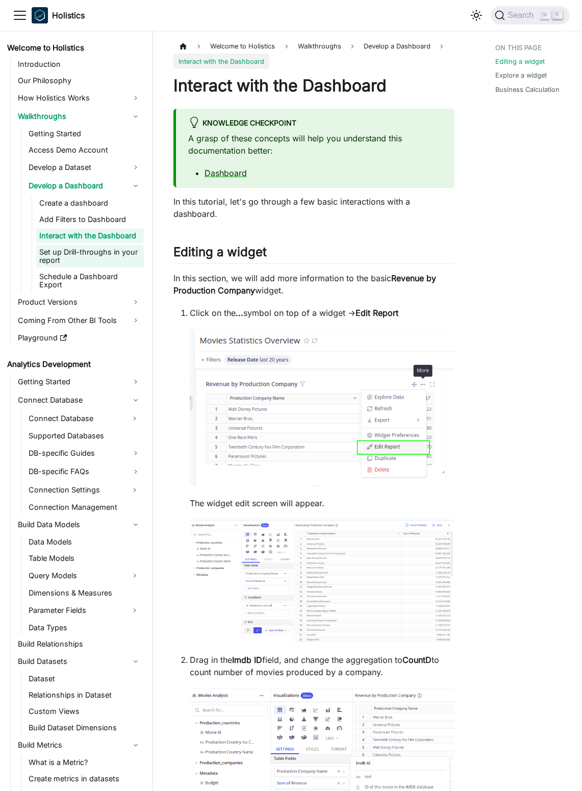
click at [118, 253] on link "Set up Drill-throughs in your report" at bounding box center [90, 256] width 108 height 22
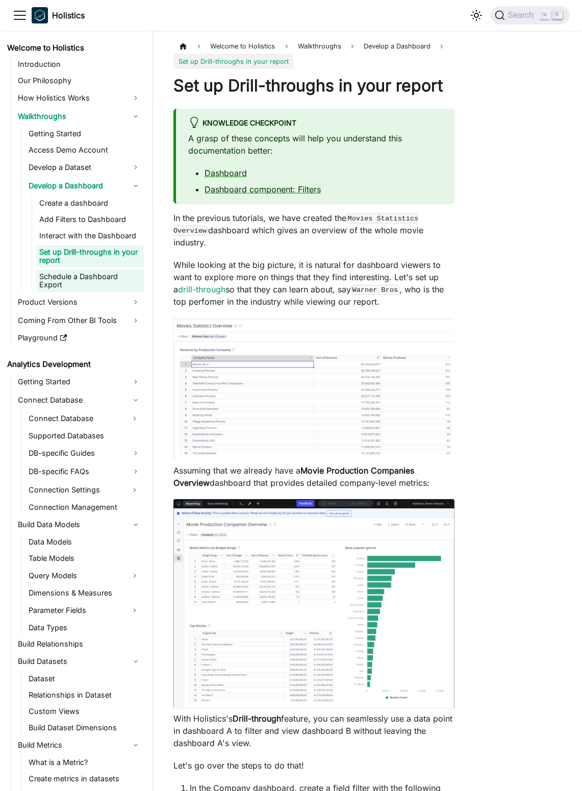
click at [100, 271] on link "Schedule a Dashboard Export" at bounding box center [90, 281] width 108 height 22
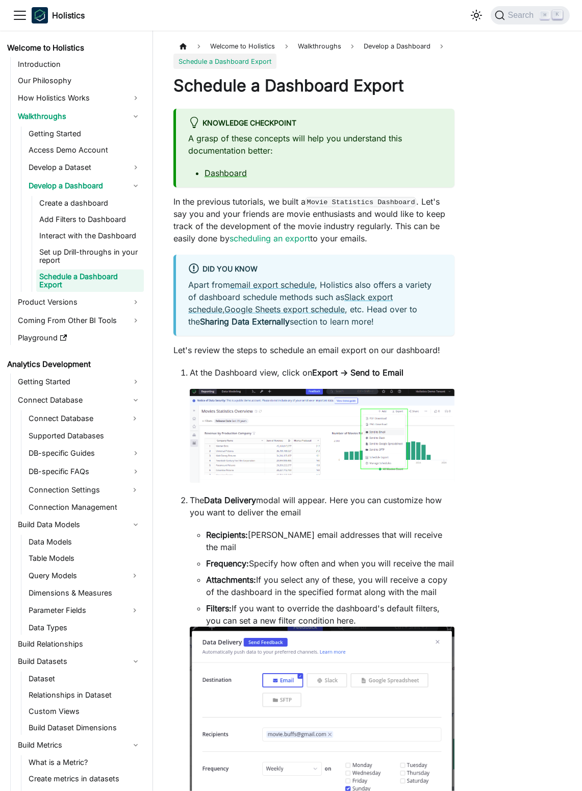
click at [60, 243] on ul "Create a dashboard Add Filters to Dashboard Interact with the Dashboard Set up …" at bounding box center [88, 244] width 112 height 96
click at [91, 234] on link "Interact with the Dashboard" at bounding box center [90, 236] width 108 height 14
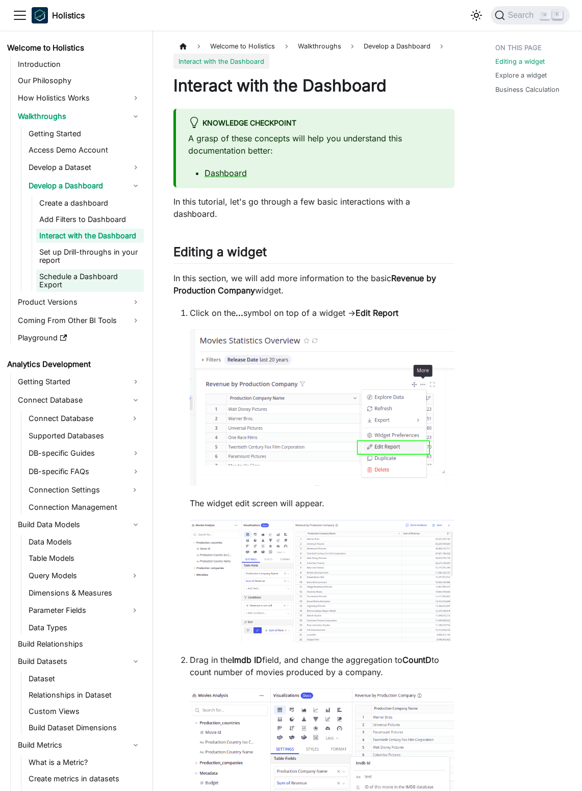
click at [117, 277] on link "Schedule a Dashboard Export" at bounding box center [90, 281] width 108 height 22
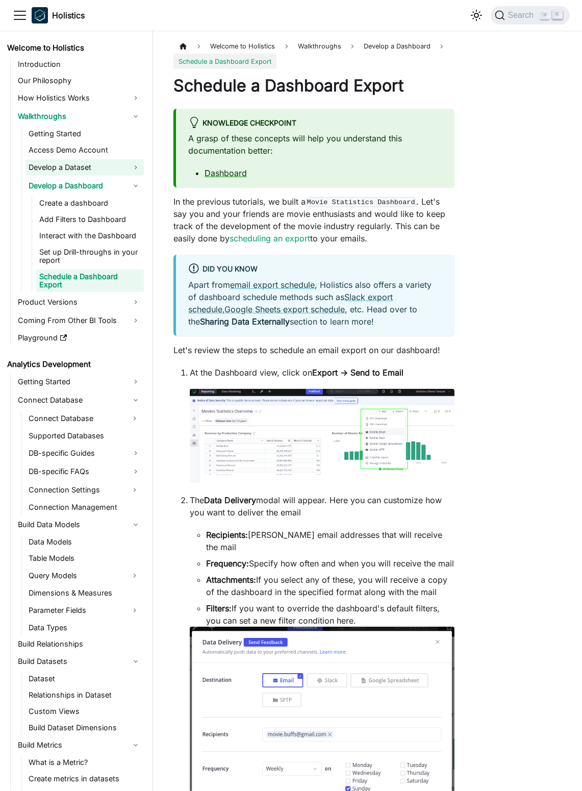
click at [135, 165] on link "Develop a Dataset" at bounding box center [85, 167] width 118 height 16
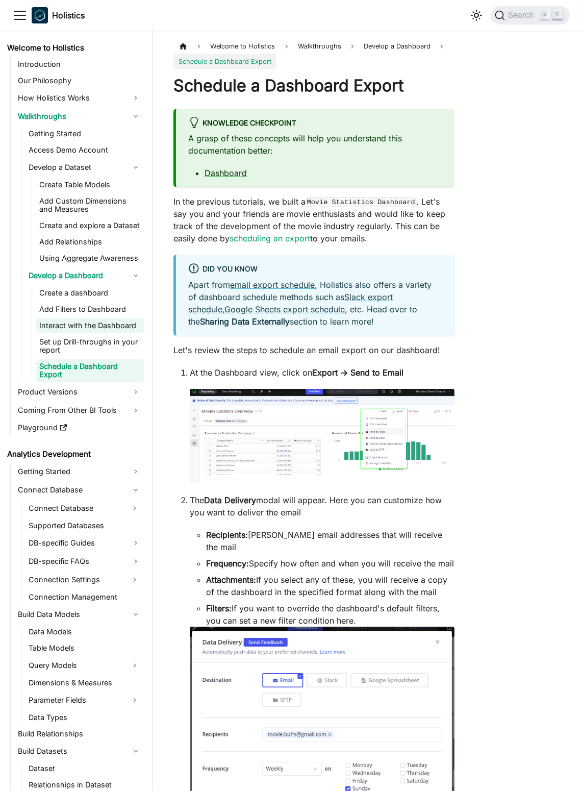
click at [116, 323] on link "Interact with the Dashboard" at bounding box center [90, 326] width 108 height 14
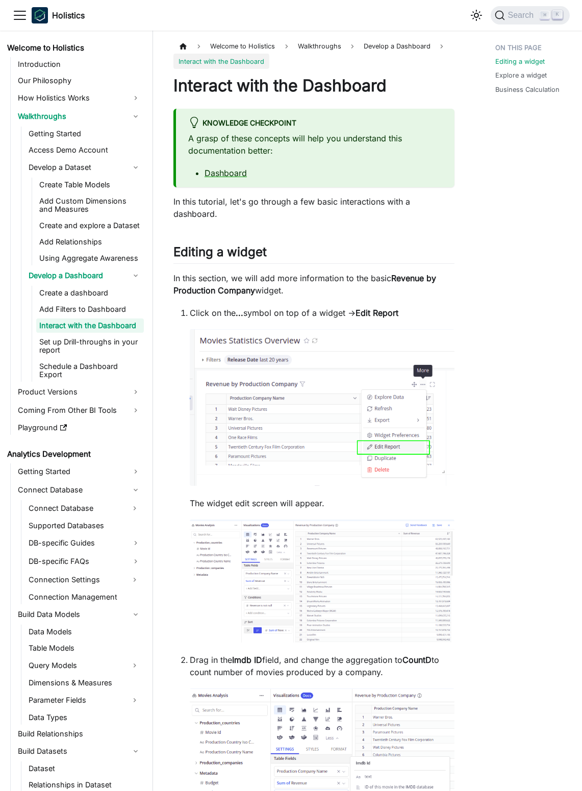
click at [133, 158] on ul "Getting Started Access Demo Account Develop a Dataset Create Table Models Add C…" at bounding box center [82, 254] width 123 height 255
click at [135, 161] on link "Develop a Dataset" at bounding box center [85, 167] width 118 height 16
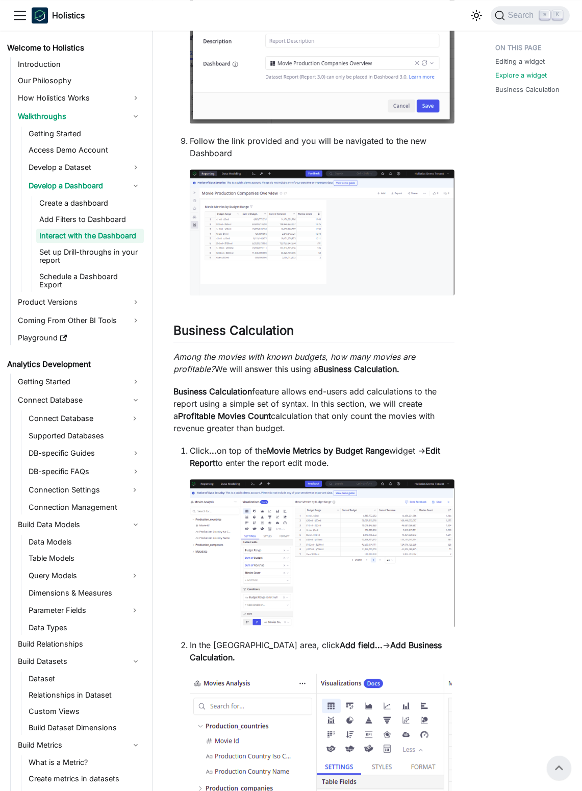
scroll to position [3405, 0]
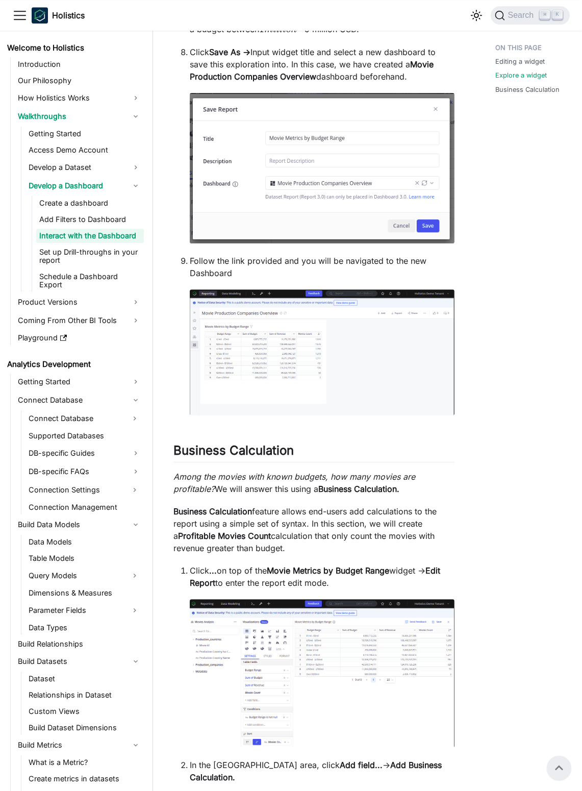
click at [308, 506] on div at bounding box center [308, 506] width 0 height 0
click at [337, 537] on p "Business Calculation feature allows end-users add calculations to the report us…" at bounding box center [314, 529] width 281 height 49
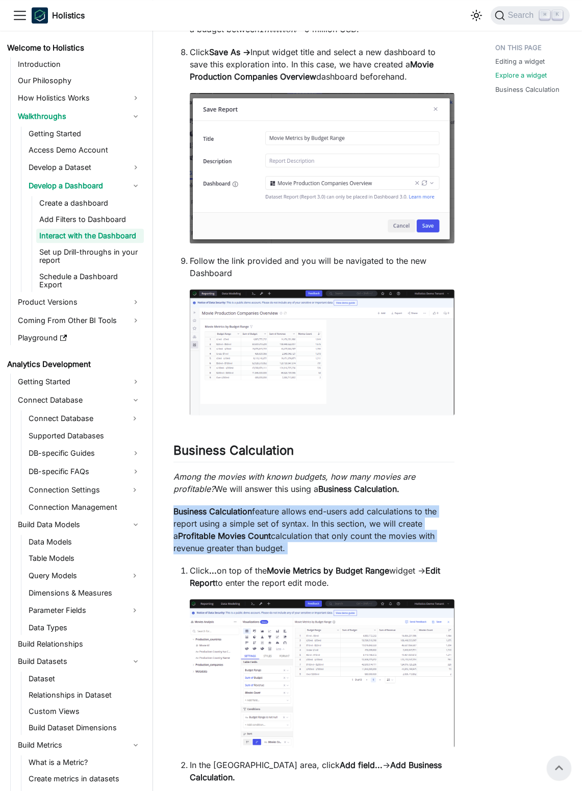
click at [337, 537] on p "Business Calculation feature allows end-users add calculations to the report us…" at bounding box center [314, 529] width 281 height 49
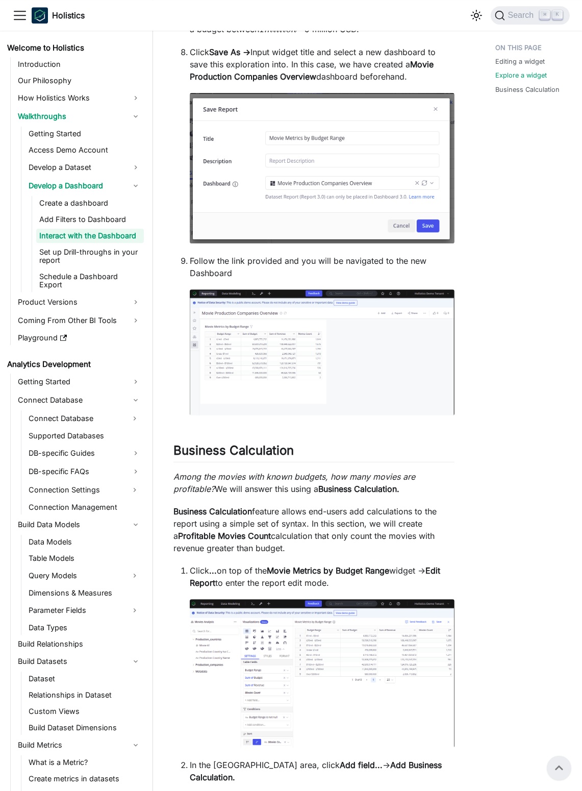
click at [434, 495] on p "Among the movies with known budgets, how many movies are profitable? We will an…" at bounding box center [314, 483] width 281 height 25
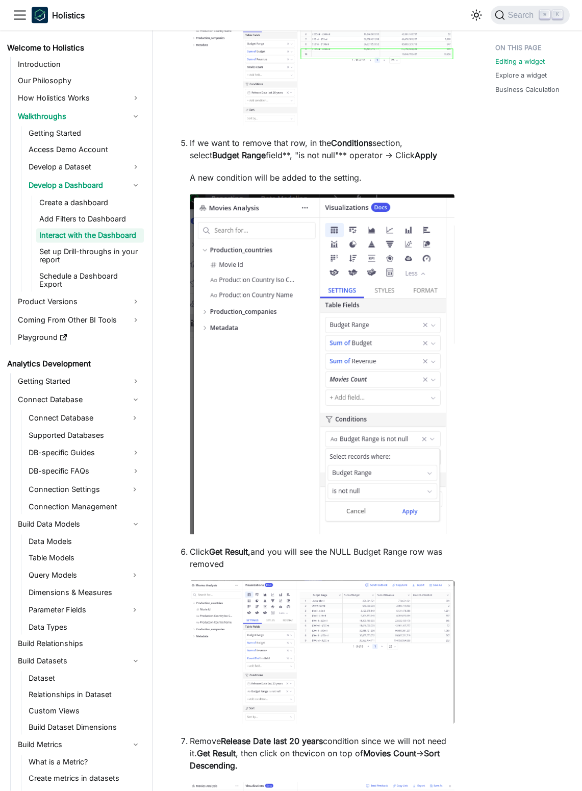
scroll to position [4486, 0]
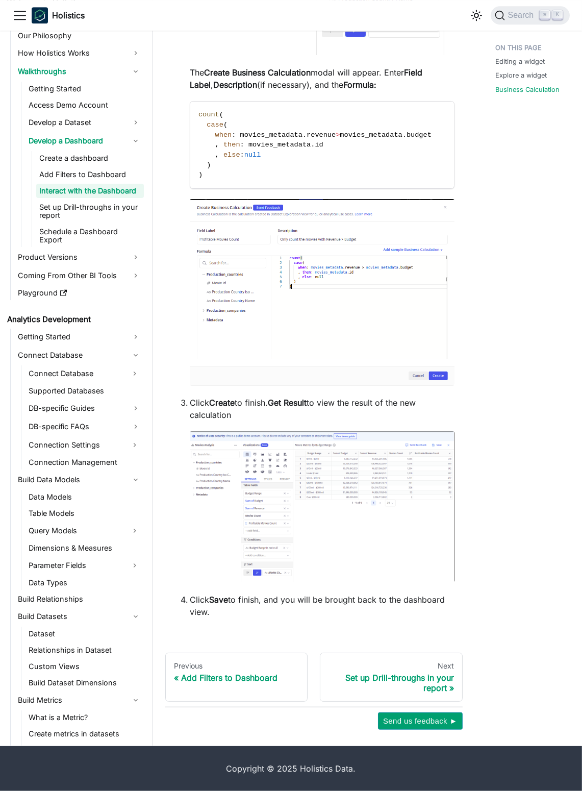
click at [443, 202] on img at bounding box center [322, 292] width 265 height 186
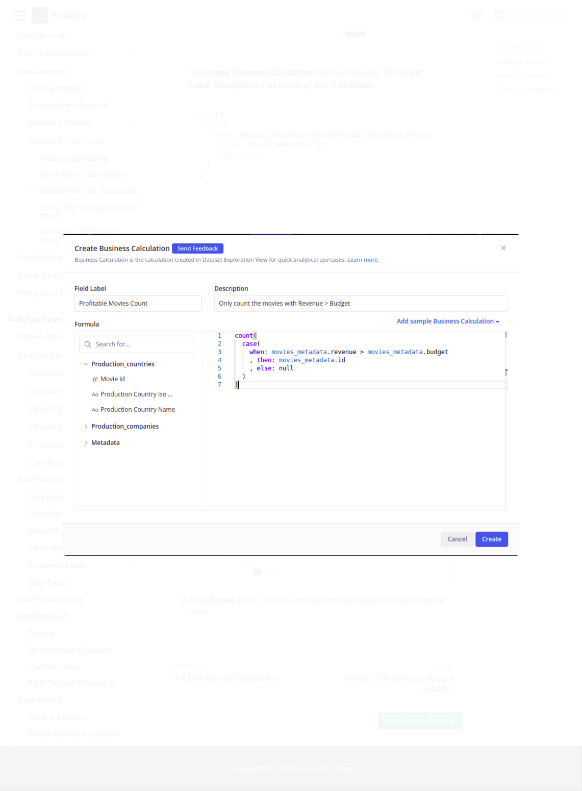
click at [473, 204] on div at bounding box center [291, 395] width 582 height 791
click at [473, 186] on div at bounding box center [291, 395] width 582 height 791
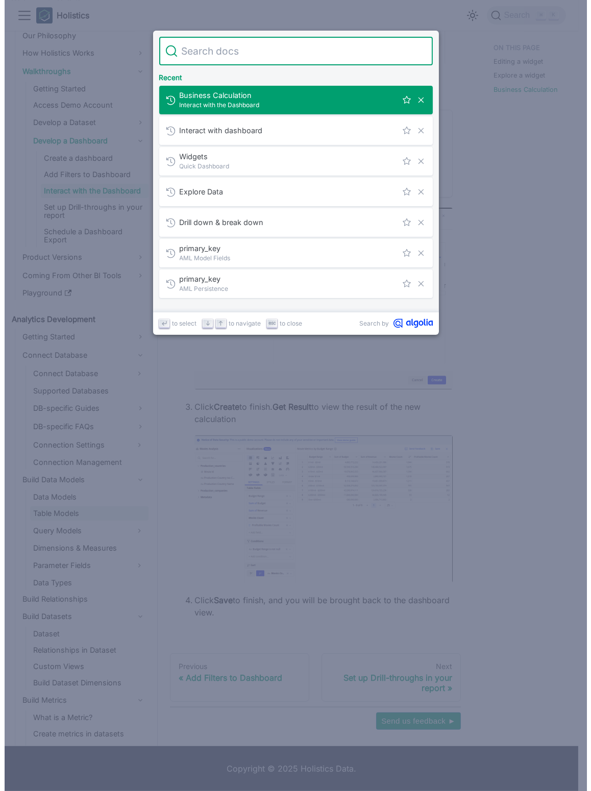
scroll to position [4485, 0]
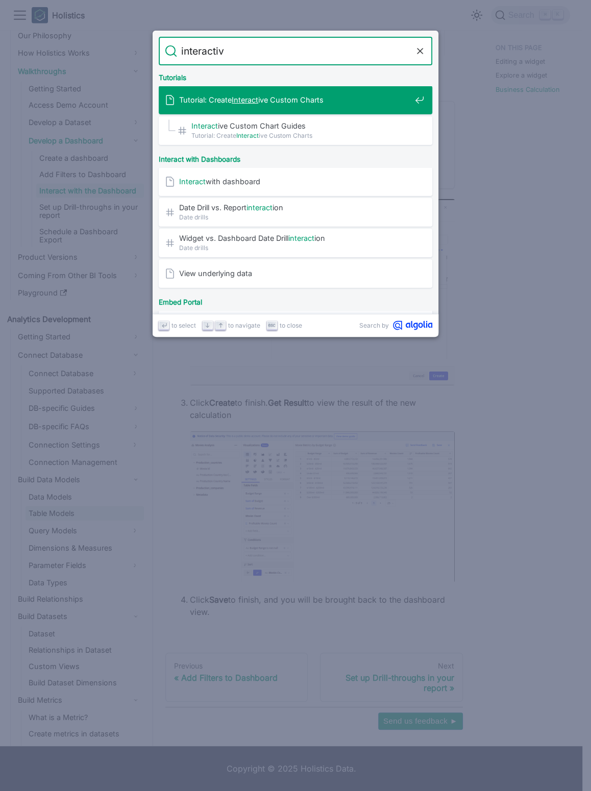
type input "interactive"
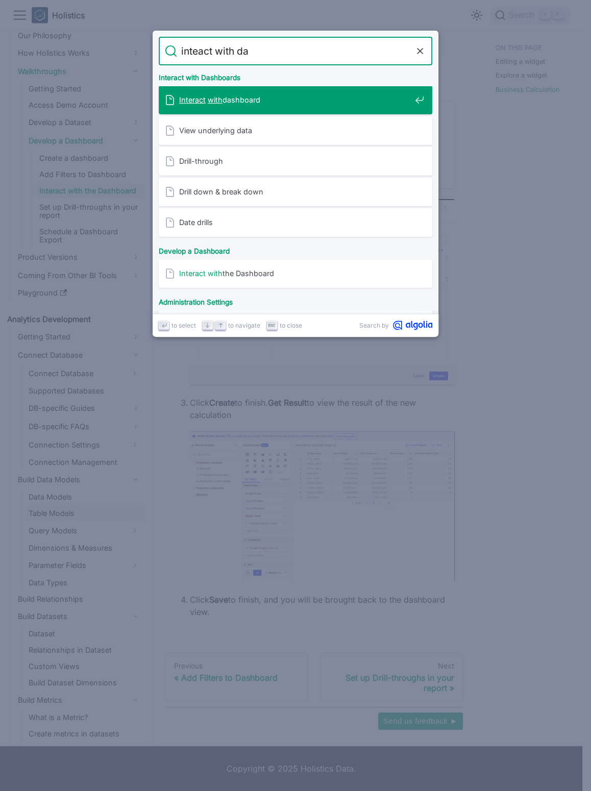
type input "inteact with das"
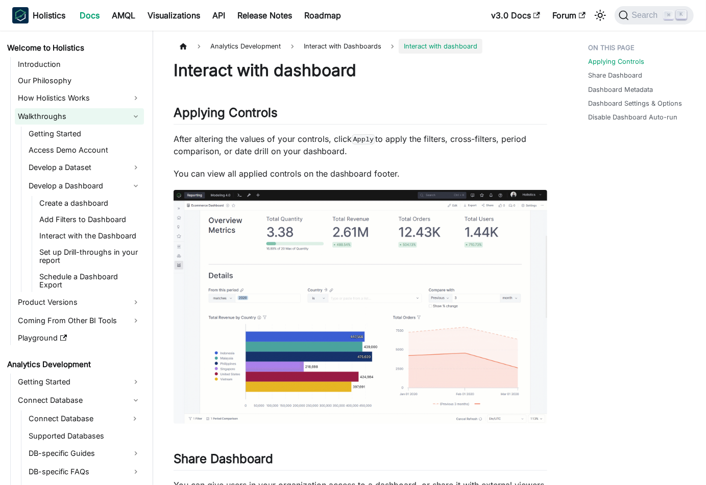
click at [132, 117] on link "Walkthroughs" at bounding box center [79, 116] width 129 height 16
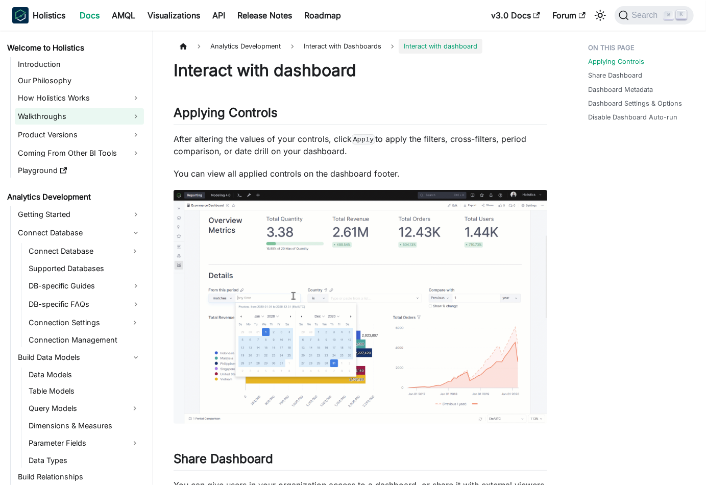
click at [132, 117] on link "Walkthroughs" at bounding box center [79, 116] width 129 height 16
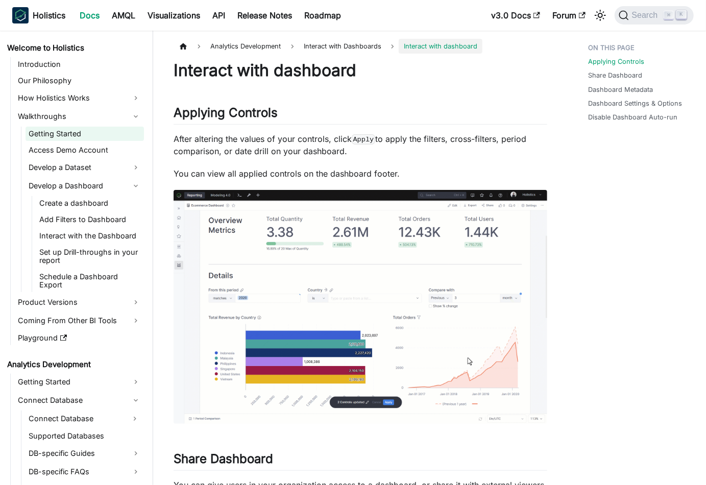
click at [127, 134] on link "Getting Started" at bounding box center [85, 134] width 118 height 14
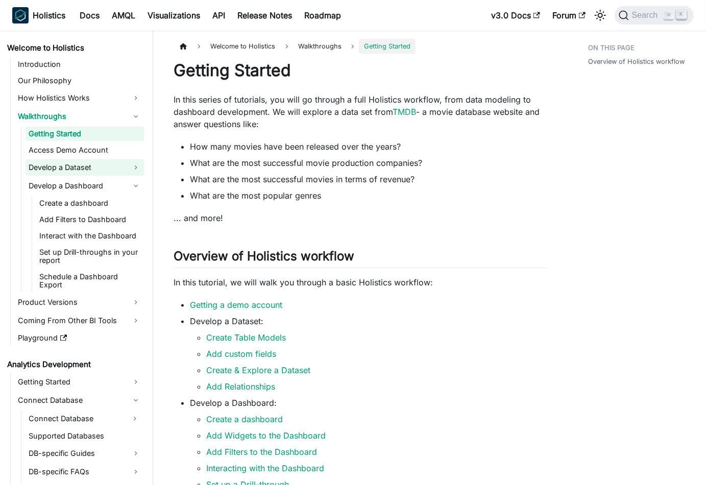
click at [109, 160] on link "Develop a Dataset" at bounding box center [85, 167] width 118 height 16
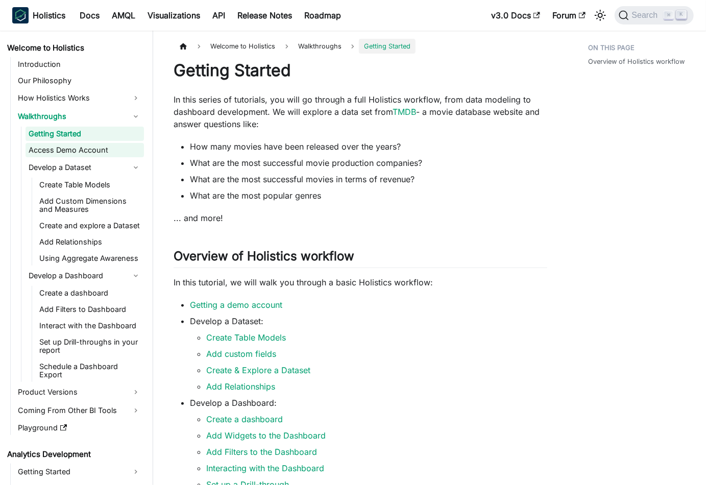
click at [101, 147] on link "Access Demo Account" at bounding box center [85, 150] width 118 height 14
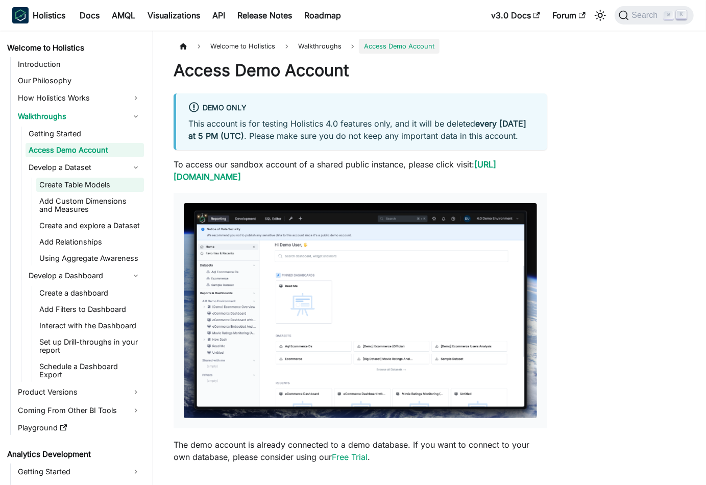
click at [87, 185] on link "Create Table Models" at bounding box center [90, 185] width 108 height 14
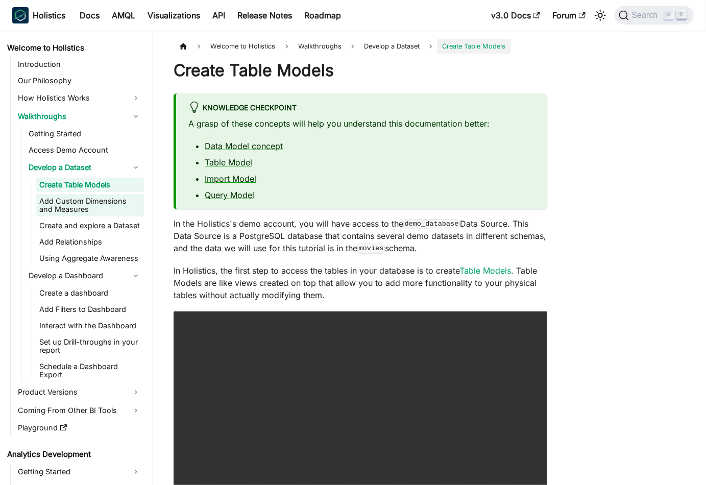
click at [86, 198] on link "Add Custom Dimensions and Measures" at bounding box center [90, 205] width 108 height 22
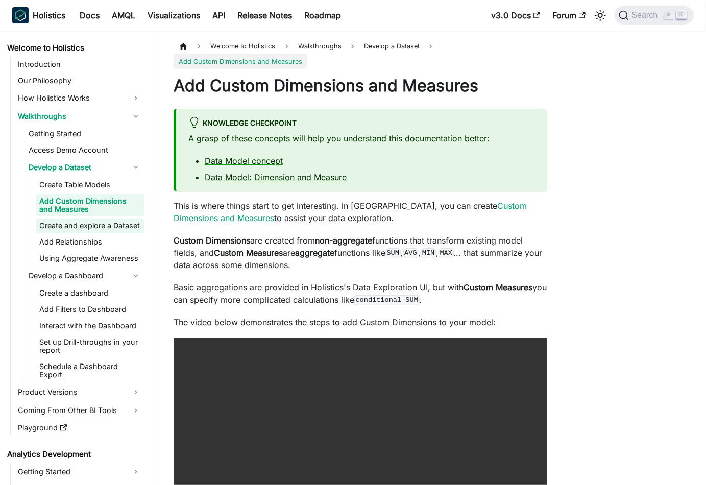
click at [85, 227] on link "Create and explore a Dataset" at bounding box center [90, 225] width 108 height 14
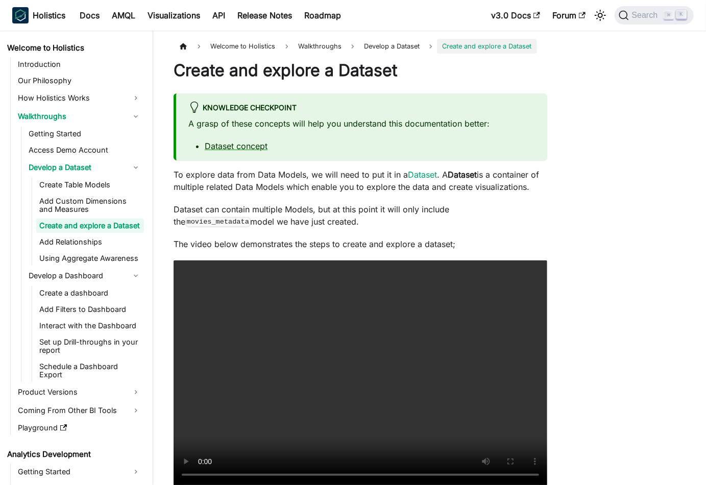
click at [81, 301] on ul "Create a dashboard Add Filters to Dashboard Interact with the Dashboard Set up …" at bounding box center [88, 334] width 112 height 96
click at [67, 290] on link "Create a dashboard" at bounding box center [90, 293] width 108 height 14
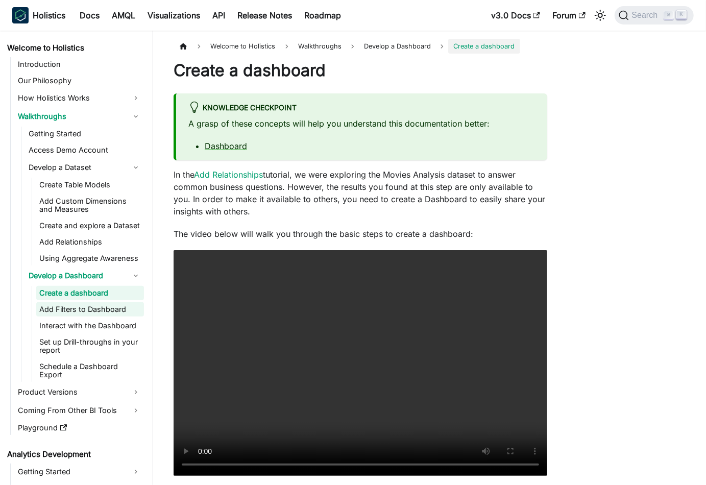
click at [75, 303] on link "Add Filters to Dashboard" at bounding box center [90, 309] width 108 height 14
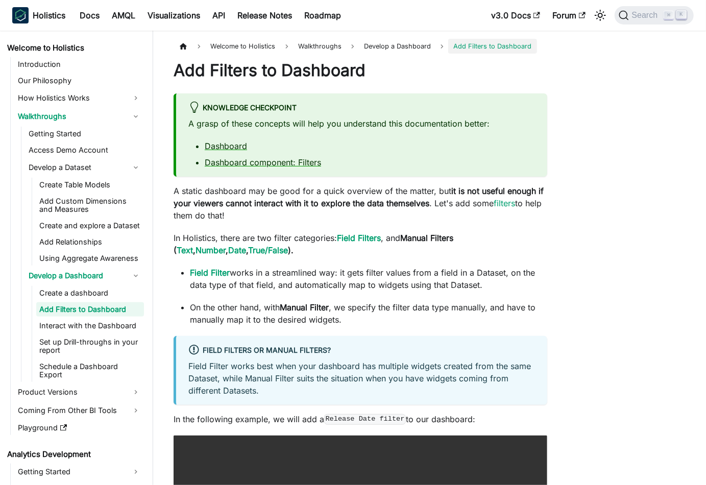
click at [573, 263] on div "Welcome to Holistics Walkthroughs Develop a Dashboard Add Filters to Dashboard …" at bounding box center [429, 395] width 553 height 713
click at [465, 276] on p "Field Filter works in a streamlined way: it gets filter values from a field in …" at bounding box center [368, 278] width 357 height 25
click at [106, 299] on link "Create a dashboard" at bounding box center [90, 293] width 108 height 14
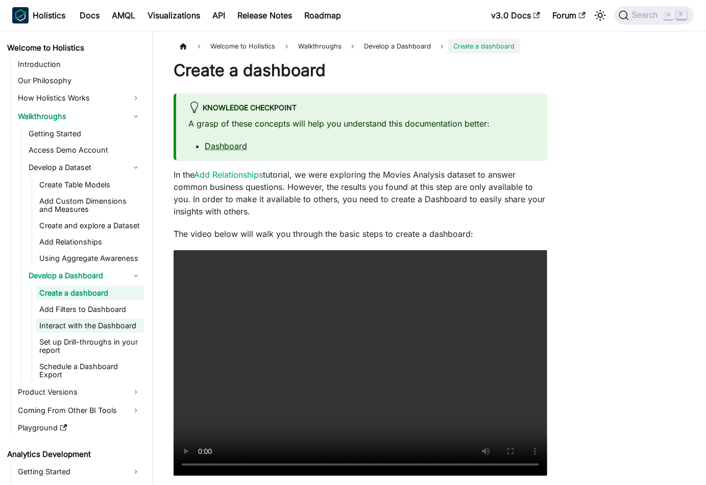
click at [102, 322] on link "Interact with the Dashboard" at bounding box center [90, 326] width 108 height 14
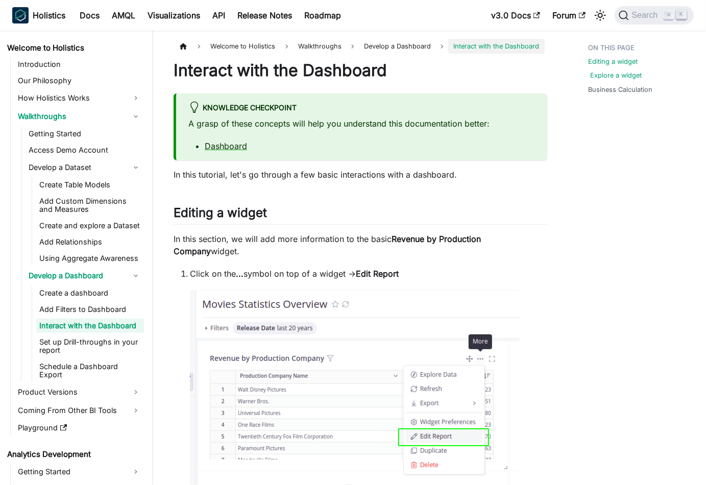
click at [582, 73] on link "Explore a widget" at bounding box center [616, 75] width 52 height 10
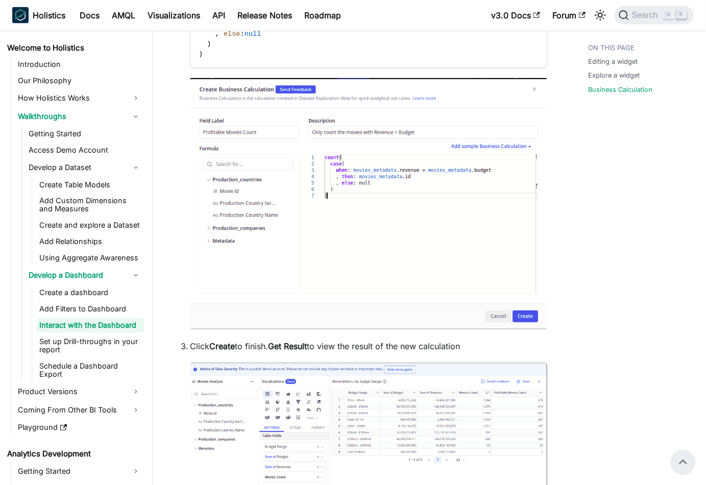
scroll to position [5051, 0]
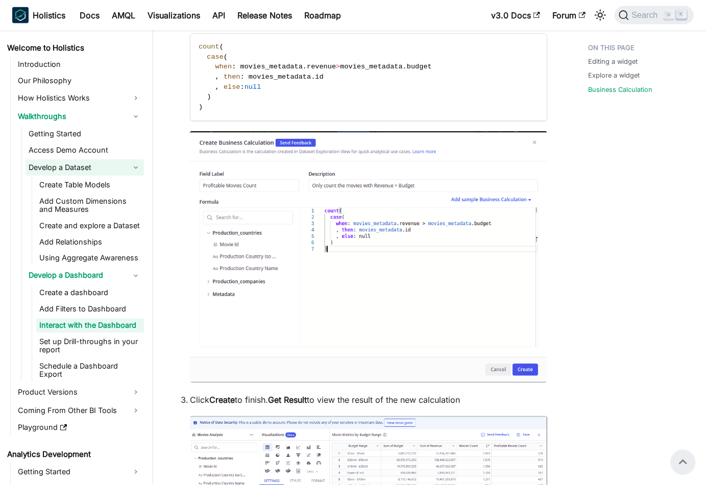
click at [135, 168] on link "Develop a Dataset" at bounding box center [85, 167] width 118 height 16
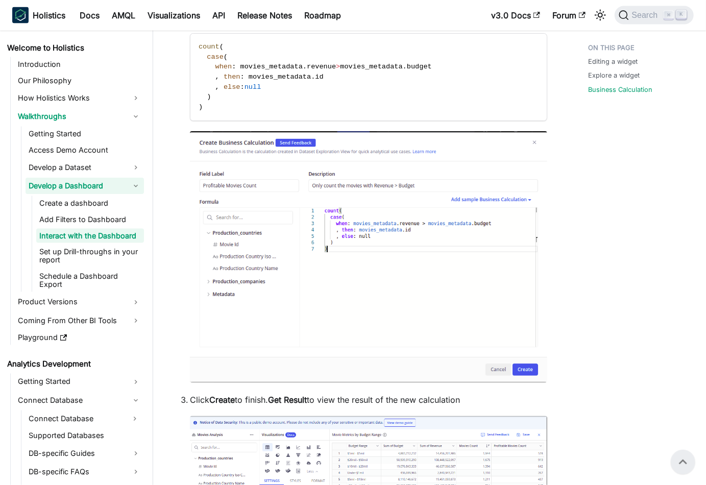
click at [141, 184] on link "Develop a Dashboard" at bounding box center [85, 186] width 118 height 16
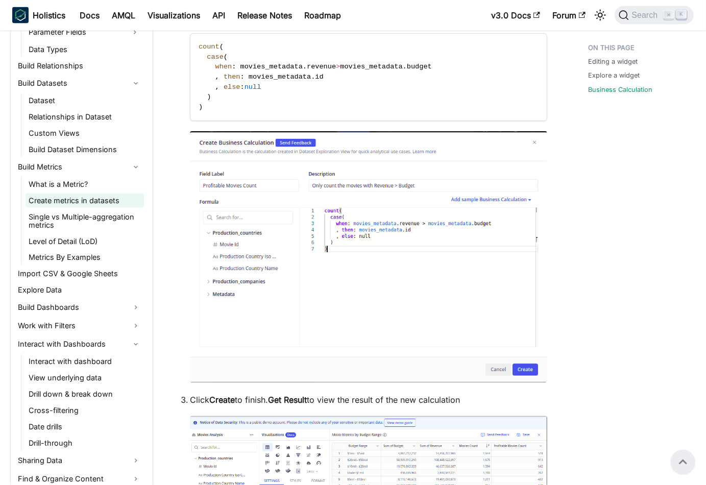
scroll to position [530, 0]
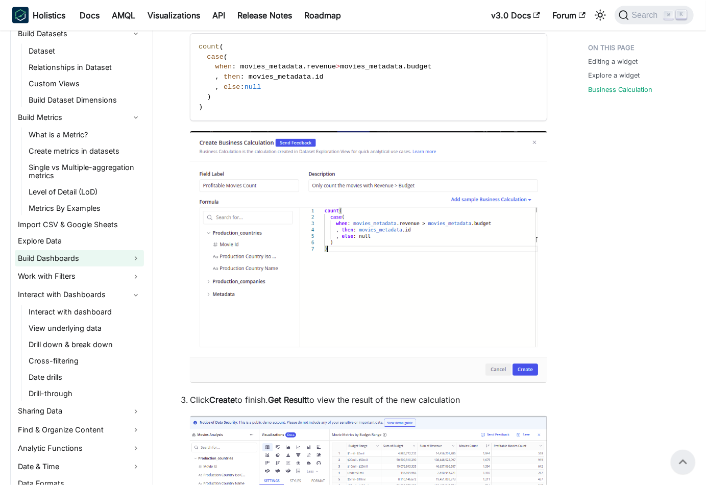
click at [124, 250] on link "Build Dashboards" at bounding box center [79, 258] width 129 height 16
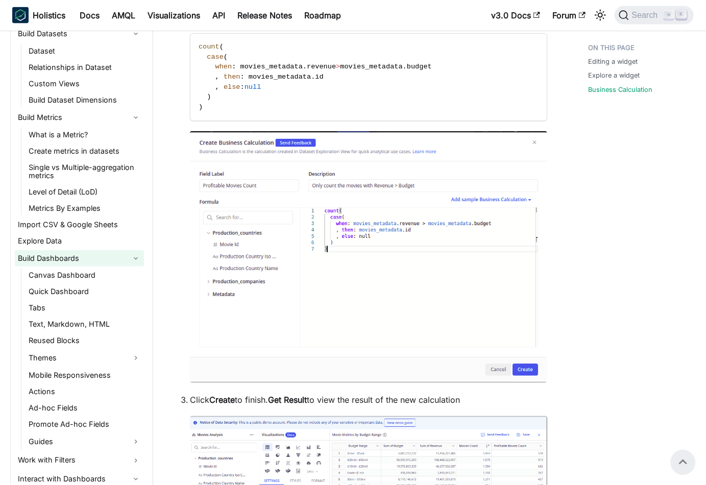
click at [124, 250] on link "Build Dashboards" at bounding box center [79, 258] width 129 height 16
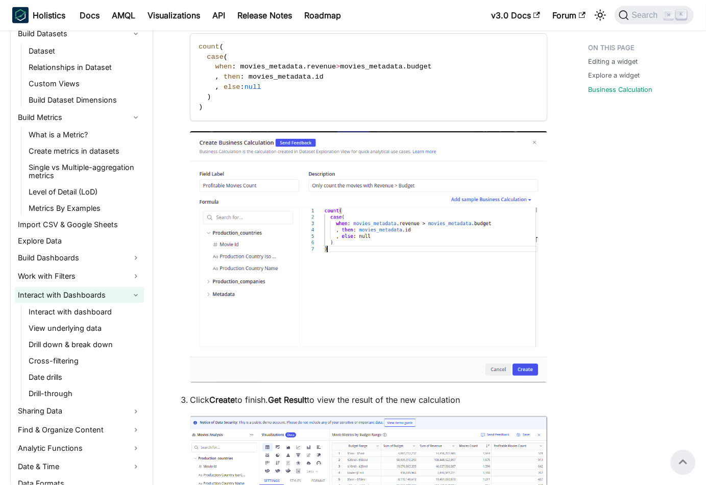
click at [133, 290] on link "Interact with Dashboards" at bounding box center [79, 295] width 129 height 16
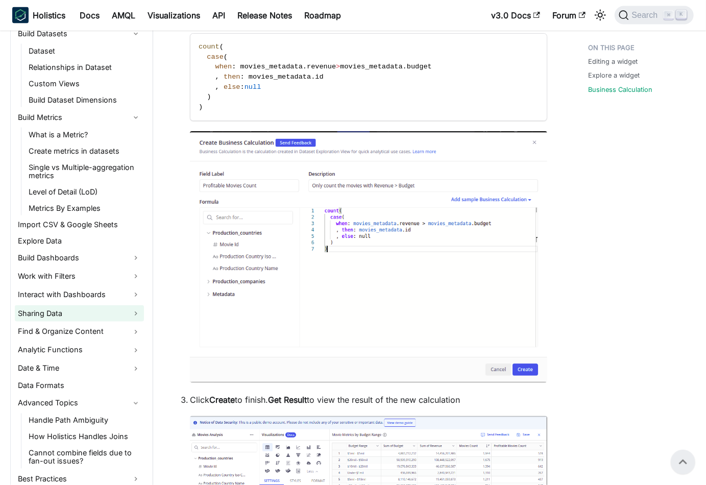
click at [106, 320] on link "Sharing Data" at bounding box center [79, 313] width 129 height 16
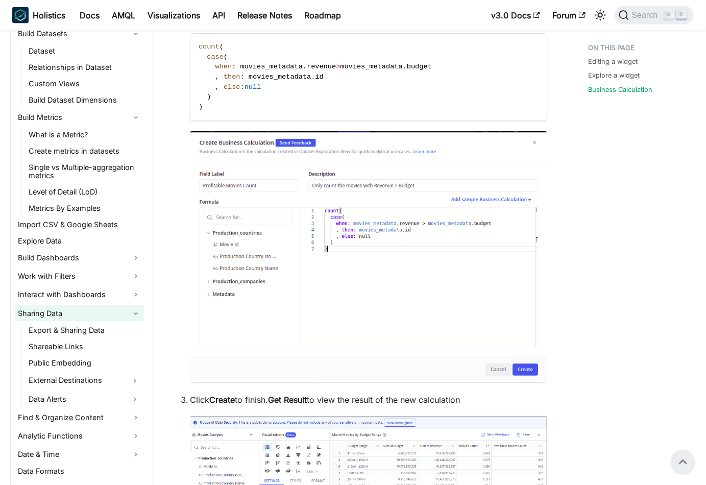
click at [106, 320] on link "Sharing Data" at bounding box center [79, 313] width 129 height 16
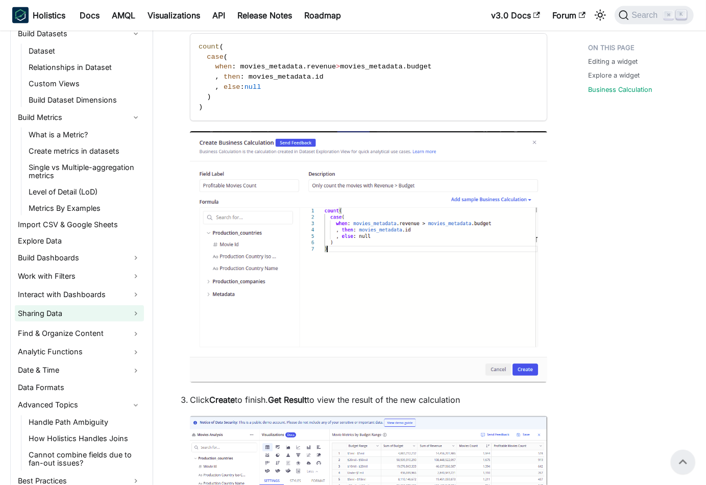
click at [106, 320] on link "Sharing Data" at bounding box center [79, 313] width 129 height 16
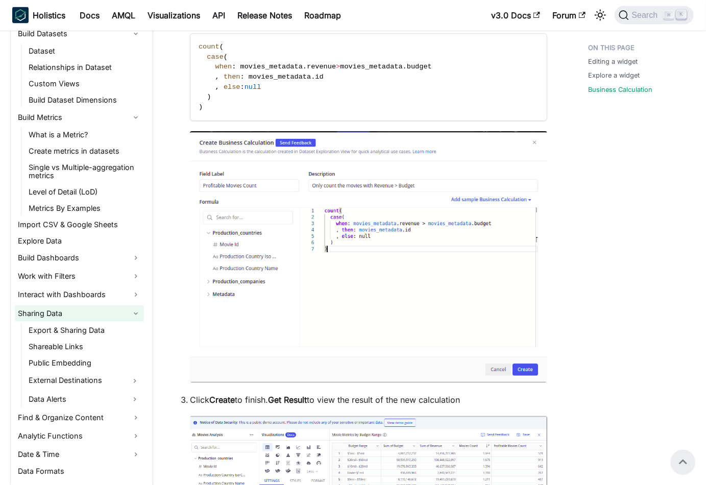
click at [106, 320] on link "Sharing Data" at bounding box center [79, 313] width 129 height 16
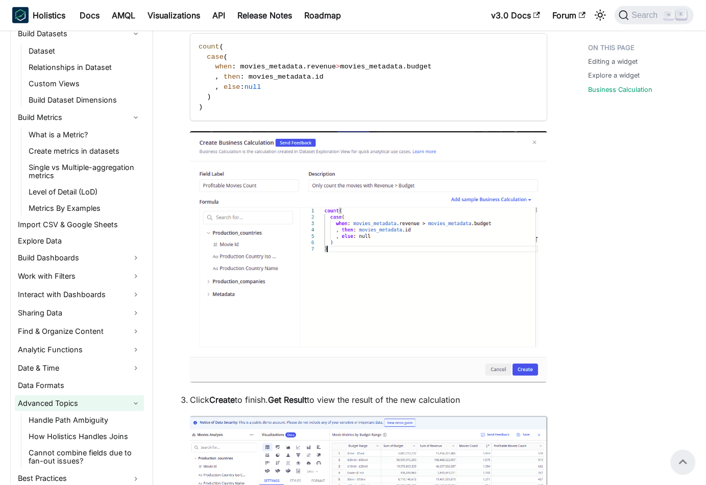
click at [117, 403] on link "Advanced Topics" at bounding box center [79, 403] width 129 height 16
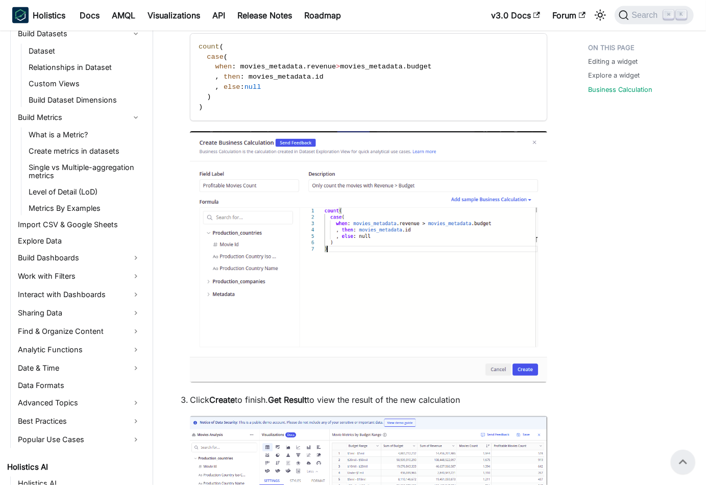
click at [457, 147] on img at bounding box center [368, 257] width 357 height 252
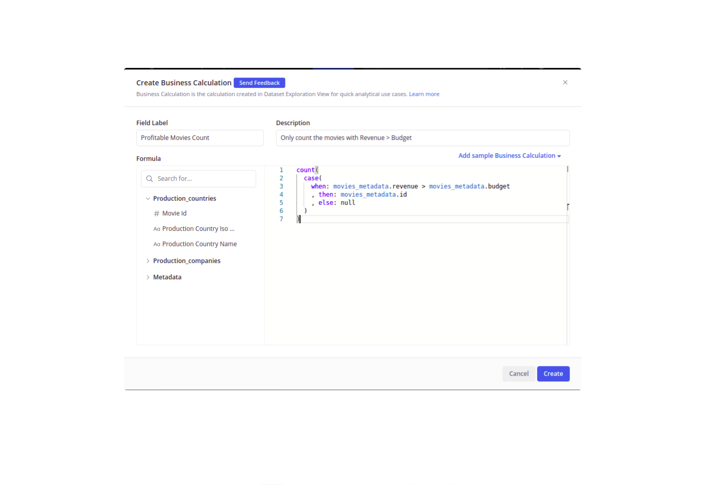
click at [313, 65] on div at bounding box center [353, 242] width 706 height 485
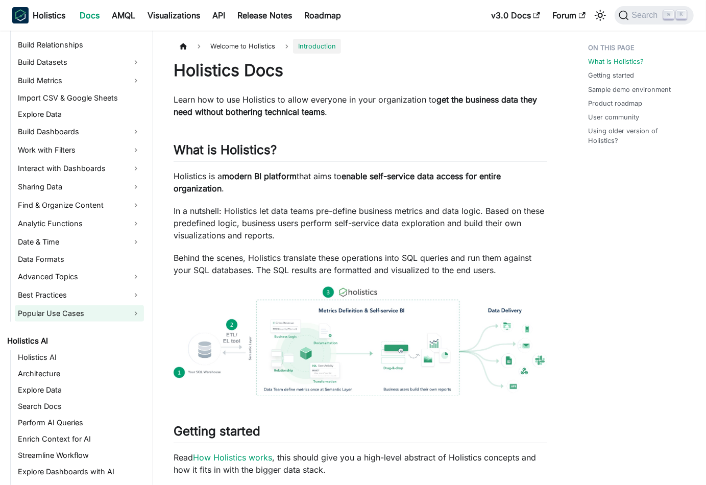
click at [138, 311] on link "Popular Use Cases" at bounding box center [79, 313] width 129 height 16
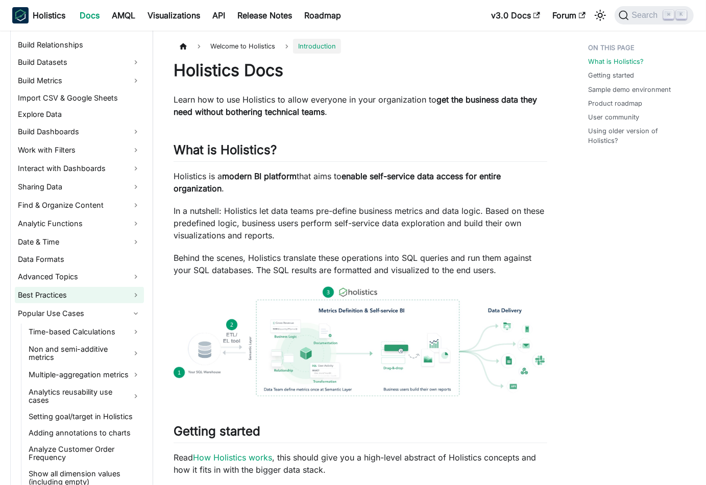
click at [137, 299] on link "Best Practices" at bounding box center [79, 295] width 129 height 16
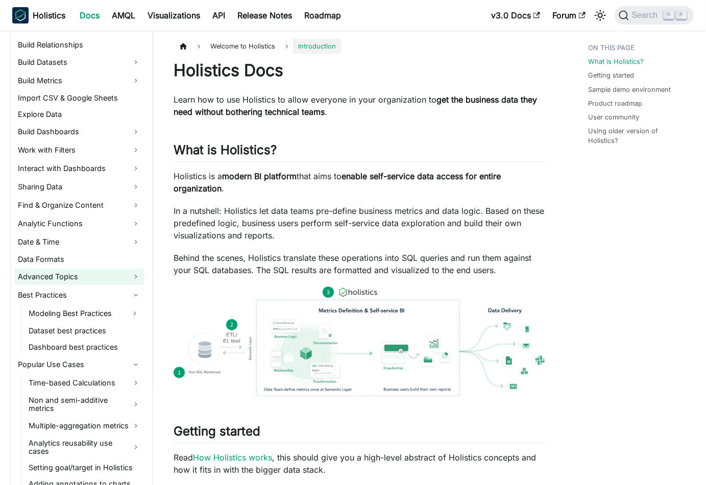
click at [136, 276] on link "Advanced Topics" at bounding box center [79, 277] width 129 height 16
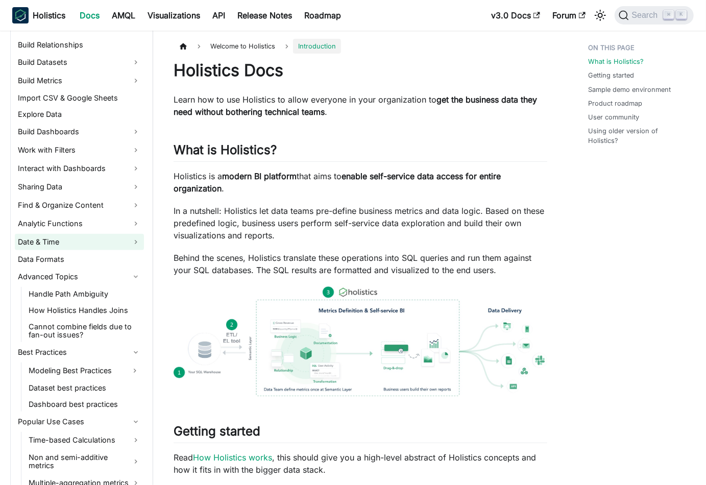
click at [138, 242] on link "Date & Time" at bounding box center [79, 242] width 129 height 16
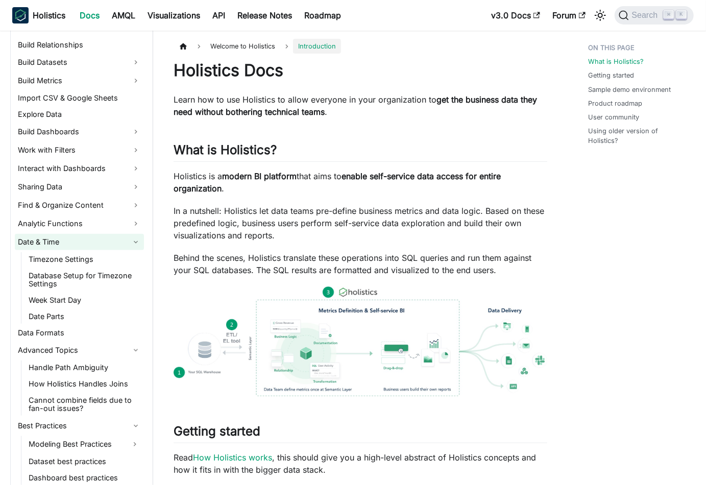
click at [135, 237] on link "Date & Time" at bounding box center [79, 242] width 129 height 16
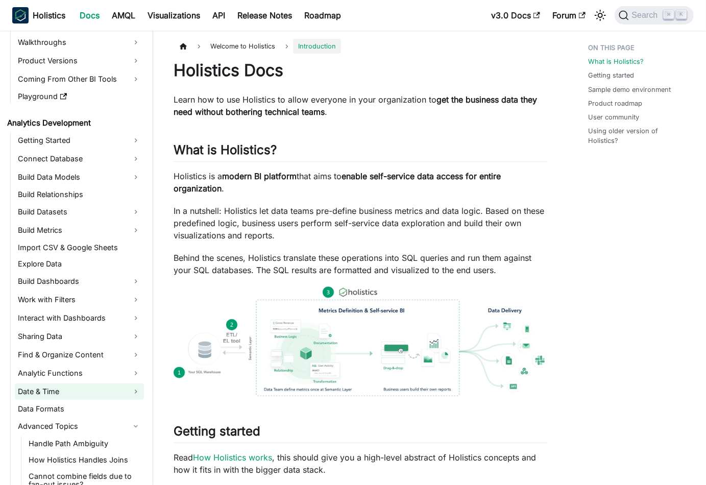
scroll to position [68, 0]
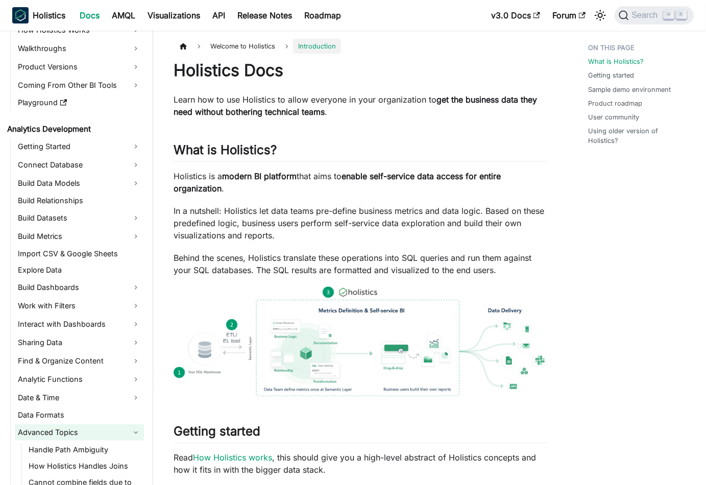
click at [135, 428] on link "Advanced Topics" at bounding box center [79, 432] width 129 height 16
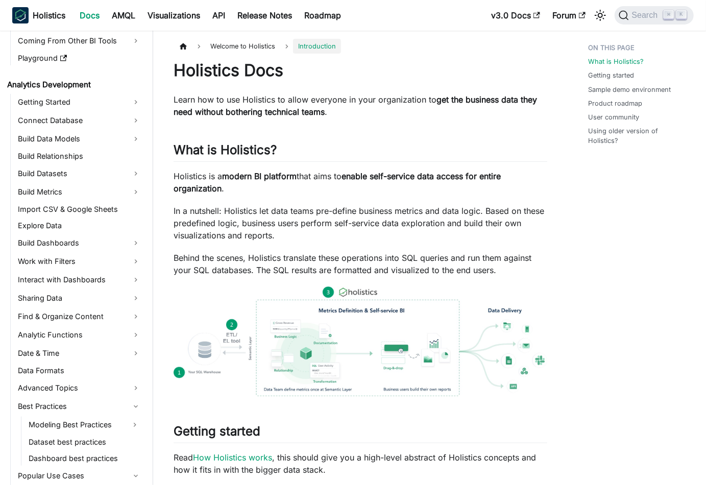
scroll to position [116, 0]
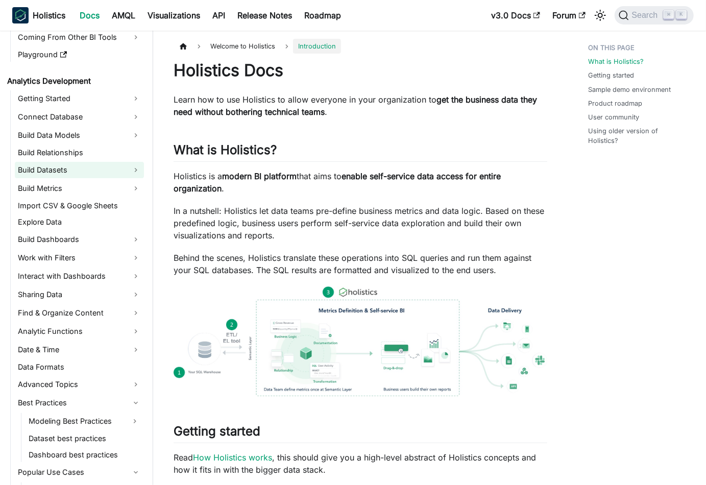
click at [137, 168] on link "Build Datasets" at bounding box center [79, 170] width 129 height 16
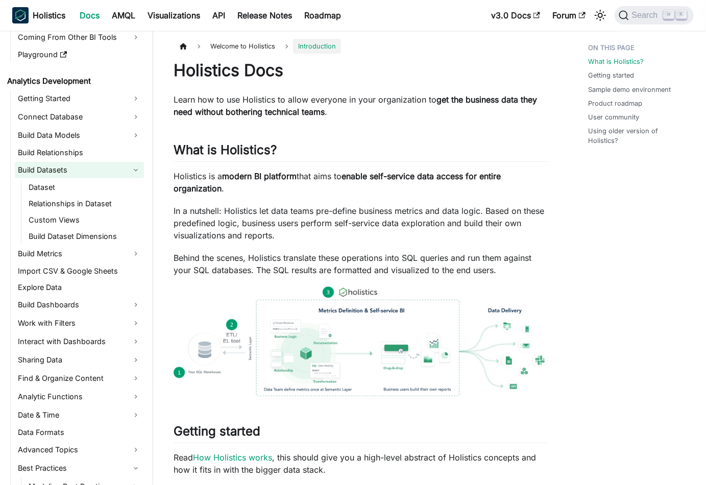
click at [137, 168] on link "Build Datasets" at bounding box center [79, 170] width 129 height 16
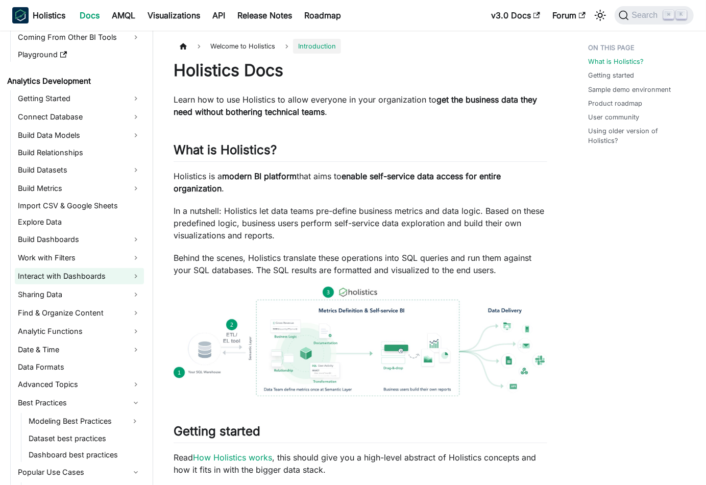
click at [129, 273] on link "Interact with Dashboards" at bounding box center [79, 276] width 129 height 16
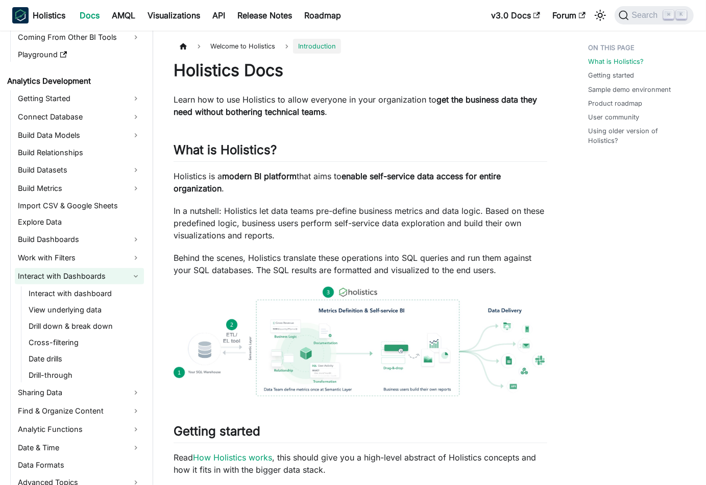
click at [129, 273] on link "Interact with Dashboards" at bounding box center [79, 276] width 129 height 16
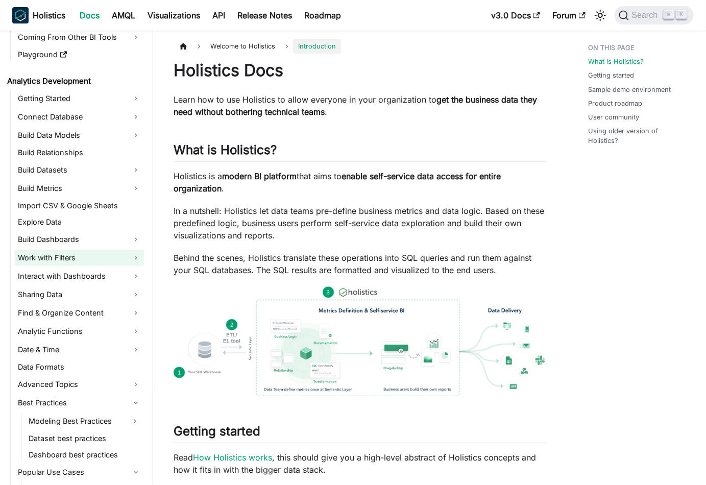
click at [125, 255] on link "Work with Filters" at bounding box center [79, 258] width 129 height 16
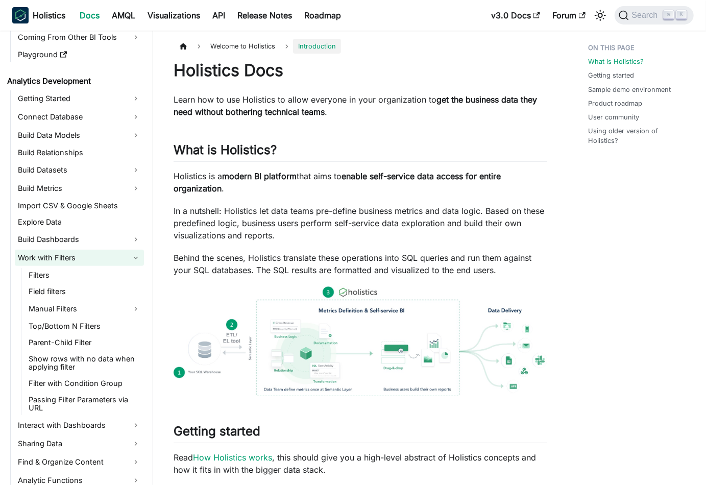
click at [125, 255] on link "Work with Filters" at bounding box center [79, 258] width 129 height 16
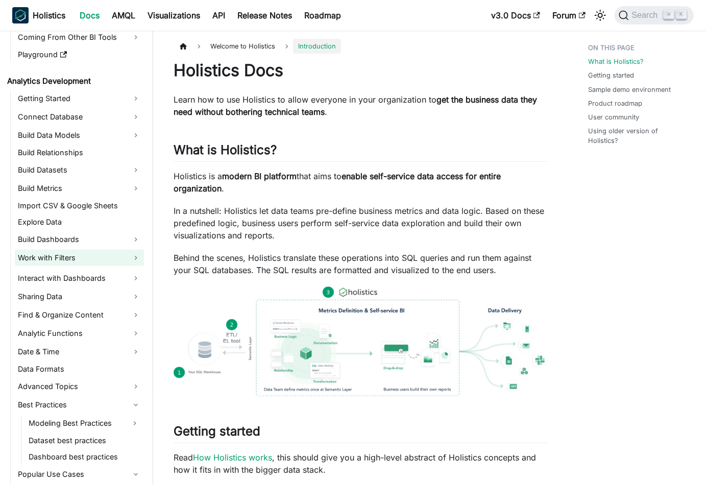
click at [125, 255] on link "Work with Filters" at bounding box center [79, 258] width 129 height 16
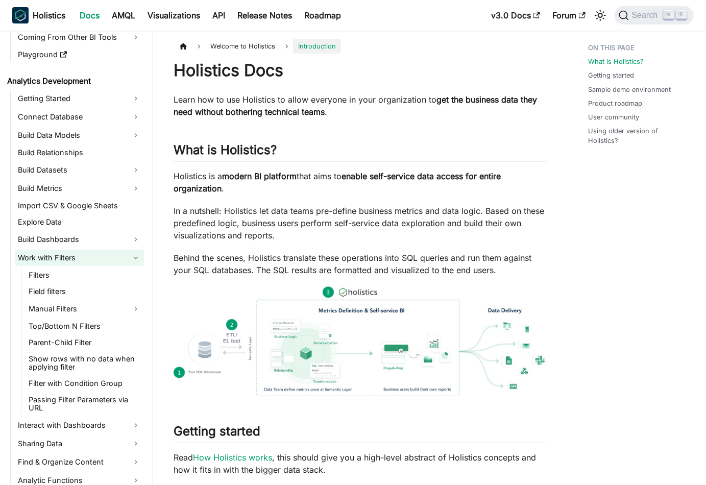
click at [125, 255] on link "Work with Filters" at bounding box center [79, 258] width 129 height 16
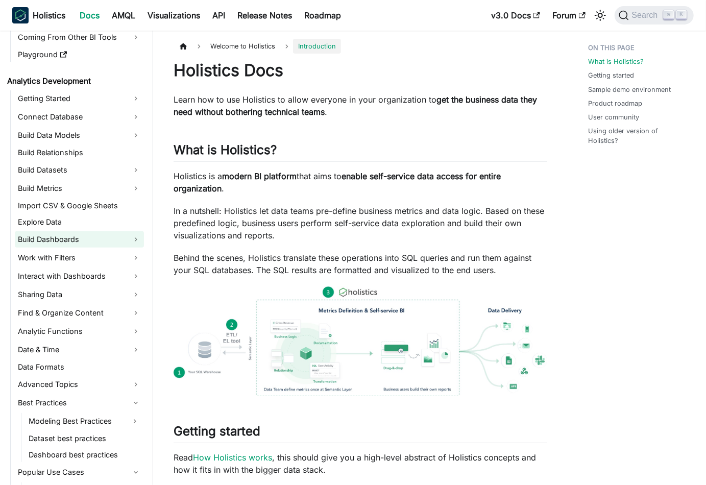
click at [109, 241] on link "Build Dashboards" at bounding box center [79, 239] width 129 height 16
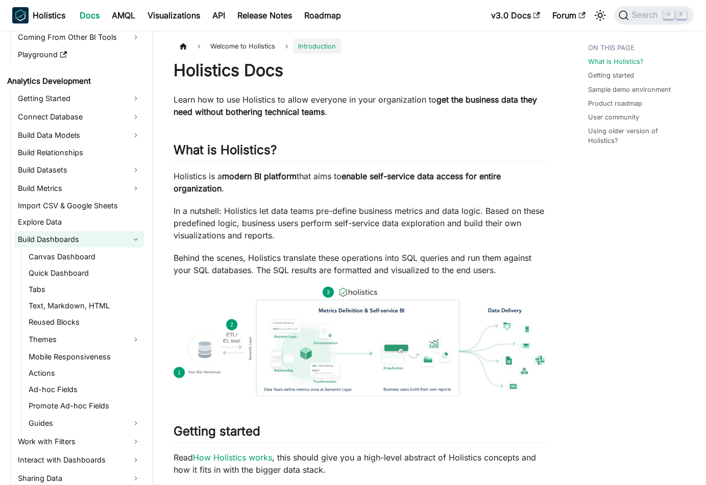
click at [109, 241] on link "Build Dashboards" at bounding box center [79, 239] width 129 height 16
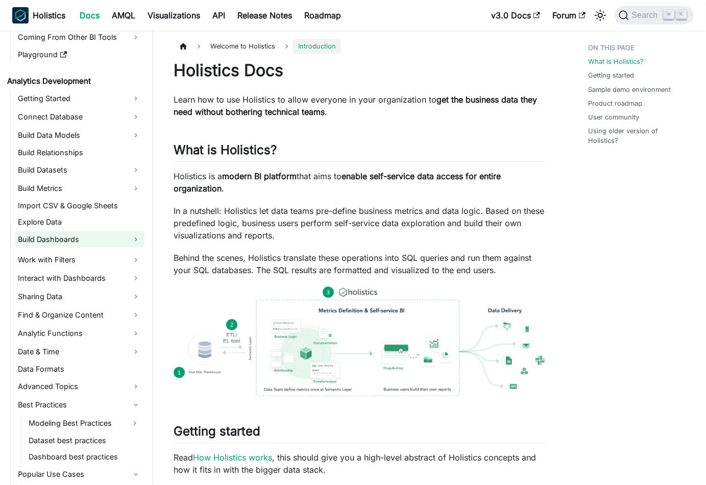
click at [109, 241] on link "Build Dashboards" at bounding box center [79, 239] width 129 height 16
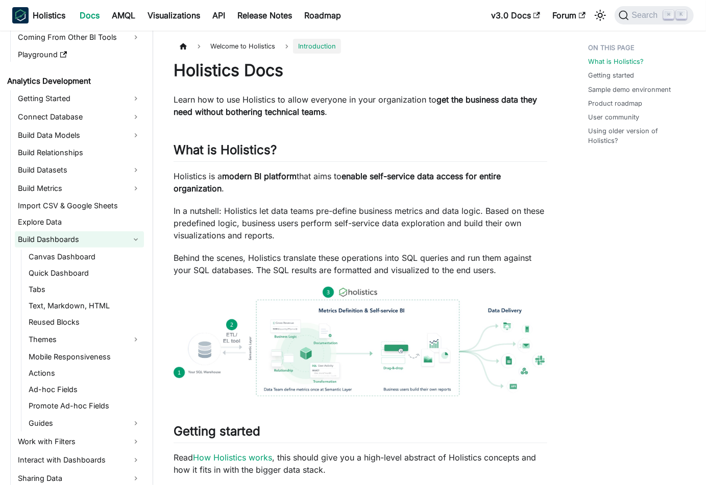
click at [109, 241] on link "Build Dashboards" at bounding box center [79, 239] width 129 height 16
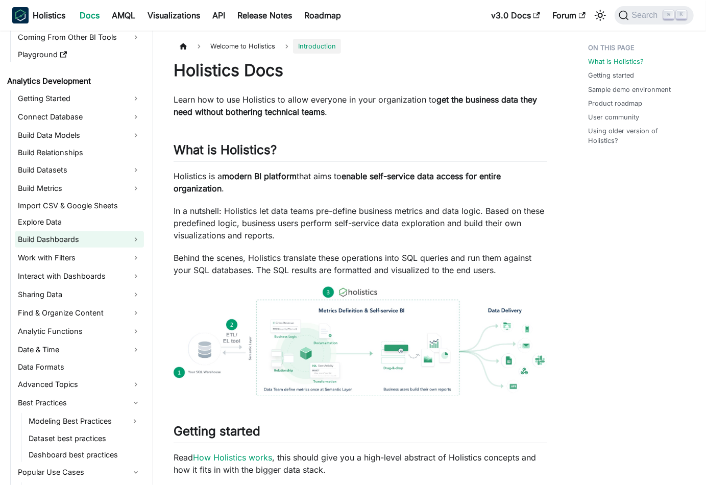
click at [109, 241] on link "Build Dashboards" at bounding box center [79, 239] width 129 height 16
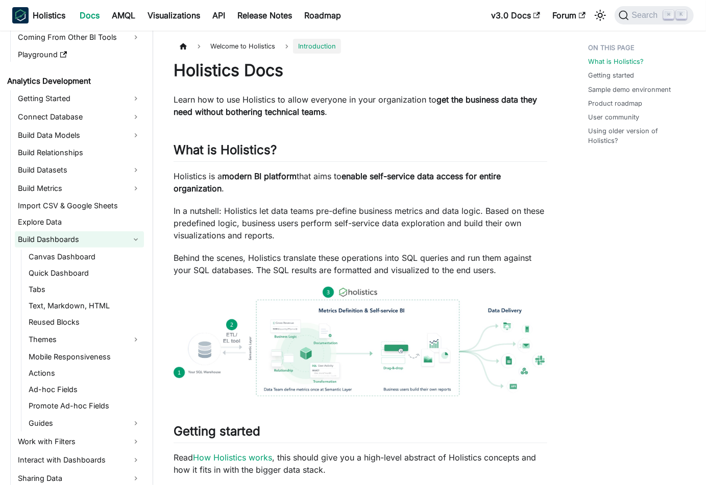
click at [109, 241] on link "Build Dashboards" at bounding box center [79, 239] width 129 height 16
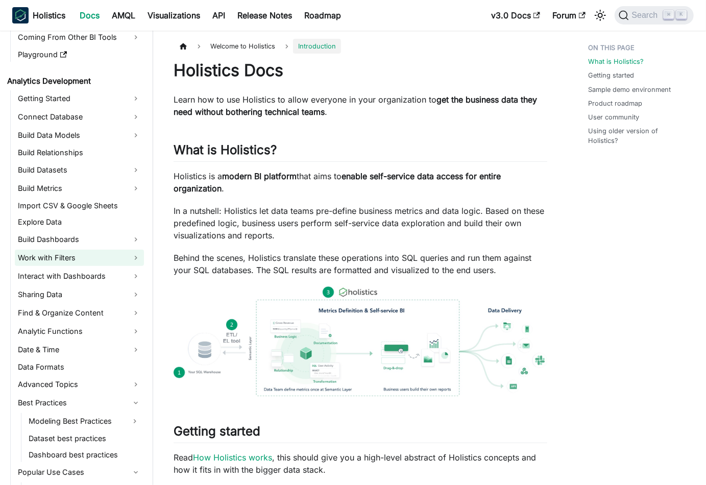
click at [105, 262] on link "Work with Filters" at bounding box center [79, 258] width 129 height 16
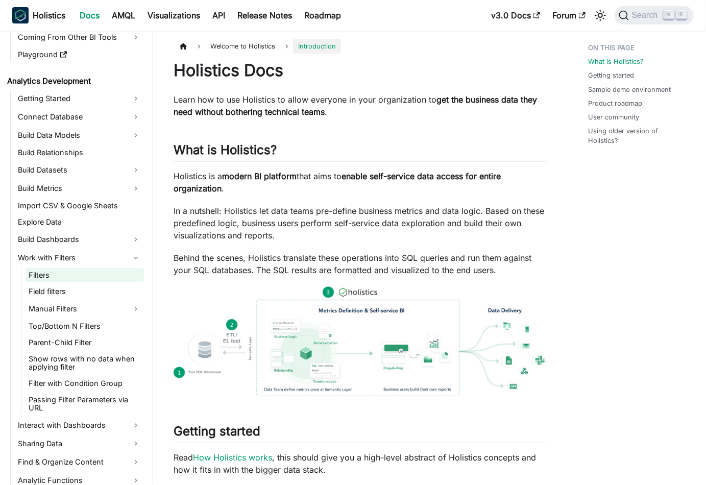
click at [68, 269] on link "Filters" at bounding box center [85, 275] width 118 height 14
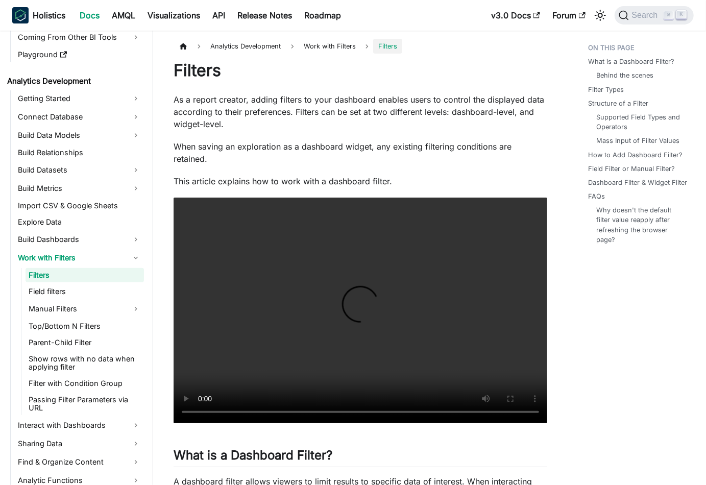
click at [102, 281] on link "Filters" at bounding box center [85, 275] width 118 height 14
click at [85, 285] on link "Field filters" at bounding box center [85, 291] width 118 height 14
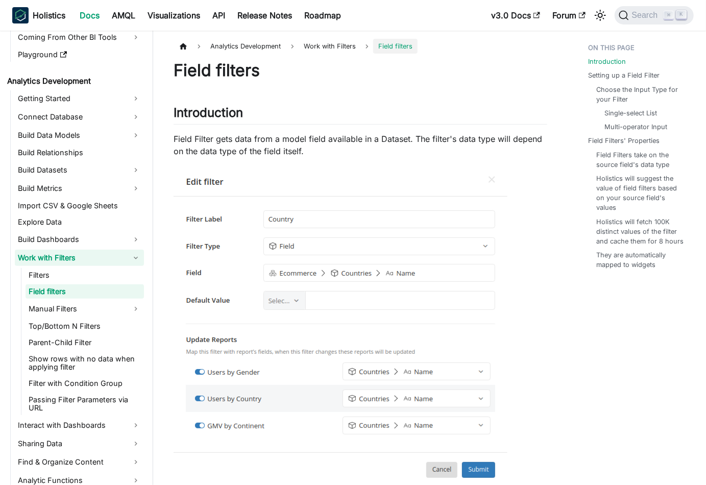
click at [130, 251] on link "Work with Filters" at bounding box center [79, 258] width 129 height 16
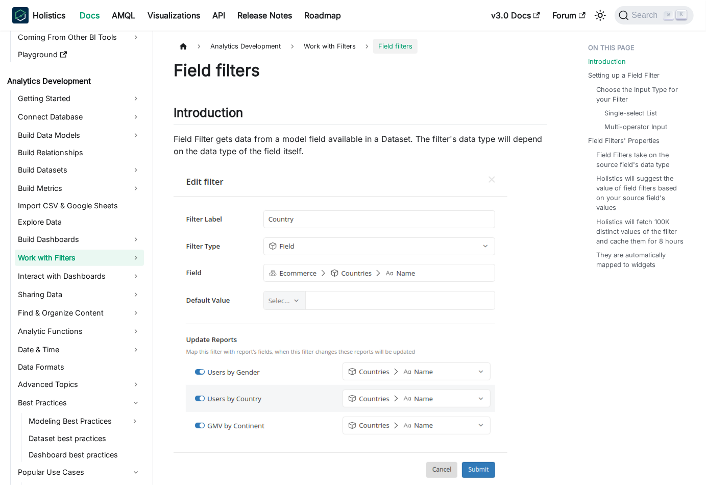
click at [130, 251] on link "Work with Filters" at bounding box center [79, 258] width 129 height 16
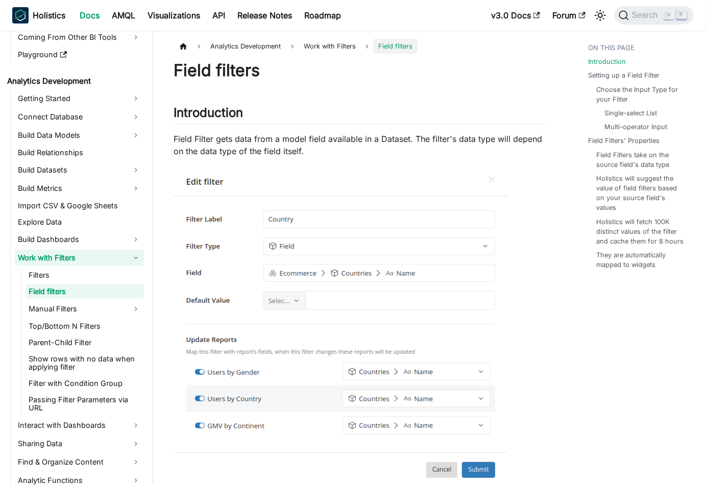
click at [130, 251] on link "Work with Filters" at bounding box center [79, 258] width 129 height 16
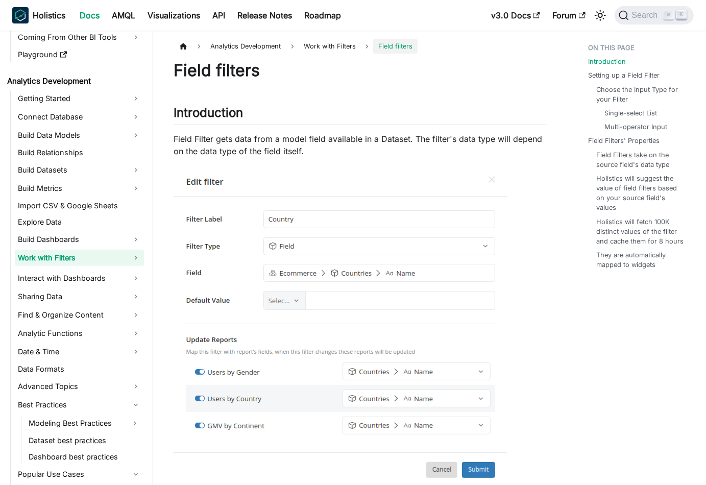
click at [130, 251] on link "Work with Filters" at bounding box center [79, 258] width 129 height 16
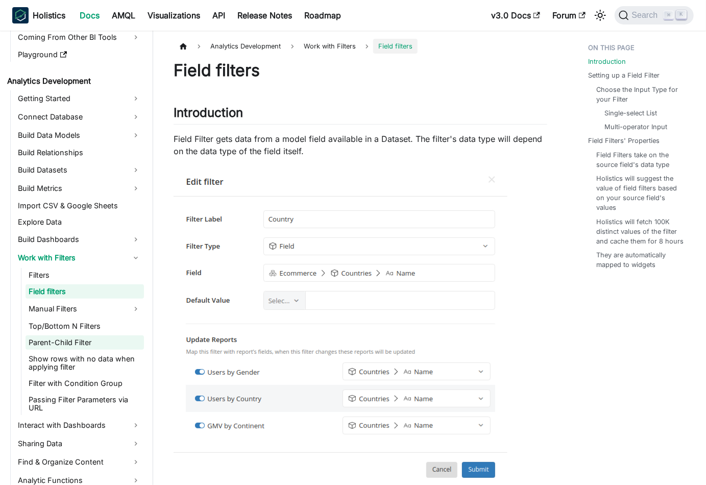
click at [96, 335] on li "Parent-Child Filter" at bounding box center [85, 342] width 118 height 14
click at [72, 335] on link "Parent-Child Filter" at bounding box center [85, 342] width 118 height 14
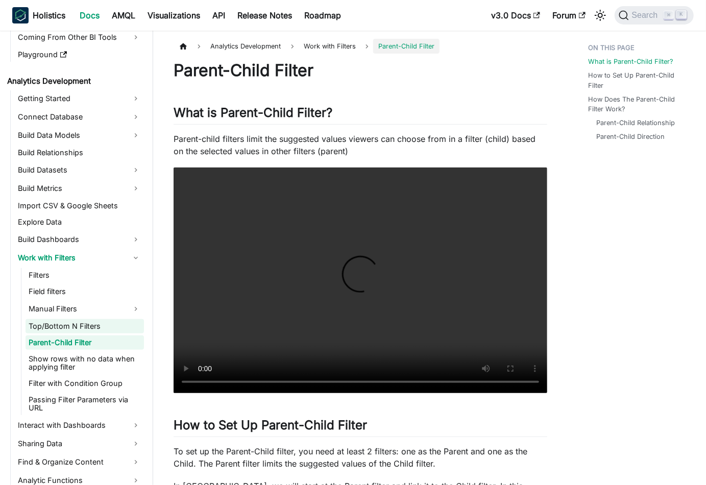
click at [104, 328] on link "Top/Bottom N Filters" at bounding box center [85, 326] width 118 height 14
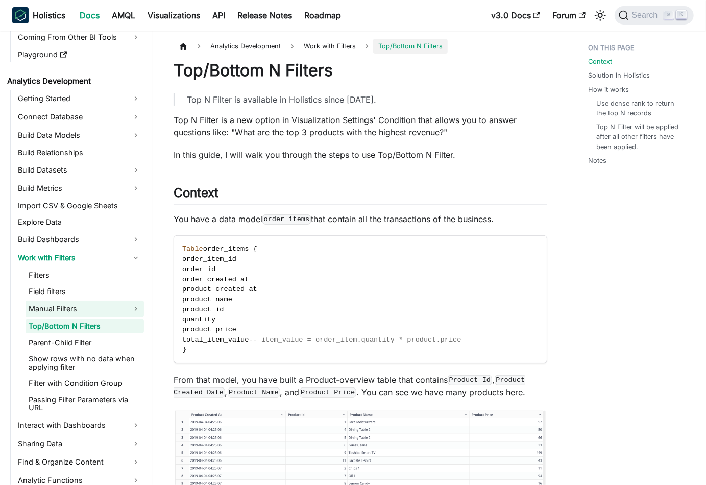
click at [95, 315] on link "Manual Filters" at bounding box center [85, 309] width 118 height 16
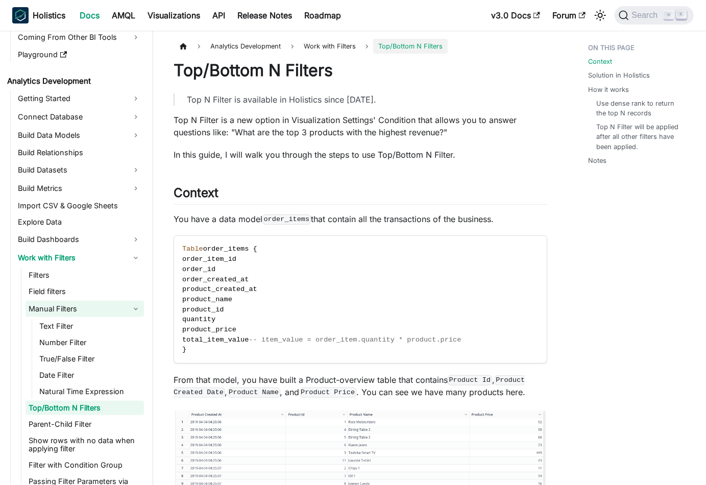
click at [118, 309] on link "Manual Filters" at bounding box center [85, 309] width 118 height 16
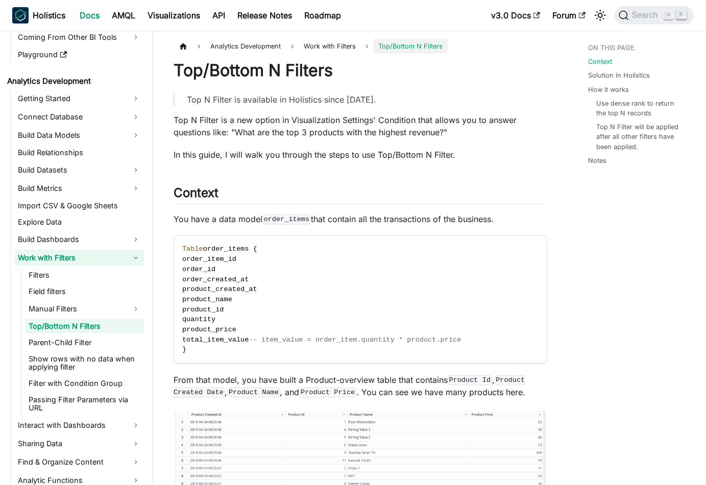
click at [127, 252] on link "Work with Filters" at bounding box center [79, 258] width 129 height 16
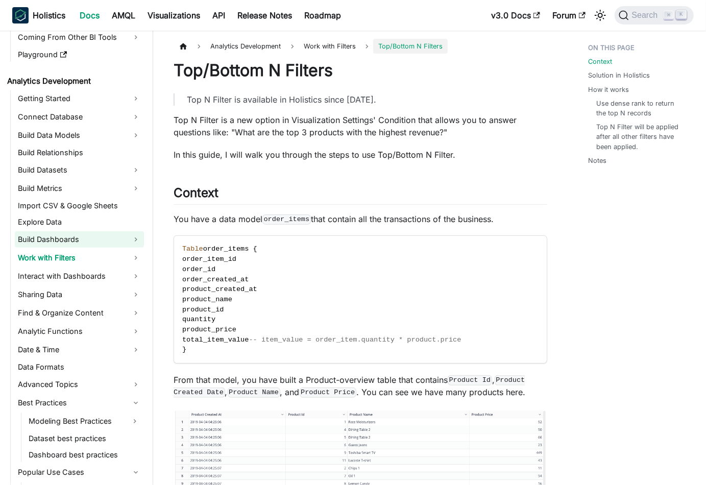
click at [115, 242] on link "Build Dashboards" at bounding box center [79, 239] width 129 height 16
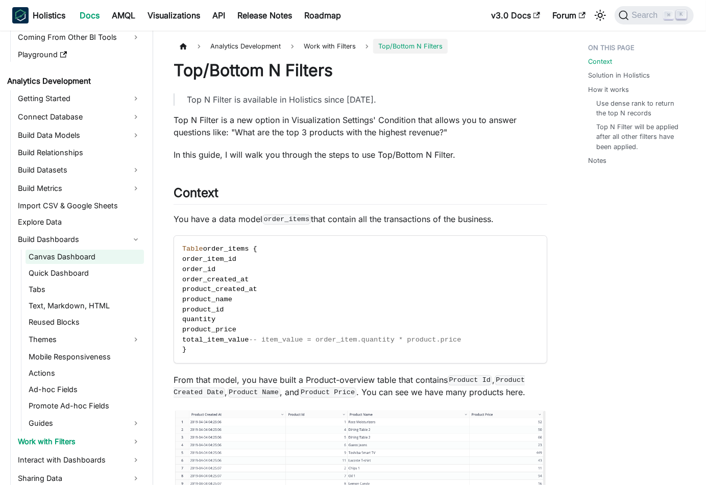
click at [85, 259] on link "Canvas Dashboard" at bounding box center [85, 257] width 118 height 14
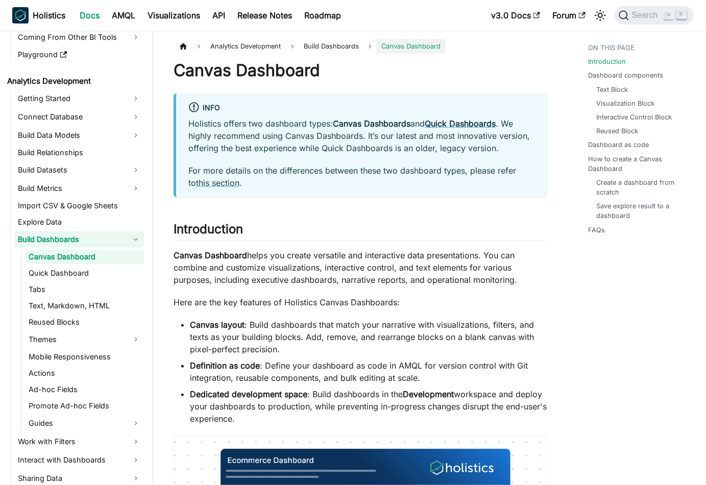
click at [126, 233] on link "Build Dashboards" at bounding box center [79, 239] width 129 height 16
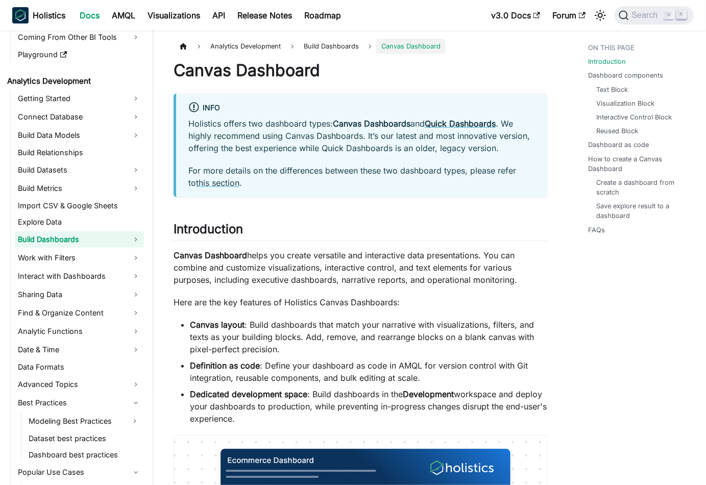
click at [115, 245] on link "Build Dashboards" at bounding box center [79, 239] width 129 height 16
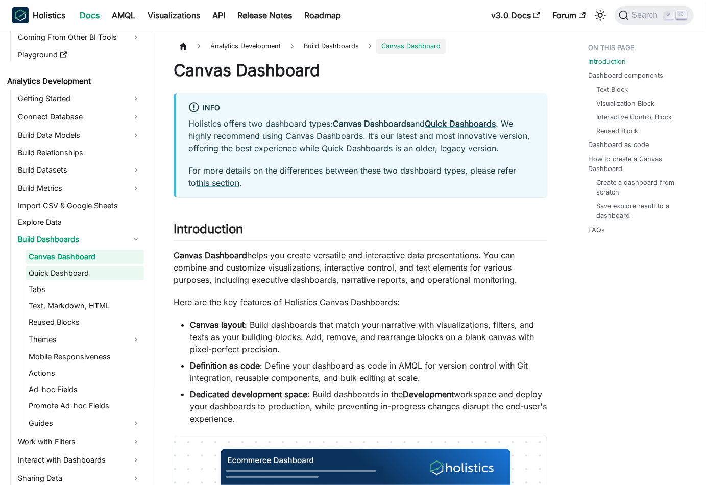
click at [98, 266] on link "Quick Dashboard" at bounding box center [85, 273] width 118 height 14
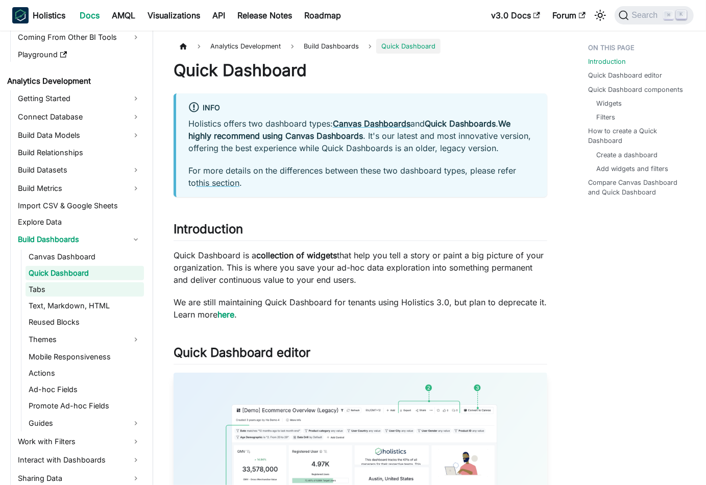
click at [91, 286] on link "Tabs" at bounding box center [85, 289] width 118 height 14
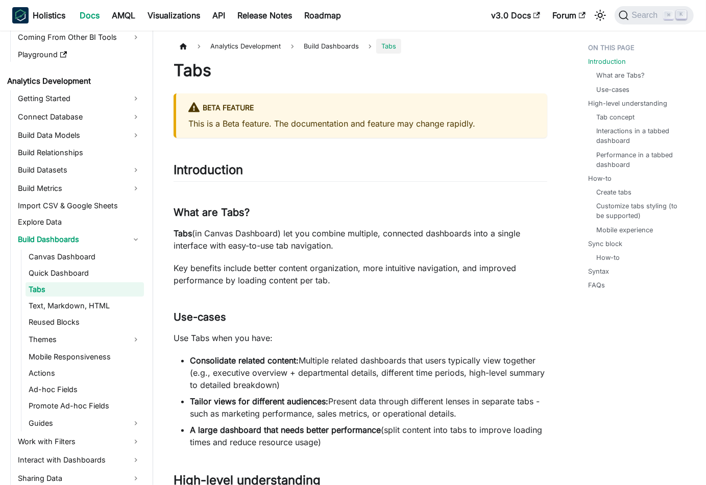
click at [97, 295] on link "Tabs" at bounding box center [85, 289] width 118 height 14
click at [103, 303] on link "Text, Markdown, HTML" at bounding box center [85, 306] width 118 height 14
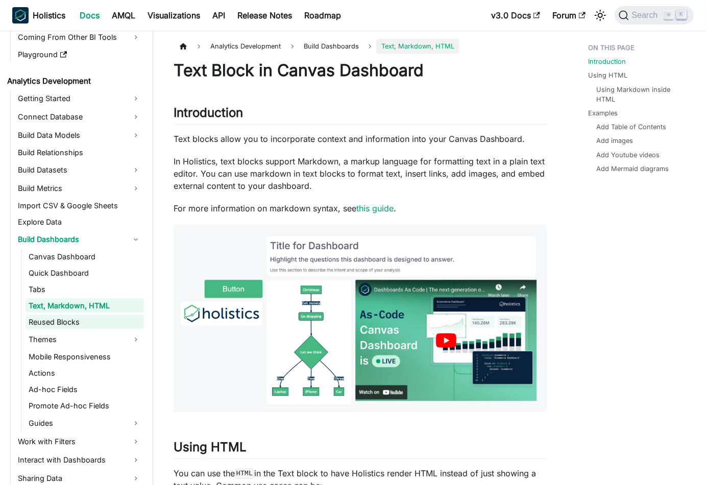
click at [99, 320] on link "Reused Blocks" at bounding box center [85, 322] width 118 height 14
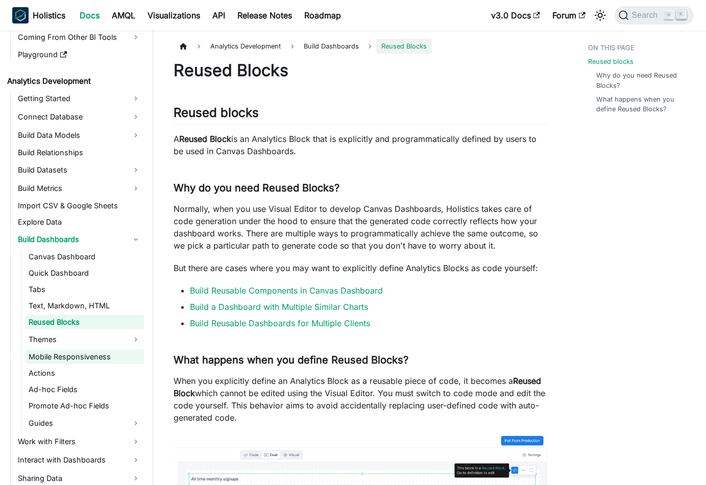
click at [75, 359] on link "Mobile Responsiveness" at bounding box center [85, 357] width 118 height 14
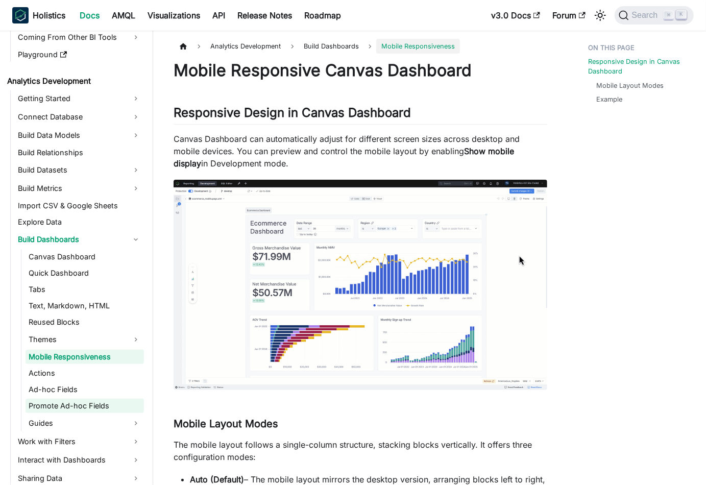
click at [81, 405] on link "Promote Ad-hoc Fields" at bounding box center [85, 406] width 118 height 14
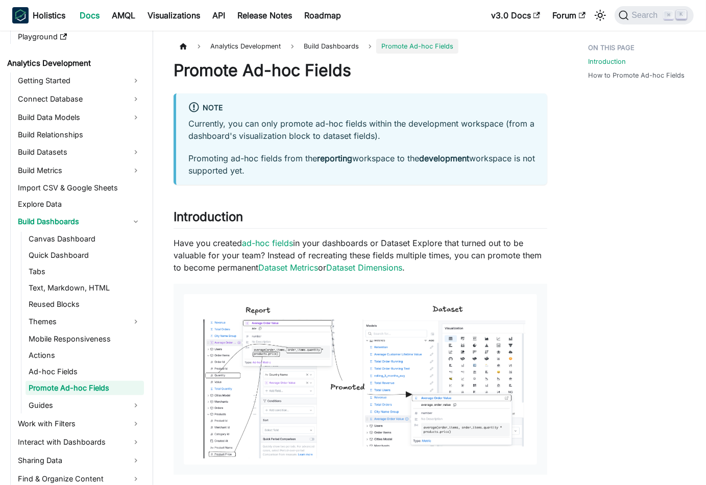
scroll to position [134, 0]
click at [71, 392] on link "Promote Ad-hoc Fields" at bounding box center [85, 387] width 118 height 14
click at [72, 378] on ul "Canvas Dashboard Quick Dashboard Tabs Text, Markdown, HTML Reused Blocks Themes…" at bounding box center [82, 322] width 123 height 182
click at [64, 367] on link "Ad-hoc Fields" at bounding box center [85, 371] width 118 height 14
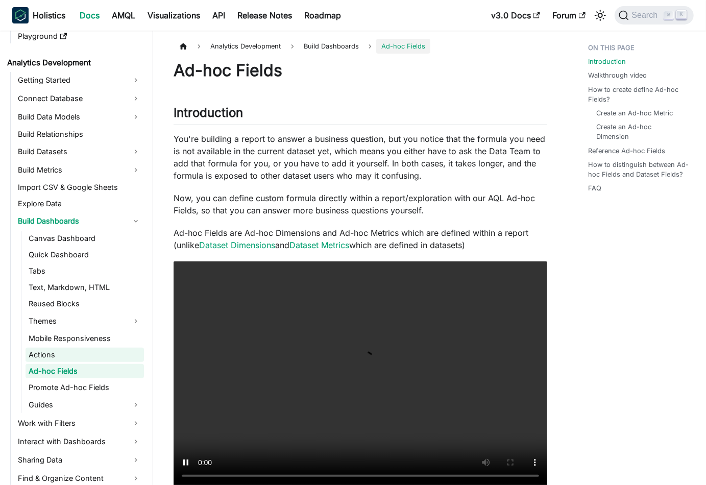
click at [78, 355] on link "Actions" at bounding box center [85, 355] width 118 height 14
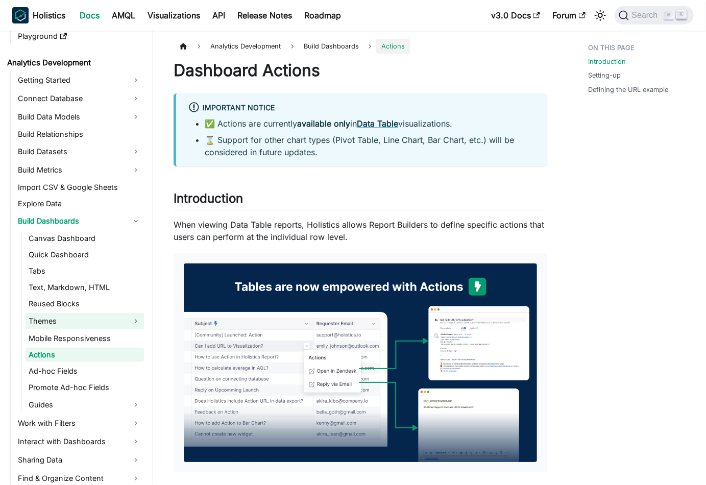
click at [132, 320] on link "Themes" at bounding box center [85, 321] width 118 height 16
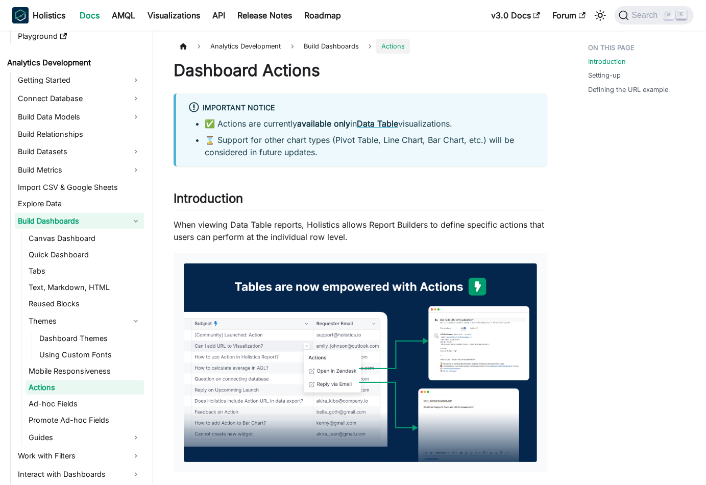
click at [134, 223] on link "Build Dashboards" at bounding box center [79, 221] width 129 height 16
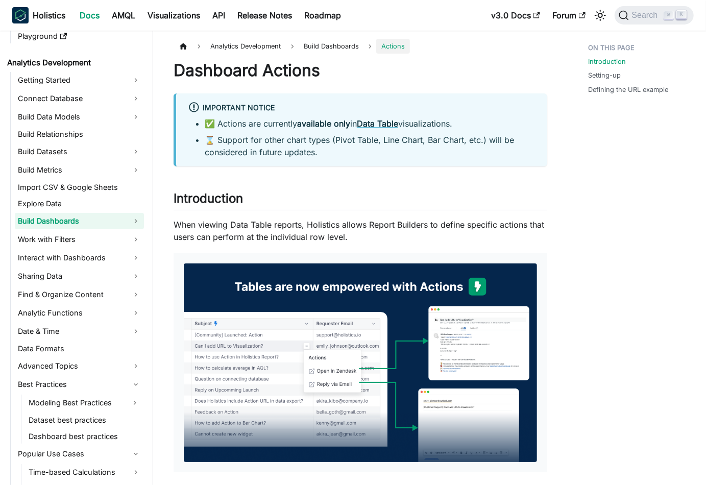
click at [134, 223] on link "Build Dashboards" at bounding box center [79, 221] width 129 height 16
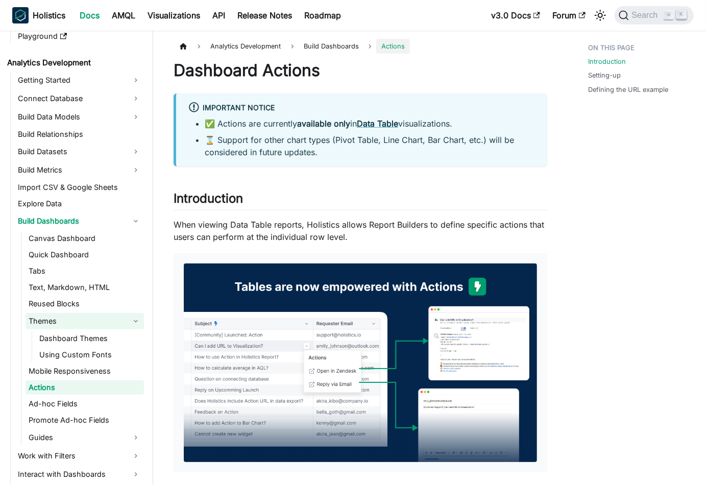
click at [137, 326] on link "Themes" at bounding box center [85, 321] width 118 height 16
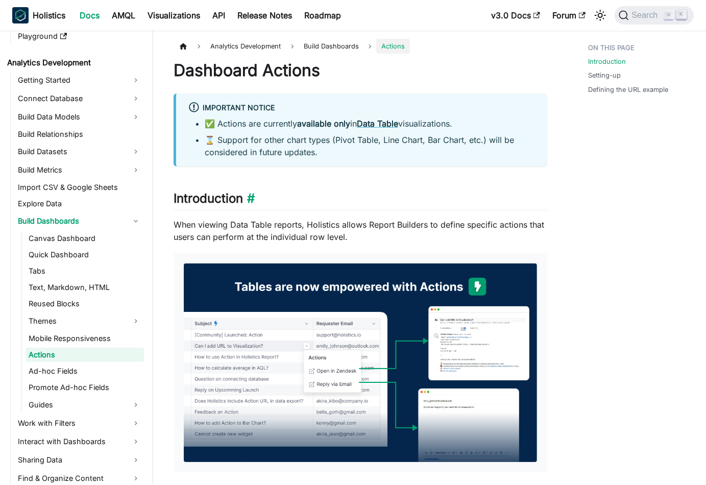
click at [353, 191] on h2 "Introduction ​" at bounding box center [361, 200] width 374 height 19
click at [97, 243] on link "Canvas Dashboard" at bounding box center [85, 238] width 118 height 14
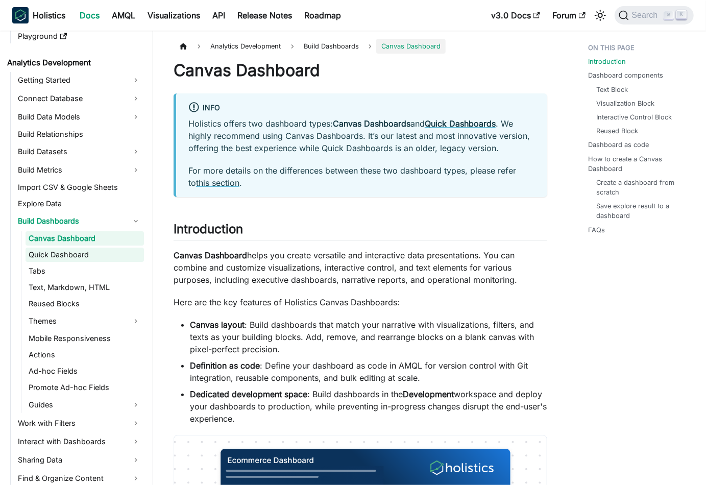
click at [94, 251] on link "Quick Dashboard" at bounding box center [85, 255] width 118 height 14
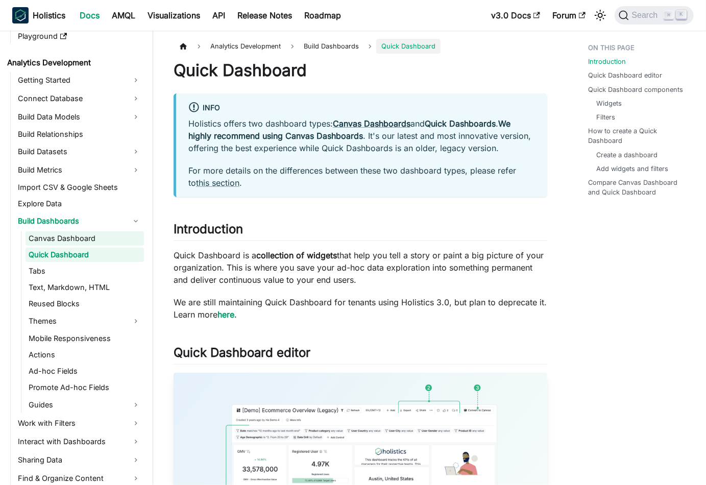
click at [88, 232] on link "Canvas Dashboard" at bounding box center [85, 238] width 118 height 14
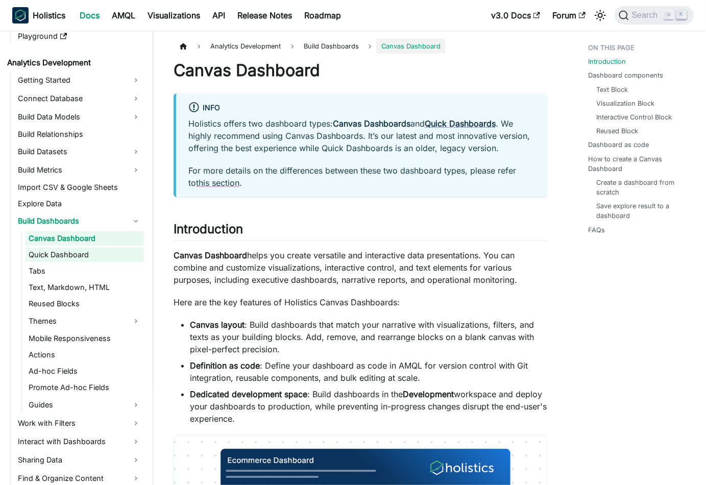
click at [81, 257] on link "Quick Dashboard" at bounding box center [85, 255] width 118 height 14
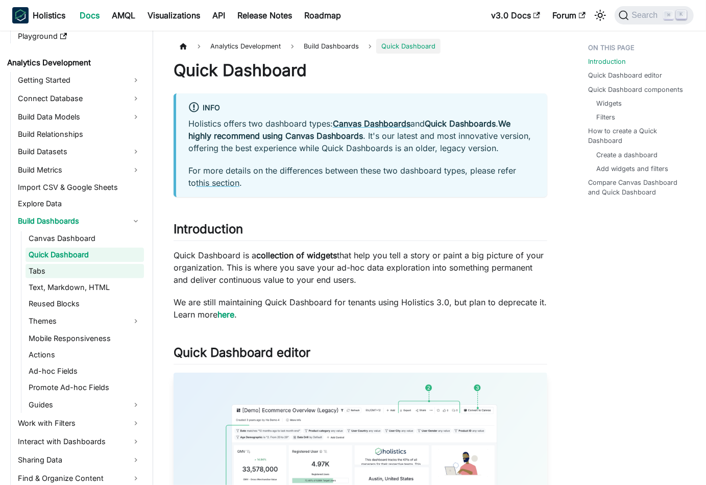
click at [78, 270] on link "Tabs" at bounding box center [85, 271] width 118 height 14
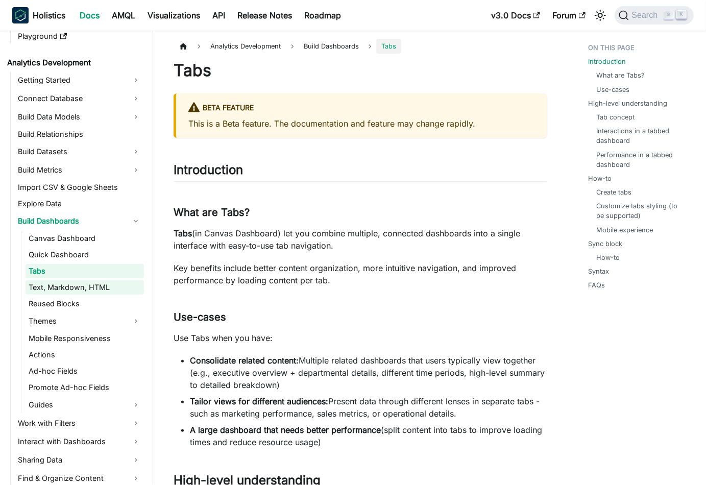
click at [83, 287] on link "Text, Markdown, HTML" at bounding box center [85, 287] width 118 height 14
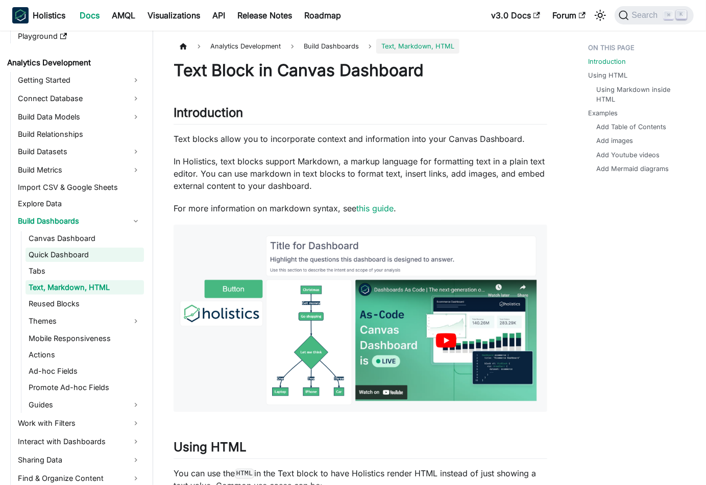
click at [96, 248] on link "Quick Dashboard" at bounding box center [85, 255] width 118 height 14
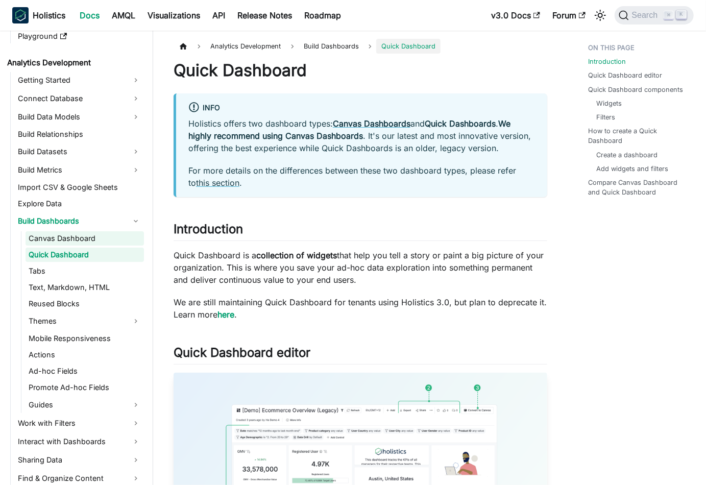
click at [98, 240] on link "Canvas Dashboard" at bounding box center [85, 238] width 118 height 14
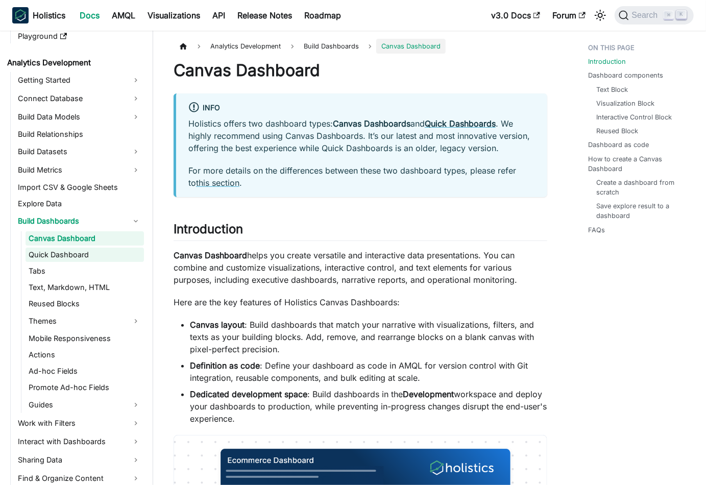
click at [77, 258] on link "Quick Dashboard" at bounding box center [85, 255] width 118 height 14
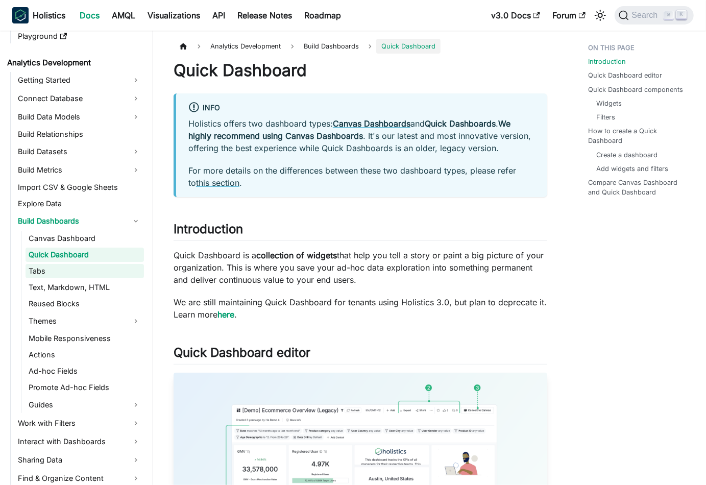
click at [55, 270] on link "Tabs" at bounding box center [85, 271] width 118 height 14
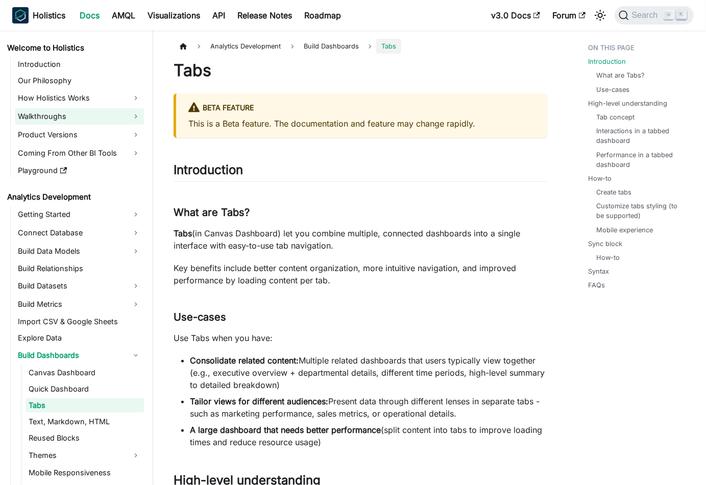
click at [120, 115] on link "Walkthroughs" at bounding box center [79, 116] width 129 height 16
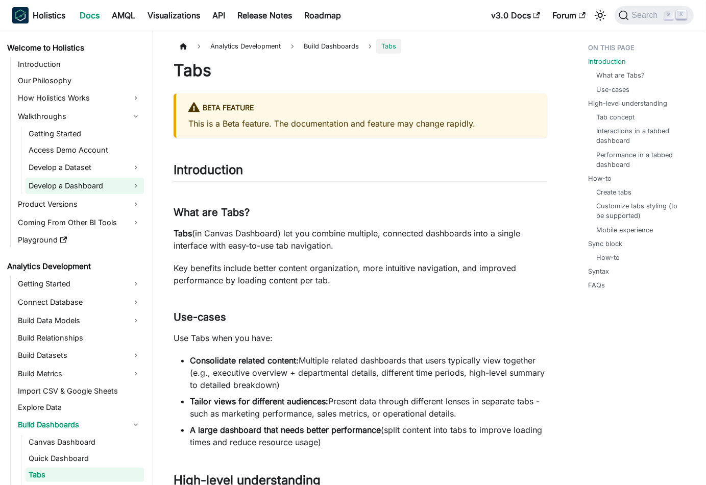
click at [106, 182] on link "Develop a Dashboard" at bounding box center [85, 186] width 118 height 16
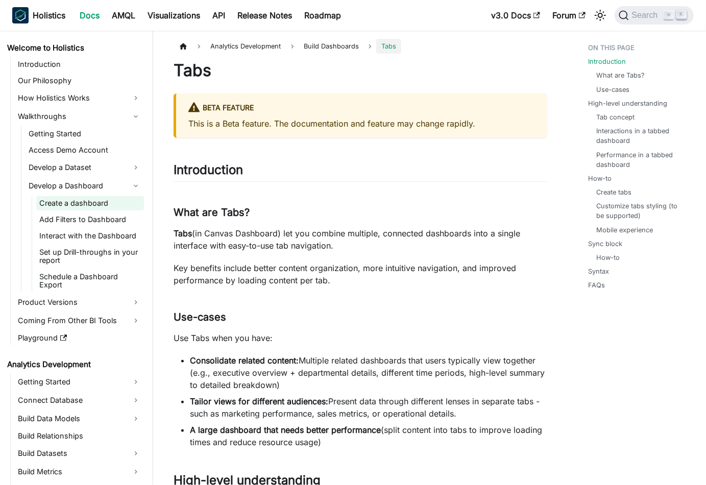
click at [95, 202] on link "Create a dashboard" at bounding box center [90, 203] width 108 height 14
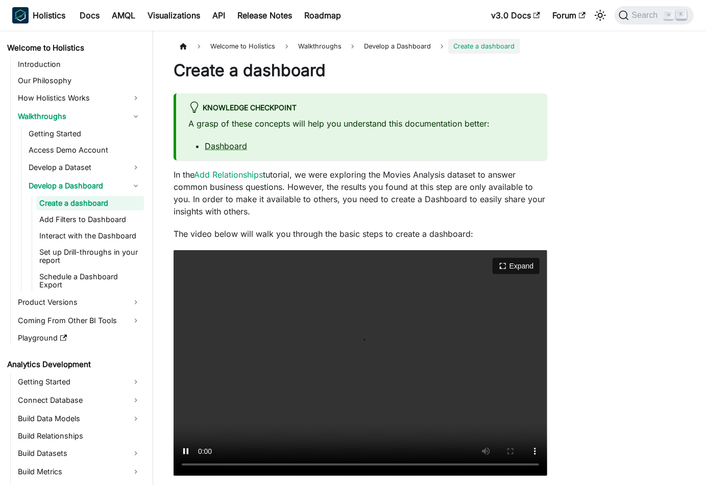
scroll to position [142, 0]
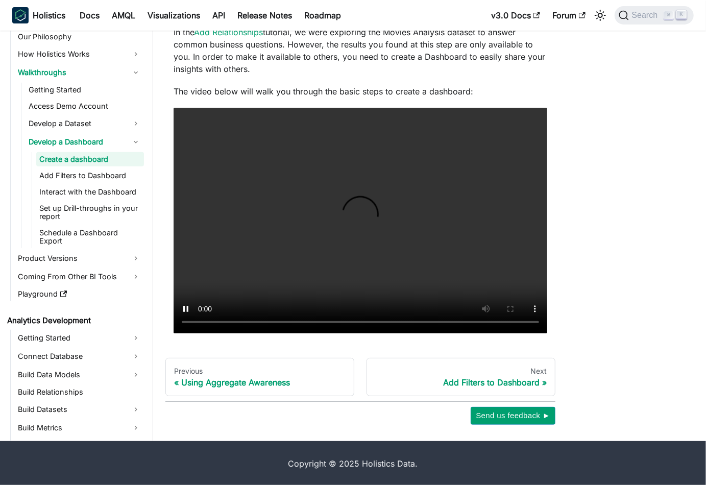
click at [76, 154] on link "Create a dashboard" at bounding box center [90, 159] width 108 height 14
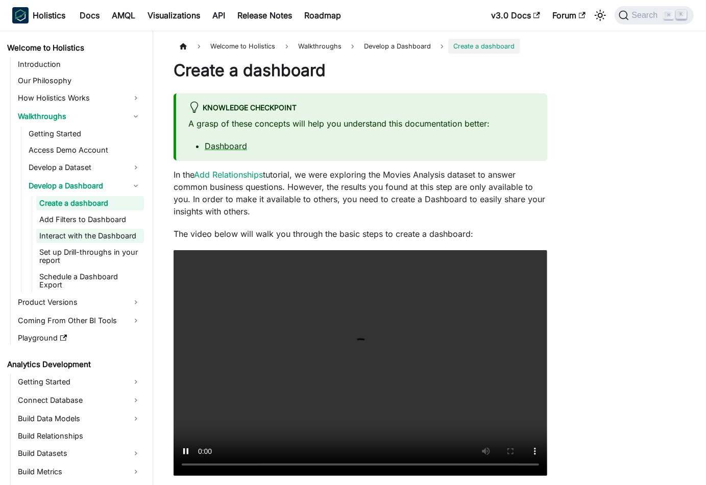
click at [90, 238] on link "Interact with the Dashboard" at bounding box center [90, 236] width 108 height 14
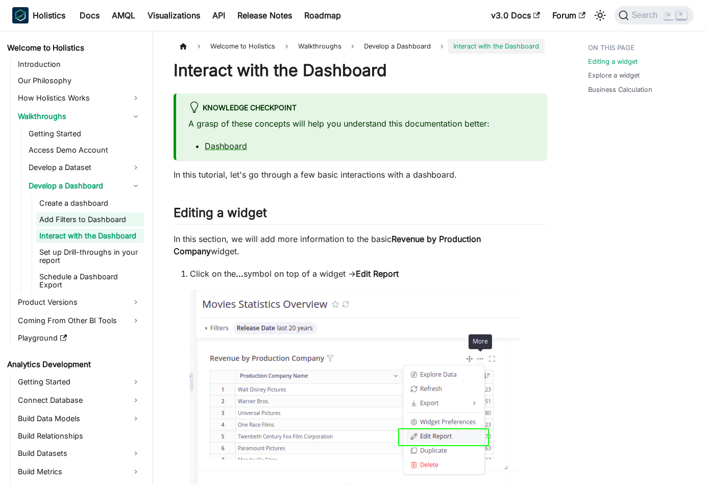
click at [79, 224] on link "Add Filters to Dashboard" at bounding box center [90, 219] width 108 height 14
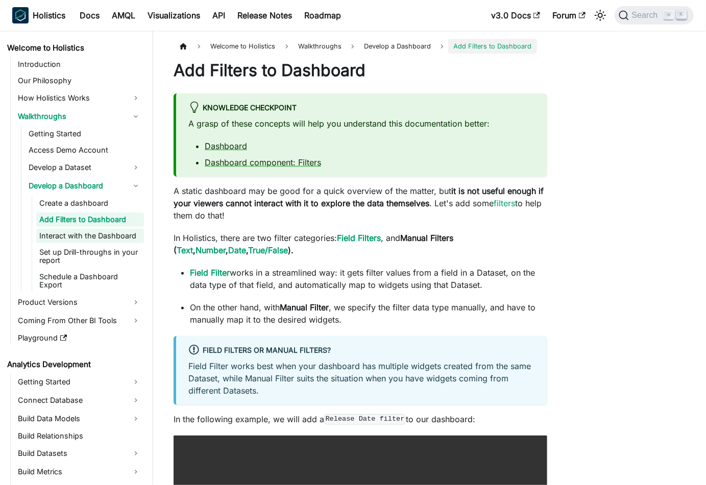
click at [93, 235] on link "Interact with the Dashboard" at bounding box center [90, 236] width 108 height 14
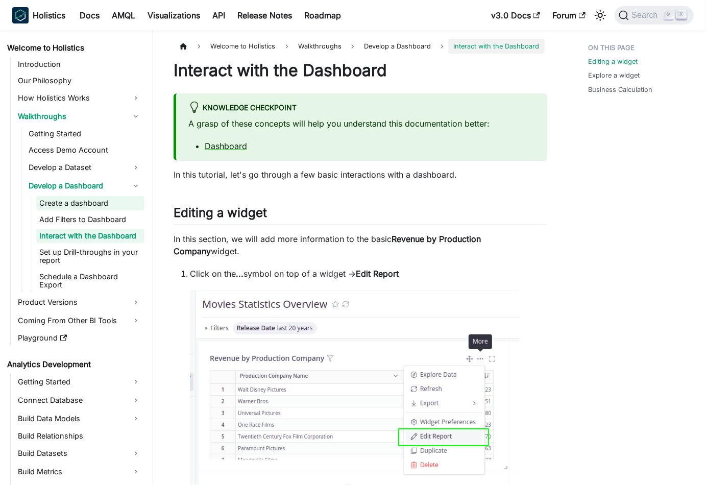
click at [66, 204] on link "Create a dashboard" at bounding box center [90, 203] width 108 height 14
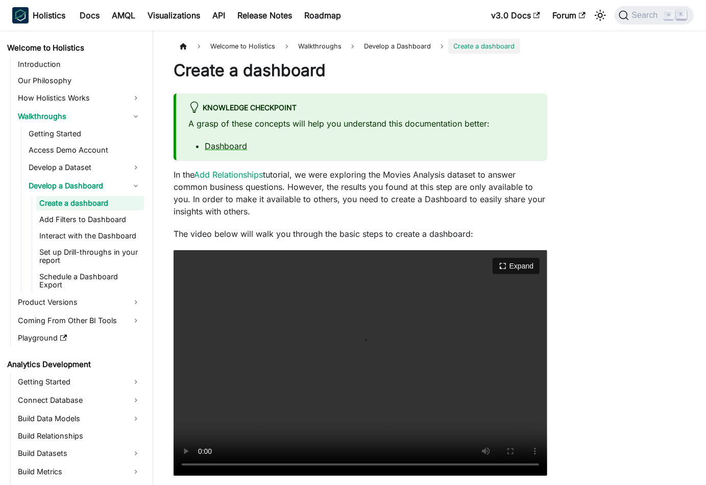
scroll to position [142, 0]
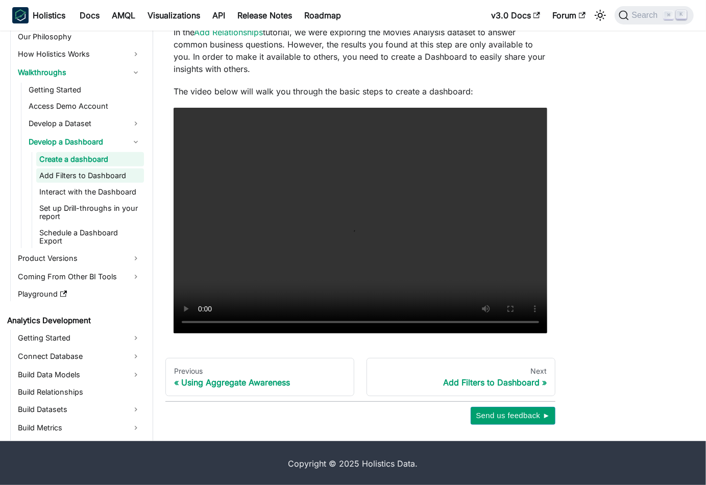
click at [101, 169] on link "Add Filters to Dashboard" at bounding box center [90, 175] width 108 height 14
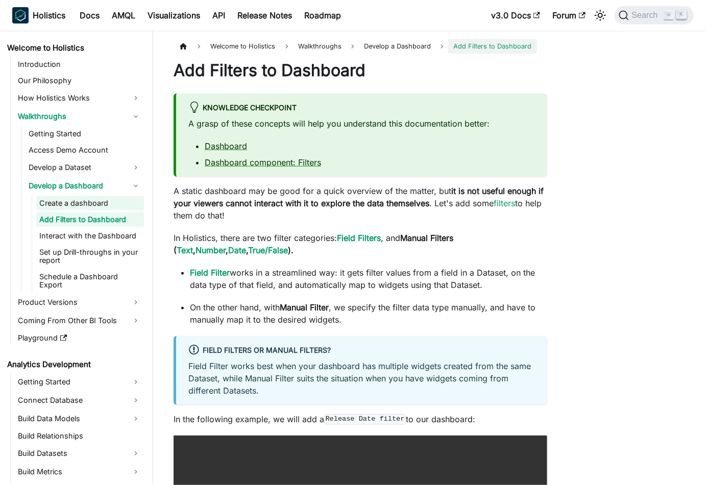
click at [81, 206] on link "Create a dashboard" at bounding box center [90, 203] width 108 height 14
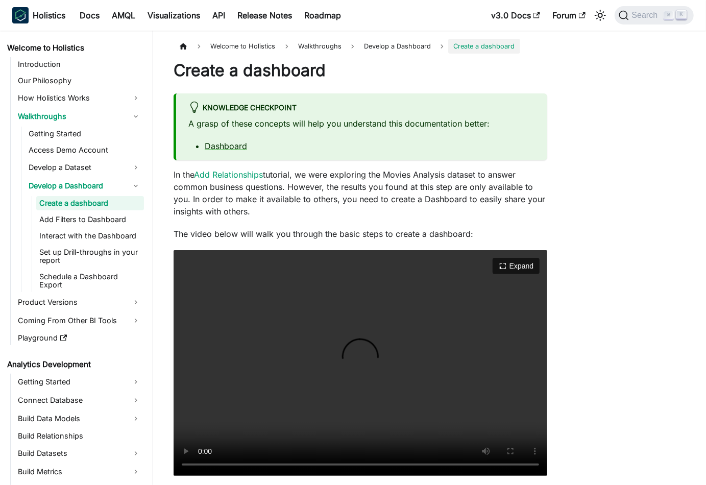
click at [240, 392] on video "Your browser does not support embedding video, but you can download it ." at bounding box center [361, 363] width 374 height 226
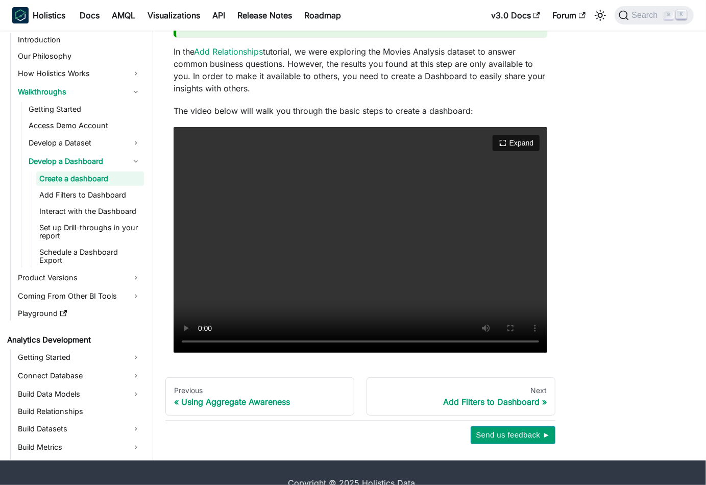
scroll to position [142, 0]
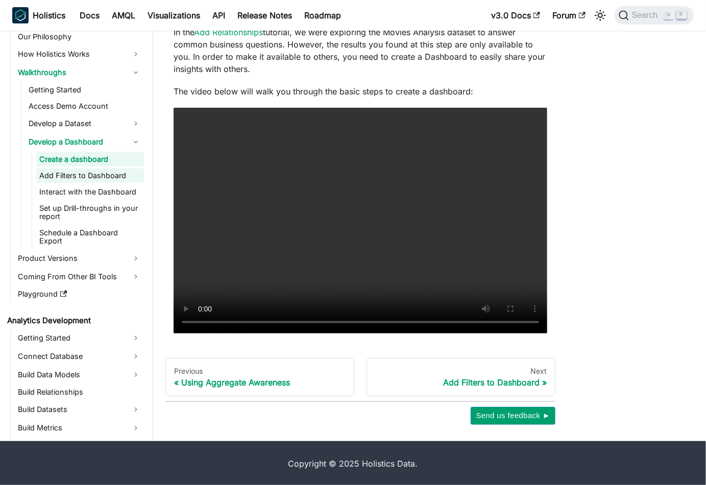
click at [103, 172] on link "Add Filters to Dashboard" at bounding box center [90, 175] width 108 height 14
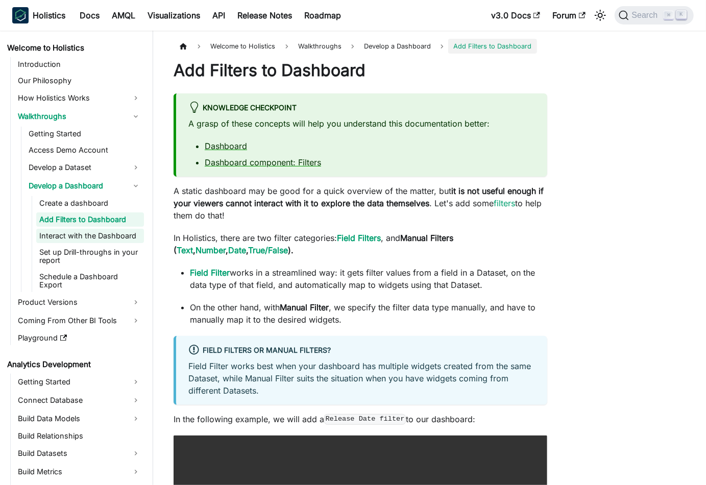
click at [99, 236] on link "Interact with the Dashboard" at bounding box center [90, 236] width 108 height 14
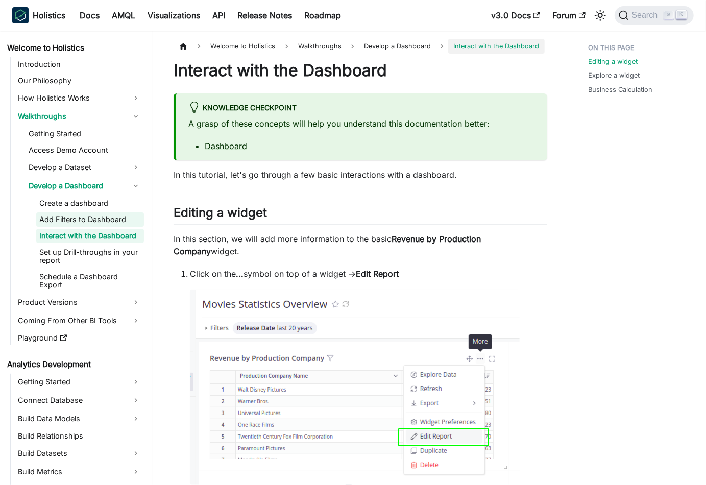
click at [84, 218] on link "Add Filters to Dashboard" at bounding box center [90, 219] width 108 height 14
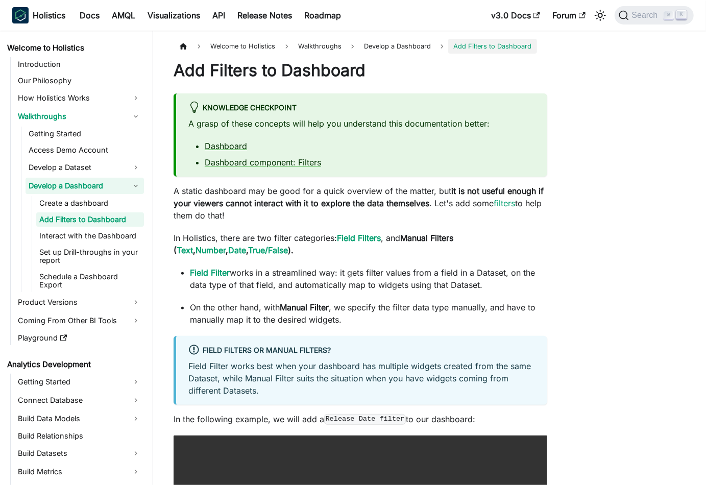
click at [72, 193] on link "Develop a Dashboard" at bounding box center [85, 186] width 118 height 16
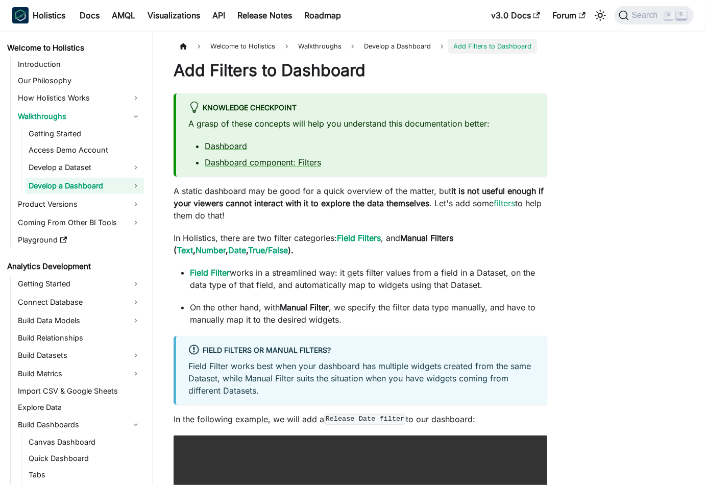
click at [70, 182] on link "Develop a Dashboard" at bounding box center [85, 186] width 118 height 16
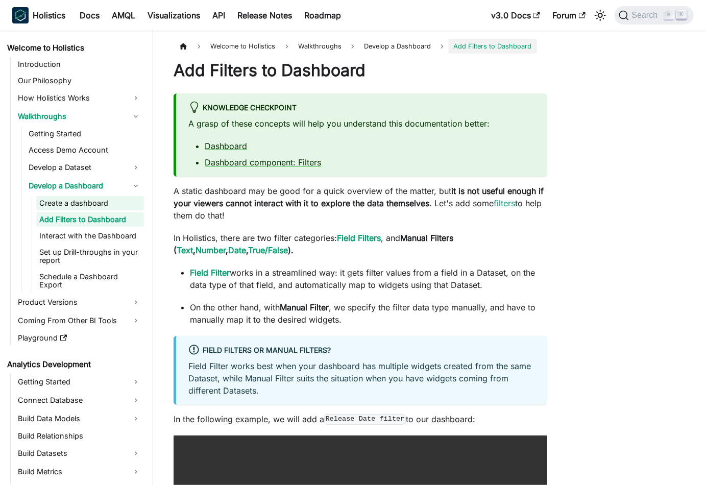
click at [74, 202] on link "Create a dashboard" at bounding box center [90, 203] width 108 height 14
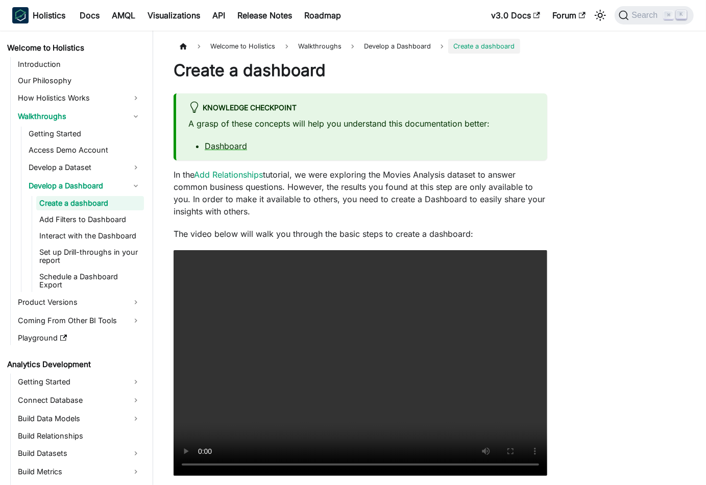
click at [253, 150] on li "Dashboard" at bounding box center [370, 146] width 330 height 12
